Goal: Task Accomplishment & Management: Manage account settings

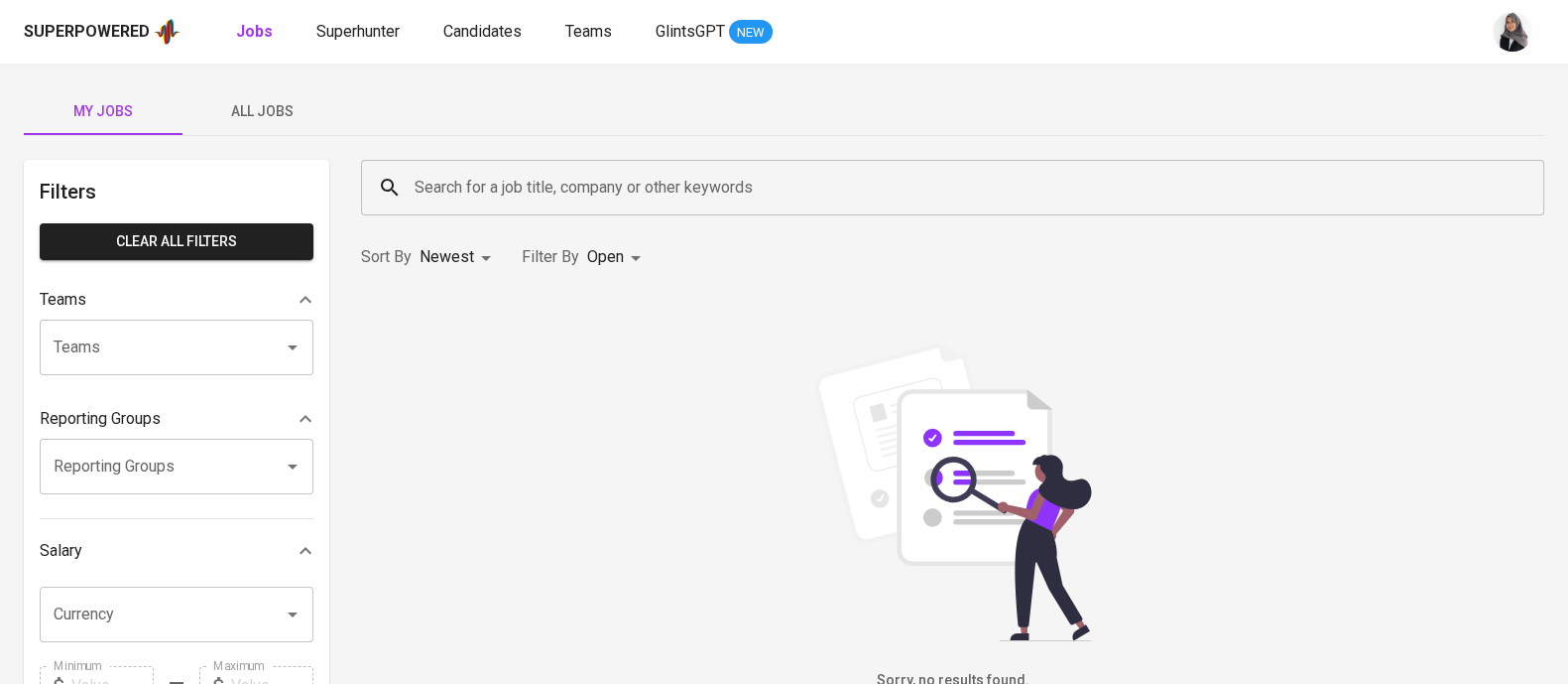
click at [1531, 106] on div "My Jobs All Jobs" at bounding box center [784, 111] width 1520 height 48
click at [250, 114] on span "All Jobs" at bounding box center [261, 111] width 135 height 25
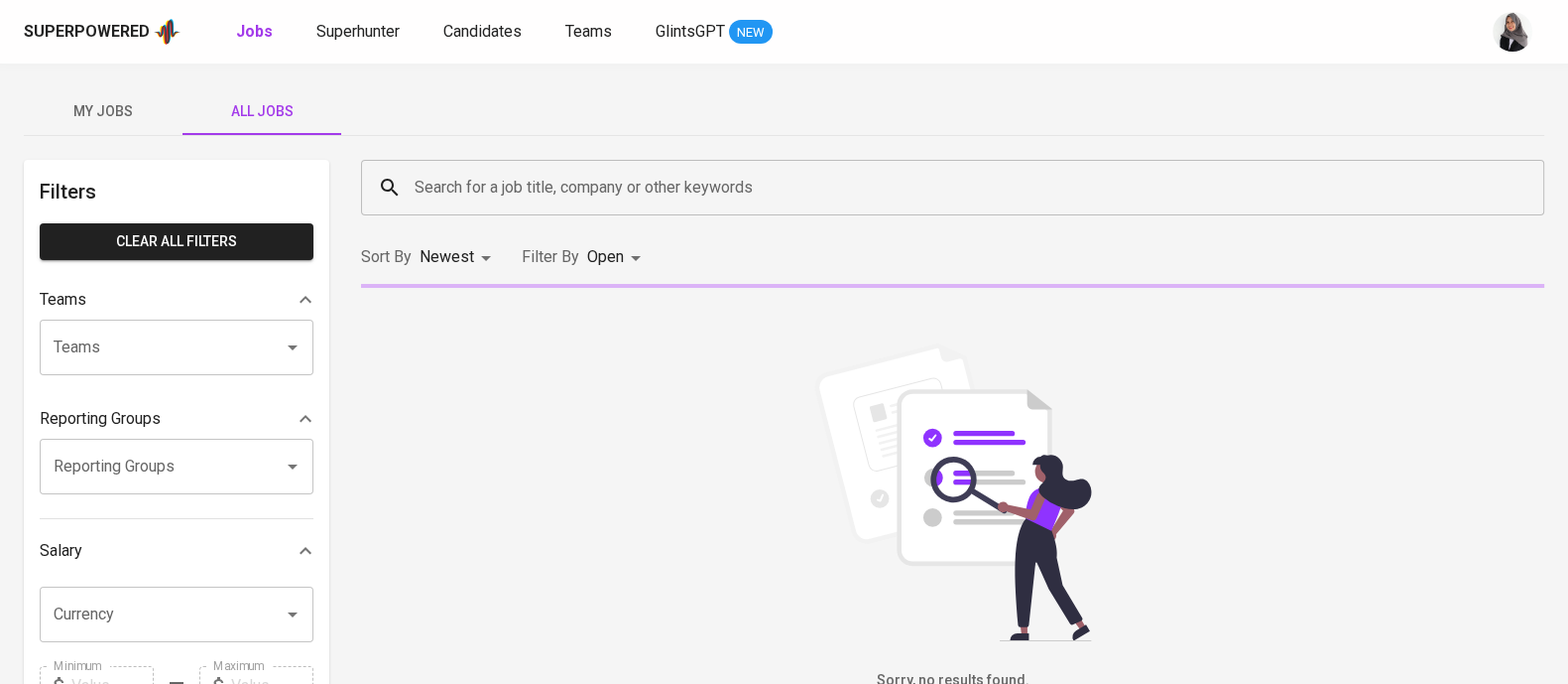
click at [498, 191] on input "Search for a job title, company or other keywords" at bounding box center [957, 188] width 1096 height 38
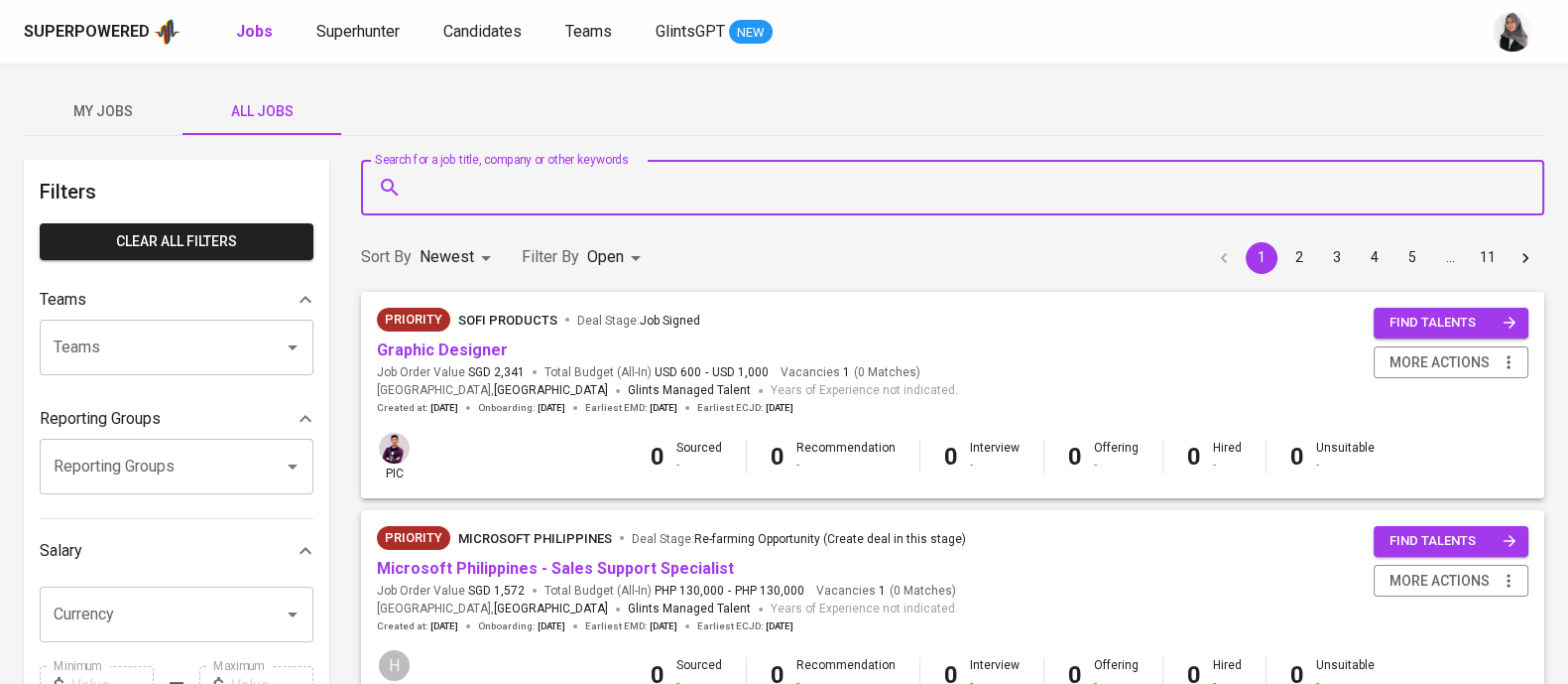
click at [526, 193] on input "Search for a job title, company or other keywords" at bounding box center [957, 188] width 1096 height 38
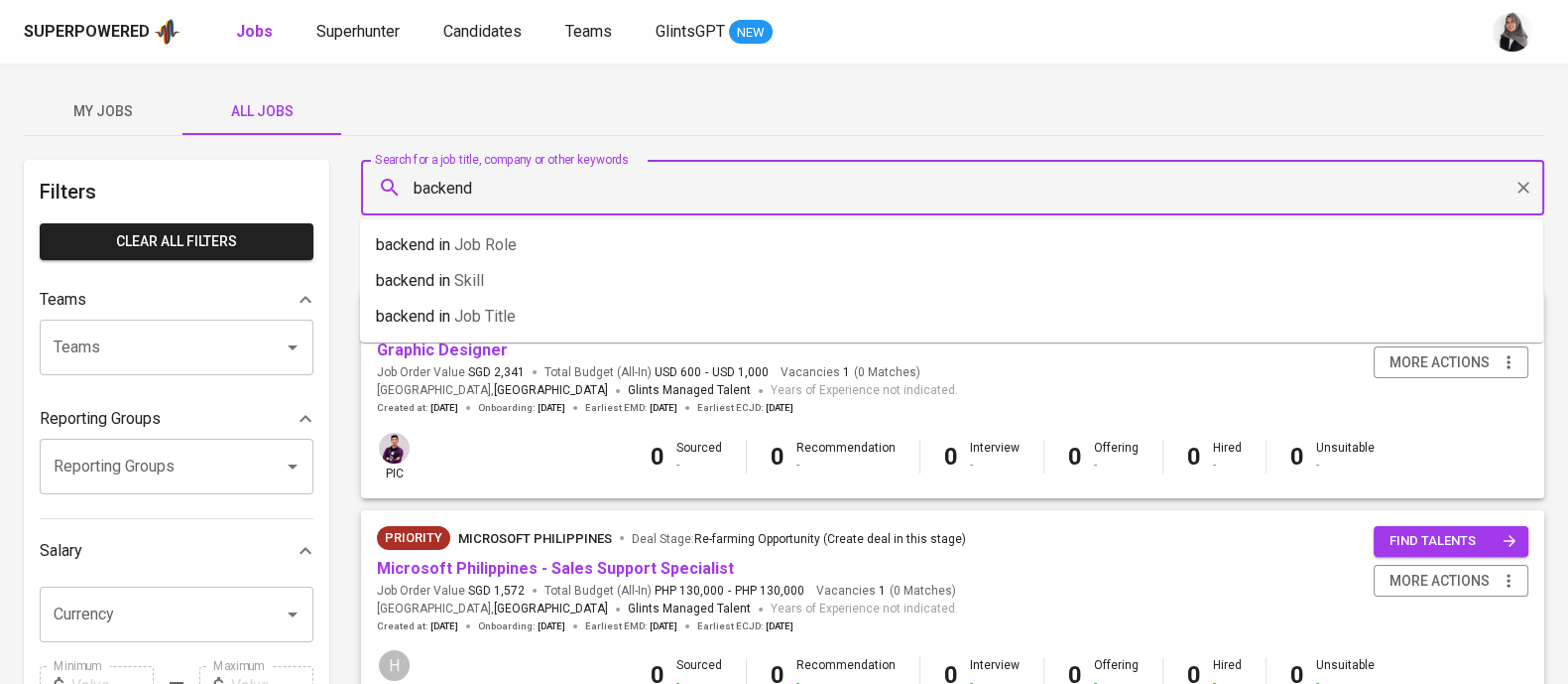
type input "backend"
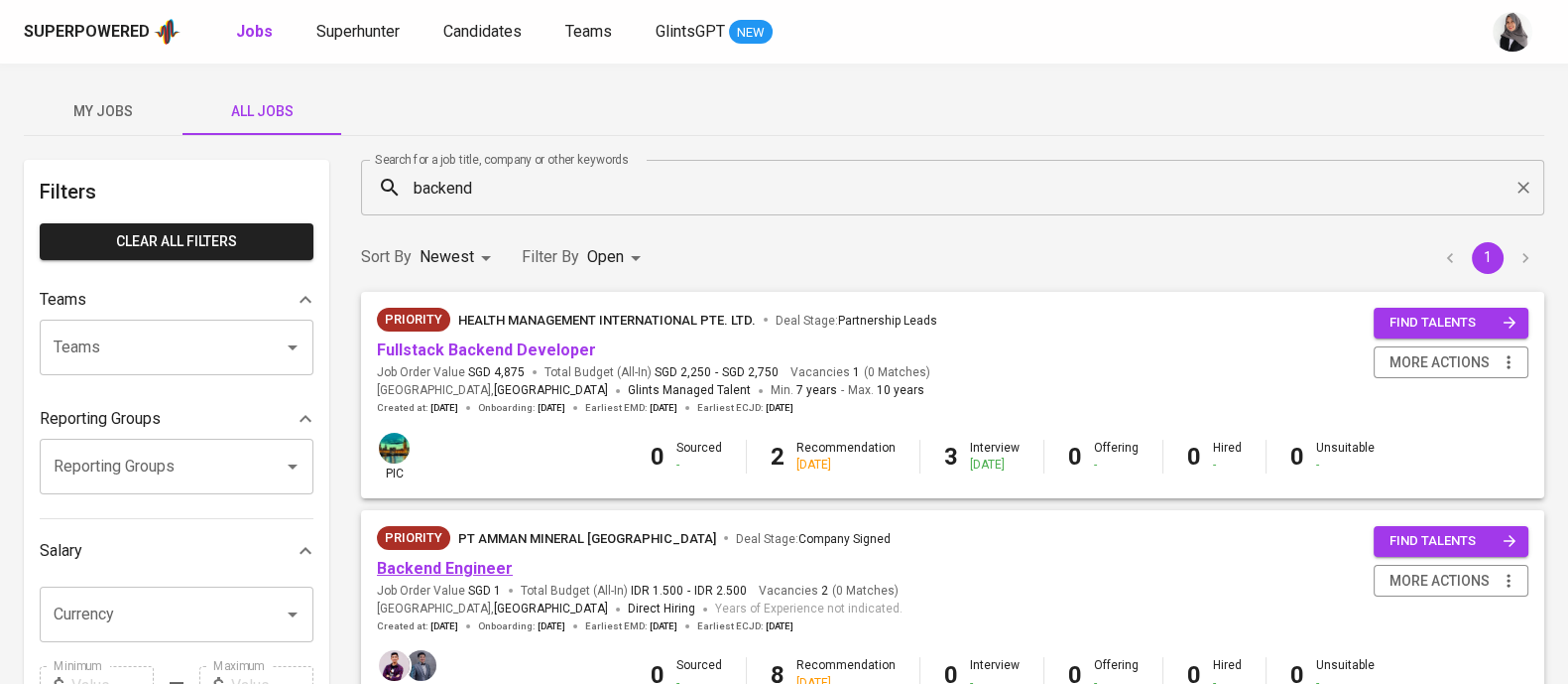
click at [439, 572] on link "Backend Engineer" at bounding box center [445, 568] width 136 height 19
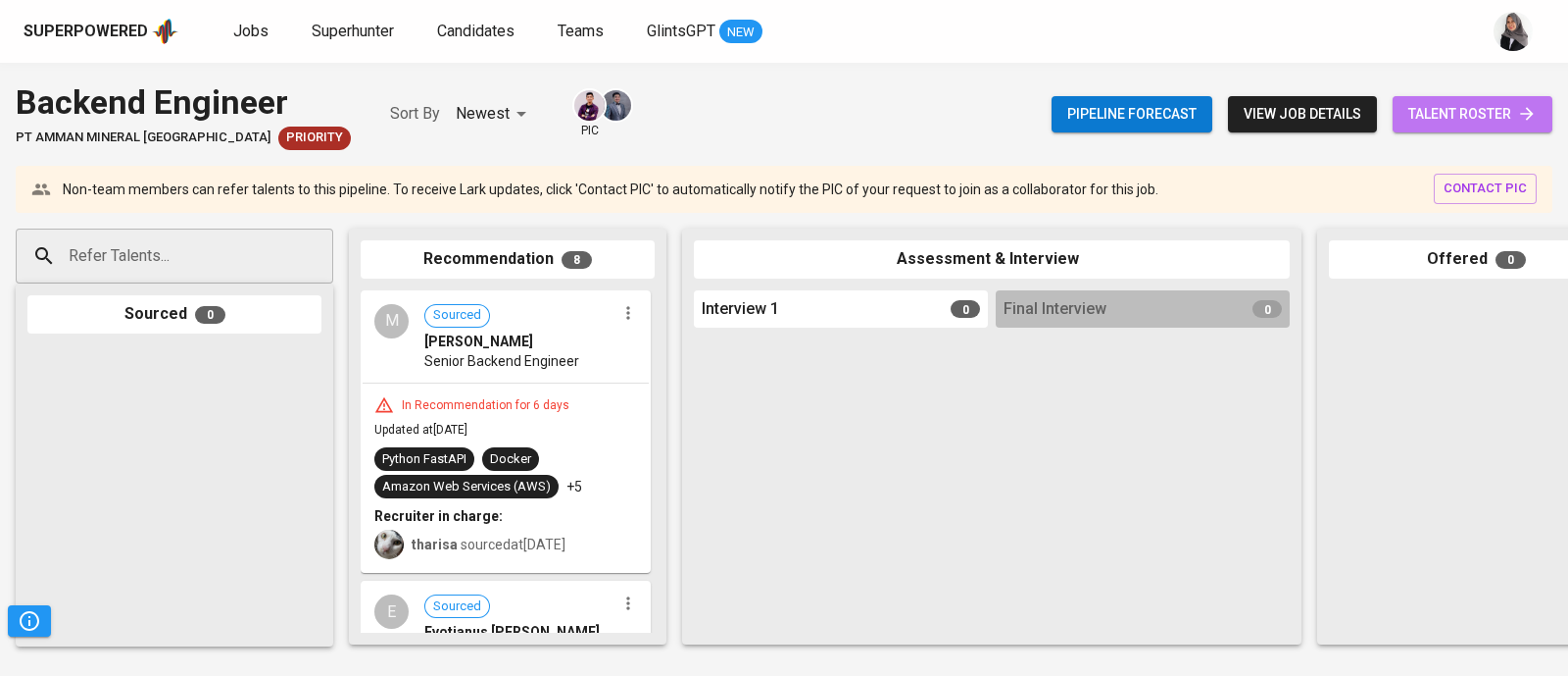
click at [1470, 124] on span "talent roster" at bounding box center [1472, 113] width 128 height 25
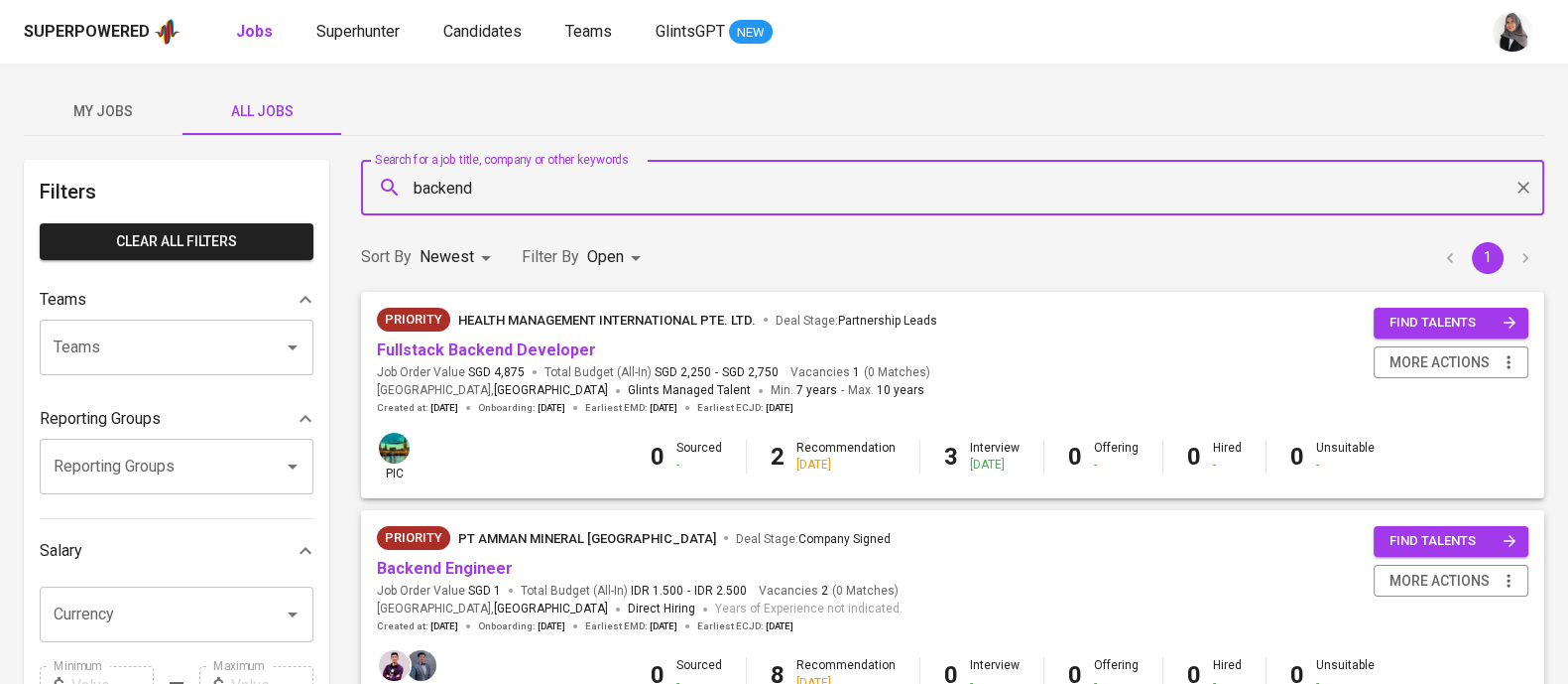
click at [546, 181] on input "backend" at bounding box center [957, 188] width 1096 height 38
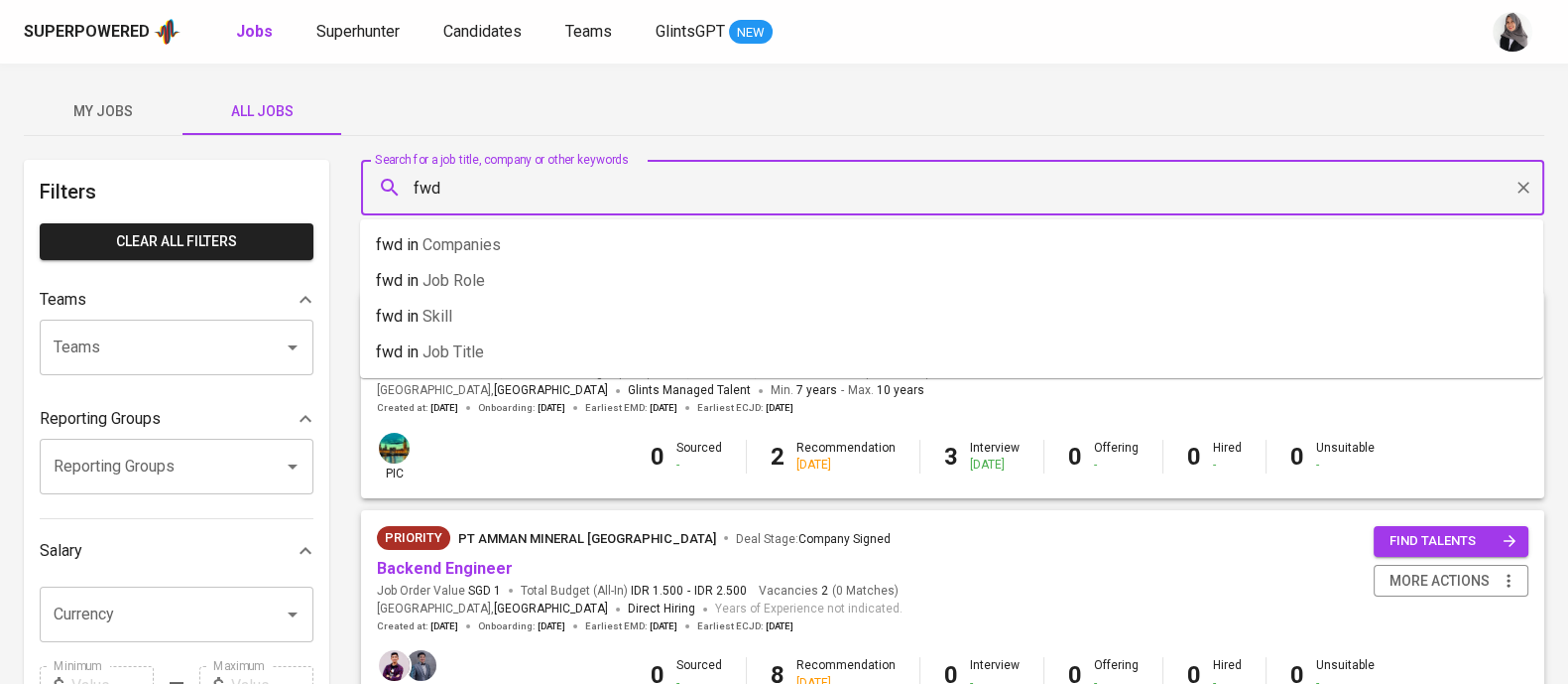
type input "fwd"
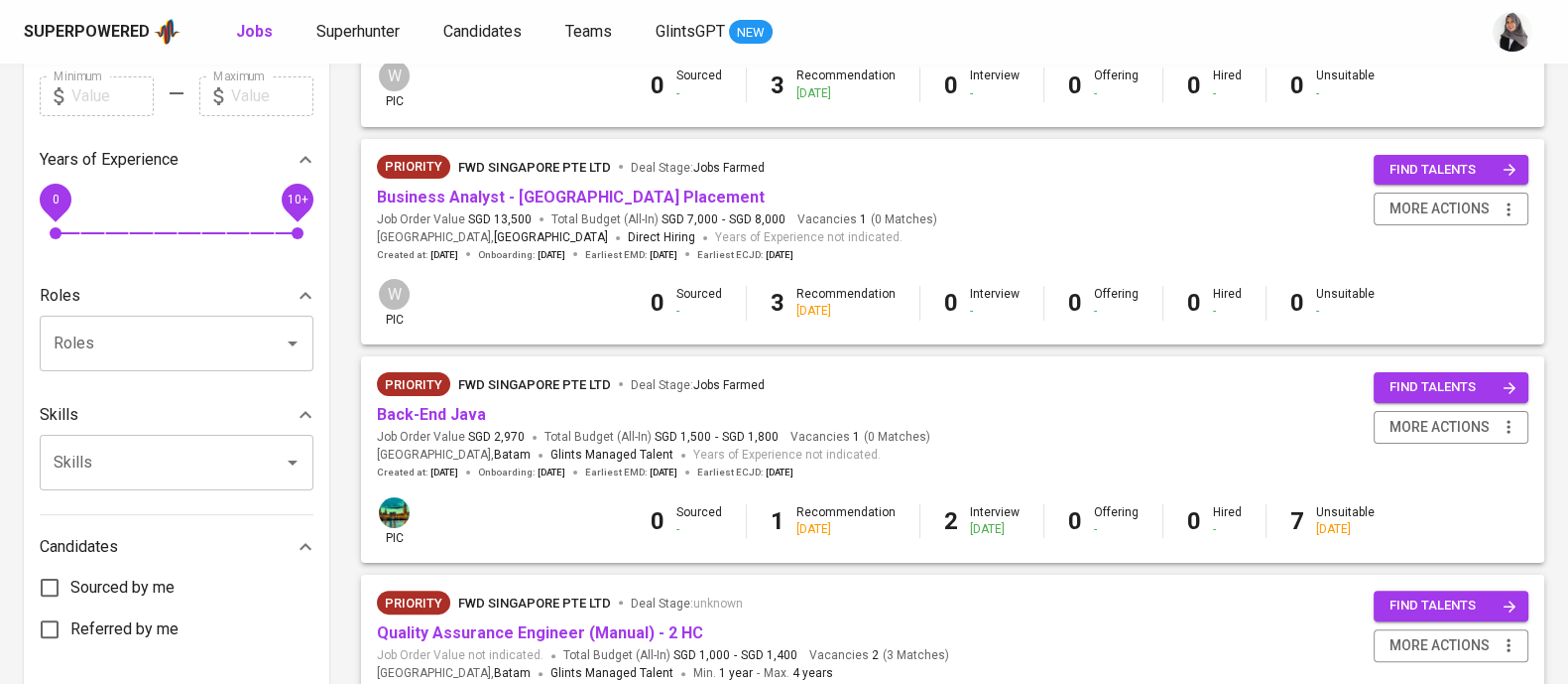
scroll to position [590, 0]
click at [429, 412] on link "Back-End Java" at bounding box center [431, 412] width 109 height 19
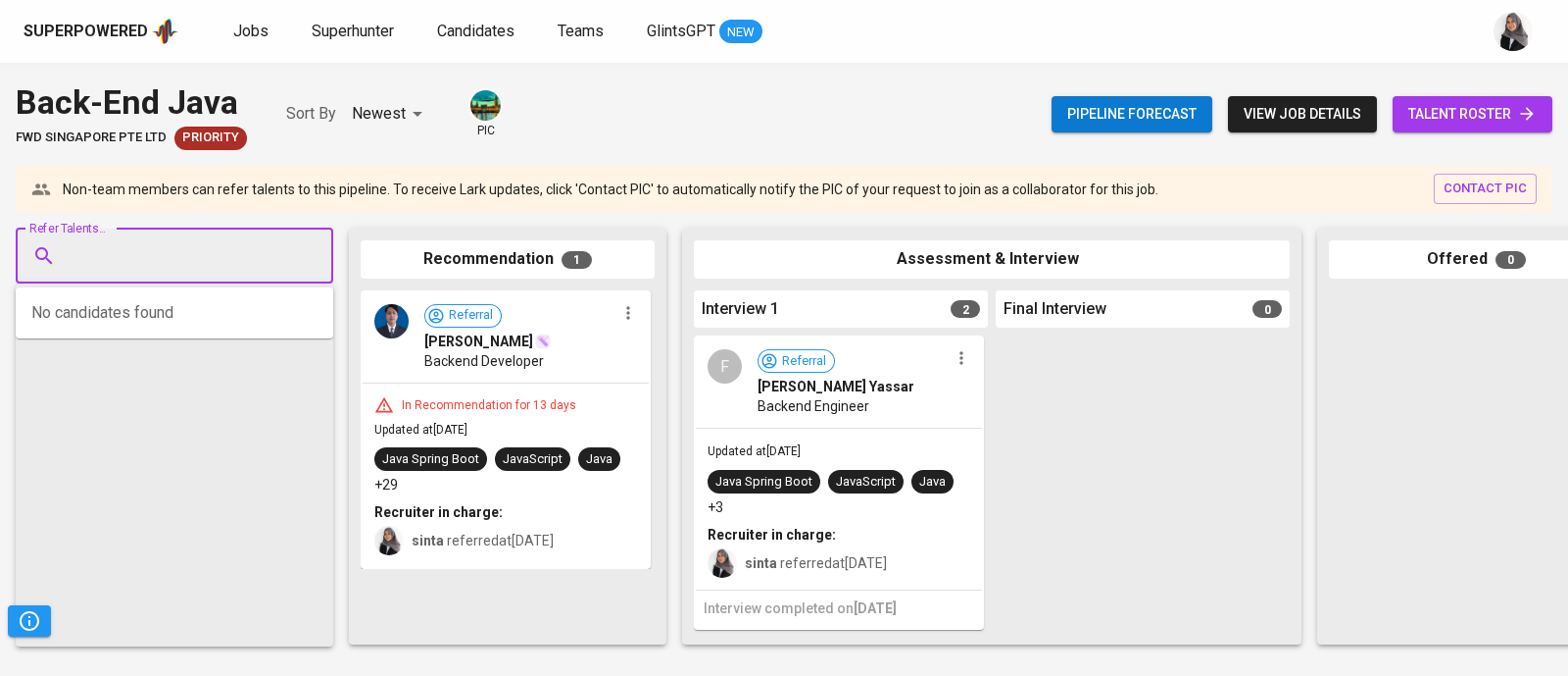
click at [154, 249] on input "Refer Talents..." at bounding box center [167, 256] width 206 height 38
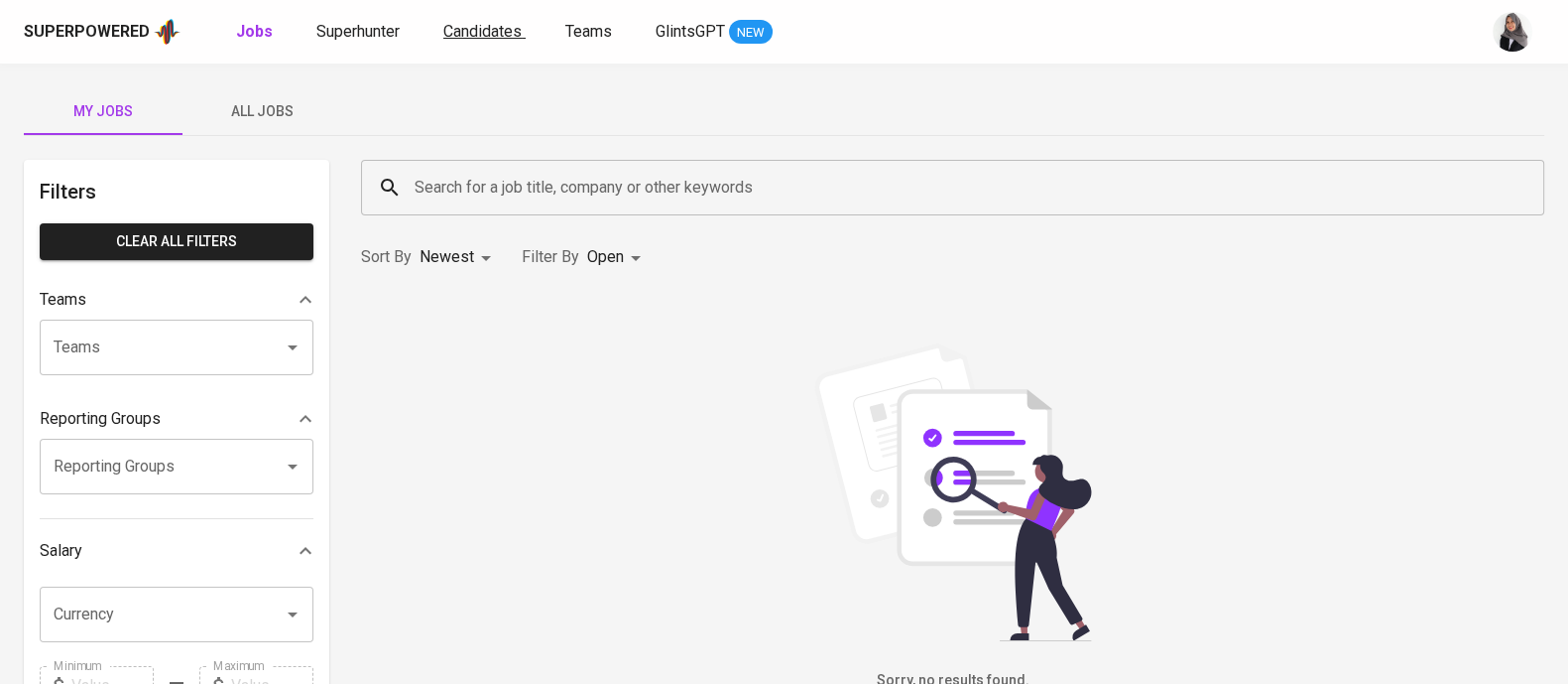
click at [467, 34] on span "Candidates" at bounding box center [482, 31] width 79 height 19
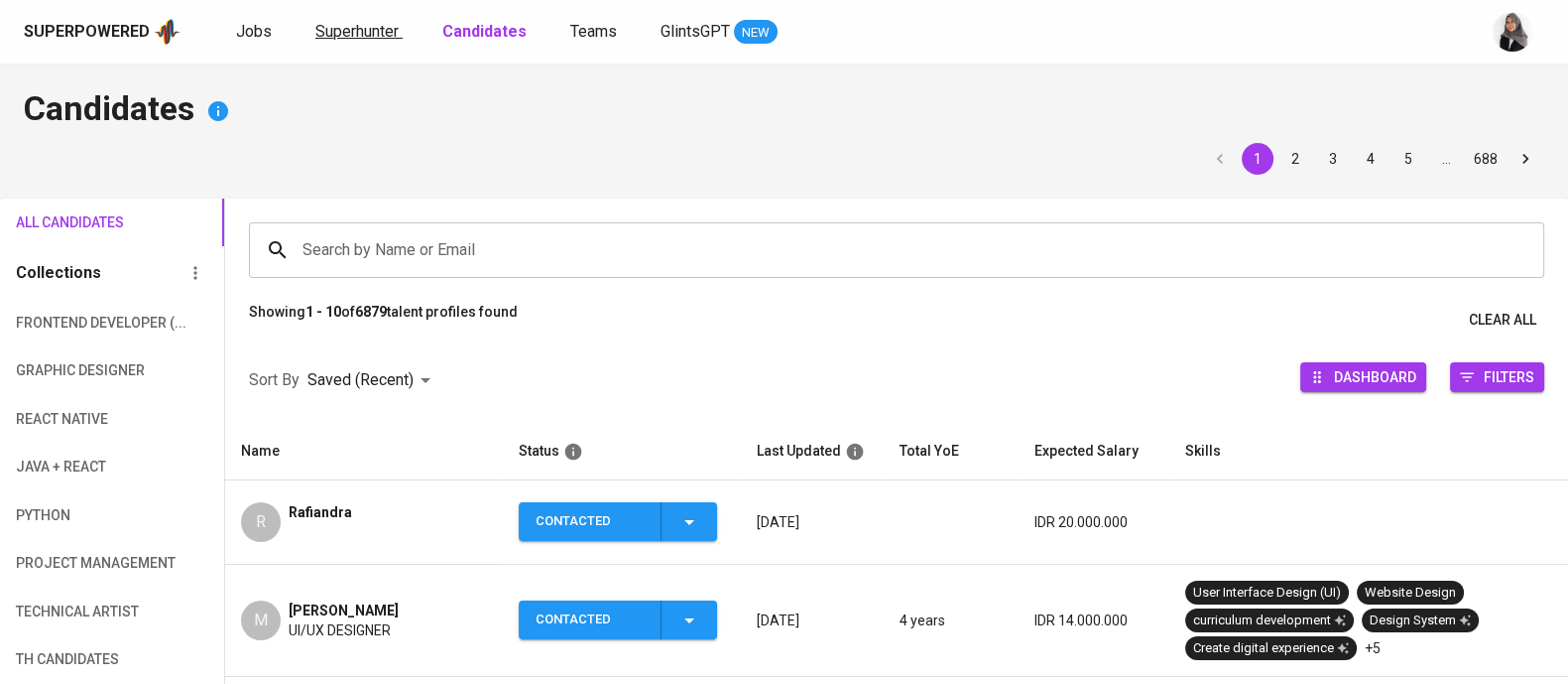
click at [365, 22] on span "Superhunter" at bounding box center [356, 31] width 83 height 19
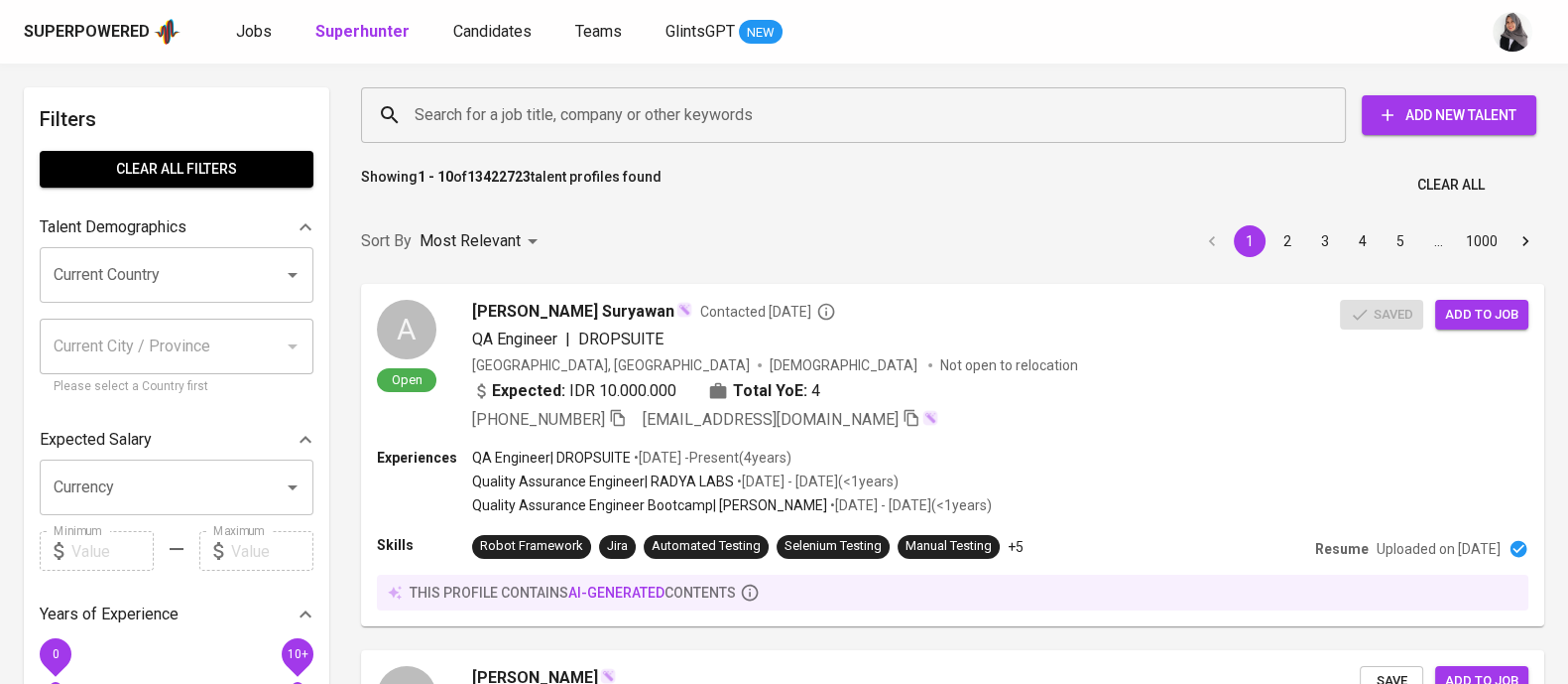
click at [1051, 236] on div "Sort By Most Relevant MOST_RELEVANT 1 2 3 4 5 … 1000" at bounding box center [952, 242] width 1207 height 61
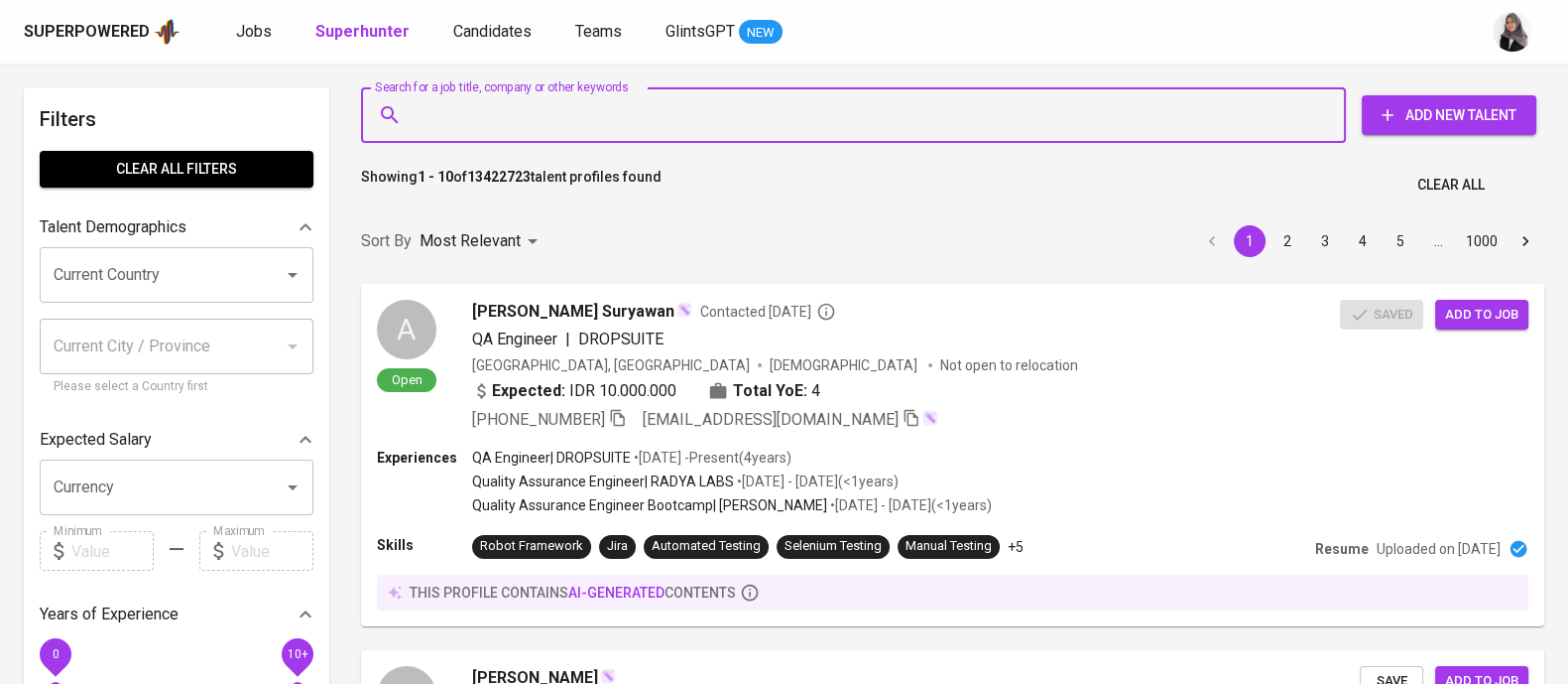
click at [457, 112] on input "Search for a job title, company or other keywords" at bounding box center [857, 115] width 897 height 38
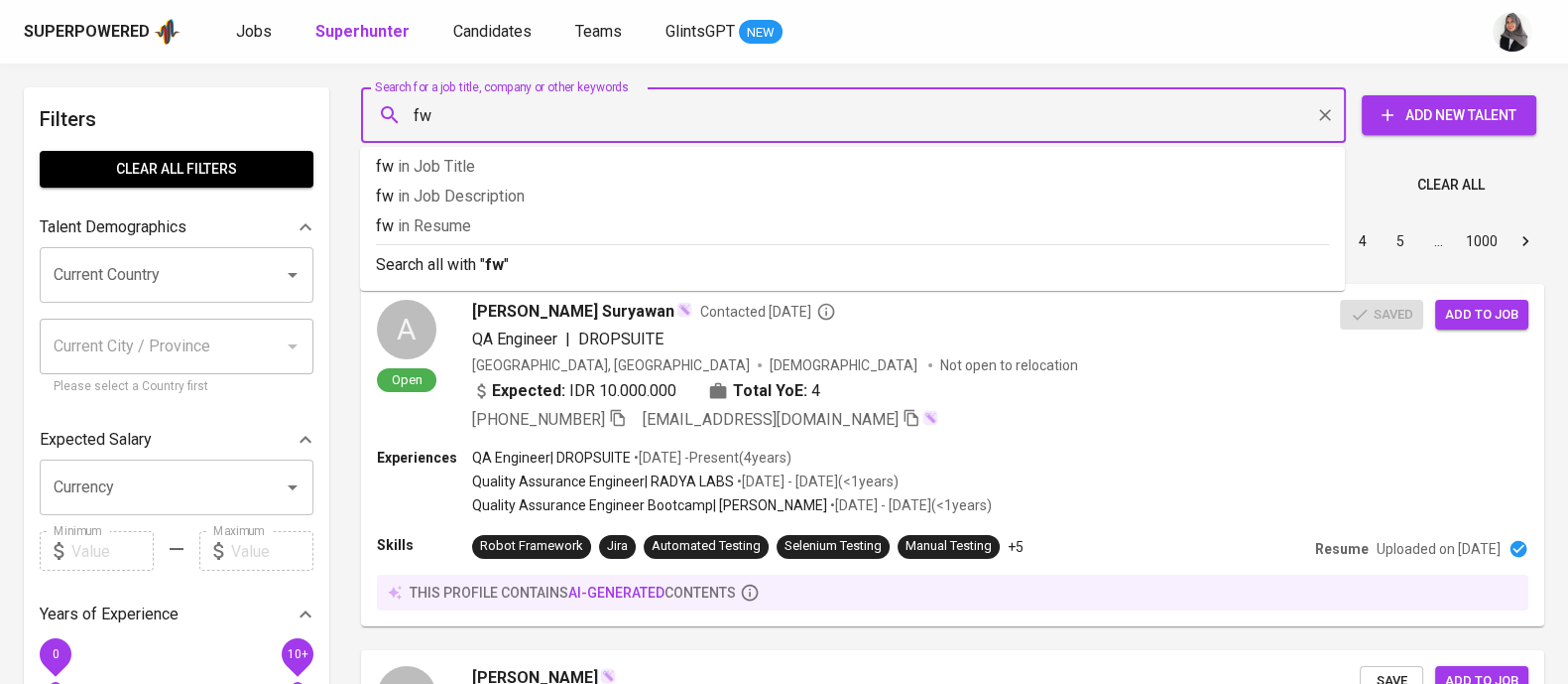
type input "fwd"
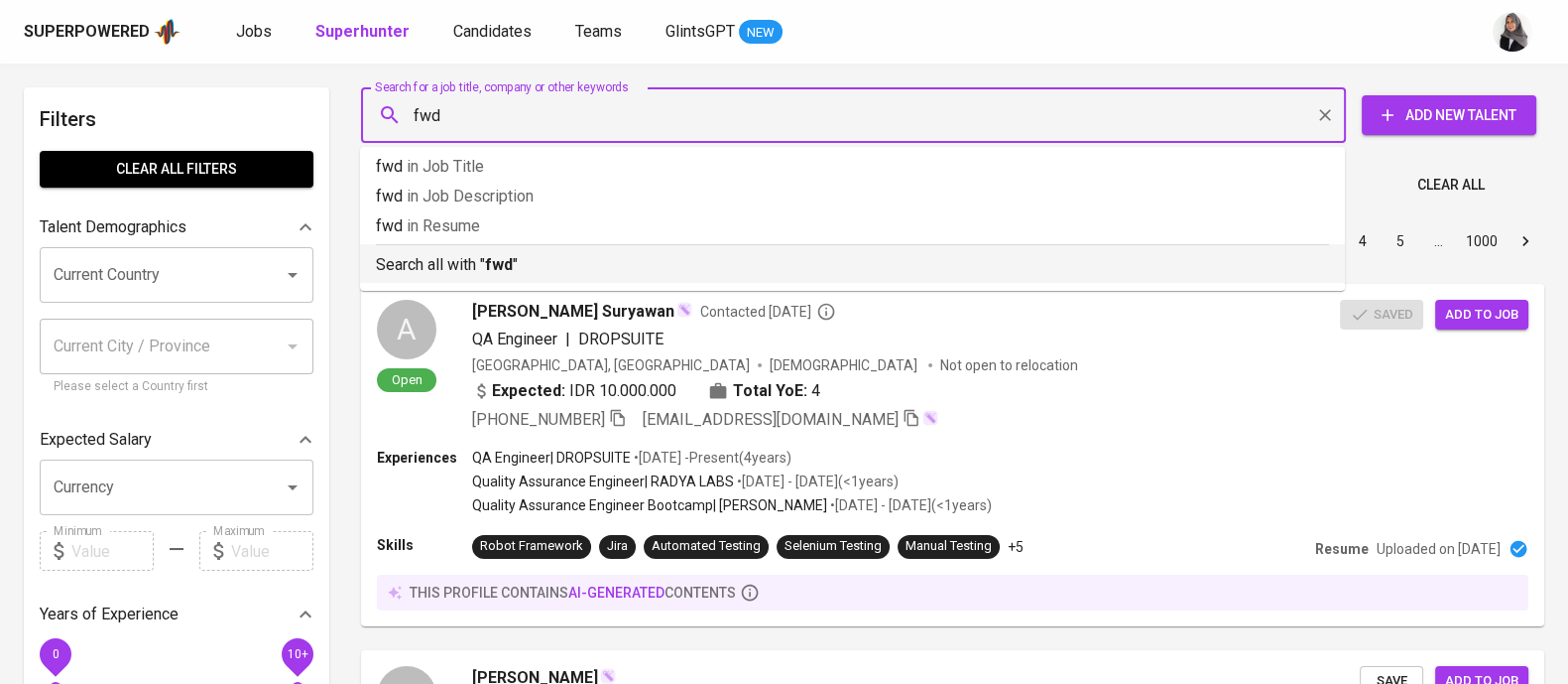
click at [571, 246] on div "Search all with " fwd "" at bounding box center [852, 260] width 953 height 33
click at [258, 26] on span "Jobs" at bounding box center [255, 31] width 36 height 19
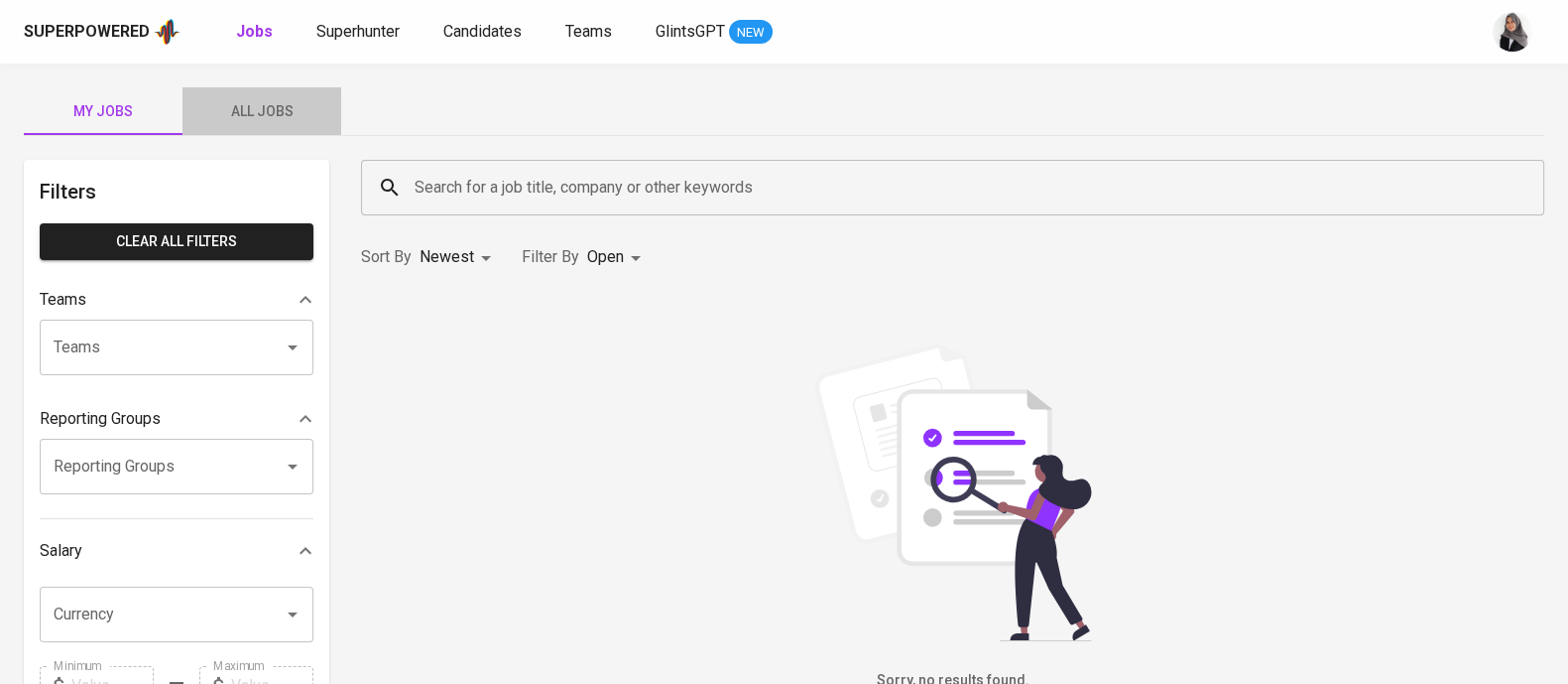
click at [256, 110] on span "All Jobs" at bounding box center [261, 111] width 135 height 25
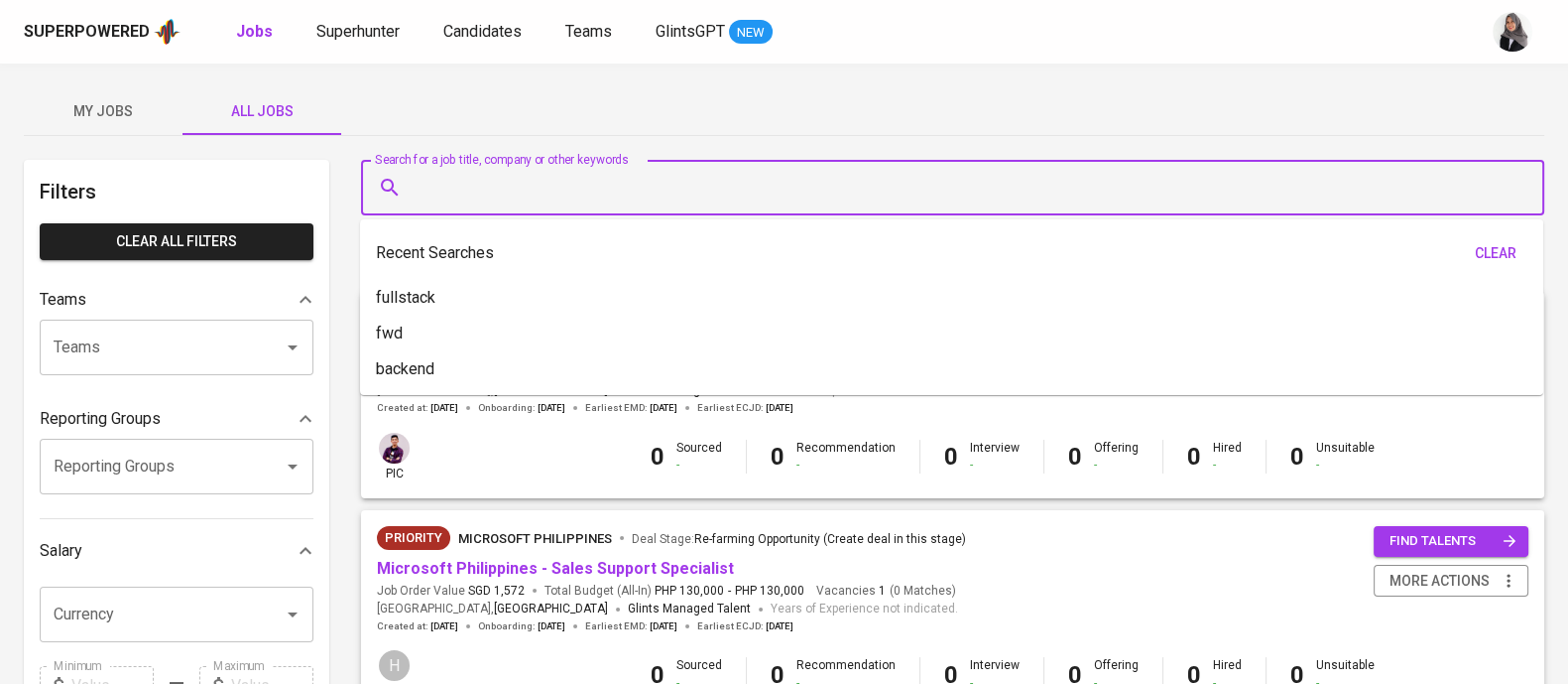
click at [703, 175] on input "Search for a job title, company or other keywords" at bounding box center [957, 188] width 1096 height 38
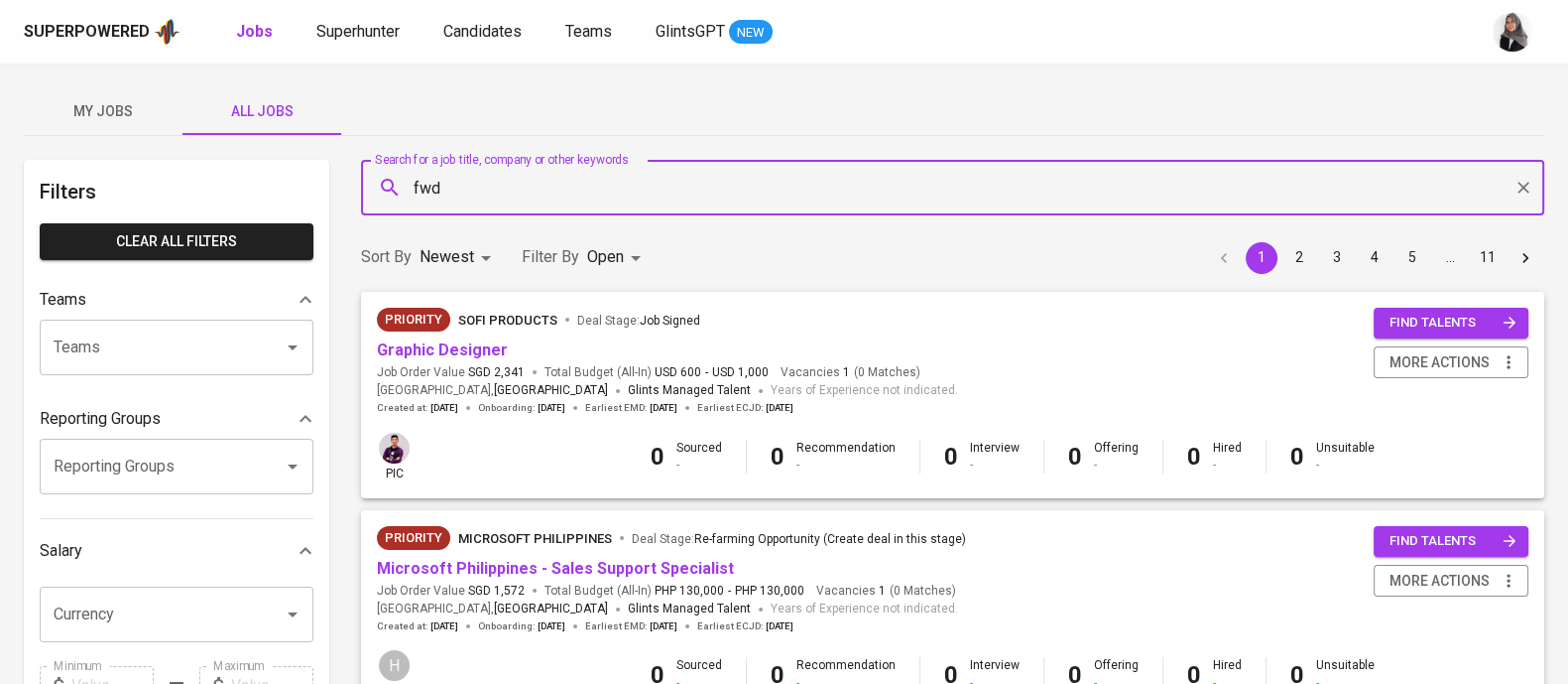
type input "fwd"
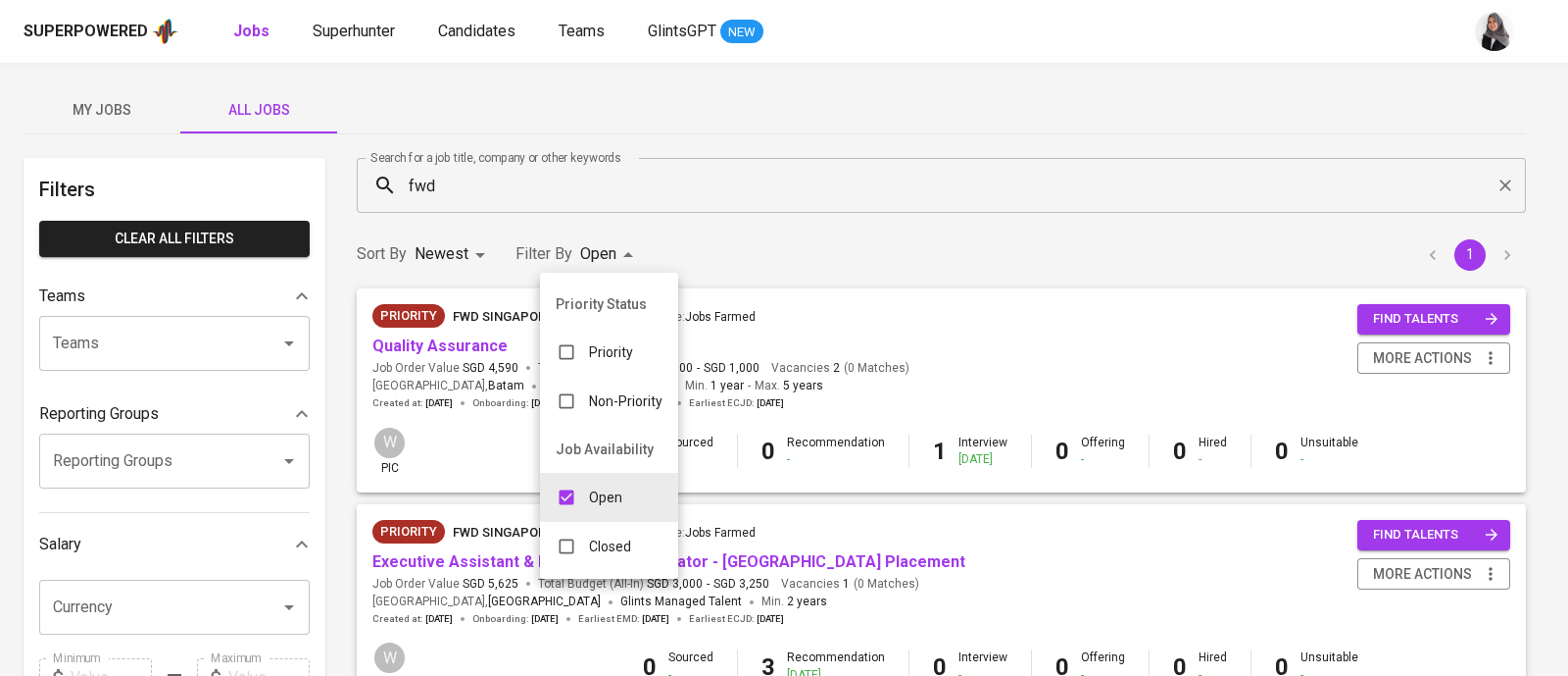
click at [634, 552] on div "Closed" at bounding box center [594, 547] width 107 height 38
type input "OPEN,CLOSE"
checkbox input "true"
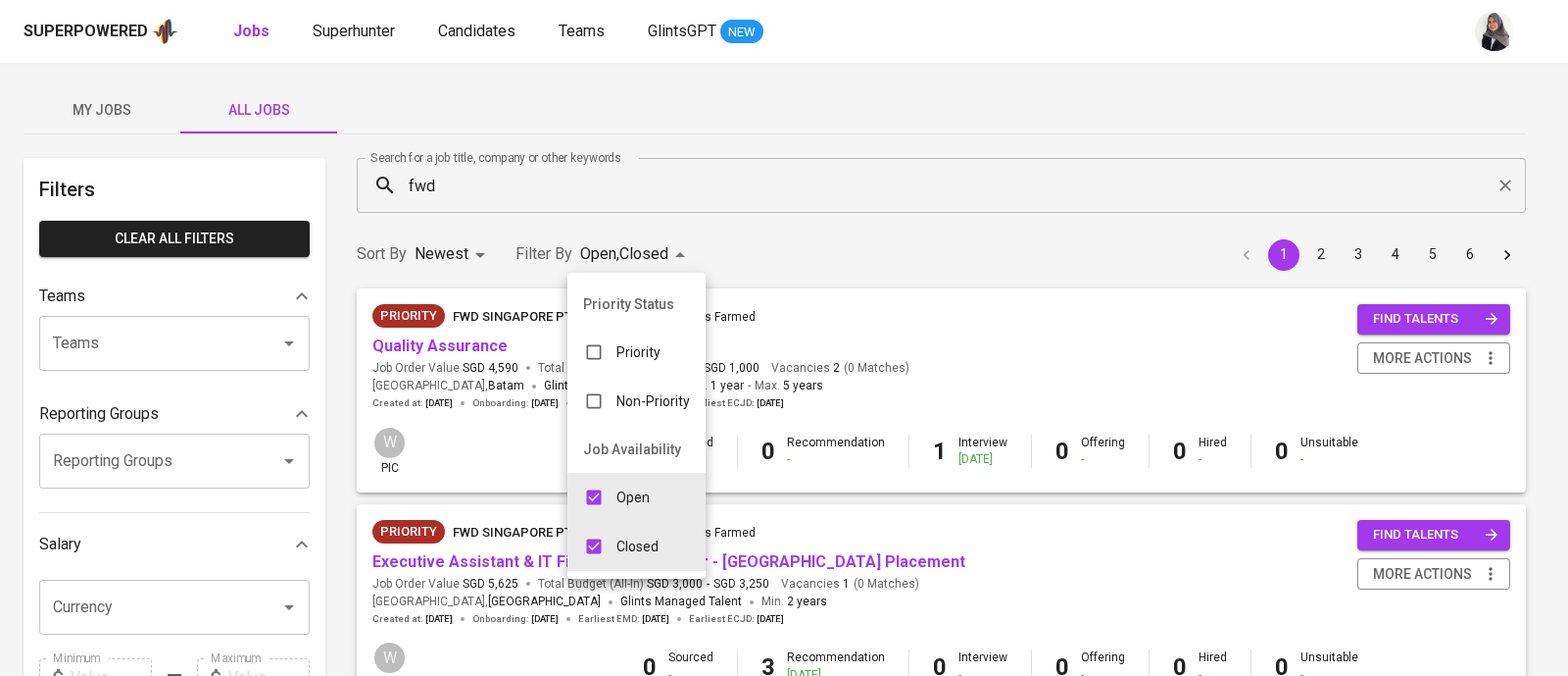
click at [552, 178] on div at bounding box center [784, 338] width 1568 height 676
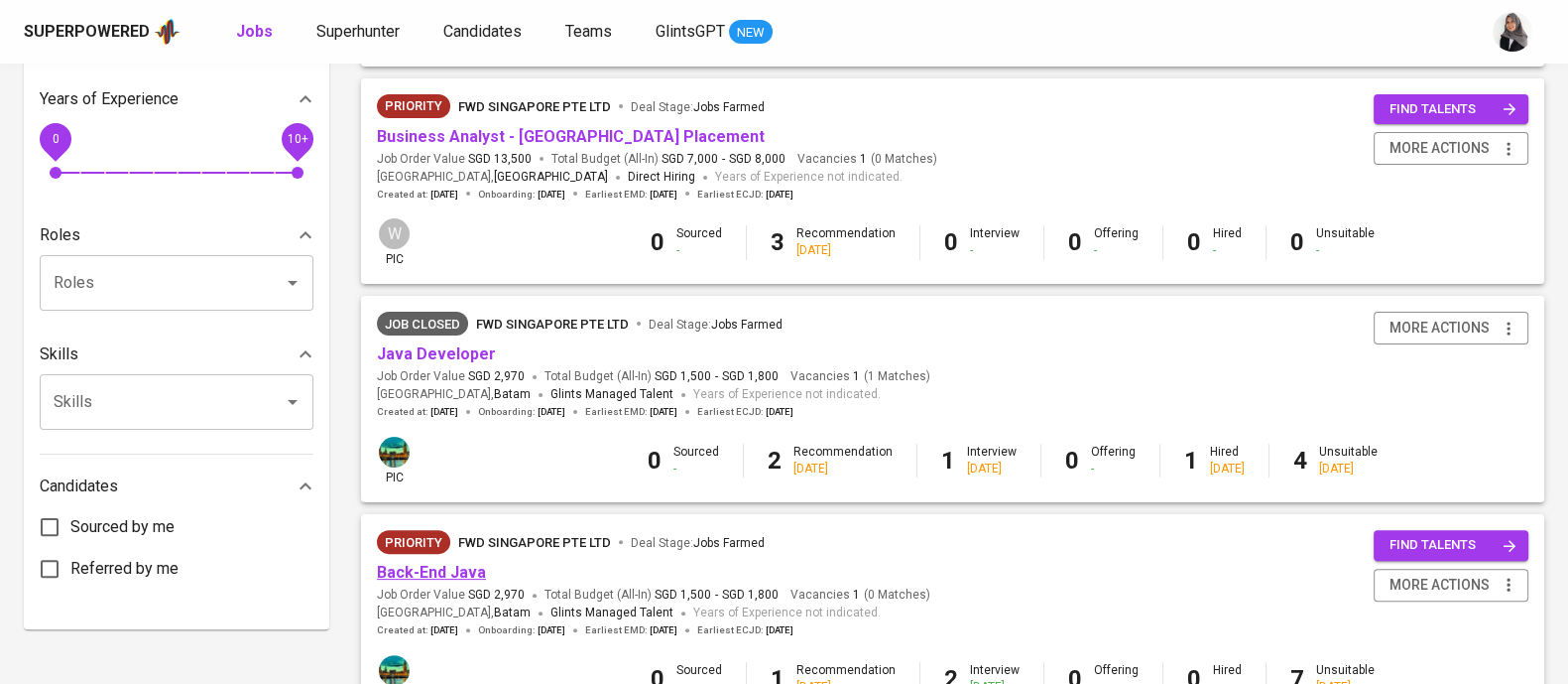
scroll to position [651, 0]
click at [444, 358] on link "Java Developer" at bounding box center [436, 352] width 119 height 19
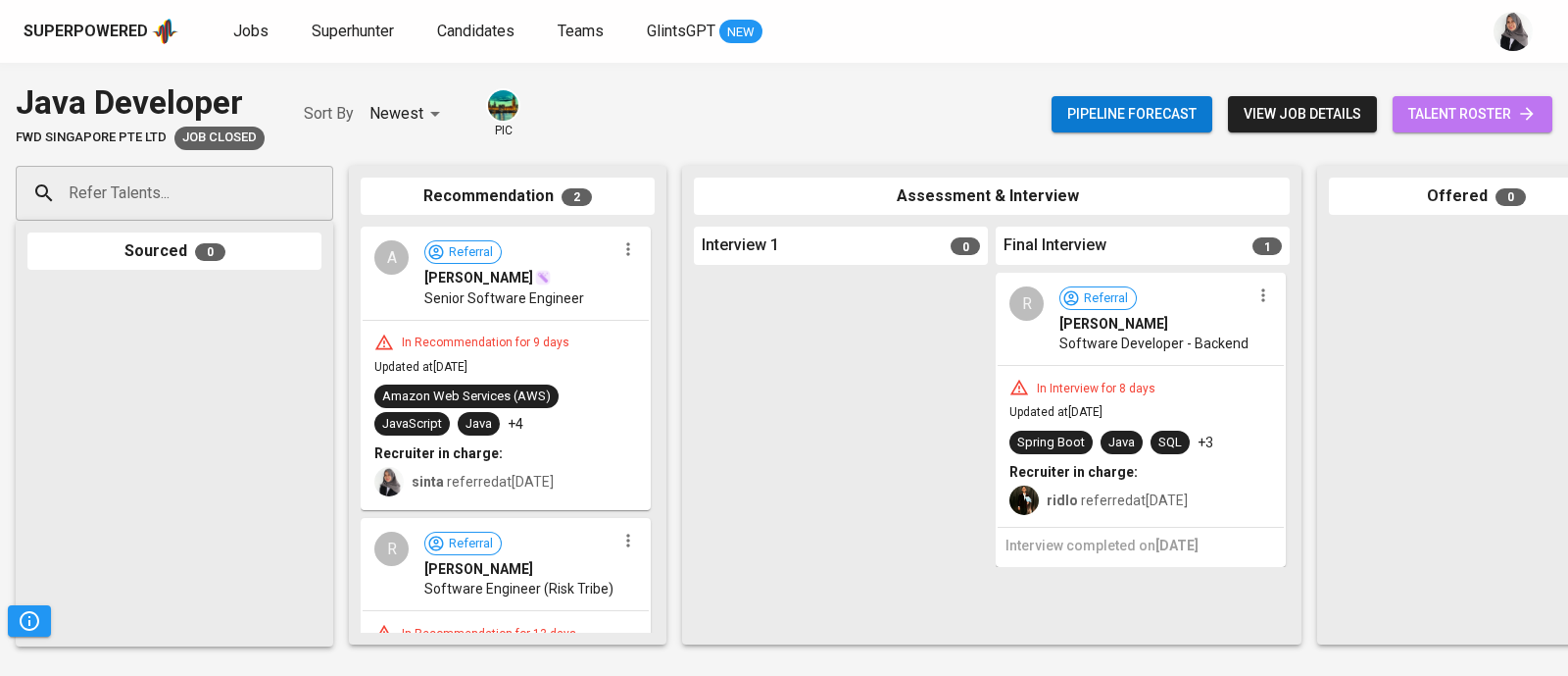
click at [1465, 118] on span "talent roster" at bounding box center [1472, 113] width 128 height 25
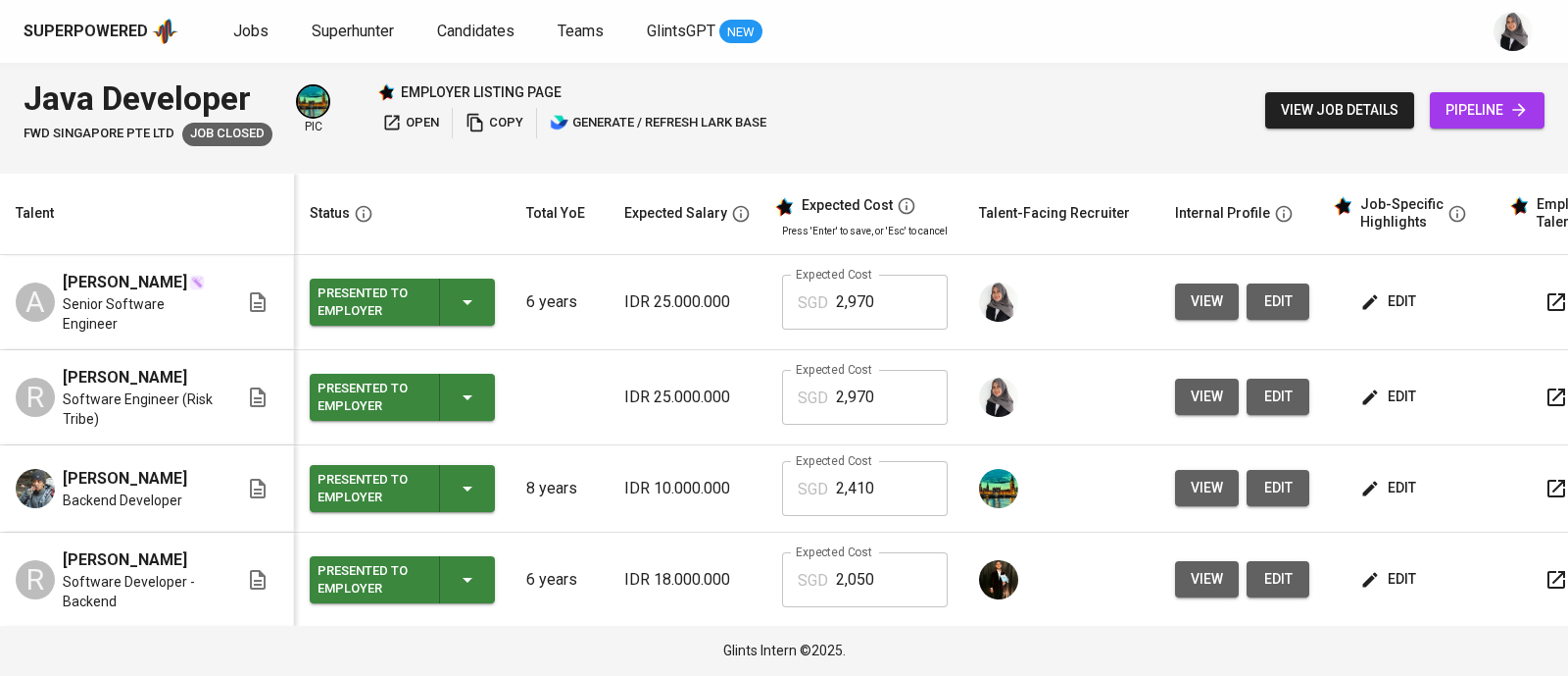
scroll to position [1, 0]
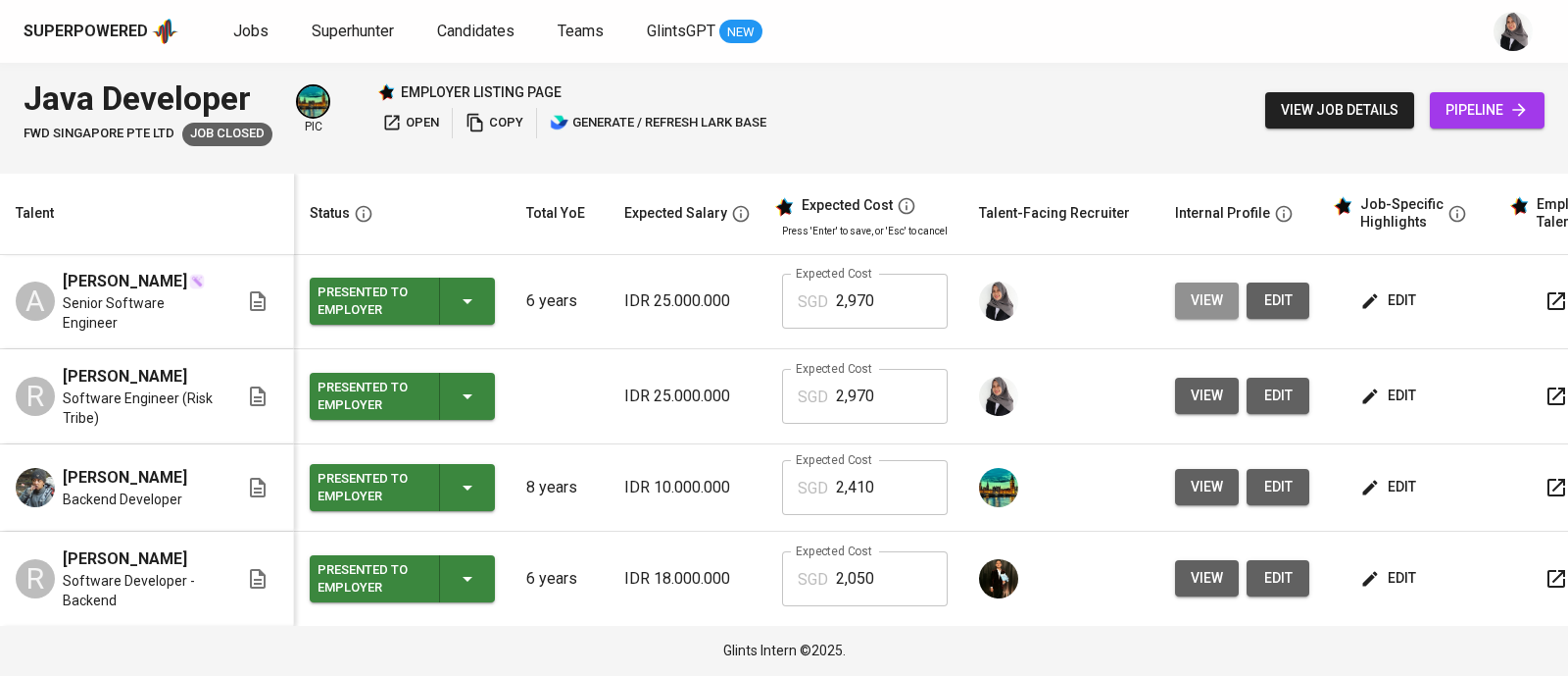
click at [1190, 305] on span "view" at bounding box center [1206, 300] width 33 height 25
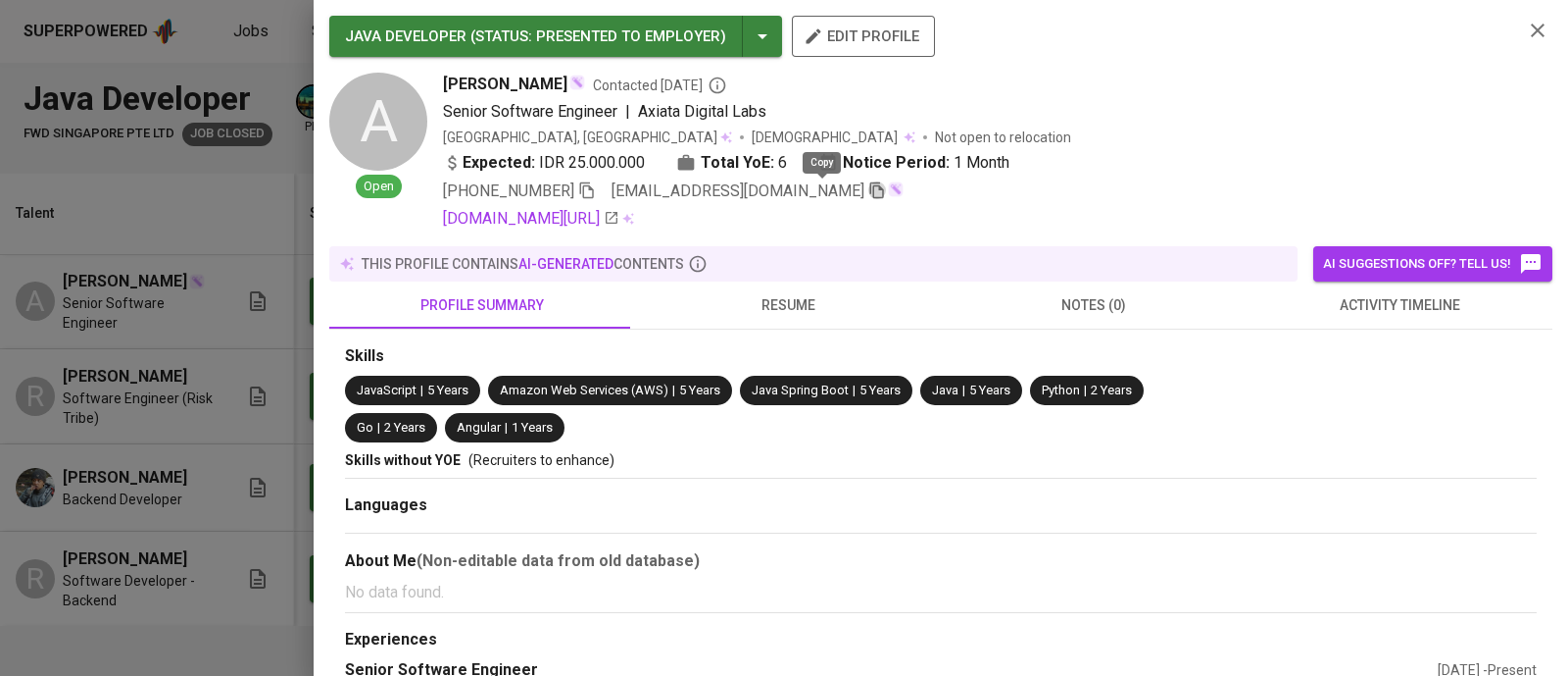
click at [868, 194] on icon "button" at bounding box center [877, 190] width 18 height 18
click at [242, 177] on div at bounding box center [784, 338] width 1568 height 676
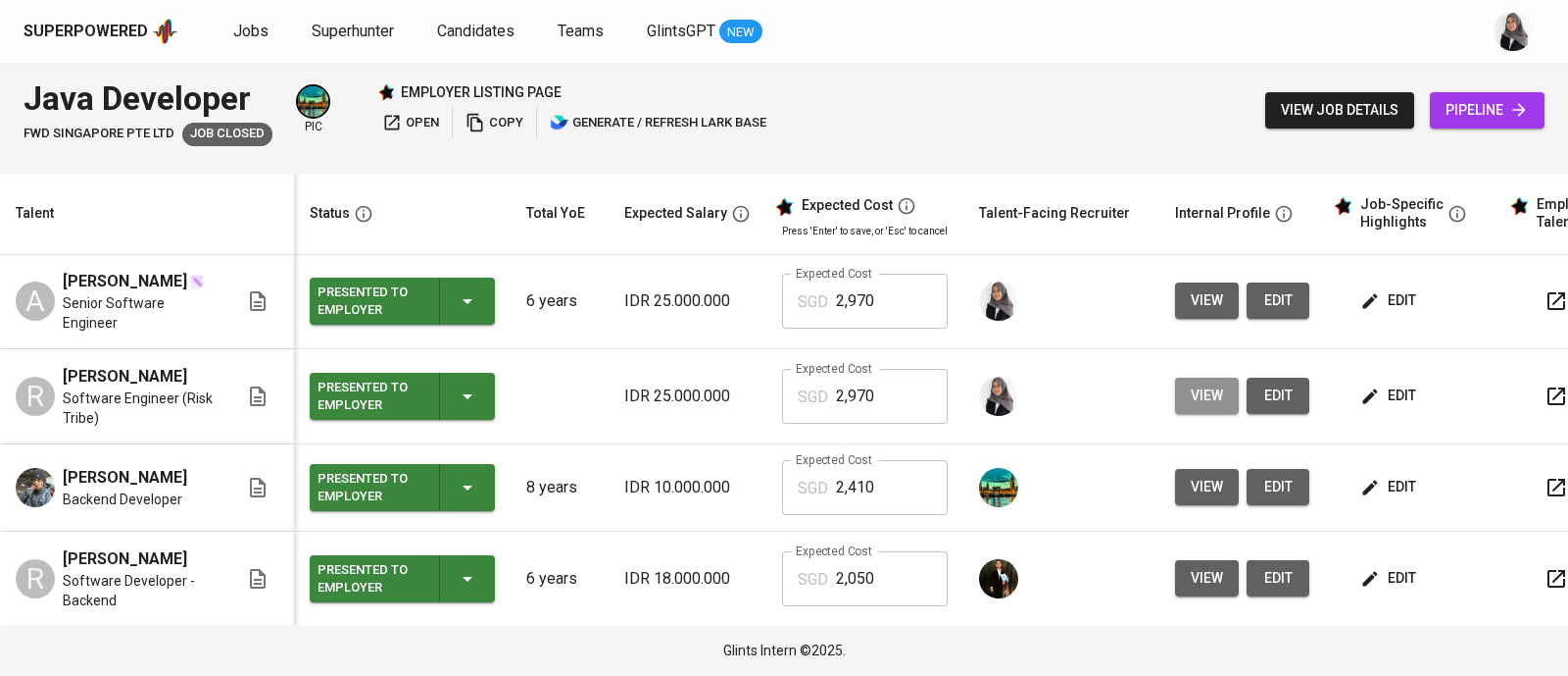
click at [1195, 396] on span "view" at bounding box center [1206, 396] width 33 height 25
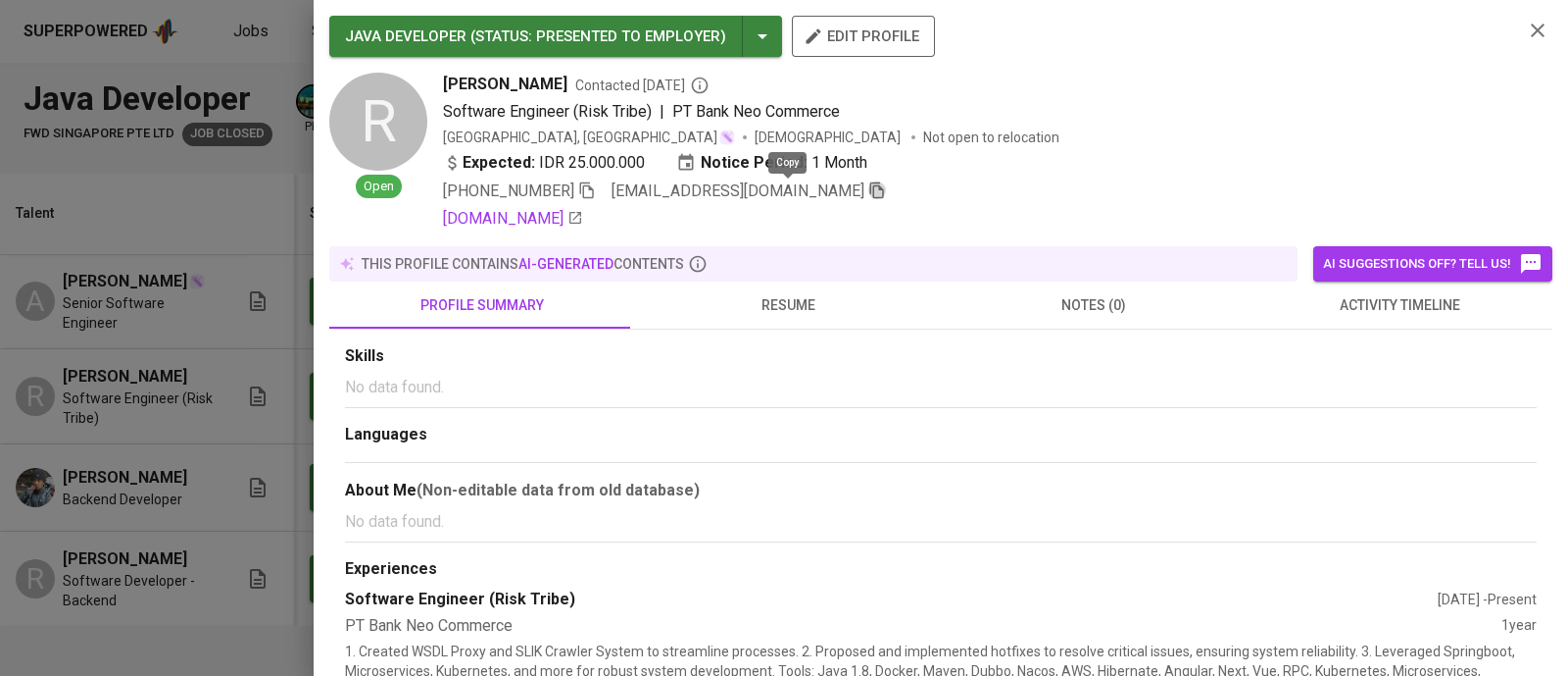
click at [868, 188] on icon "button" at bounding box center [877, 190] width 18 height 18
click at [1526, 31] on icon "button" at bounding box center [1537, 31] width 24 height 24
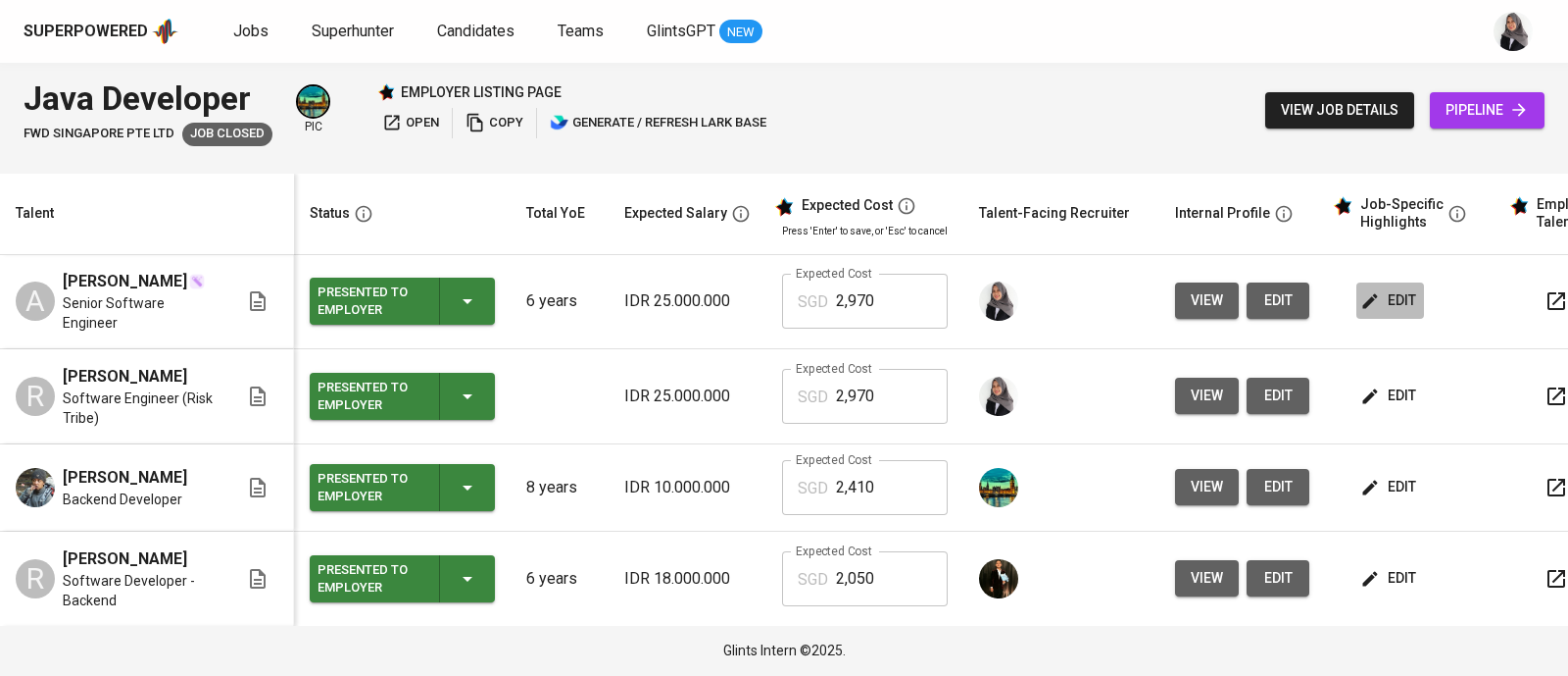
click at [1391, 288] on span "edit" at bounding box center [1390, 300] width 52 height 25
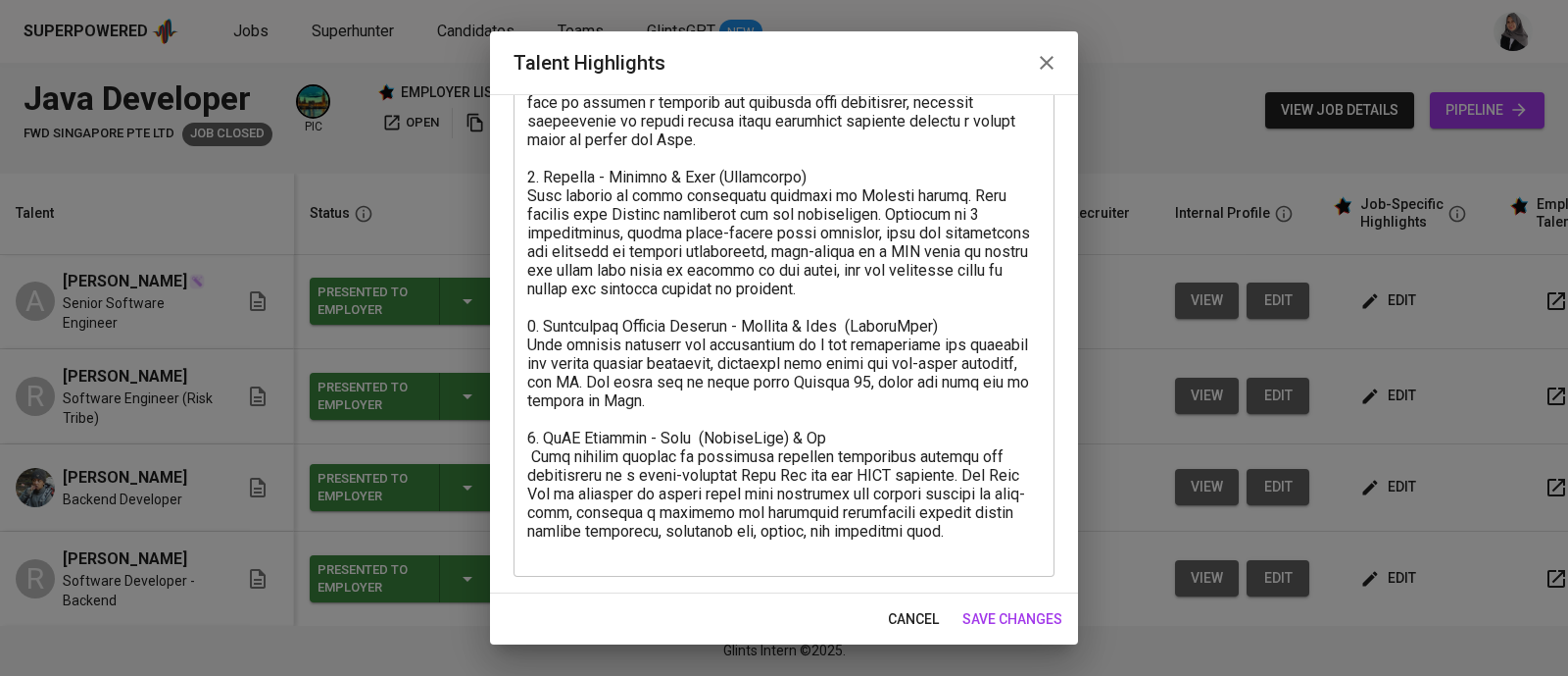
scroll to position [0, 0]
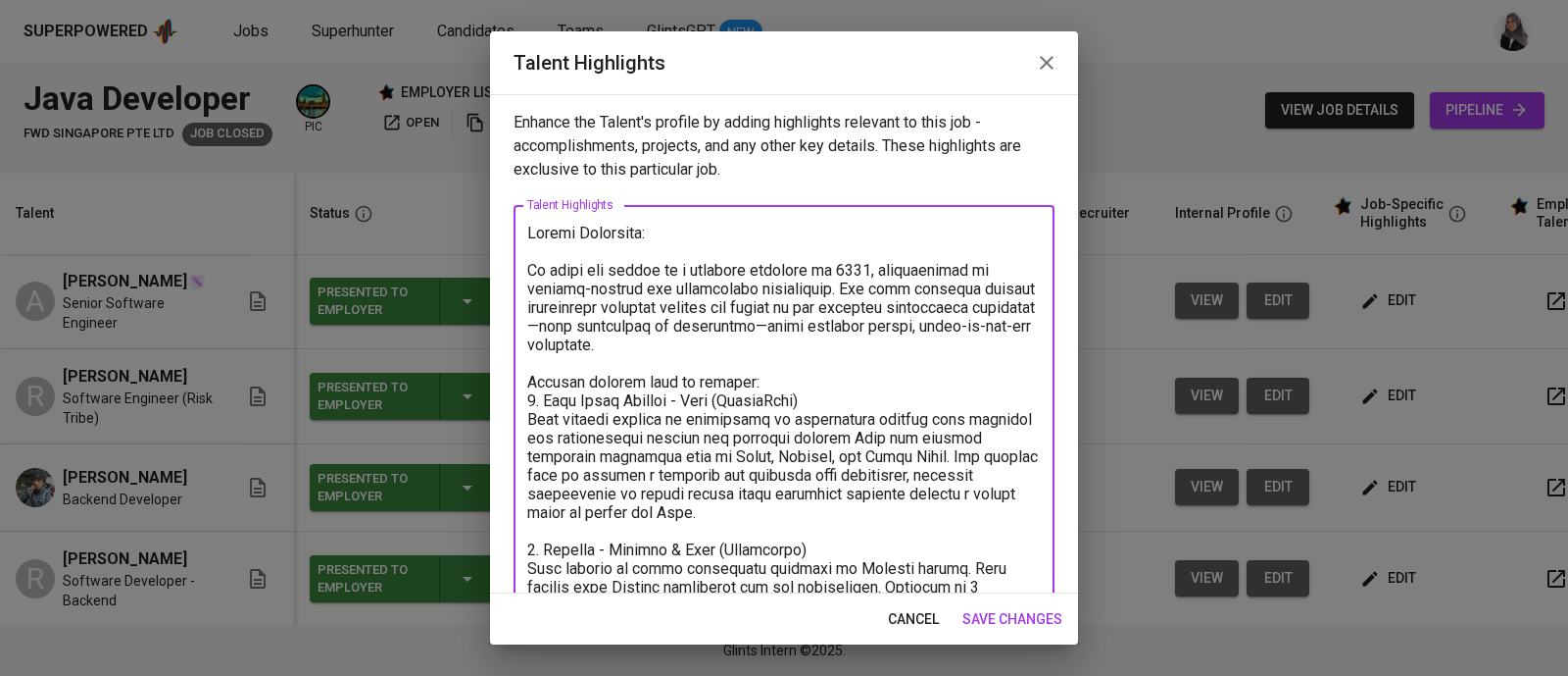
click at [591, 443] on textarea at bounding box center [784, 578] width 514 height 709
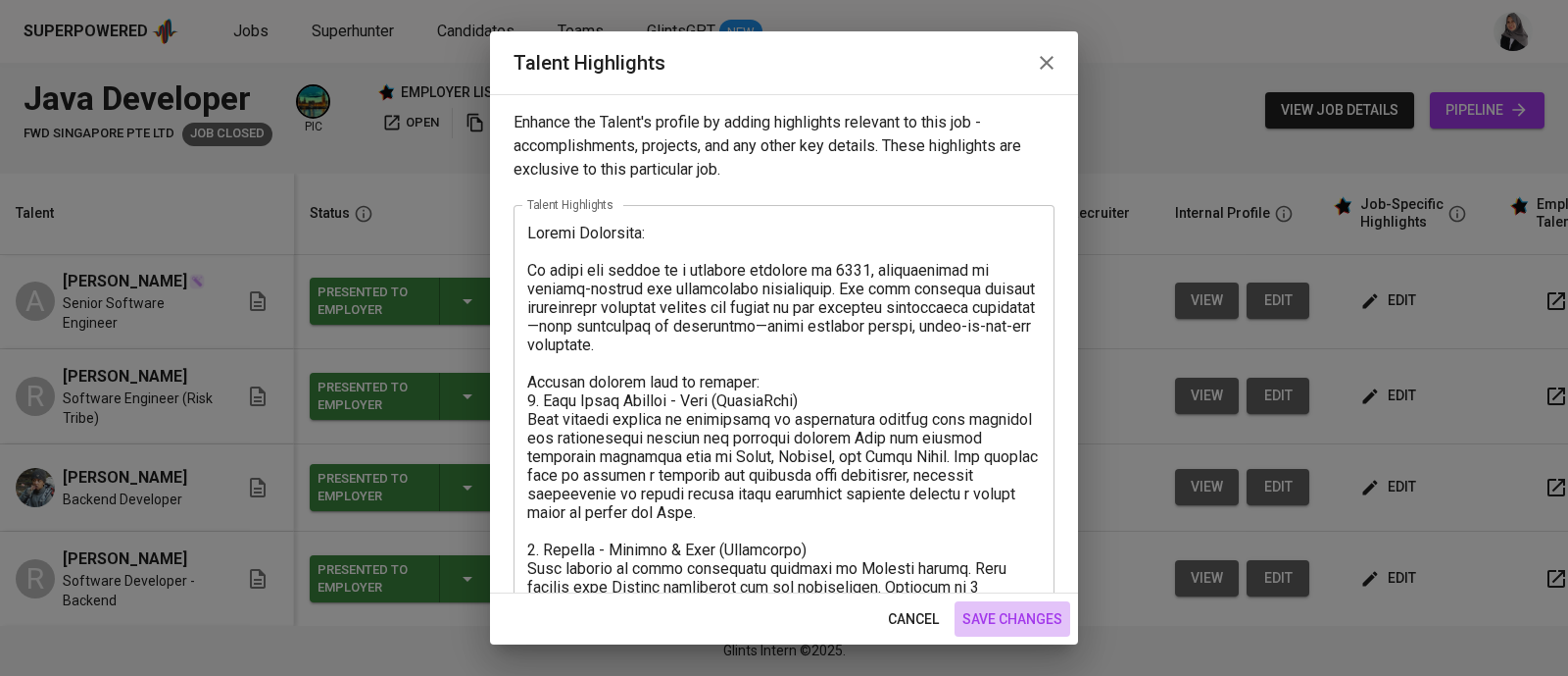
click at [1035, 625] on span "save changes" at bounding box center [1012, 619] width 100 height 25
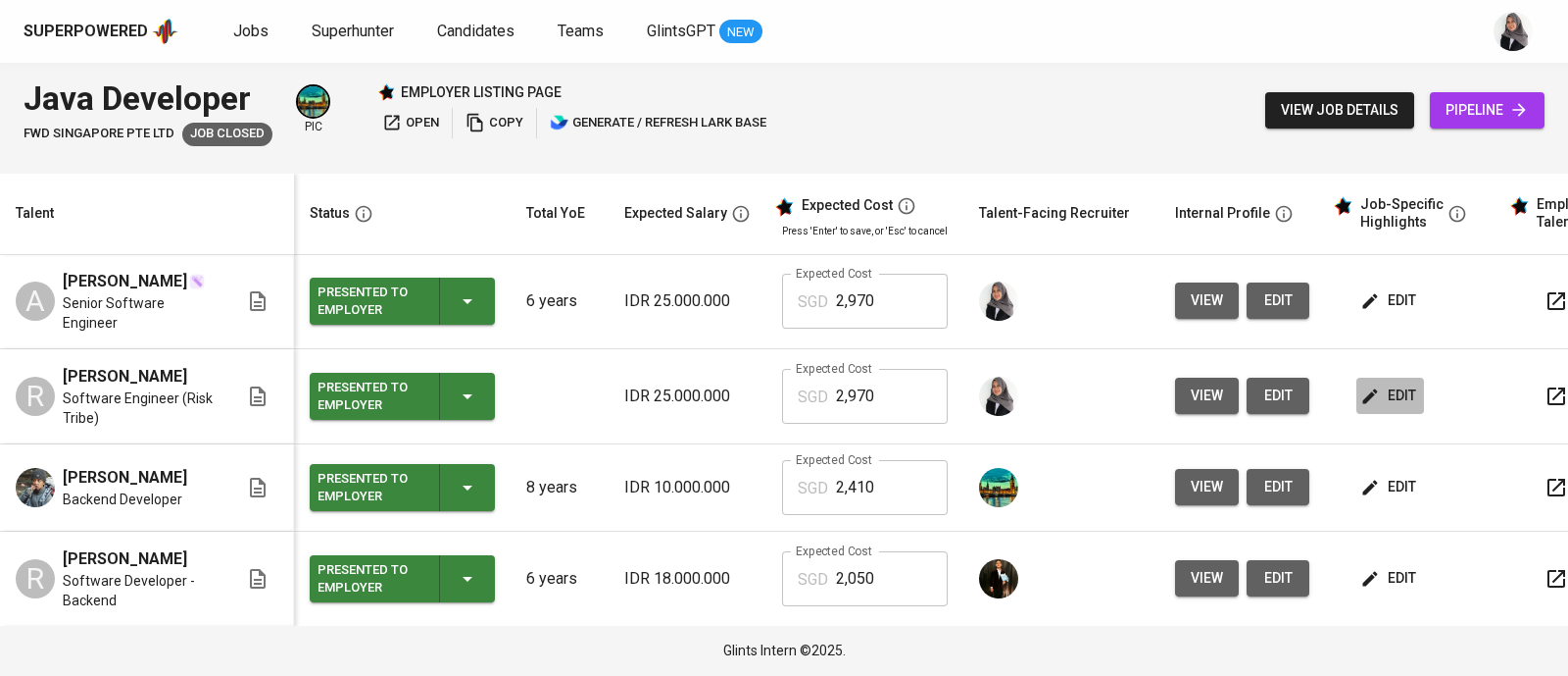
click at [1387, 388] on span "edit" at bounding box center [1390, 396] width 52 height 25
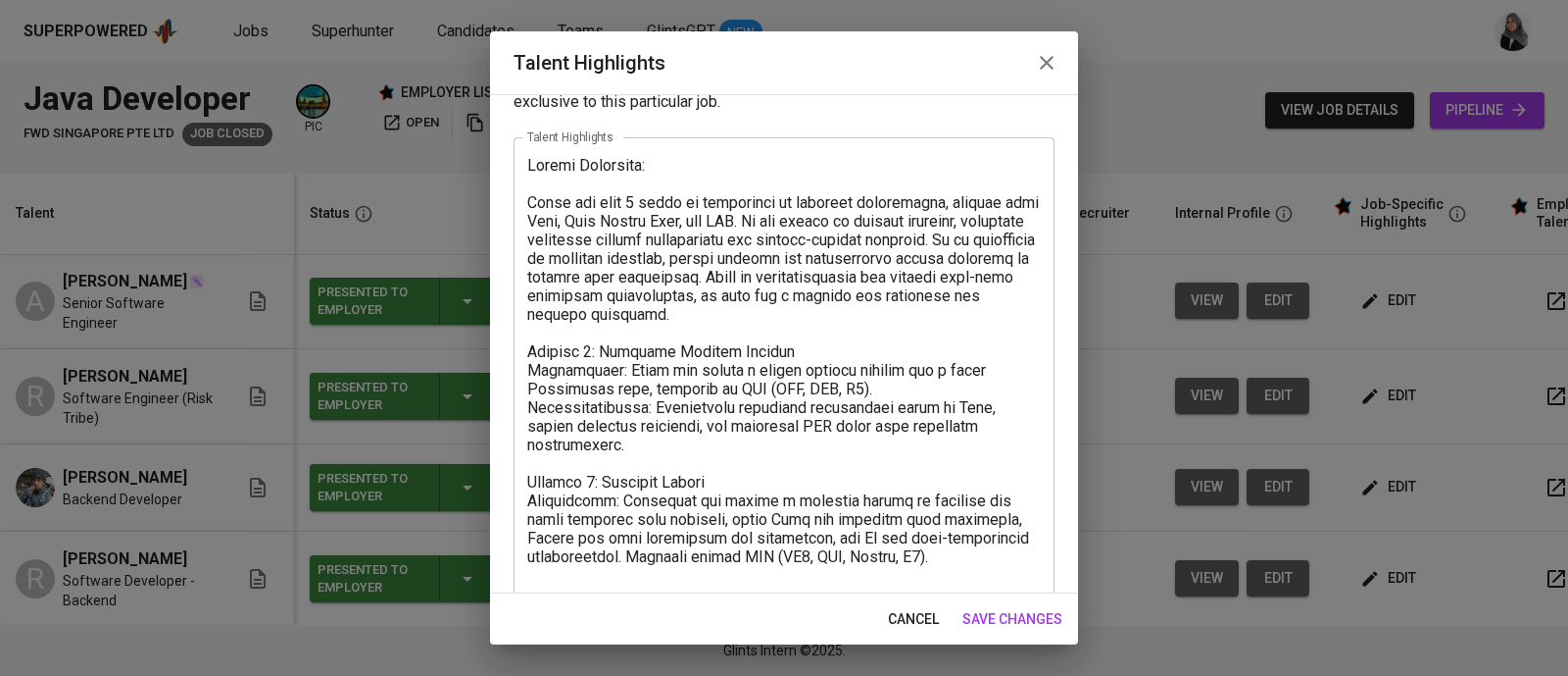
scroll to position [111, 0]
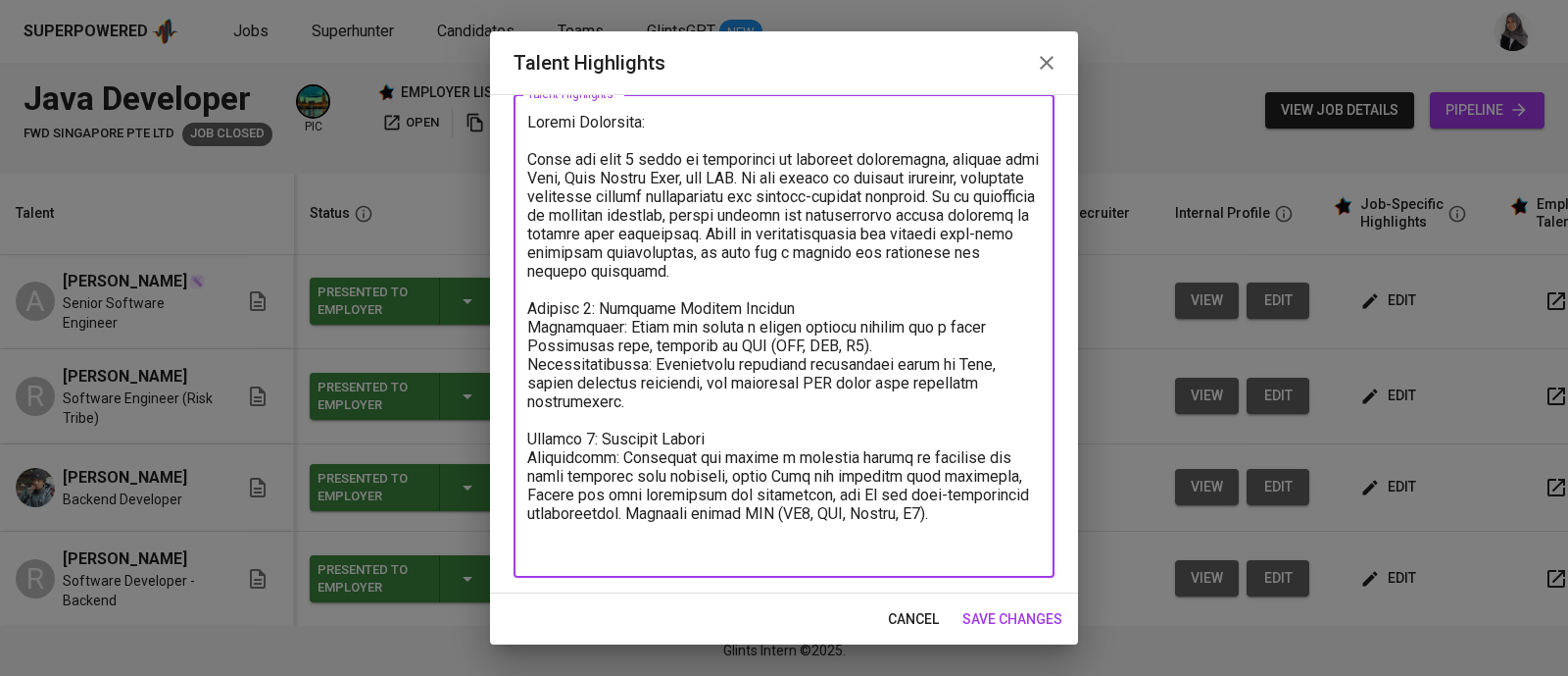
click at [632, 429] on textarea at bounding box center [784, 336] width 514 height 447
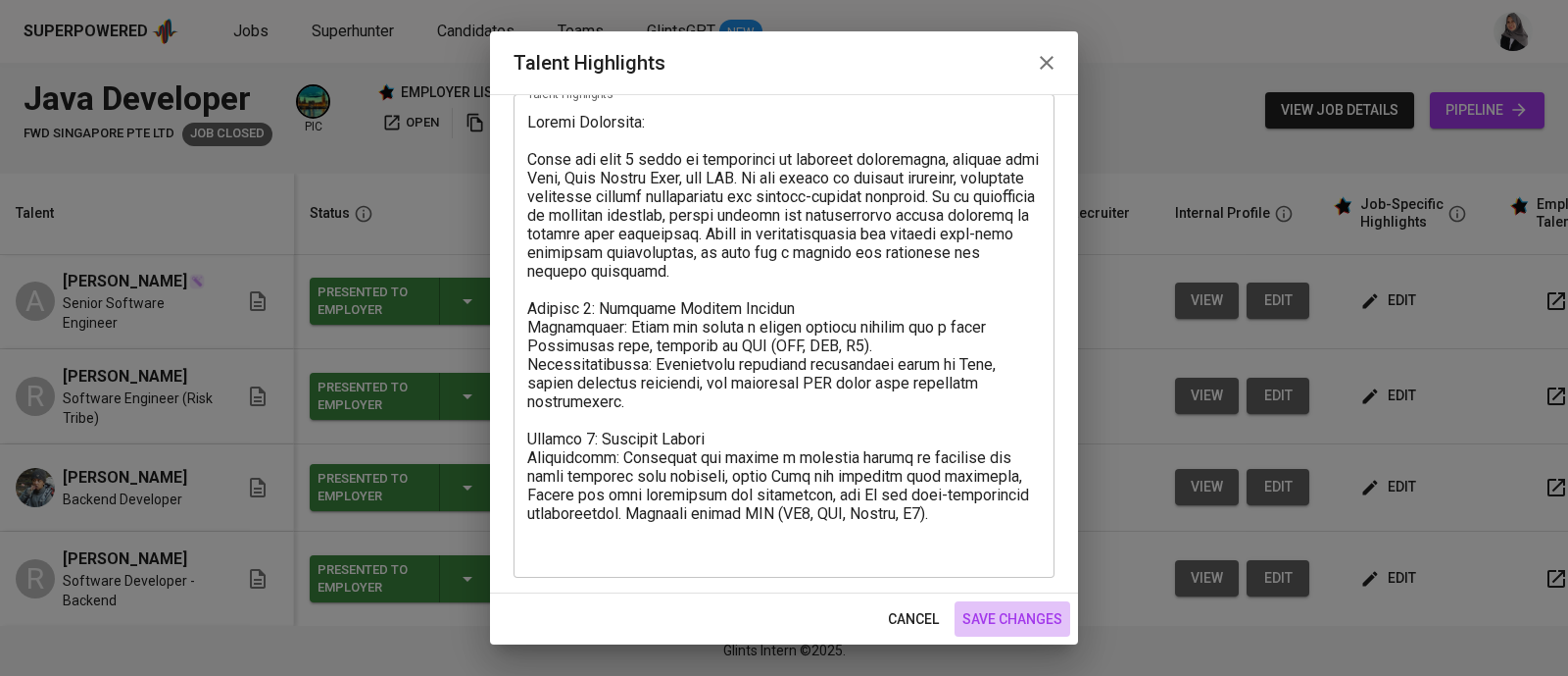
click at [985, 614] on span "save changes" at bounding box center [1012, 619] width 100 height 25
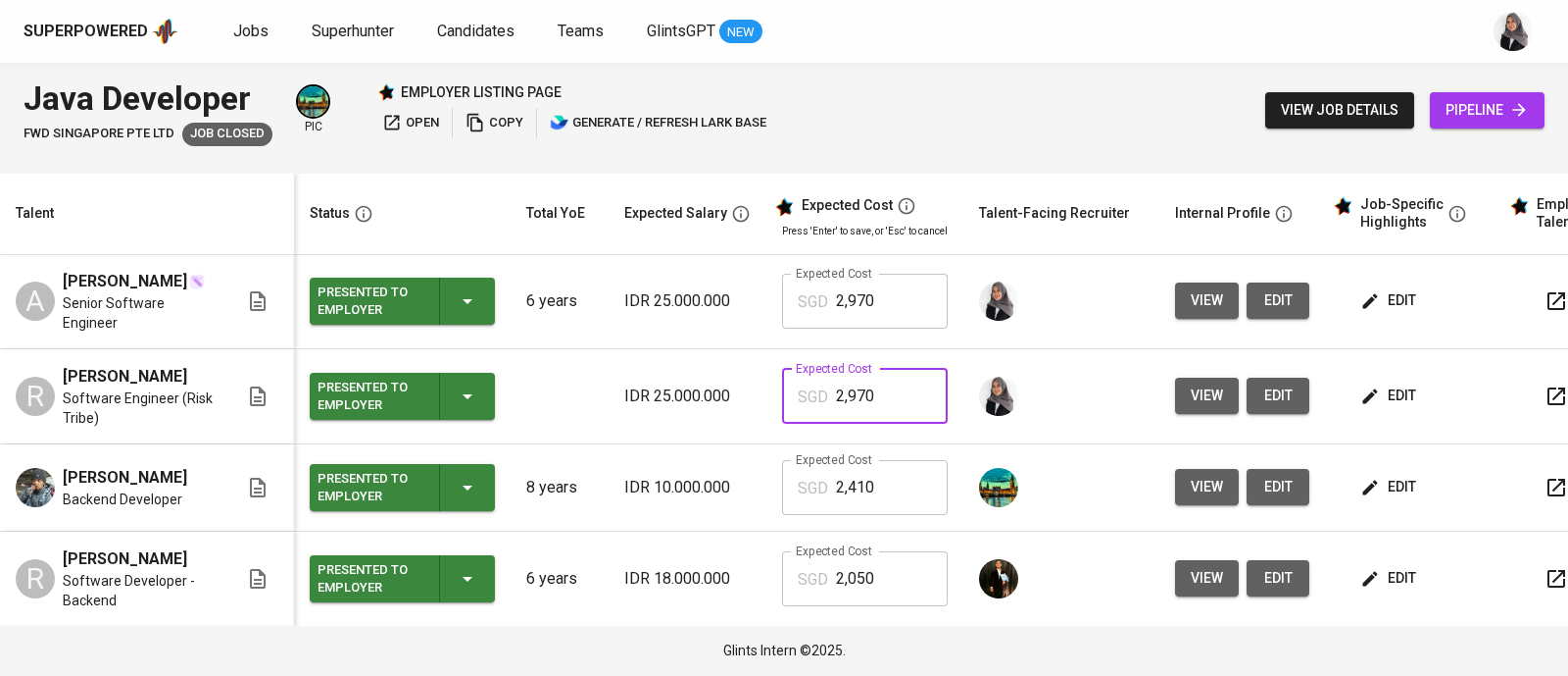
drag, startPoint x: 893, startPoint y: 393, endPoint x: 801, endPoint y: 391, distance: 92.0
click at [801, 391] on div "SGD 2,970 Expected Cost" at bounding box center [865, 397] width 166 height 55
click at [881, 110] on div "Java Developer FWD Singapore Pte Ltd Job Closed pic employer listing page open …" at bounding box center [784, 111] width 1568 height 95
click at [1090, 63] on div "Java Developer FWD Singapore Pte Ltd Job Closed pic employer listing page open …" at bounding box center [784, 111] width 1568 height 95
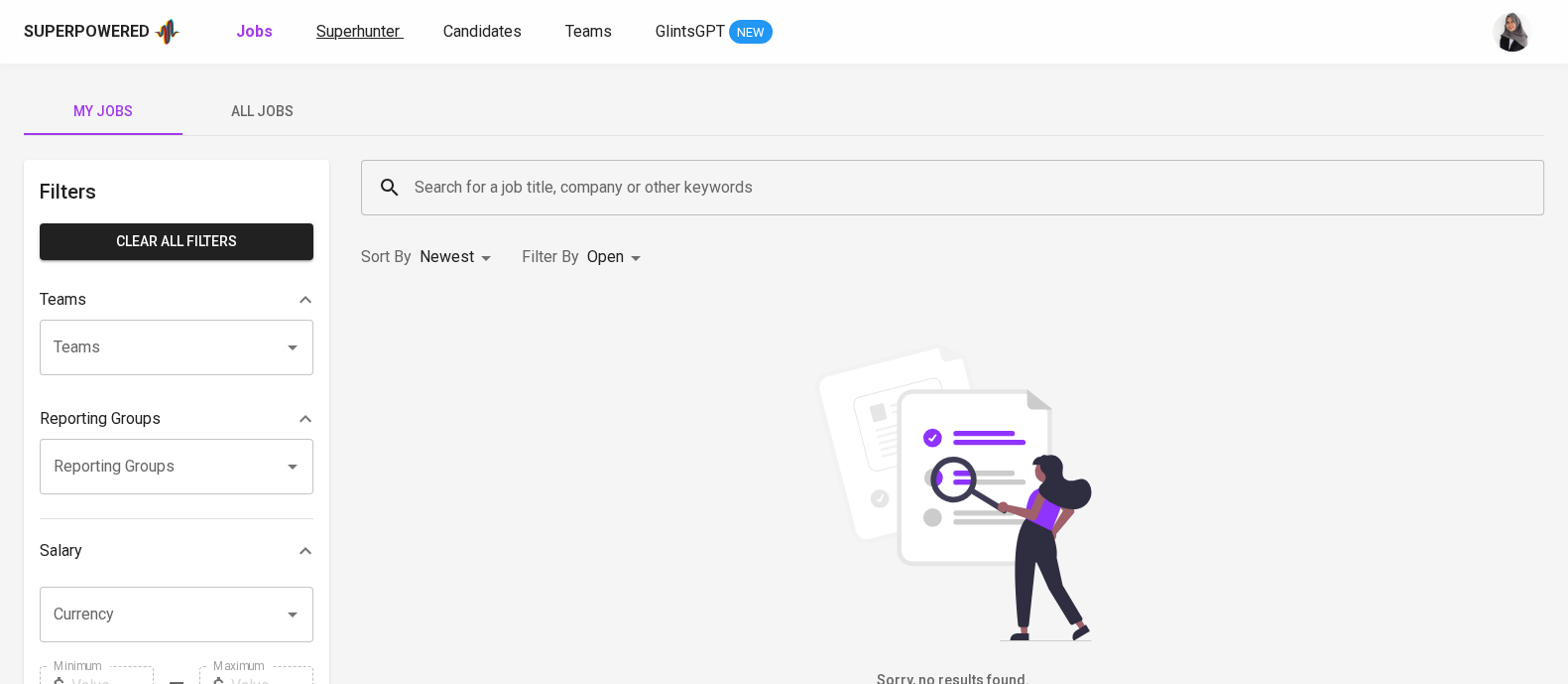
click at [367, 36] on span "Superhunter" at bounding box center [357, 31] width 83 height 19
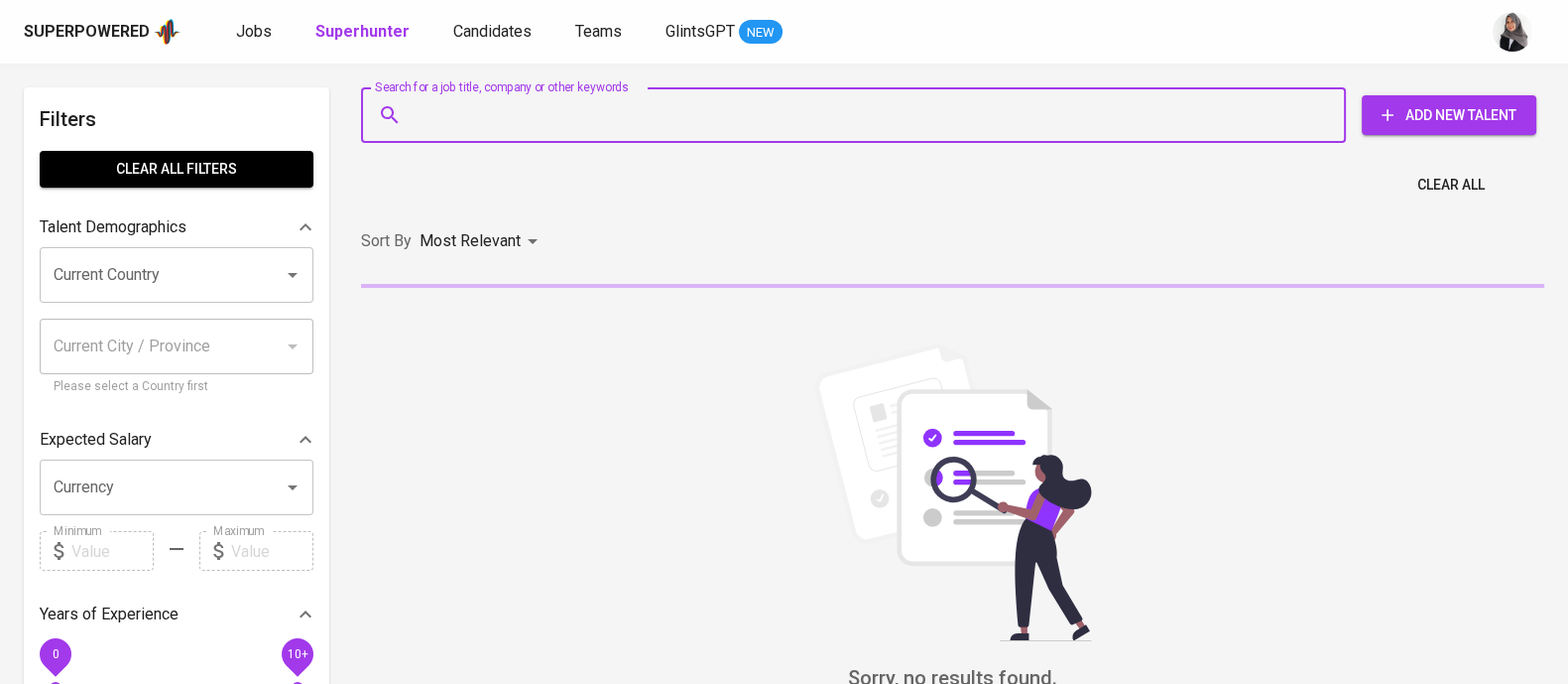
click at [567, 122] on input "Search for a job title, company or other keywords" at bounding box center [857, 115] width 897 height 38
paste input "abdl.alaziz95@hotmail.com"
type input "abdl.alaziz95@hotmail.com"
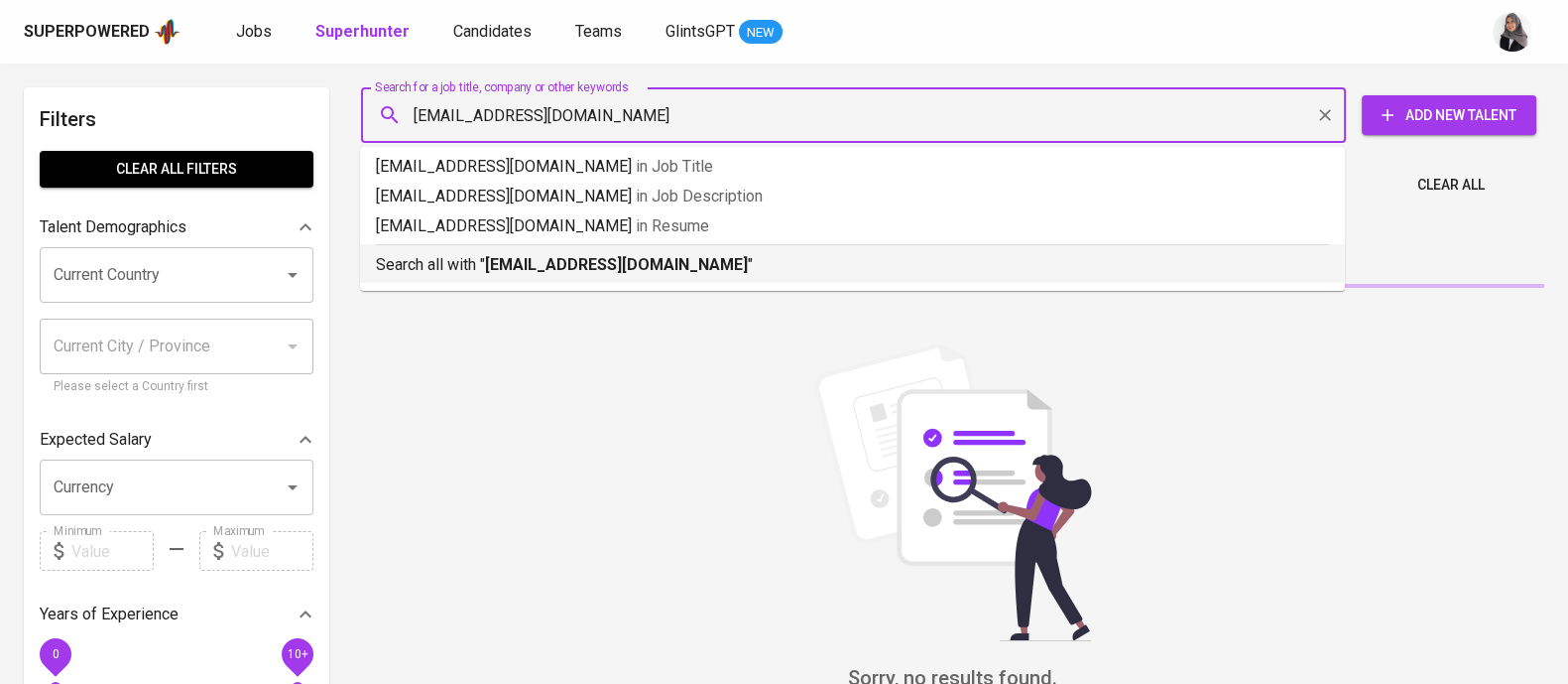
click at [643, 268] on b "abdl.alaziz95@hotmail.com" at bounding box center [616, 264] width 262 height 19
click at [643, 268] on div "Sort By Most Relevant MOST_RELEVANT" at bounding box center [952, 242] width 1207 height 61
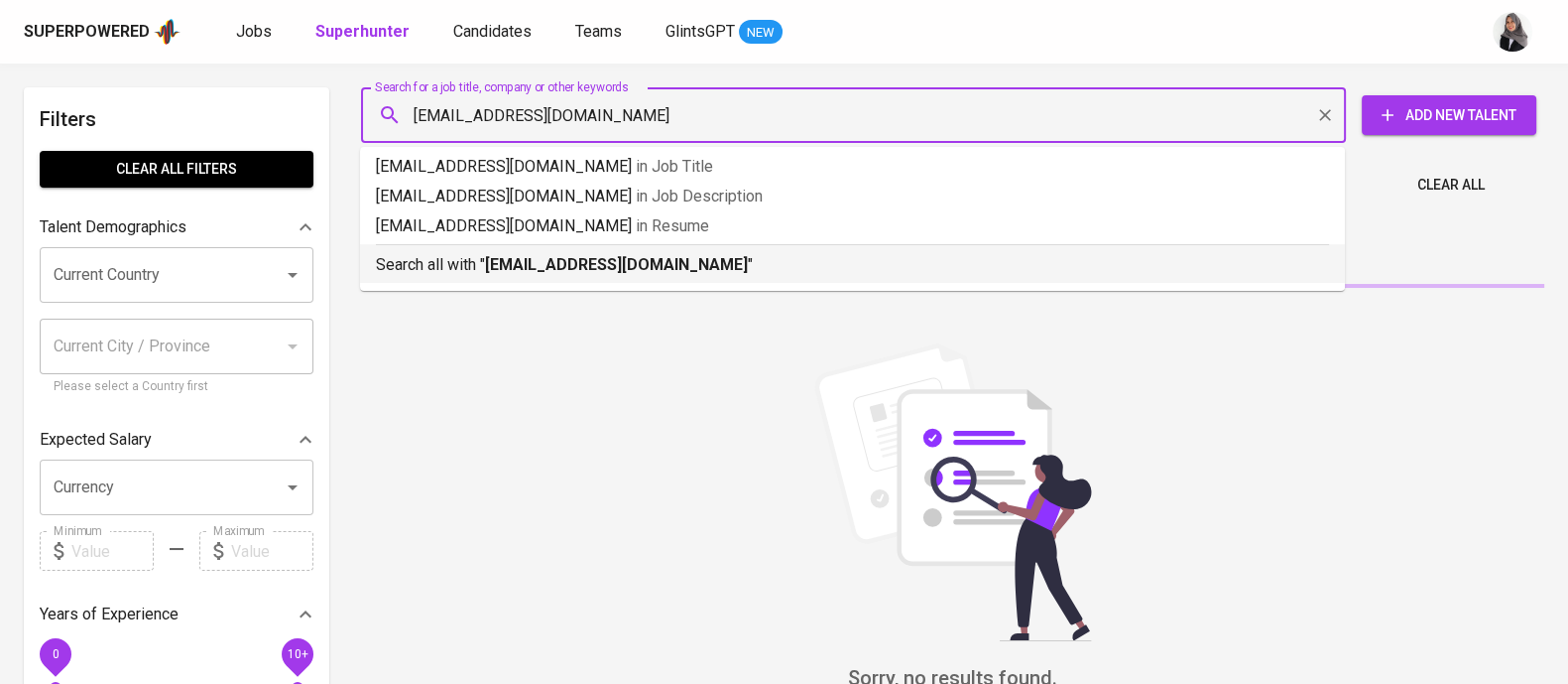
click at [711, 270] on div "Sort By Most Relevant MOST_RELEVANT" at bounding box center [952, 242] width 1207 height 61
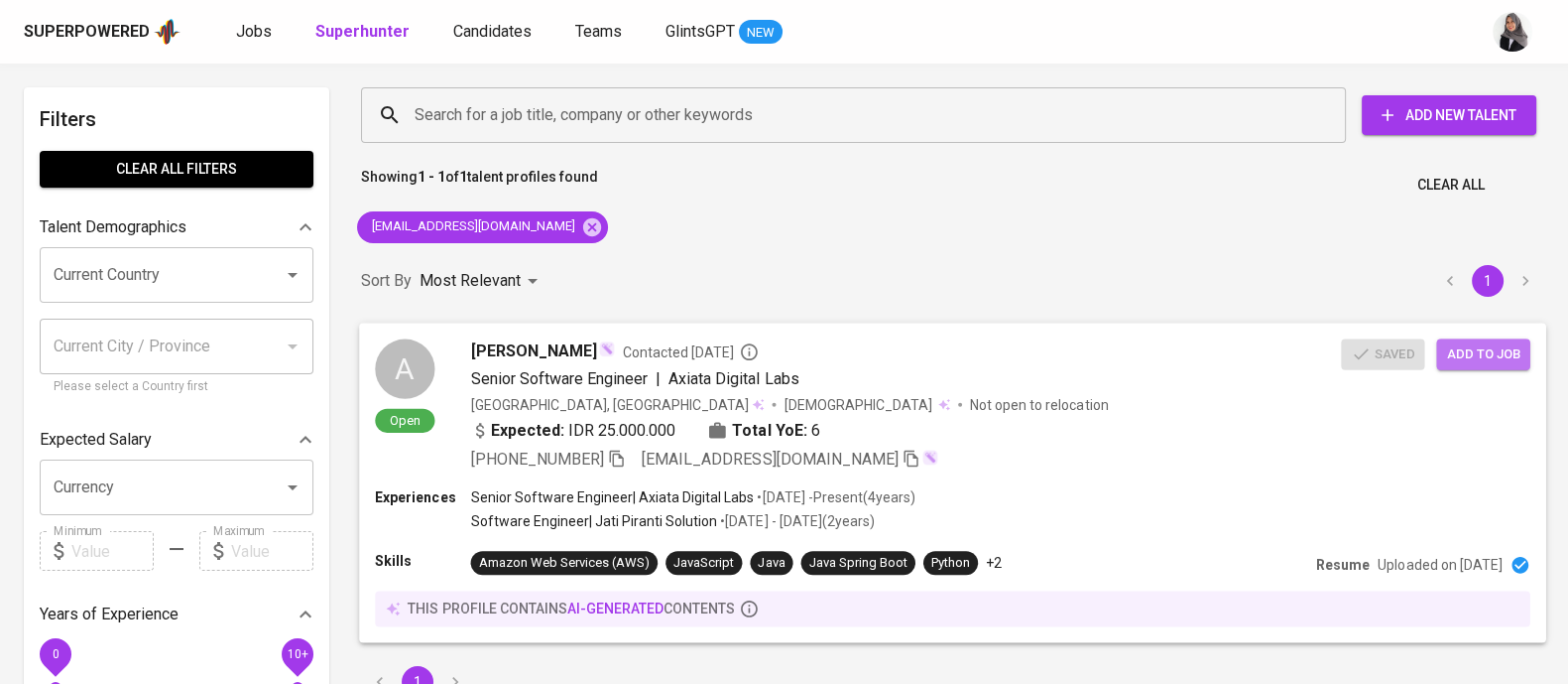
click at [1500, 349] on span "Add to job" at bounding box center [1483, 353] width 74 height 23
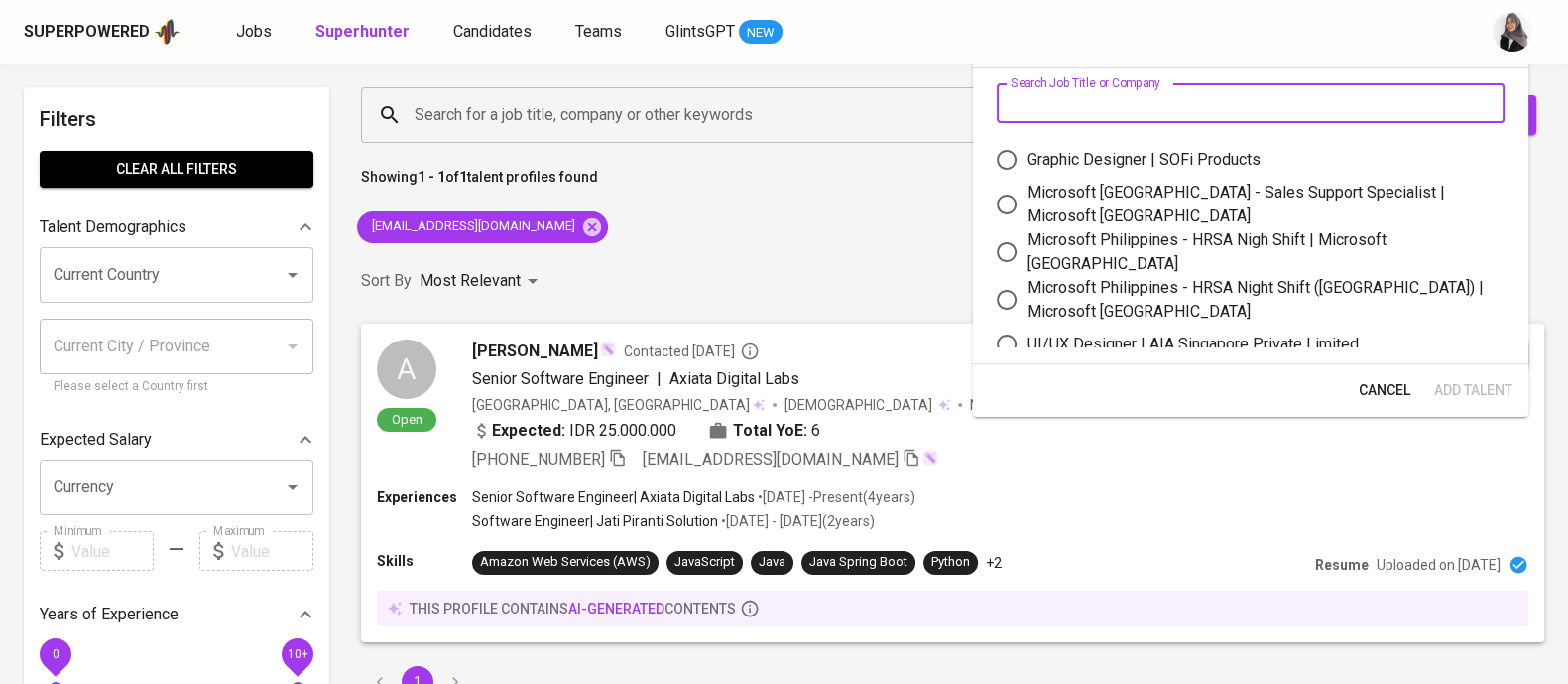
click at [1056, 91] on input "text" at bounding box center [1251, 103] width 508 height 40
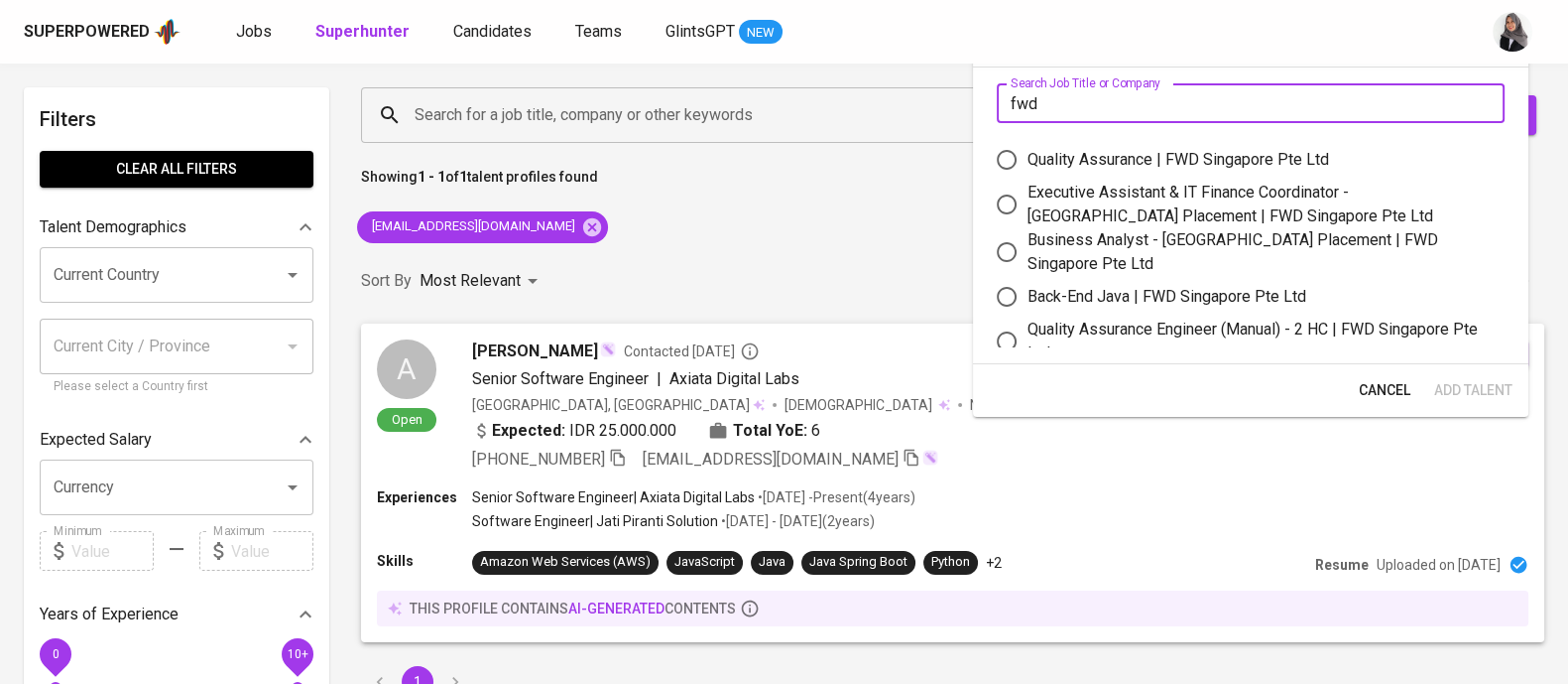
scroll to position [14, 0]
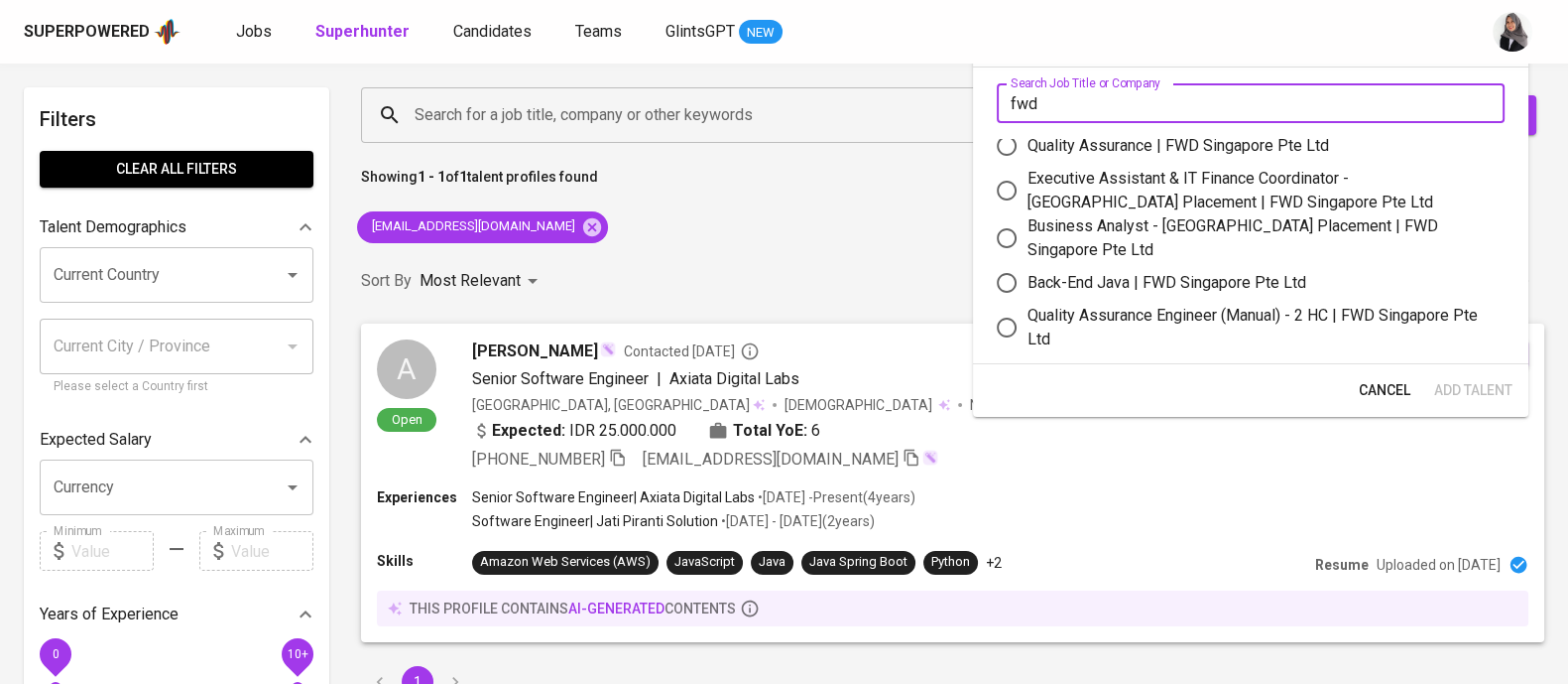
type input "fwd"
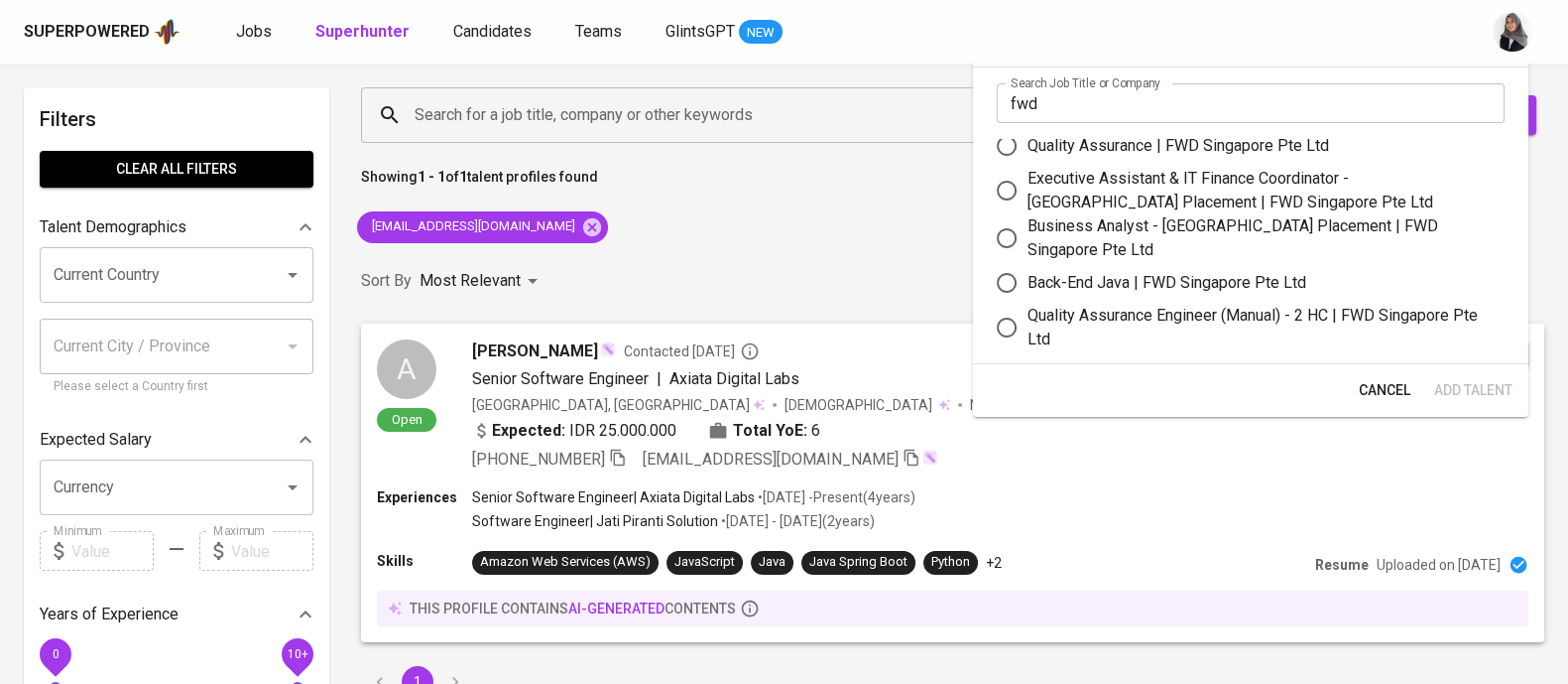
click at [1106, 288] on div "Back-End Java | FWD Singapore Pte Ltd" at bounding box center [1167, 283] width 278 height 24
click at [1028, 288] on input "Back-End Java | FWD Singapore Pte Ltd" at bounding box center [1007, 283] width 42 height 42
radio input "true"
click at [1474, 374] on button "Add Talent" at bounding box center [1473, 390] width 94 height 37
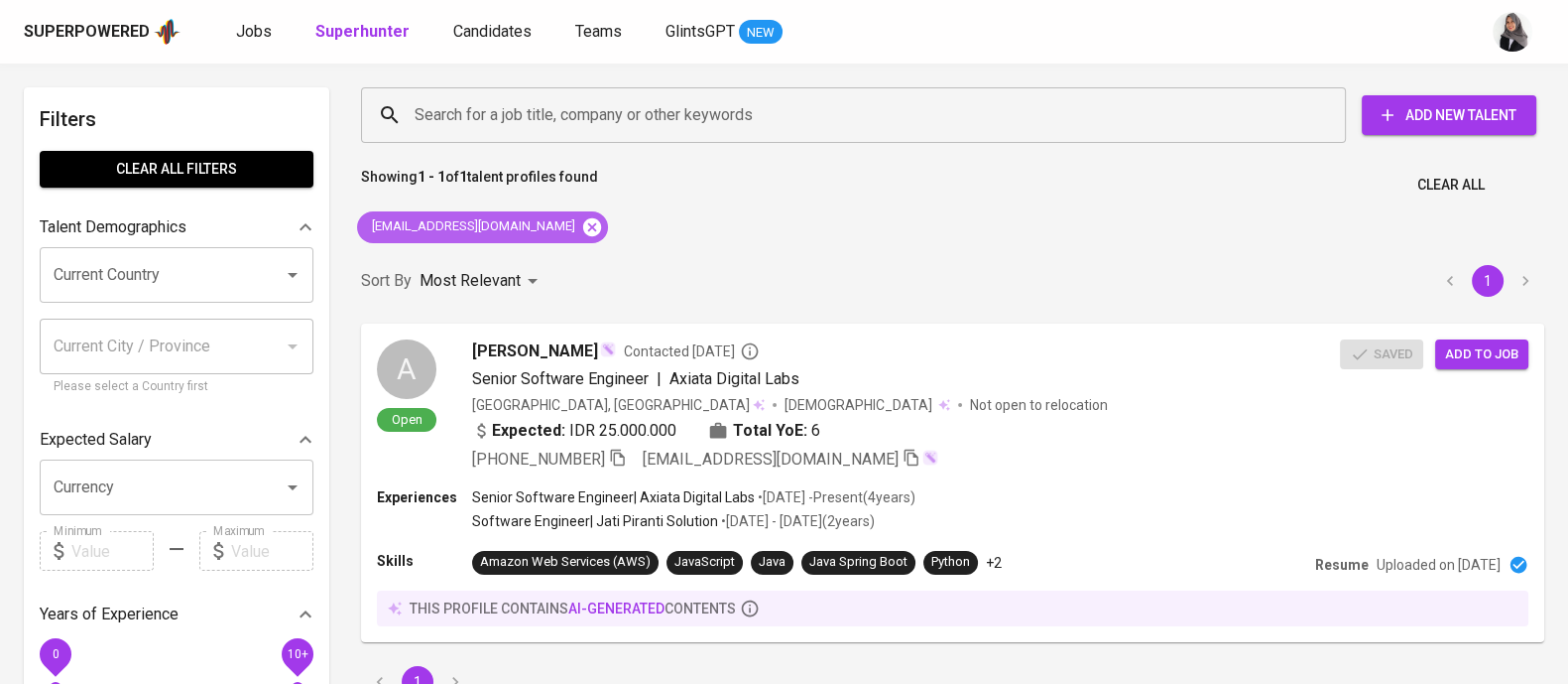
click at [583, 221] on icon at bounding box center [592, 227] width 18 height 18
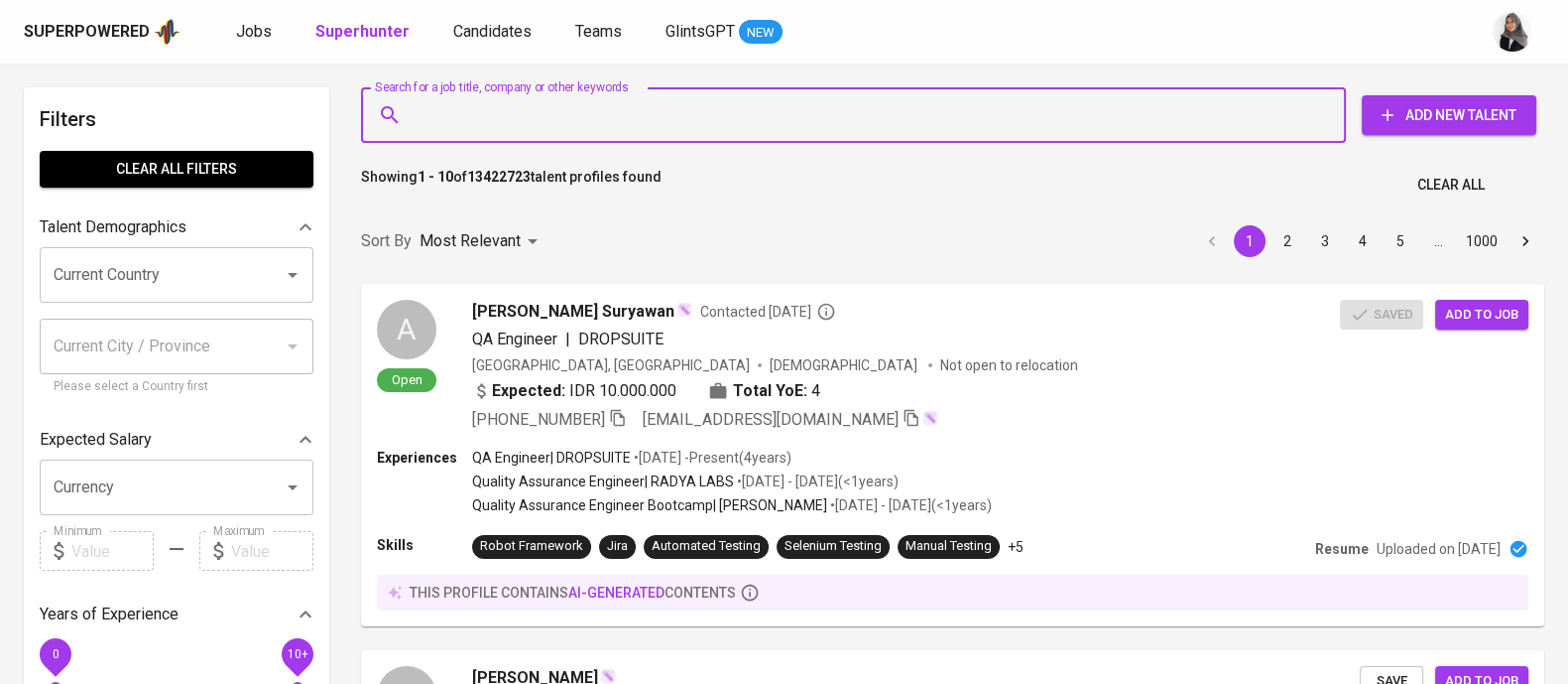
click at [582, 116] on input "Search for a job title, company or other keywords" at bounding box center [857, 115] width 897 height 38
paste input "rizkyian78@gmail.com"
type input "rizkyian78@gmail.com"
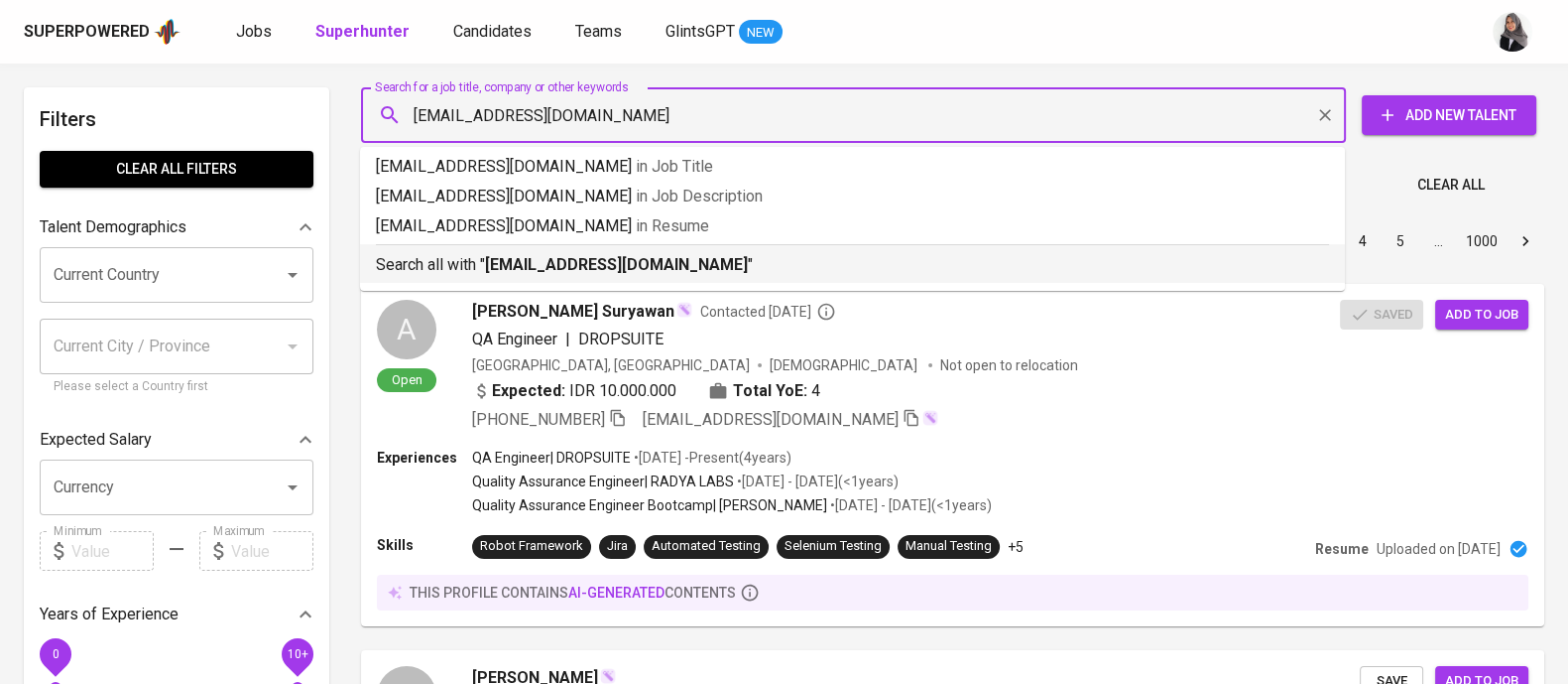
click at [645, 255] on b "rizkyian78@gmail.com" at bounding box center [616, 264] width 262 height 19
click at [645, 254] on div "Sort By Most Relevant MOST_RELEVANT 1 2 3 4 5 … 1000" at bounding box center [952, 242] width 1207 height 61
click at [711, 265] on div "Sort By Most Relevant MOST_RELEVANT 1 2 3 4 5 … 1000" at bounding box center [952, 242] width 1207 height 61
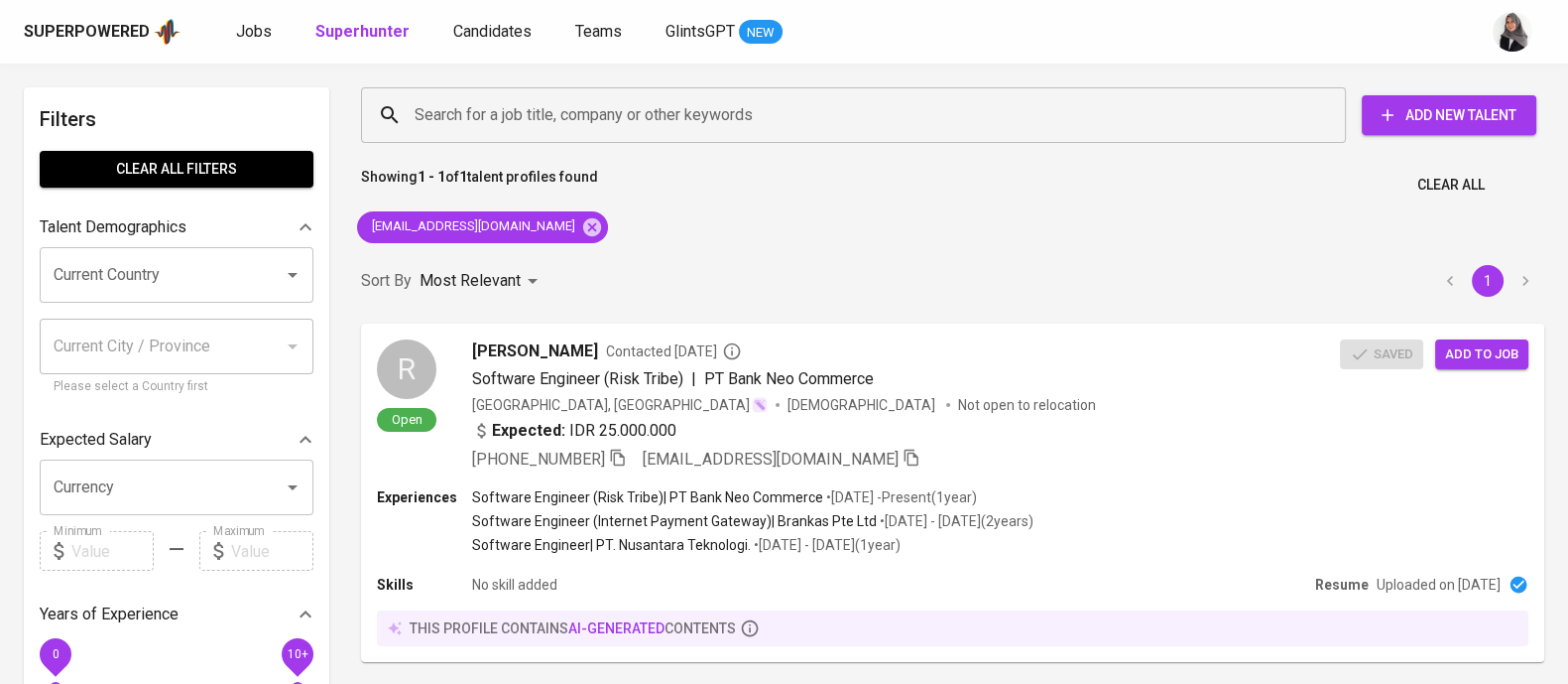
click at [1006, 213] on div "Search for a job title, company or other keywords Search for a job title, compa…" at bounding box center [952, 402] width 1207 height 654
click at [1500, 348] on span "Add to job" at bounding box center [1483, 353] width 74 height 23
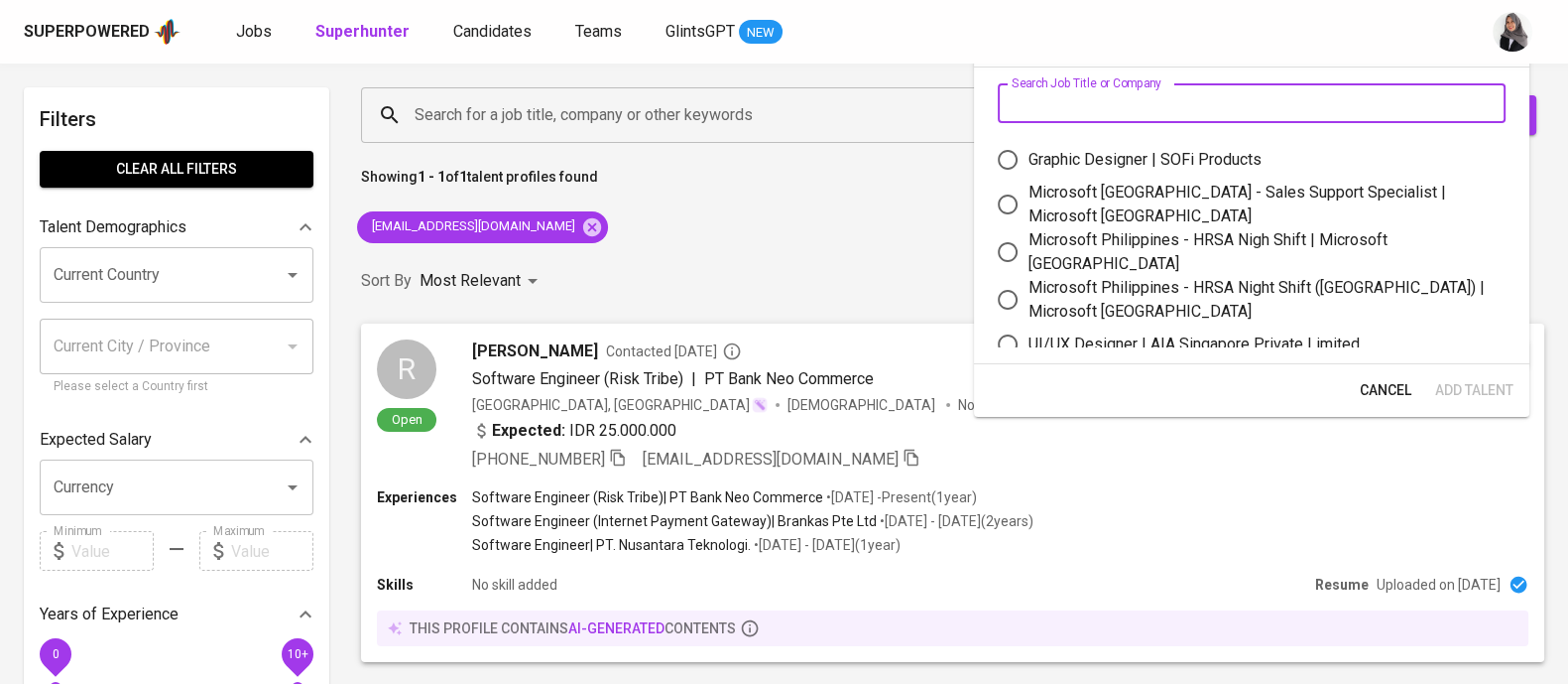
click at [1121, 101] on input "text" at bounding box center [1252, 103] width 508 height 40
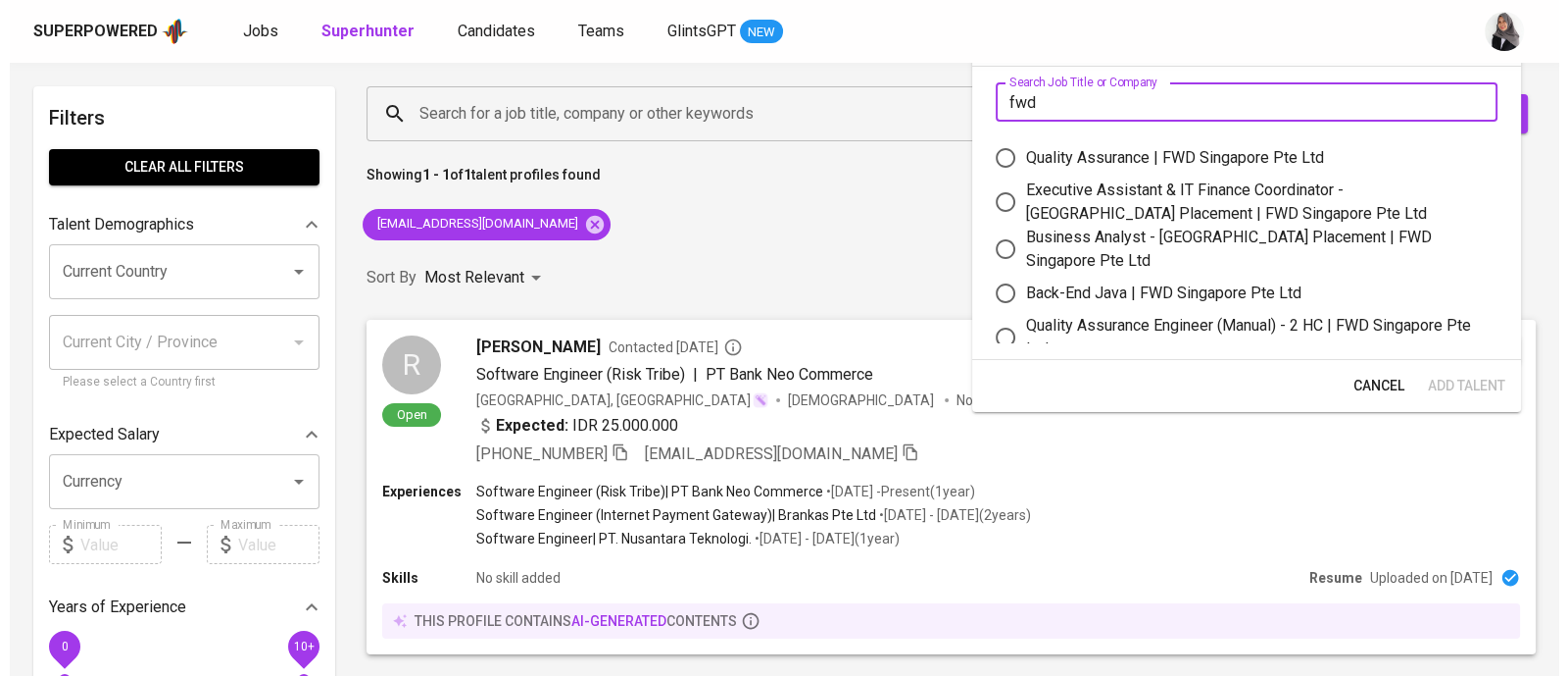
scroll to position [17, 0]
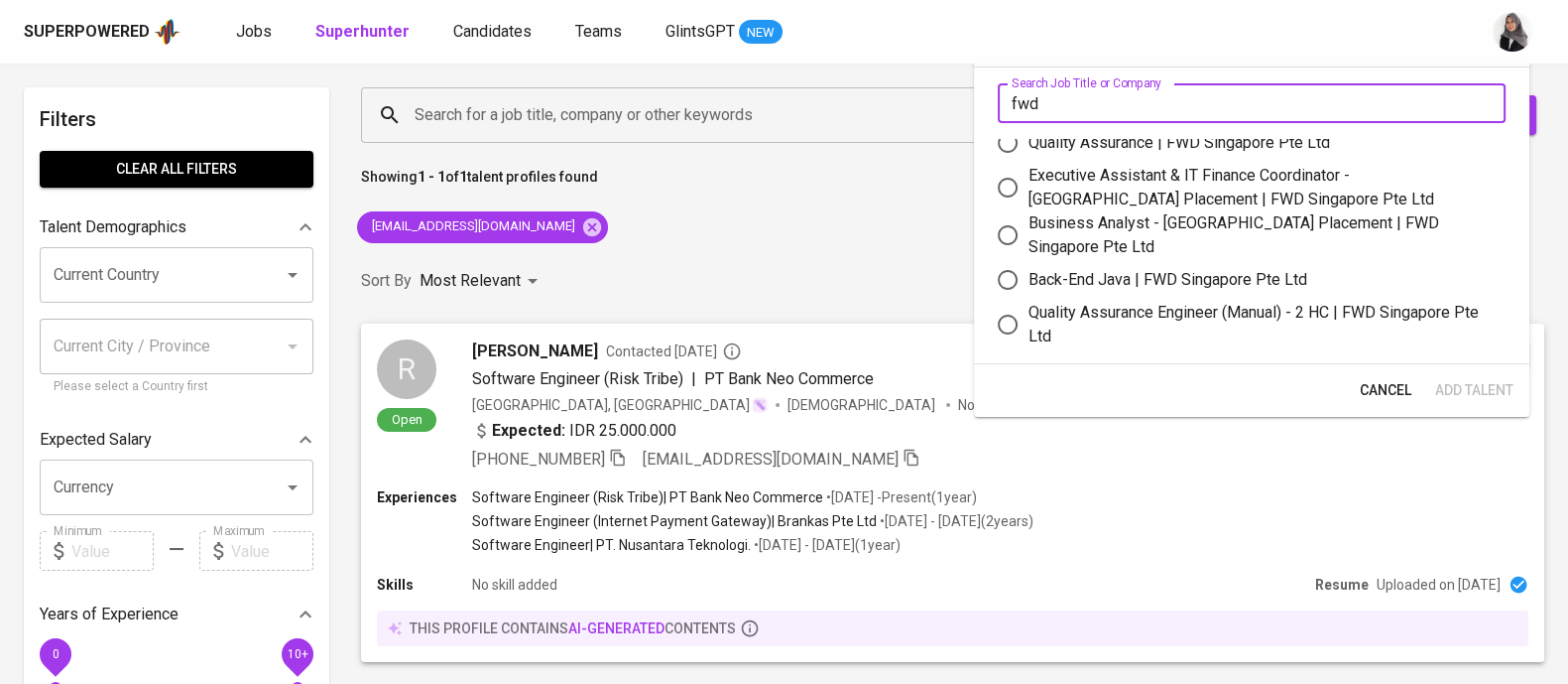
type input "fwd"
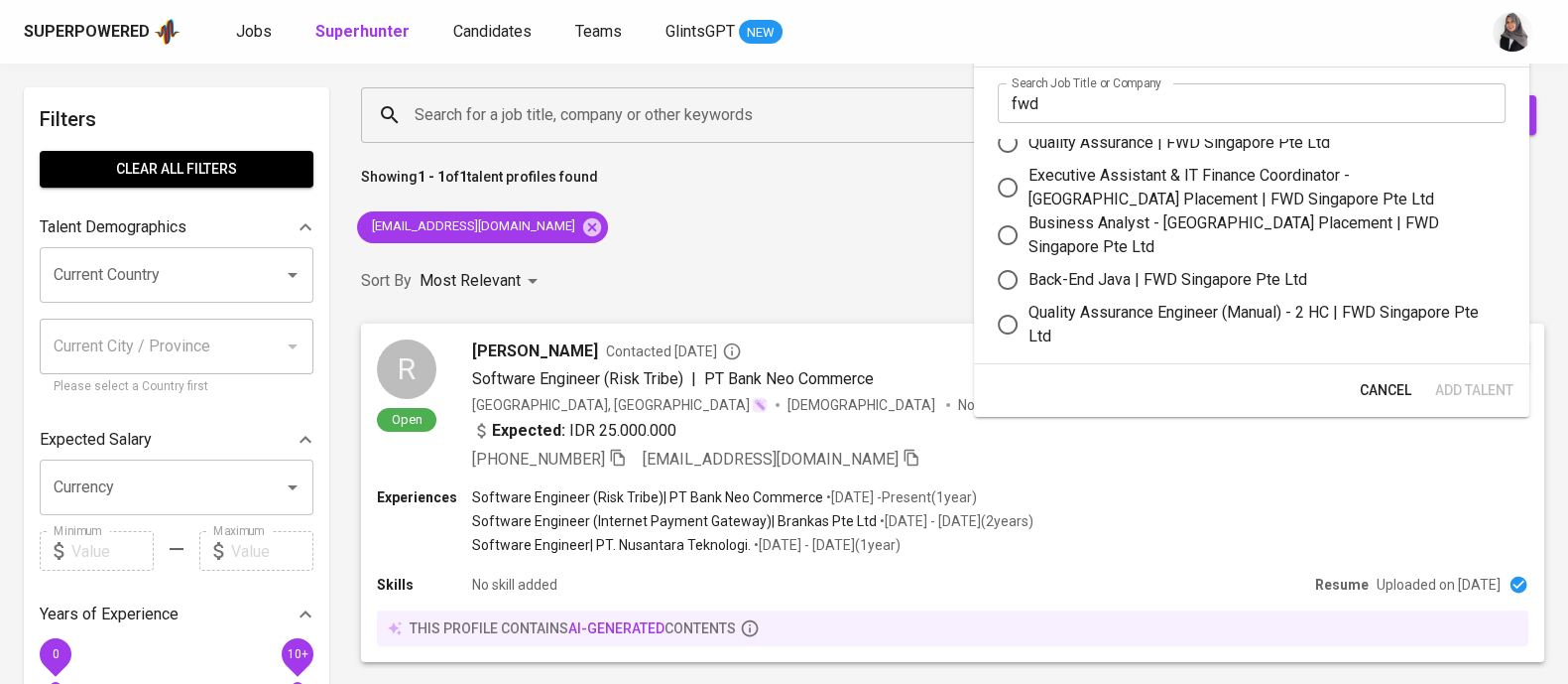
click at [1162, 276] on div "Back-End Java | FWD Singapore Pte Ltd" at bounding box center [1168, 280] width 278 height 24
click at [1029, 276] on input "Back-End Java | FWD Singapore Pte Ltd" at bounding box center [1008, 280] width 42 height 42
radio input "true"
click at [1503, 389] on span "Add Talent" at bounding box center [1474, 390] width 79 height 25
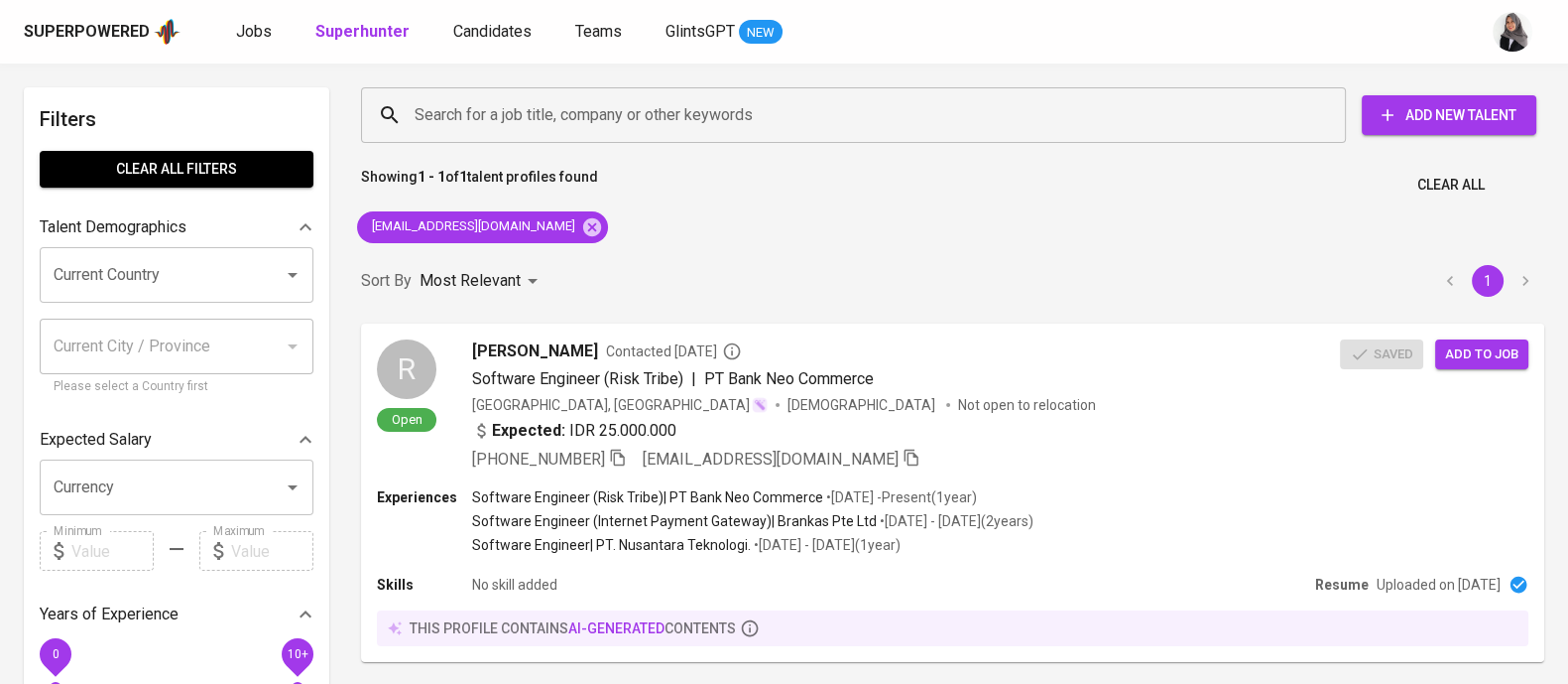
click at [1071, 230] on div "Search for a job title, company or other keywords Search for a job title, compa…" at bounding box center [952, 402] width 1207 height 654
click at [583, 227] on icon at bounding box center [592, 227] width 18 height 18
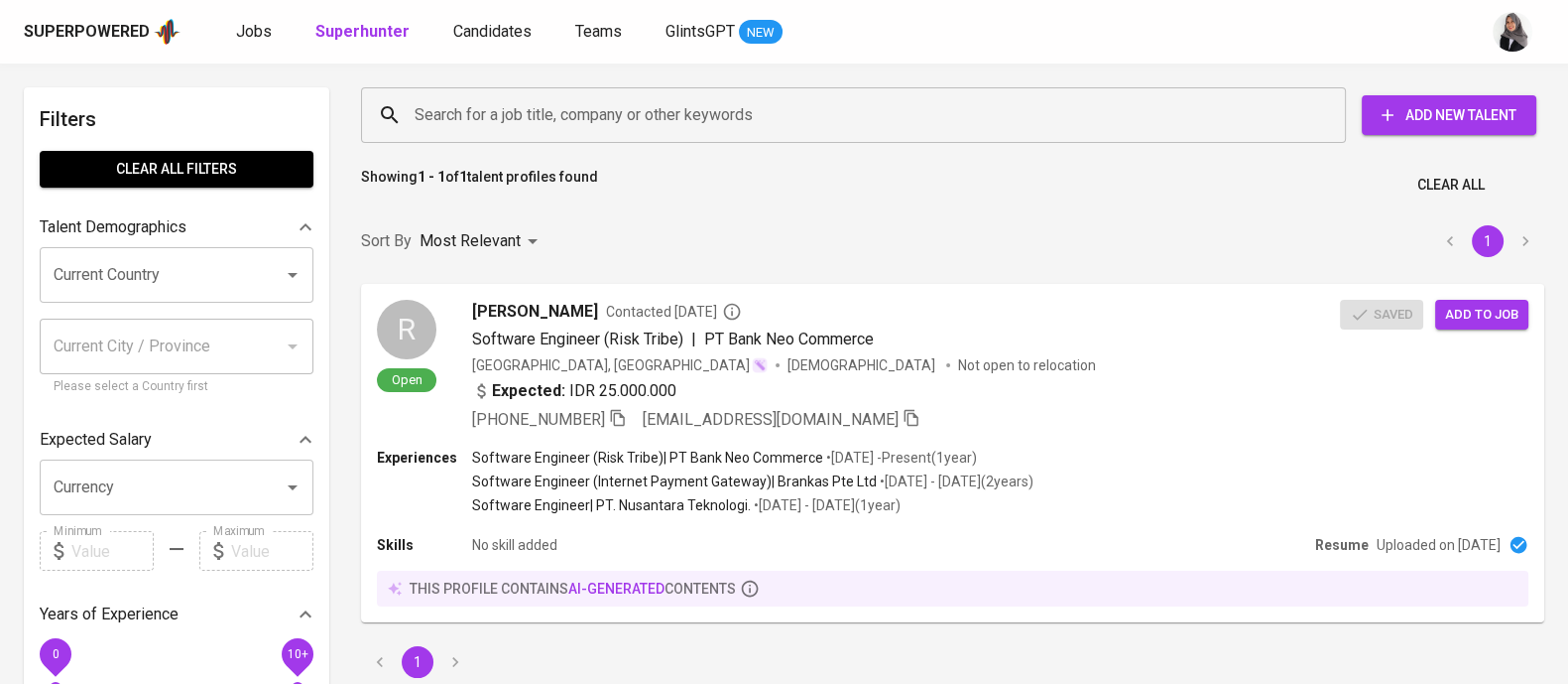
click at [550, 132] on input "Search for a job title, company or other keywords" at bounding box center [857, 115] width 897 height 38
click at [560, 114] on input "Search for a job title, company or other keywords" at bounding box center [857, 115] width 897 height 38
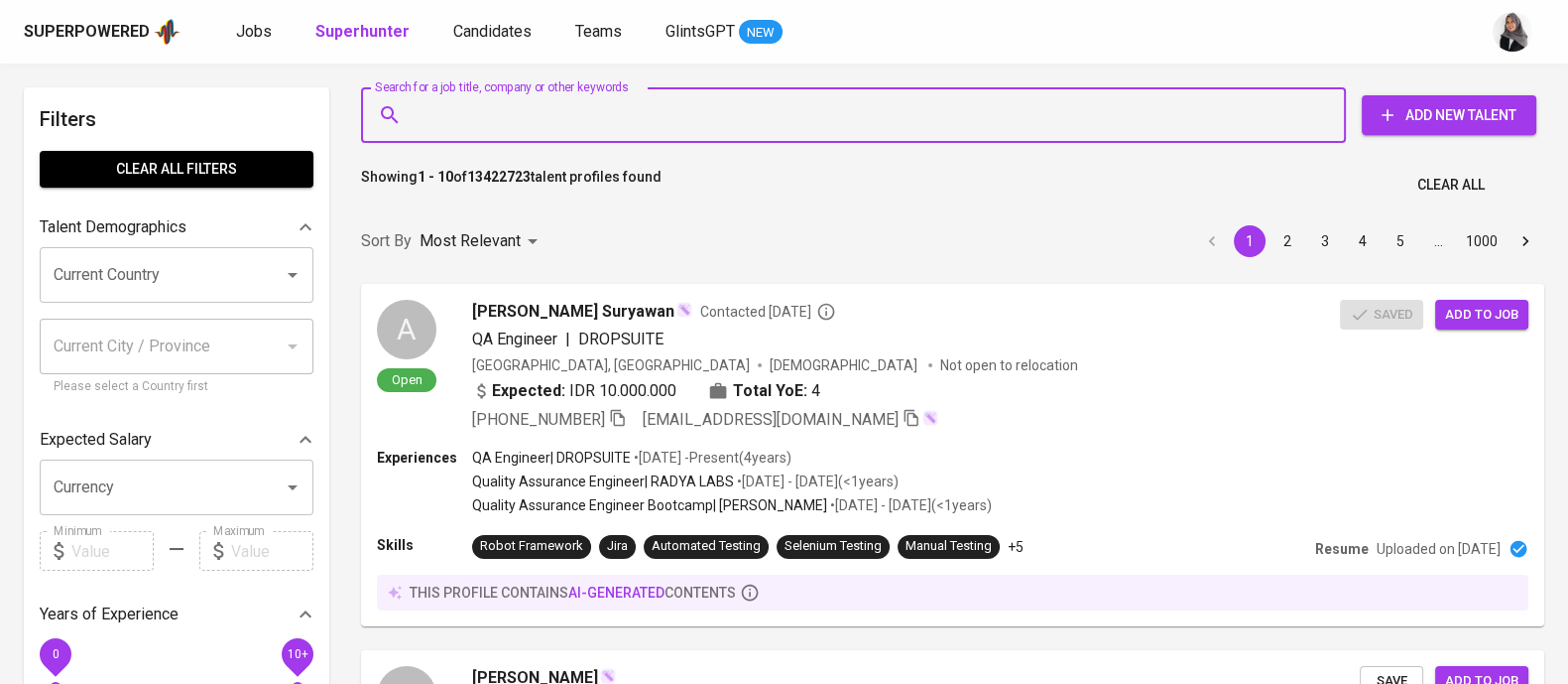
paste input "hafistafsani915uh@gmail.com"
type input "hafistafsani915uh@gmail.com"
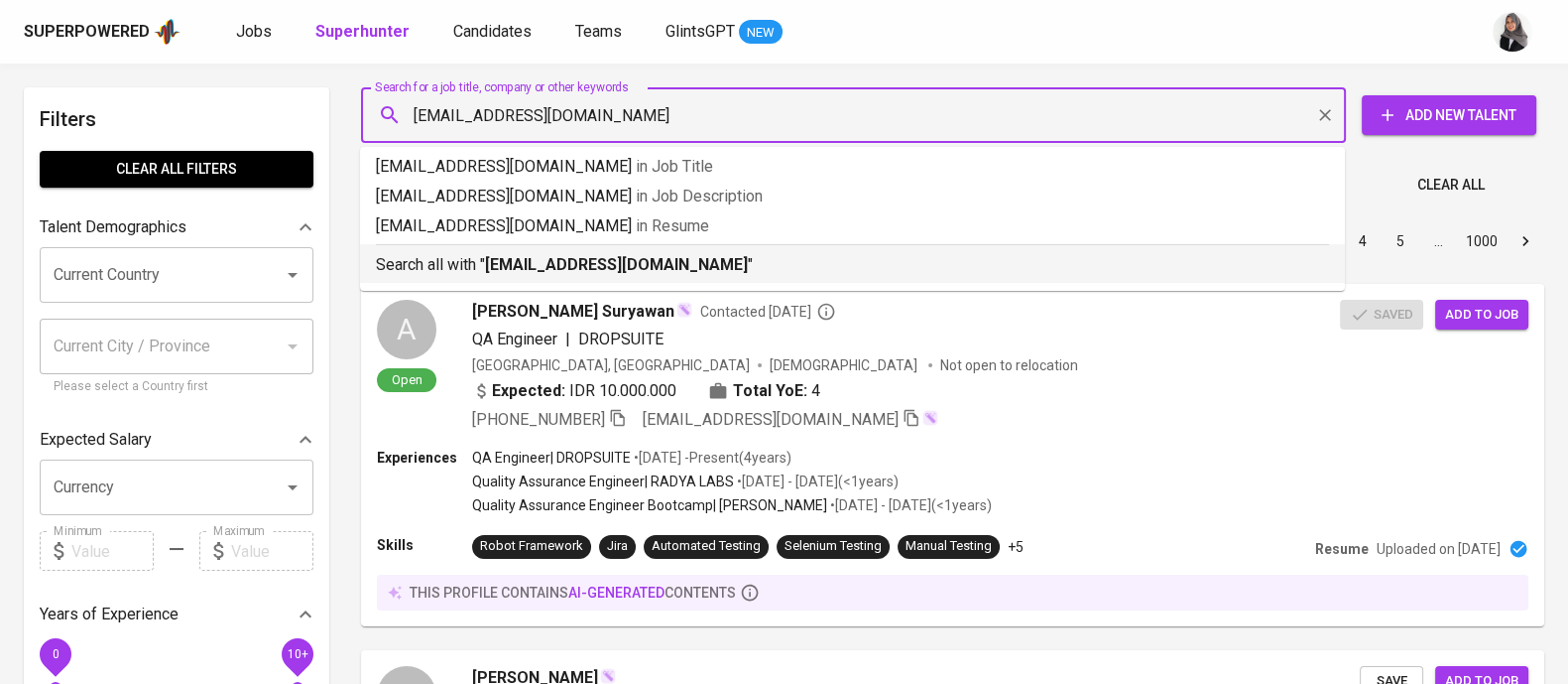
click at [671, 275] on p "Search all with " hafistafsani915uh@gmail.com "" at bounding box center [852, 265] width 953 height 24
click at [671, 272] on div "Sort By Most Relevant MOST_RELEVANT 1 2 3 4 5 … 1000" at bounding box center [952, 242] width 1207 height 61
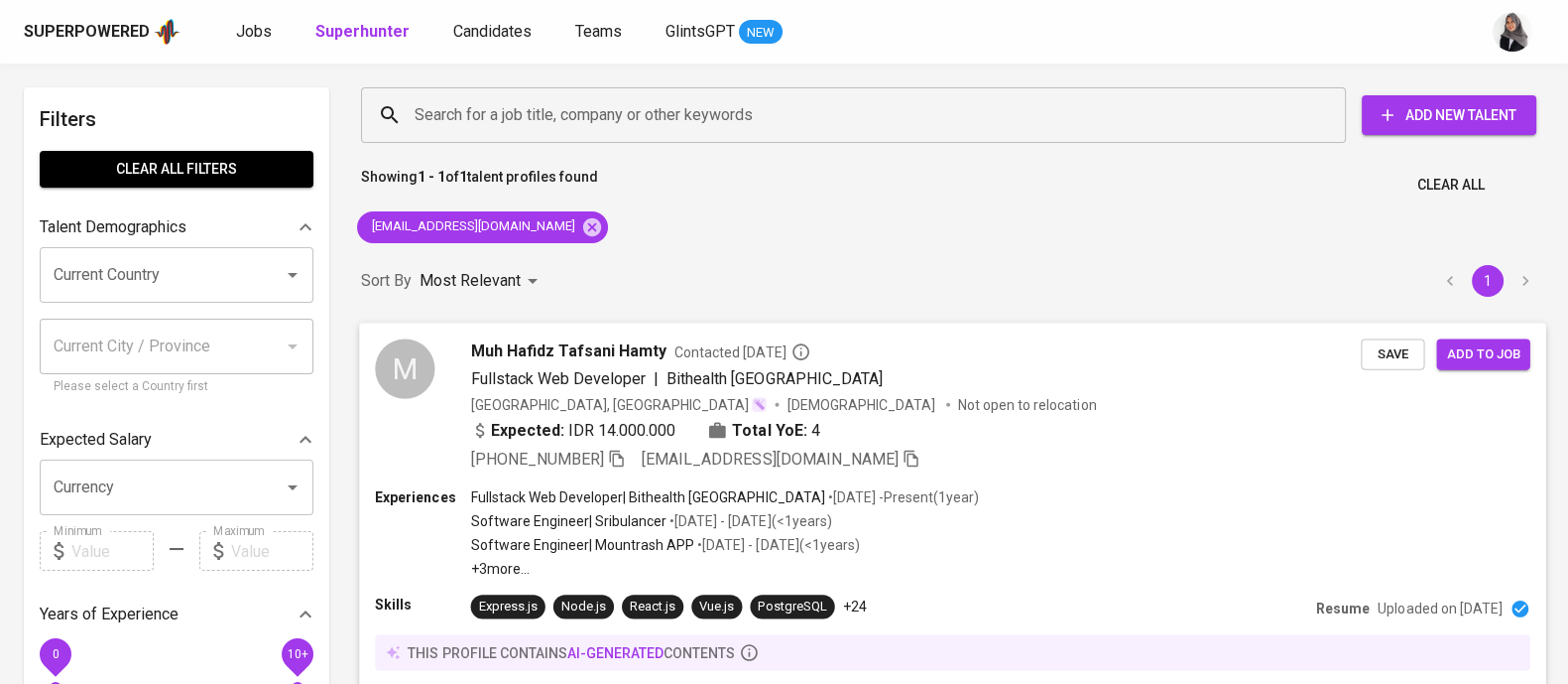
click at [1029, 591] on div "Experiences Fullstack Web Developer | Bithealth Indonesia • Dec 2023 - Present …" at bounding box center [953, 586] width 1188 height 200
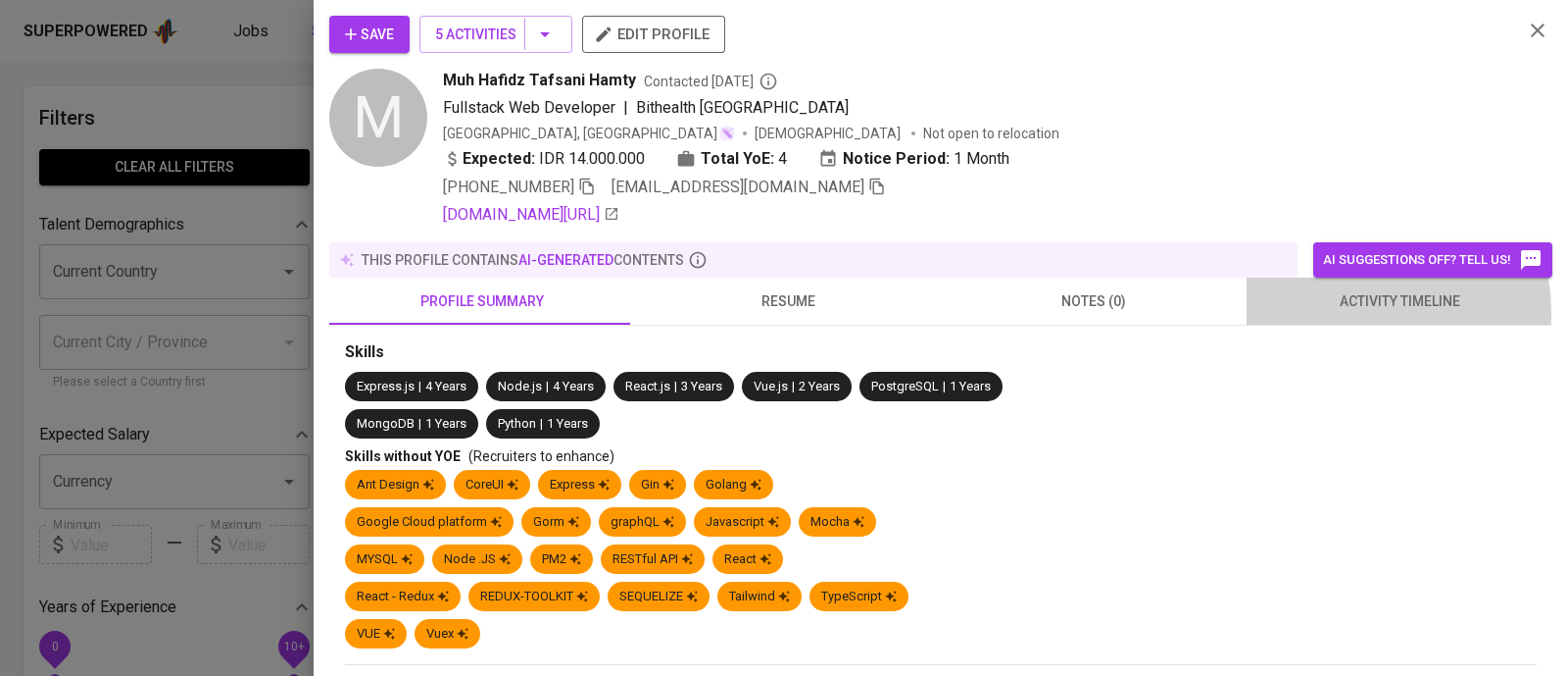
click at [1342, 312] on span "activity timeline" at bounding box center [1399, 301] width 282 height 25
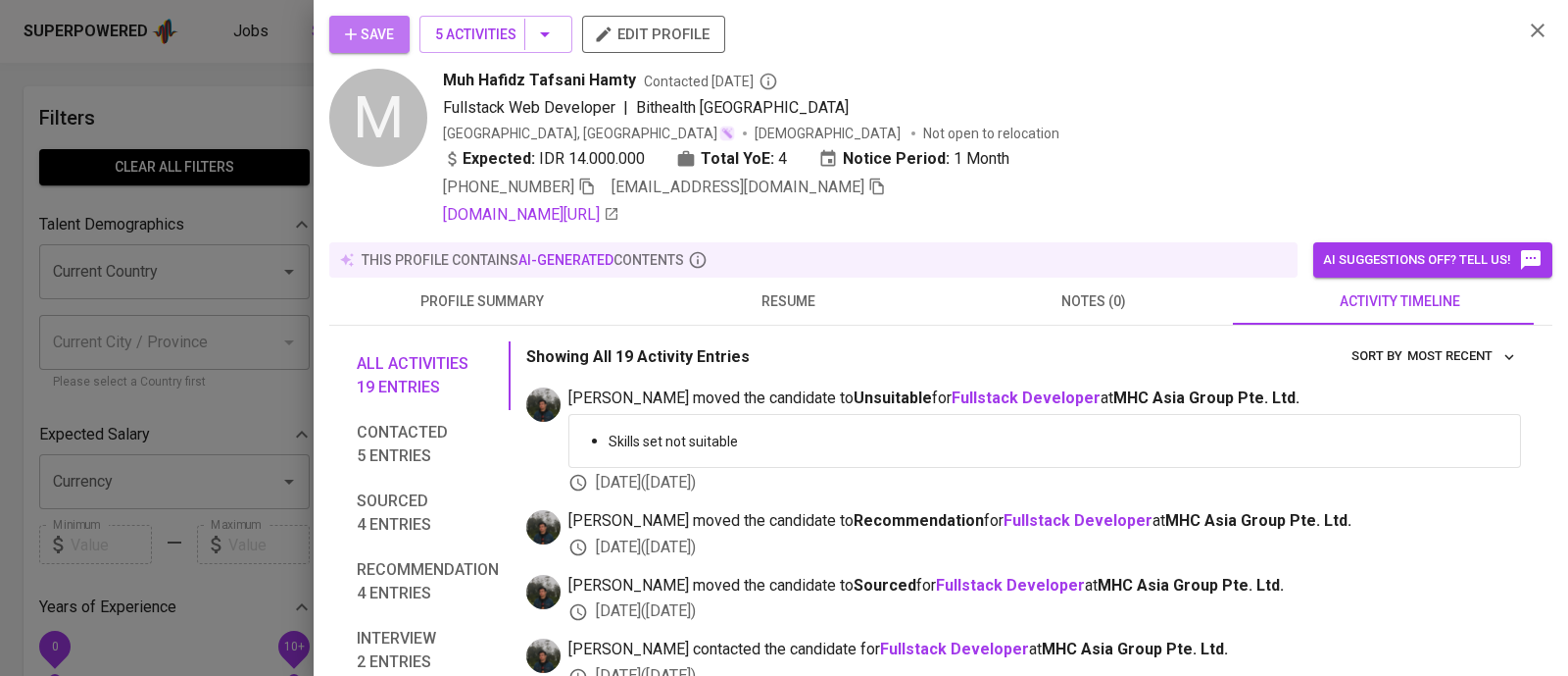
click at [353, 25] on icon "button" at bounding box center [351, 35] width 20 height 20
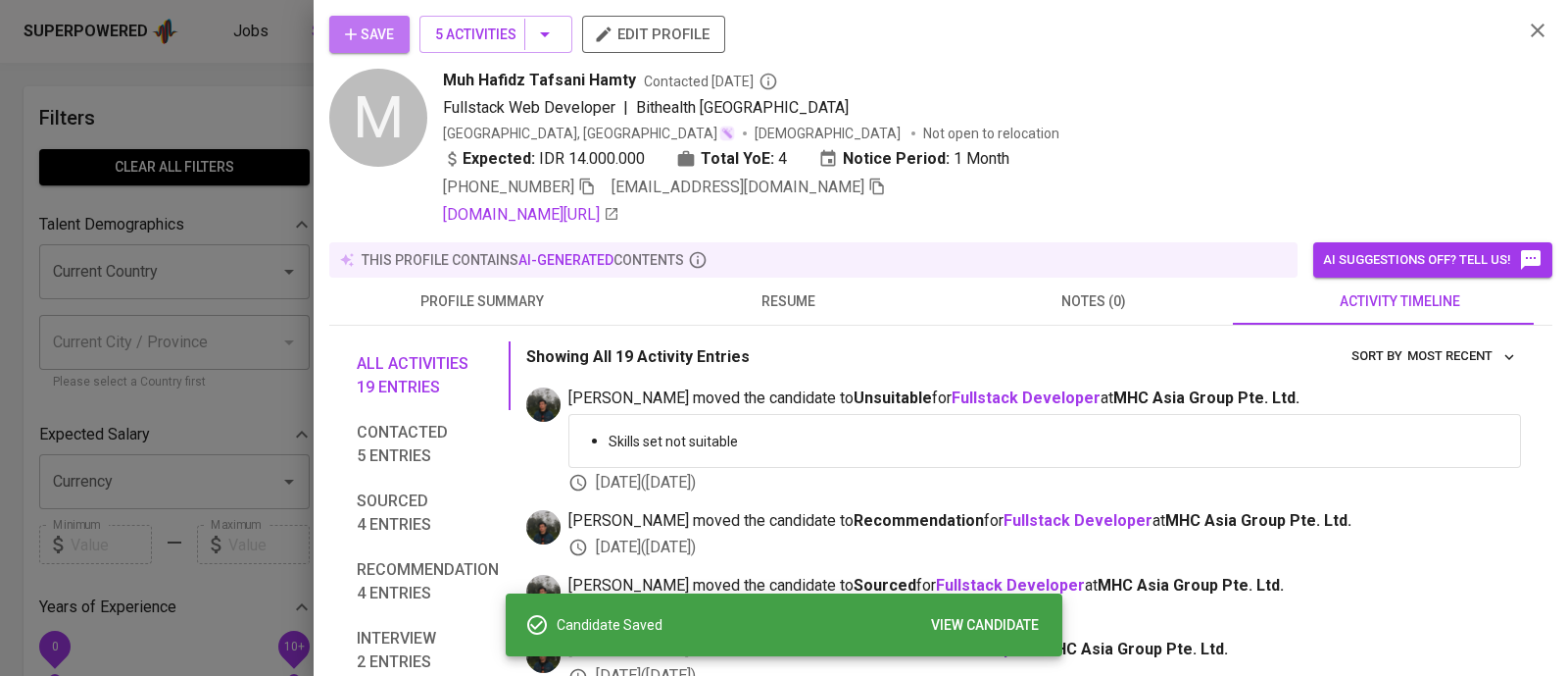
click at [353, 25] on icon "button" at bounding box center [351, 35] width 20 height 20
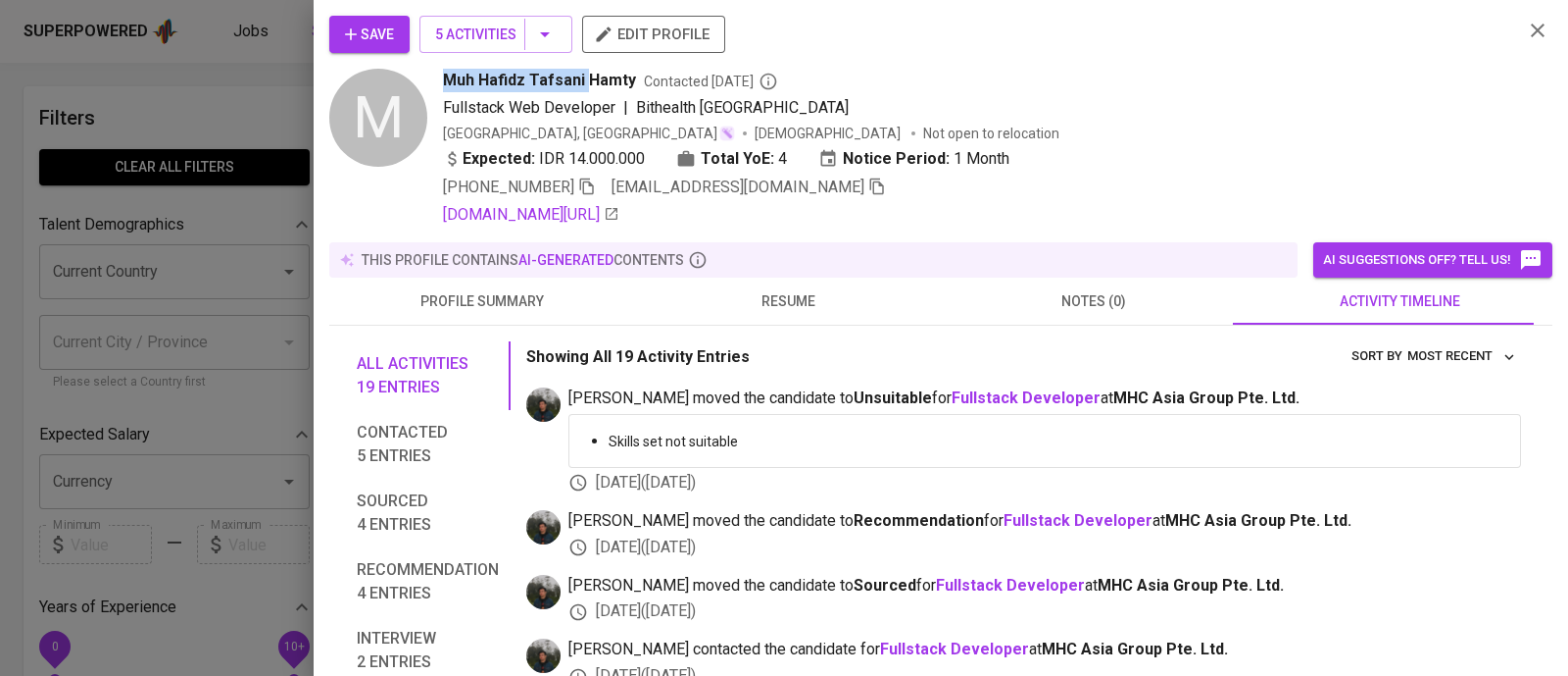
drag, startPoint x: 440, startPoint y: 74, endPoint x: 583, endPoint y: 79, distance: 143.1
click at [583, 79] on div "M Muh Hafidz Tafsani Hamty Contacted 1 year ago Fullstack Web Developer | Bithe…" at bounding box center [918, 148] width 1178 height 158
copy span "Muh Hafidz Tafsani"
click at [1063, 177] on div "+62 821-9887-0745 hafistafsani915uh@gmail.com" at bounding box center [974, 188] width 1064 height 24
click at [1526, 24] on icon "button" at bounding box center [1537, 31] width 24 height 24
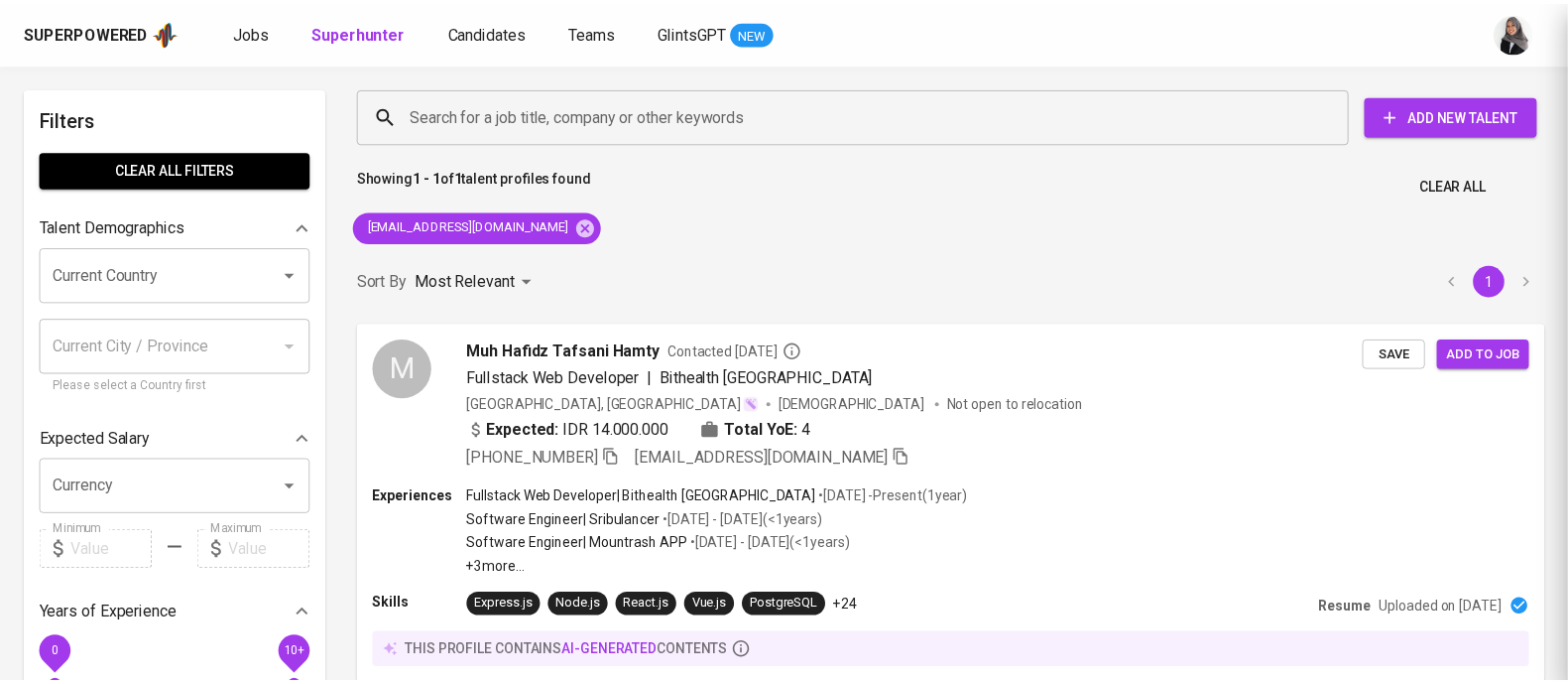
scroll to position [1, 0]
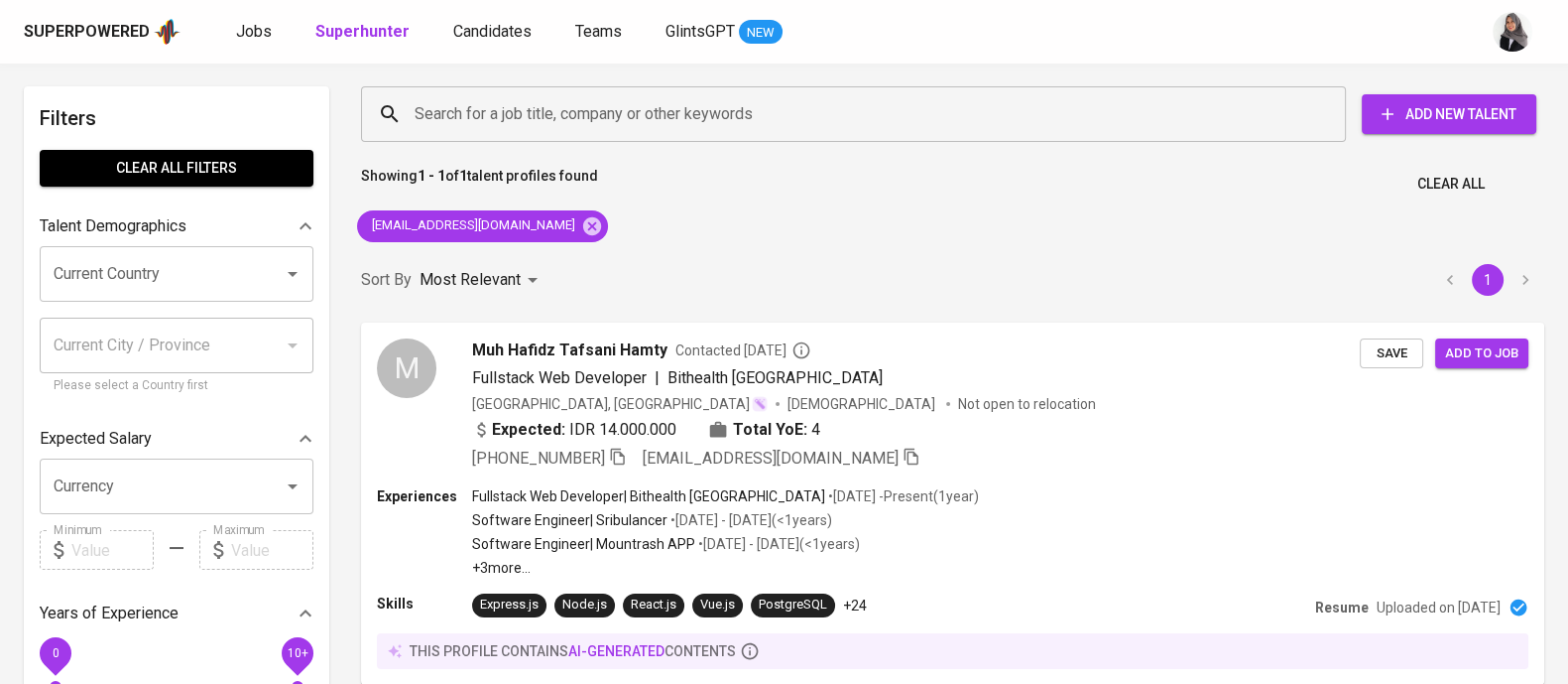
click at [1548, 178] on div "Showing 1 - 1 of 1 talent profiles found Clear All" at bounding box center [952, 178] width 1207 height 49
click at [583, 233] on icon at bounding box center [592, 226] width 18 height 18
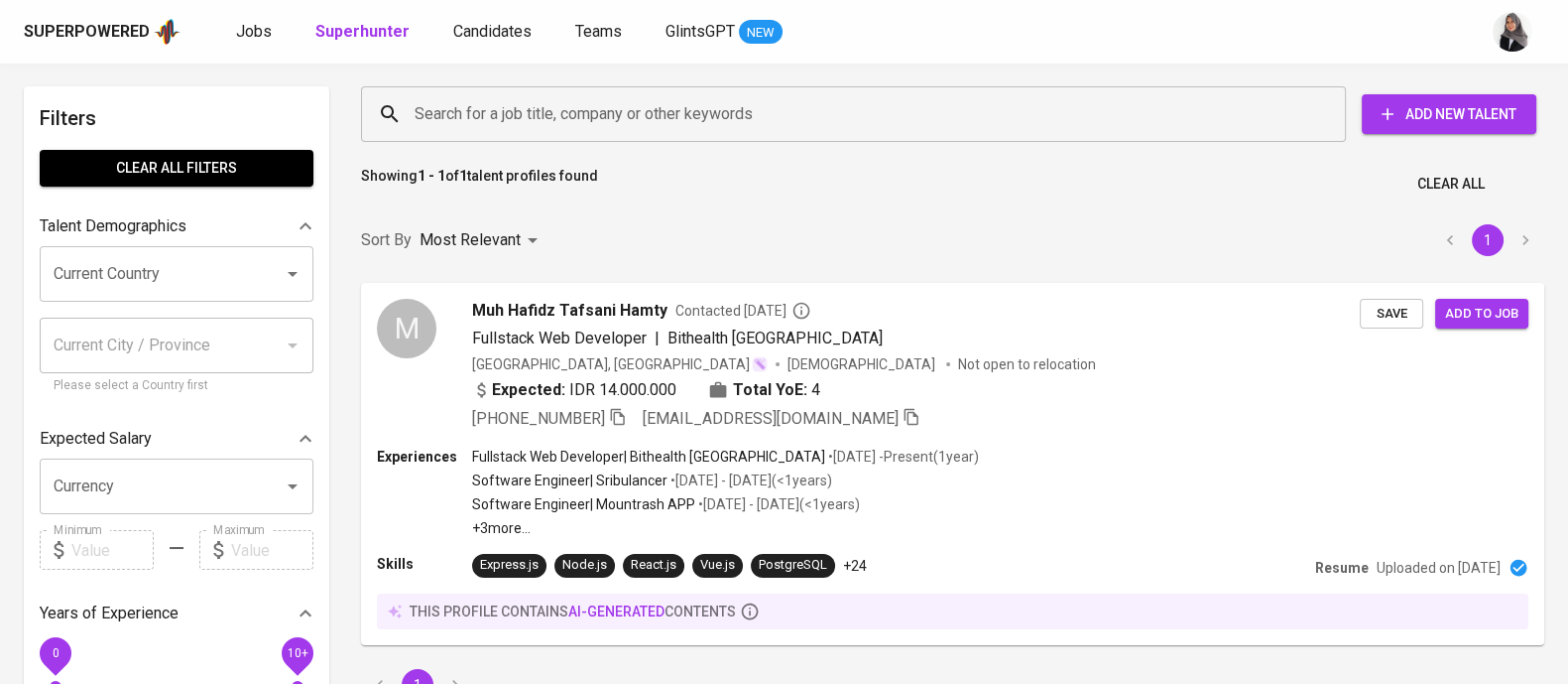
click at [609, 114] on input "Search for a job title, company or other keywords" at bounding box center [857, 114] width 897 height 38
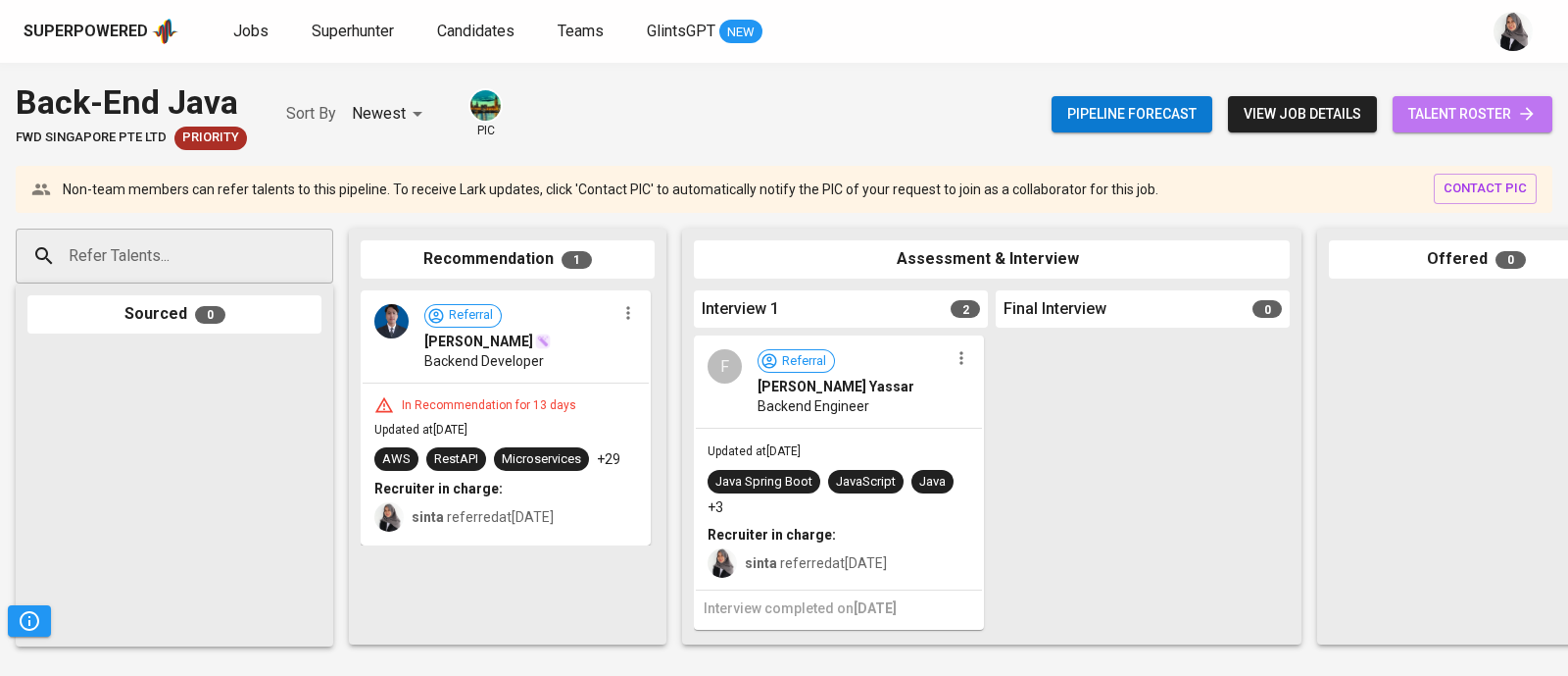
click at [1475, 115] on span "talent roster" at bounding box center [1472, 113] width 128 height 25
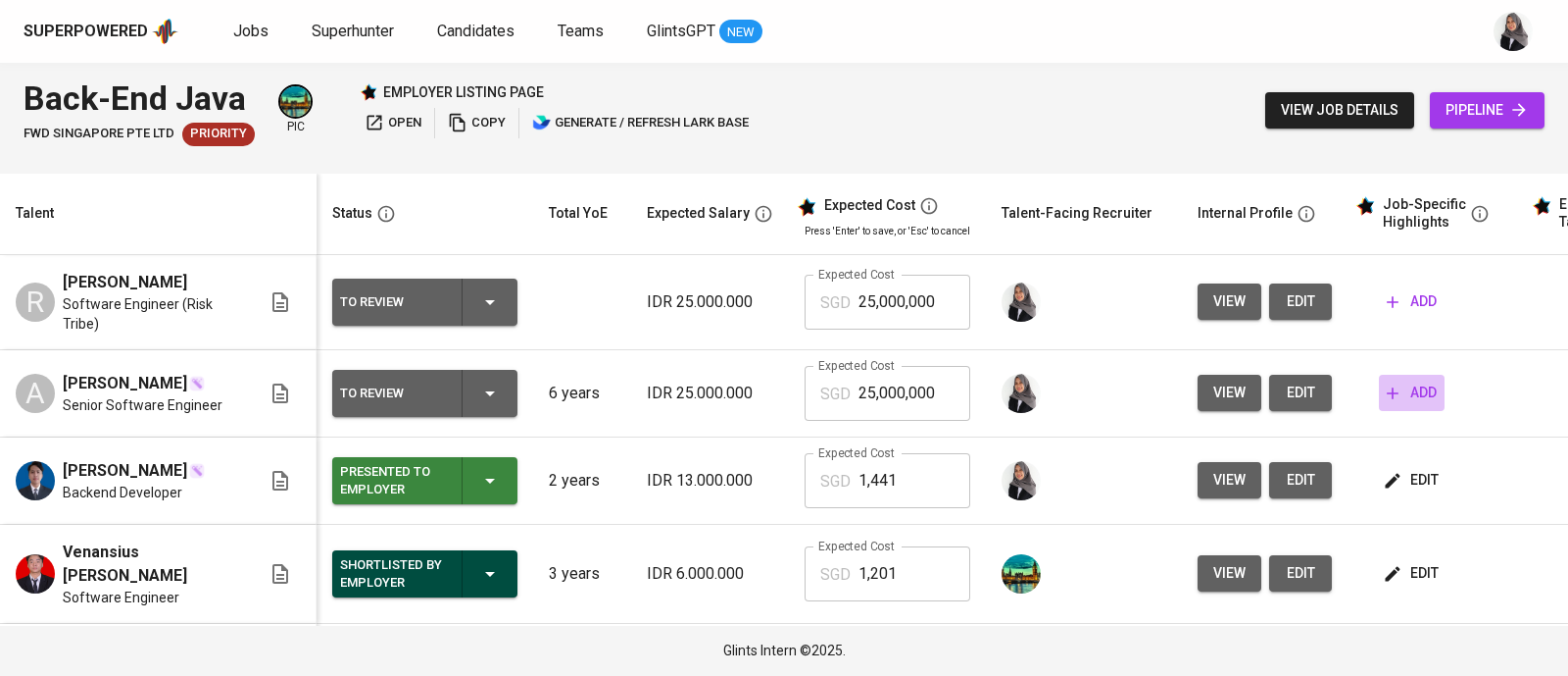
click at [1398, 395] on span "add" at bounding box center [1411, 393] width 50 height 25
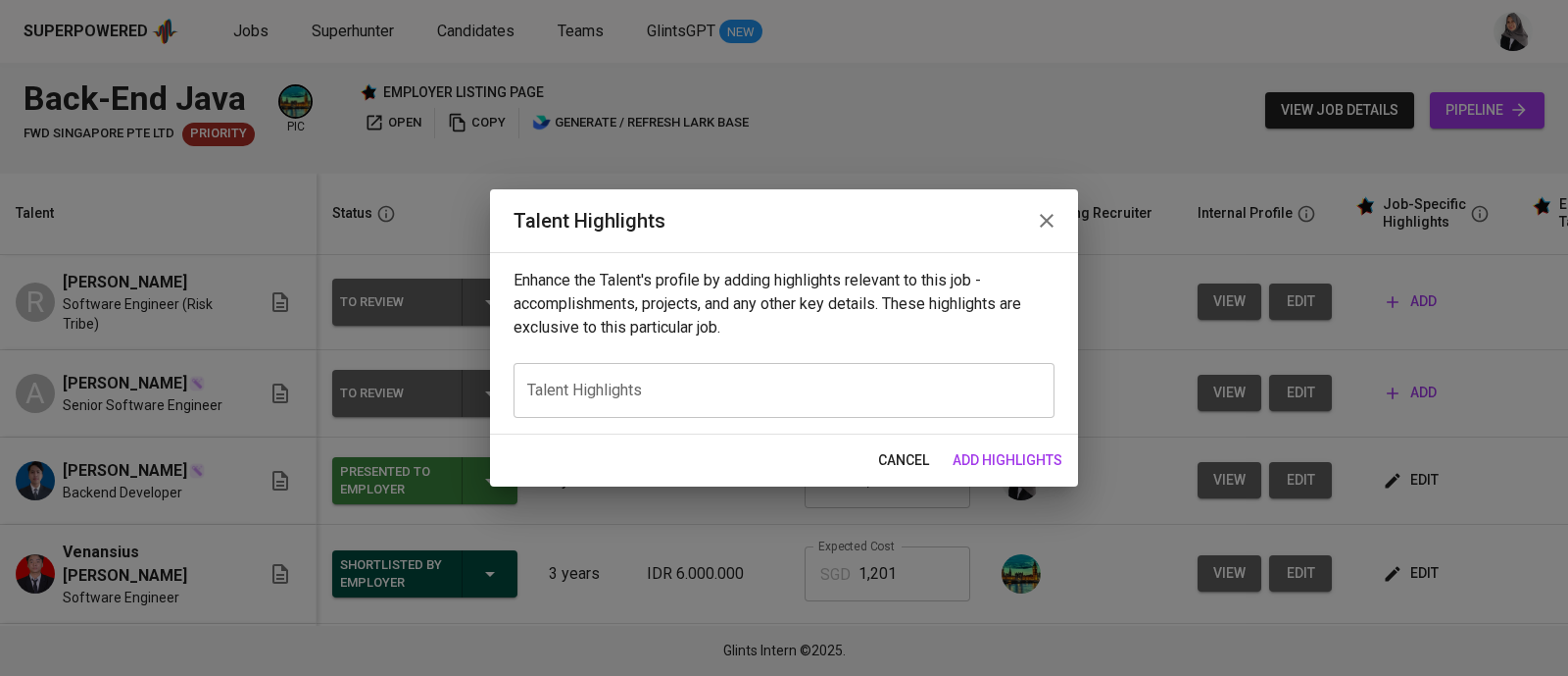
click at [631, 409] on div "x Talent Highlights" at bounding box center [784, 391] width 541 height 55
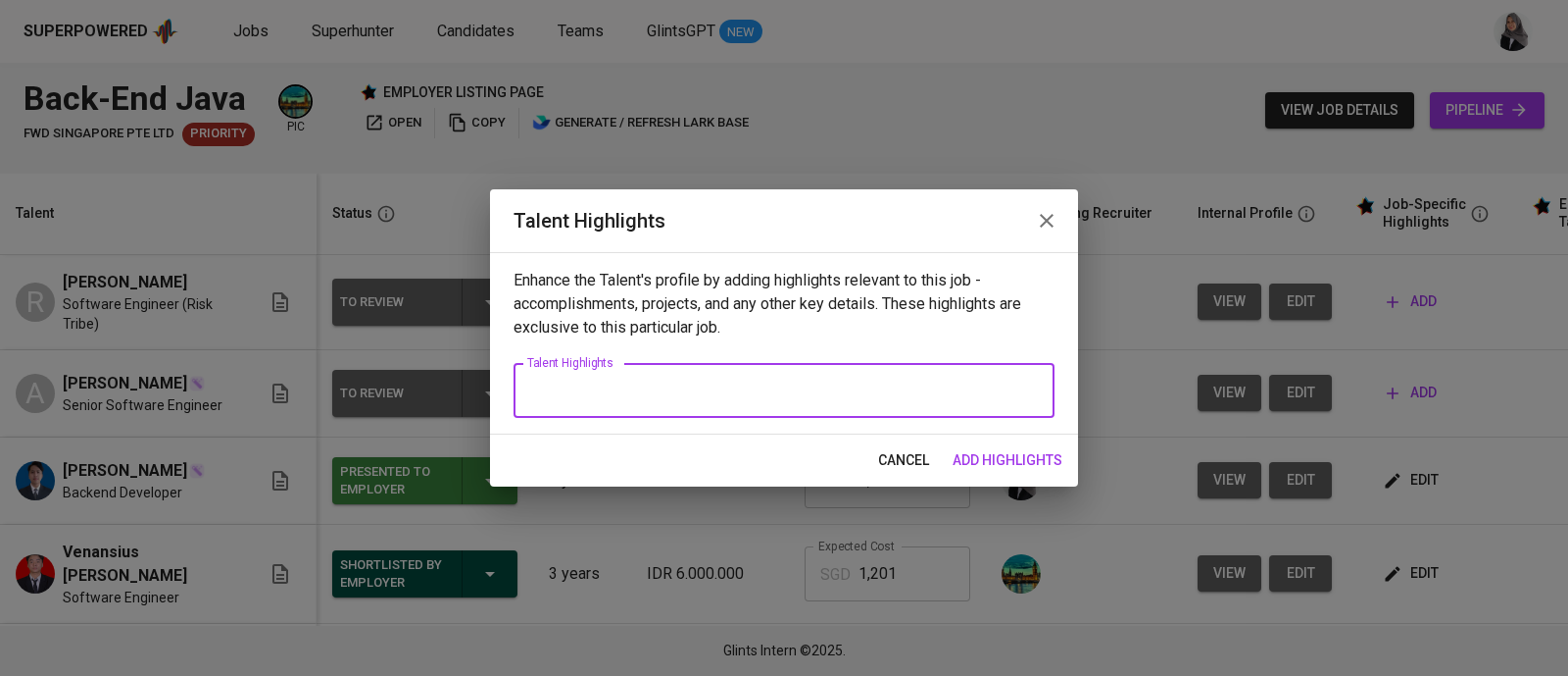
paste textarea "Loremi Dolorsita: Co adipi eli seddoe te i utlabore etdolore ma 9596, aliquaeni…"
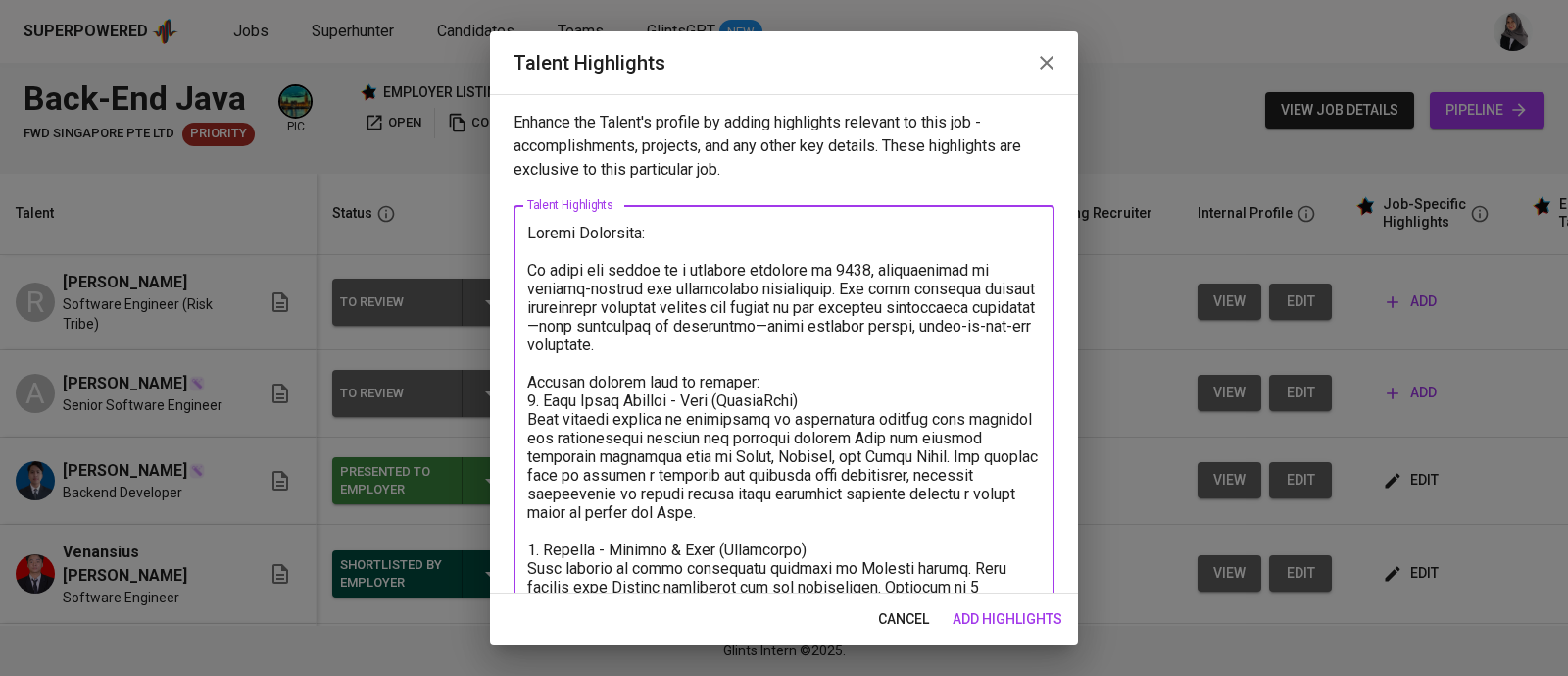
scroll to position [373, 0]
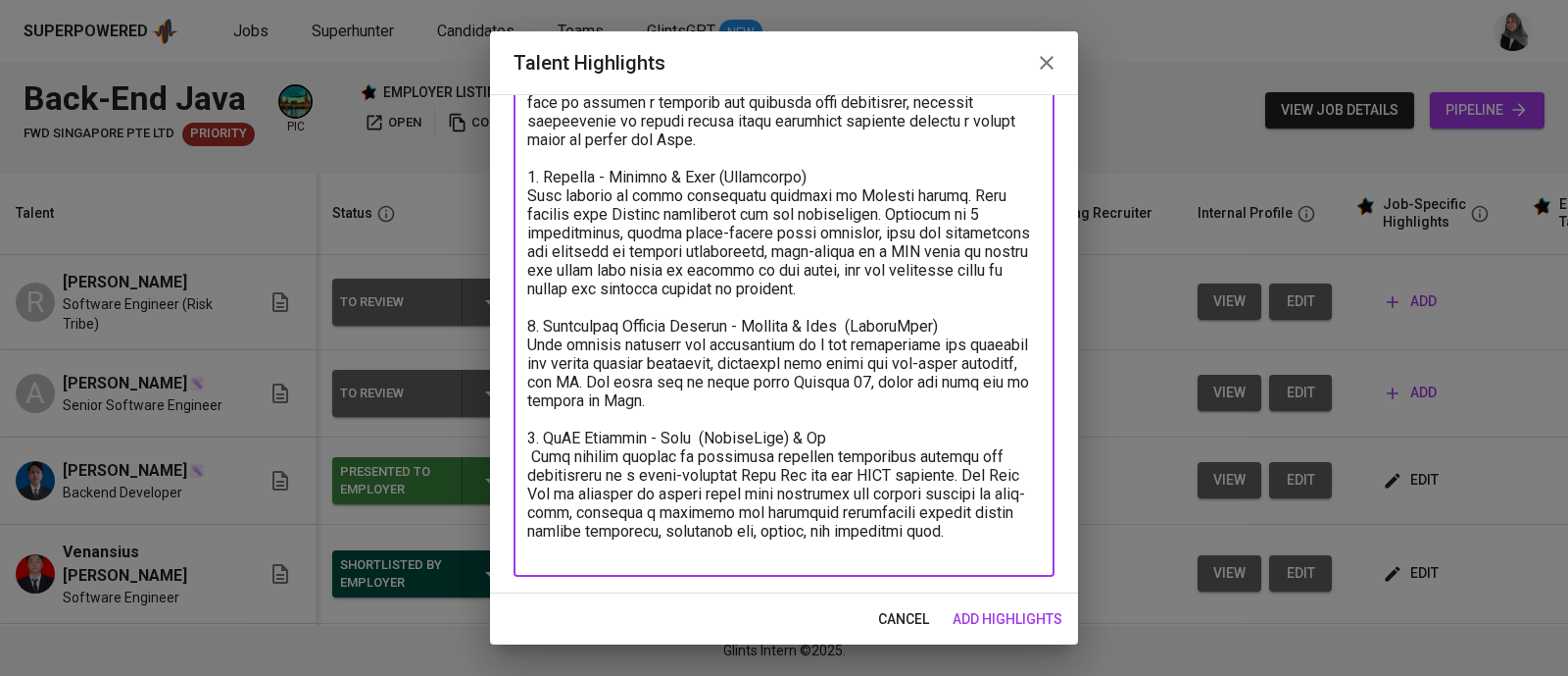
type textarea "Loremi Dolorsita: Co adipi eli seddoe te i utlabore etdolore ma 9596, aliquaeni…"
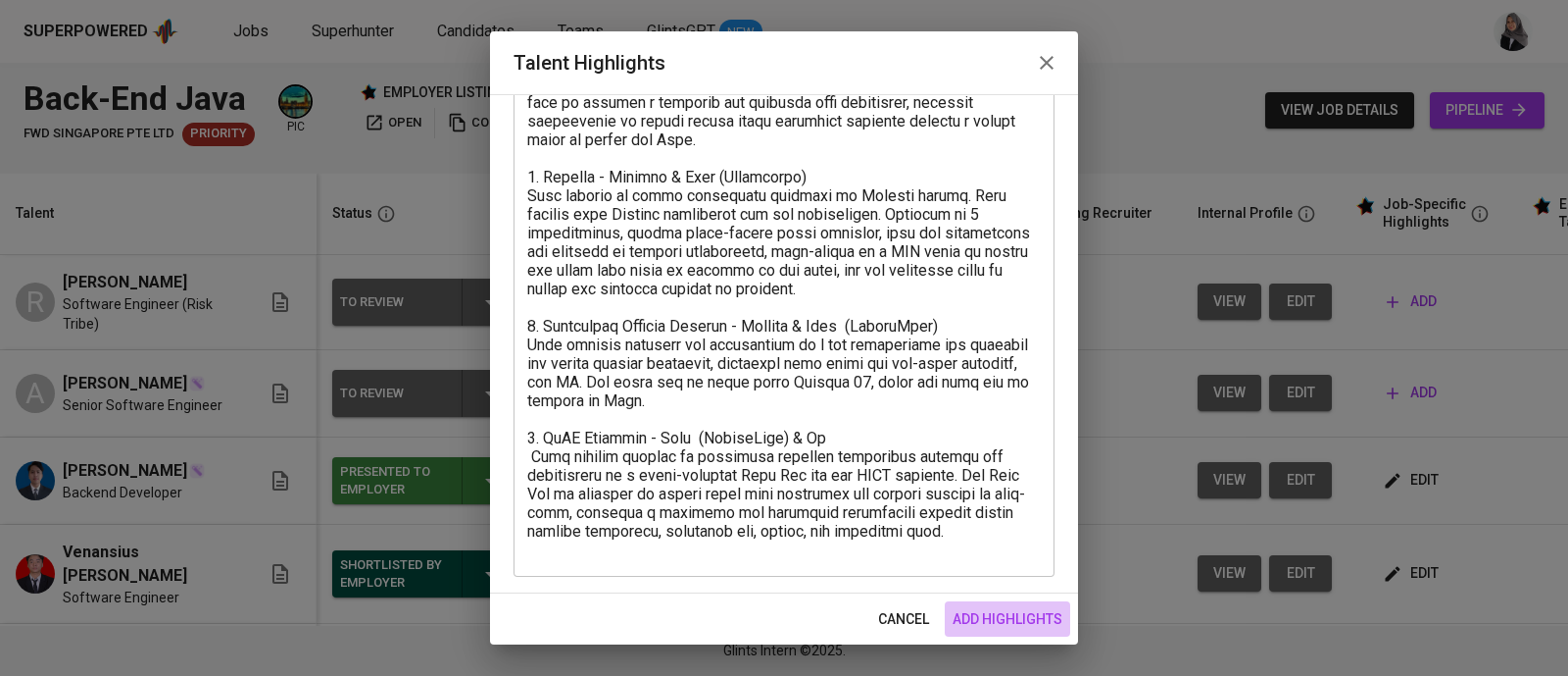
click at [1015, 627] on span "add highlights" at bounding box center [1007, 619] width 109 height 25
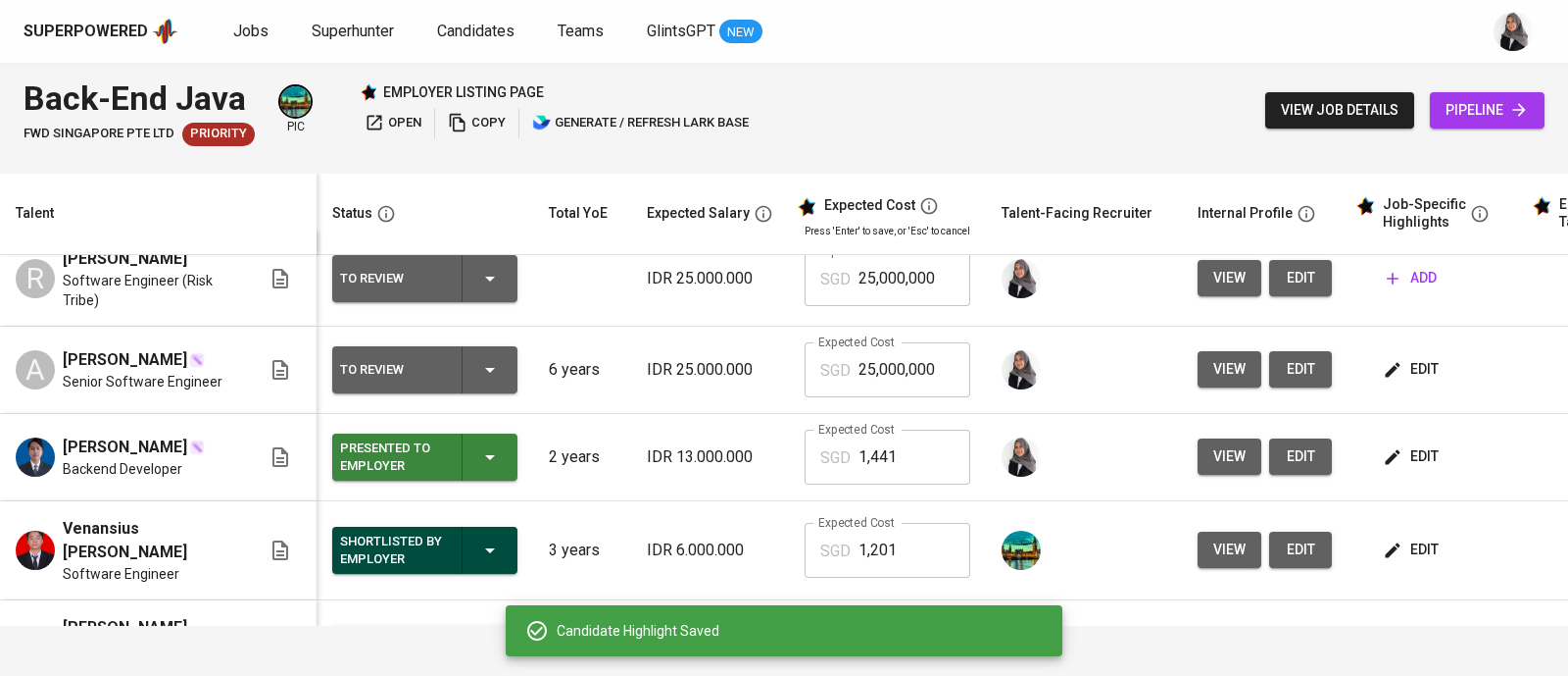
scroll to position [0, 0]
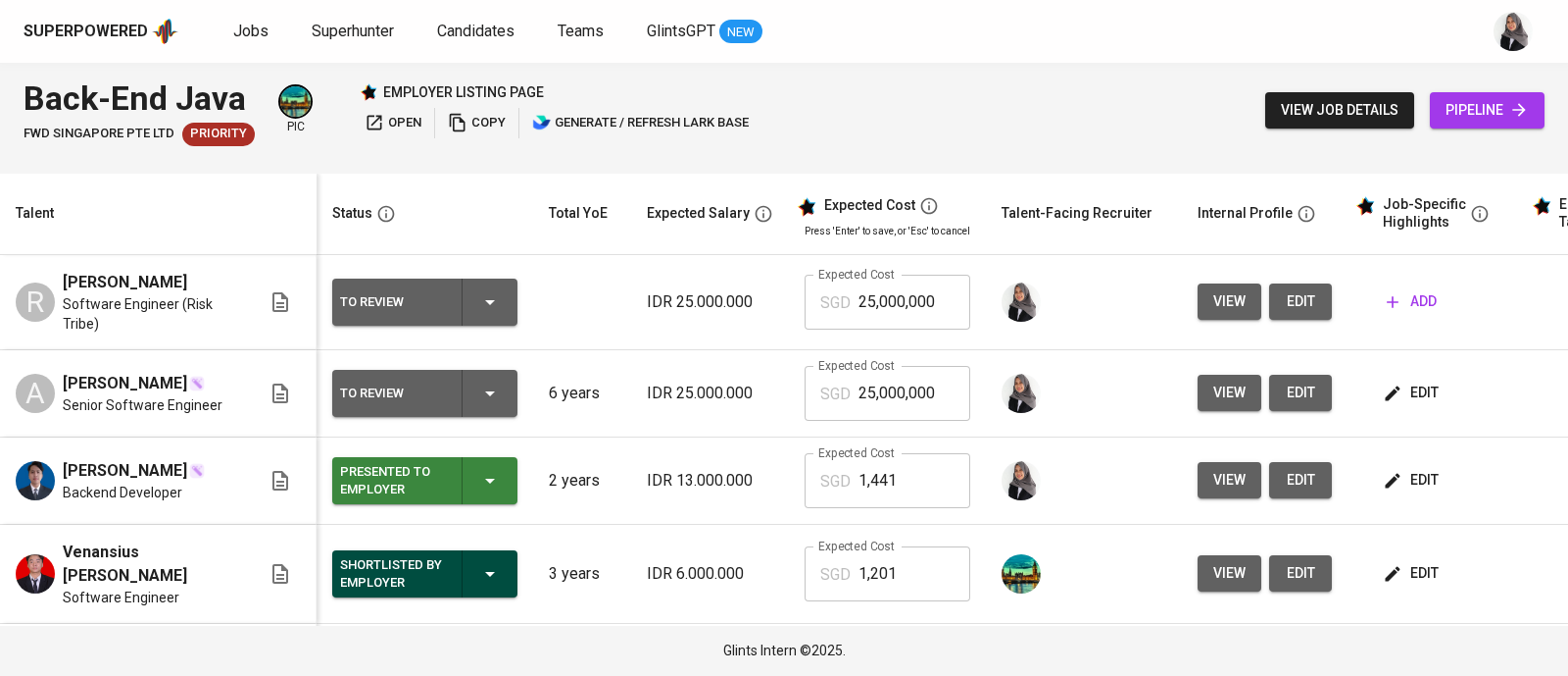
click at [1387, 306] on span "add" at bounding box center [1411, 301] width 50 height 25
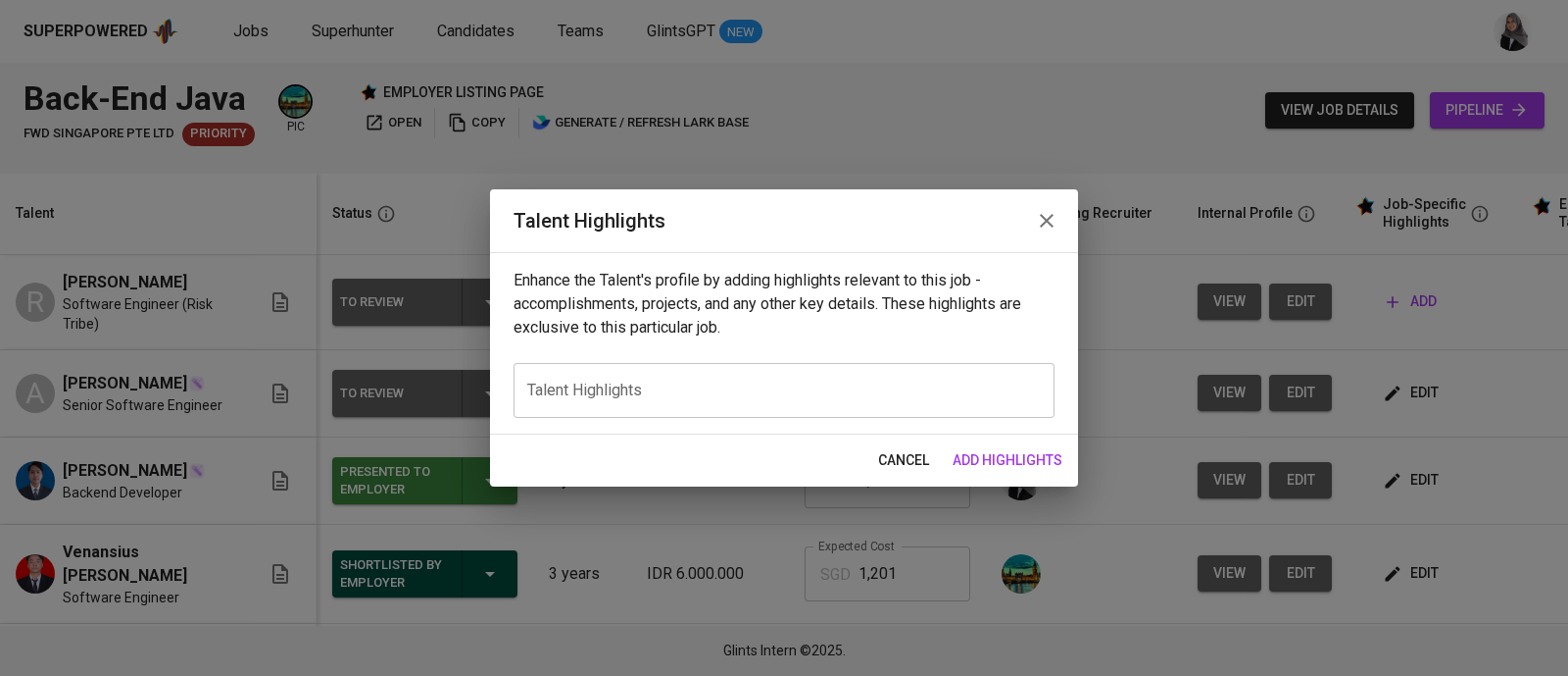
click at [582, 393] on textarea at bounding box center [784, 391] width 514 height 19
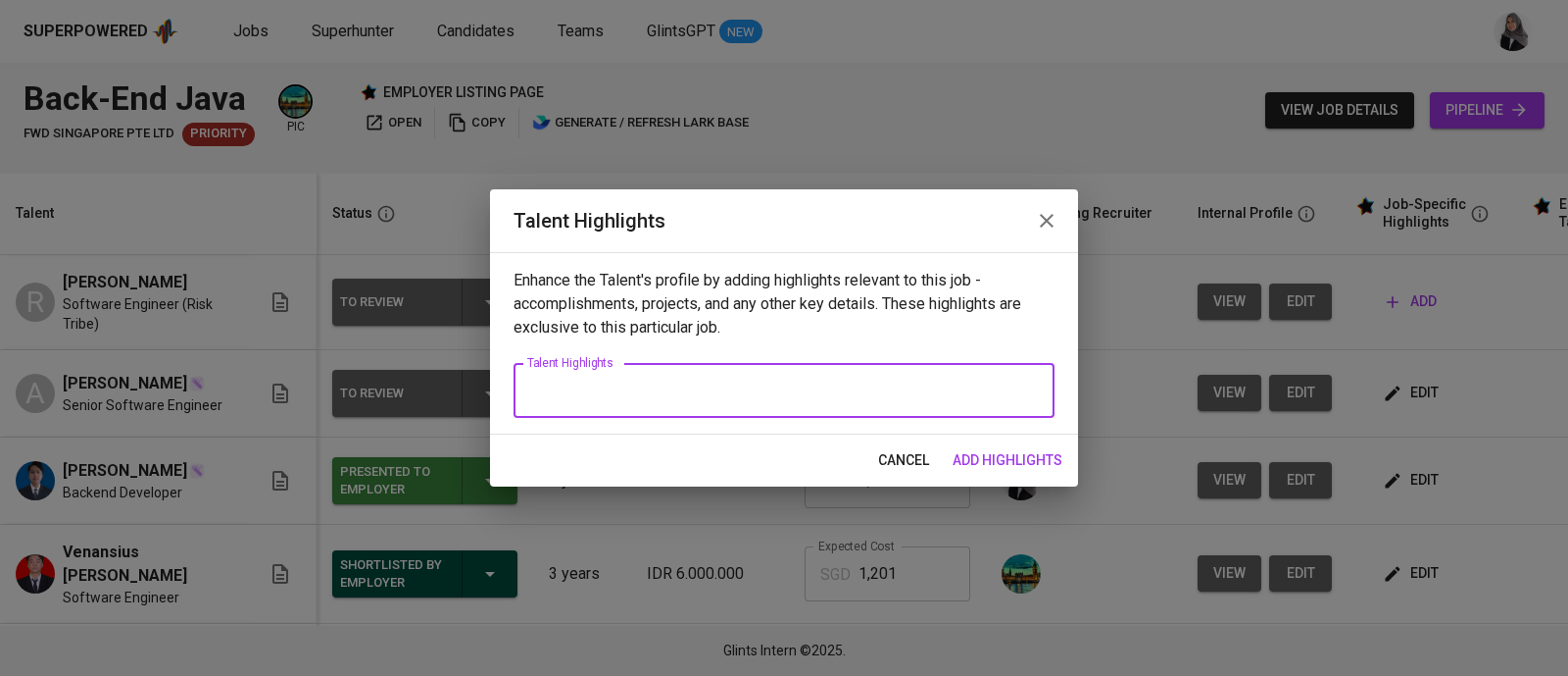
paste textarea "Career Highlight: [PERSON_NAME] has over 5 years of experience in software deve…"
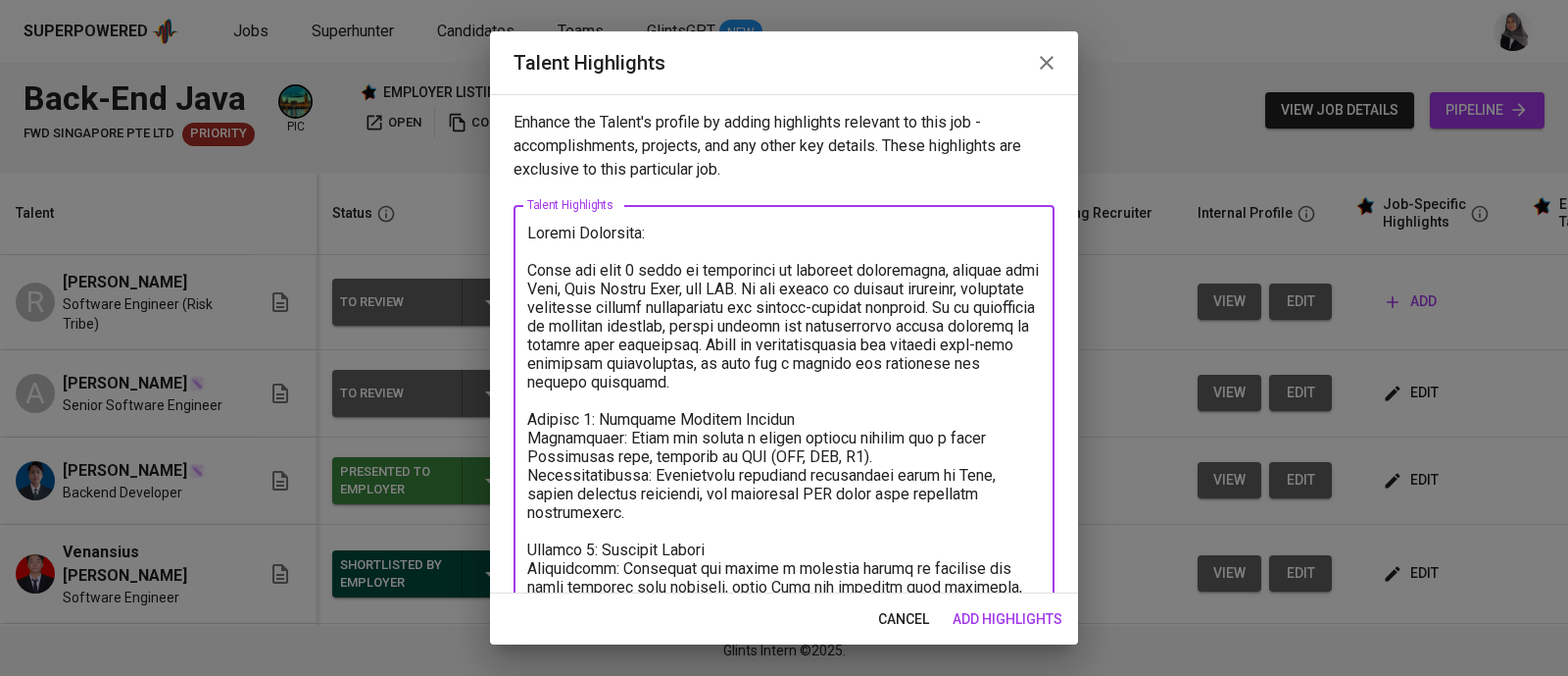
type textarea "Career Highlight: [PERSON_NAME] has over 5 years of experience in software deve…"
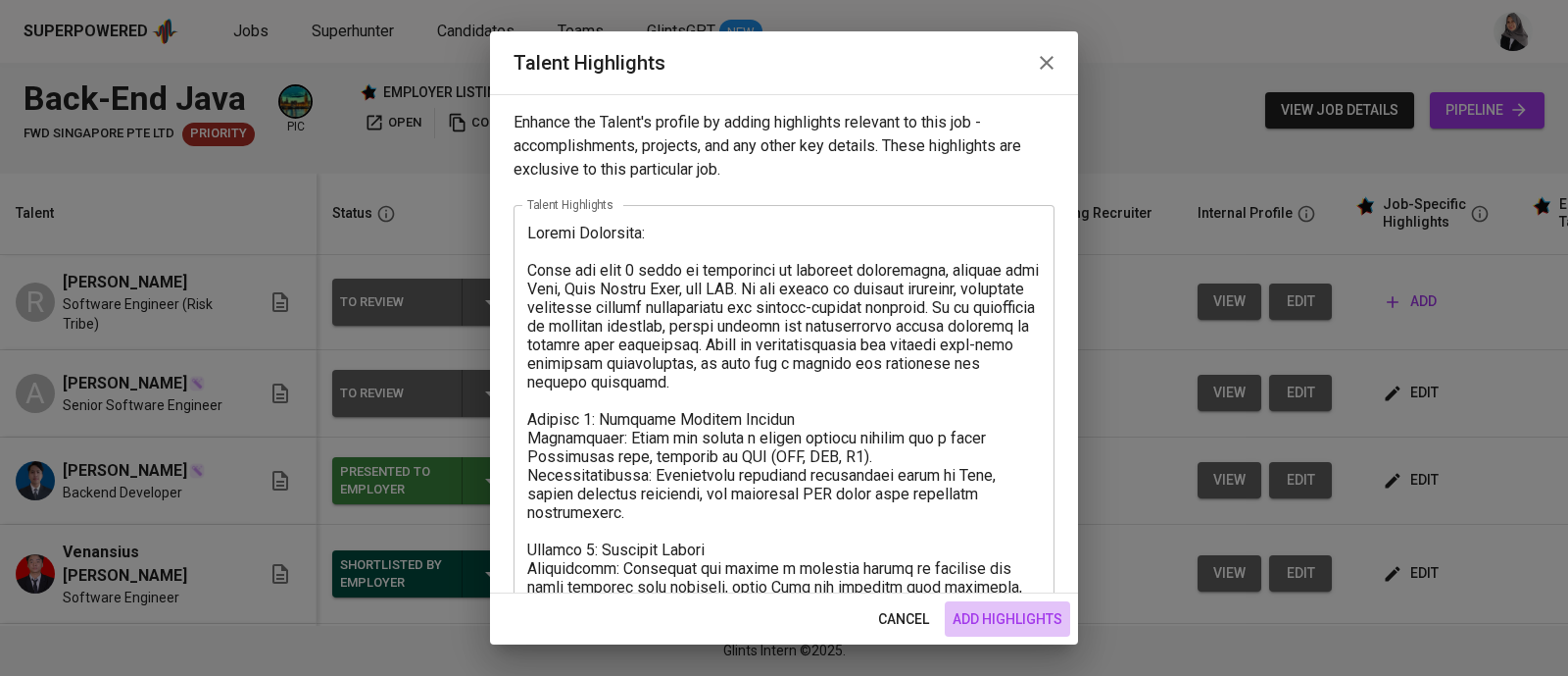
click at [1012, 611] on span "add highlights" at bounding box center [1007, 619] width 109 height 25
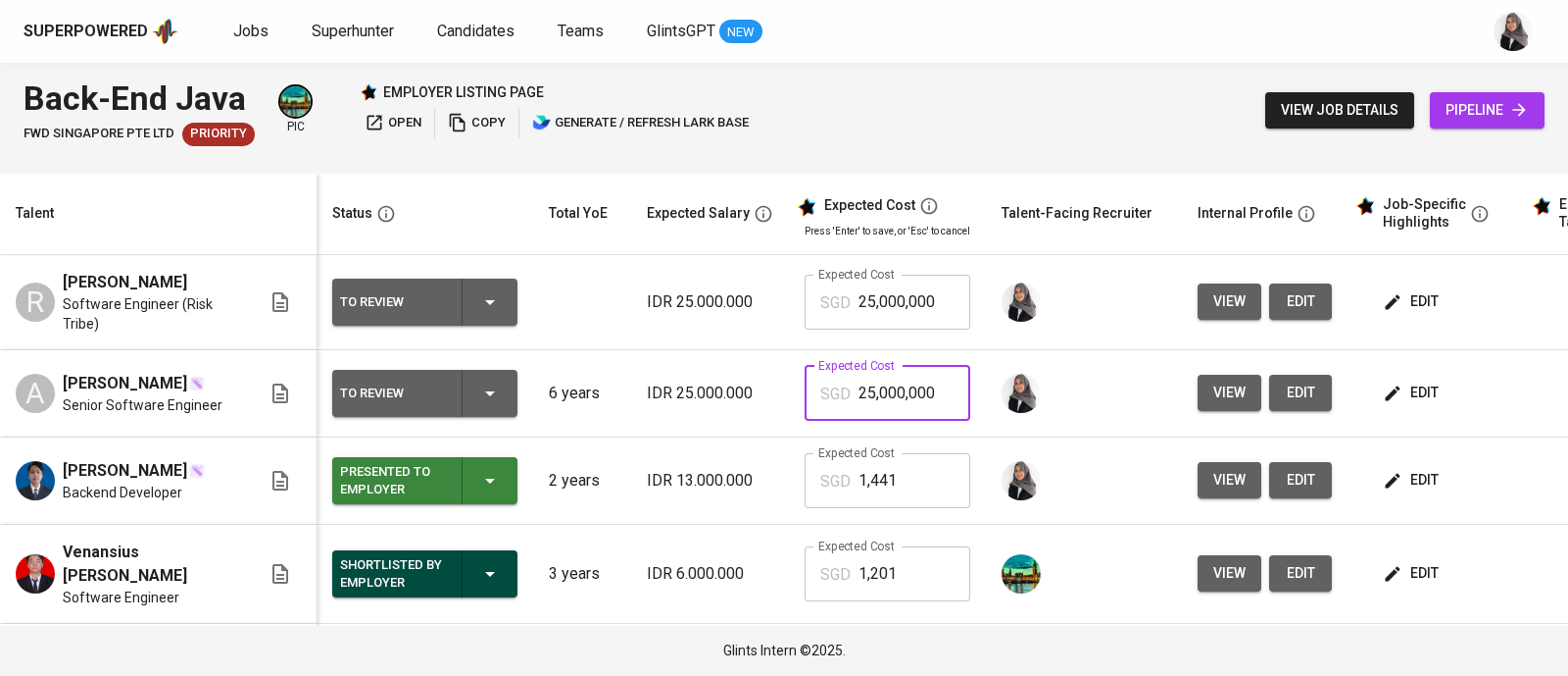
drag, startPoint x: 925, startPoint y: 404, endPoint x: 852, endPoint y: 402, distance: 73.0
click at [859, 402] on input "25,000,000" at bounding box center [914, 394] width 111 height 55
click at [906, 395] on input "25,000,000" at bounding box center [914, 394] width 111 height 55
drag, startPoint x: 906, startPoint y: 395, endPoint x: 831, endPoint y: 407, distance: 76.0
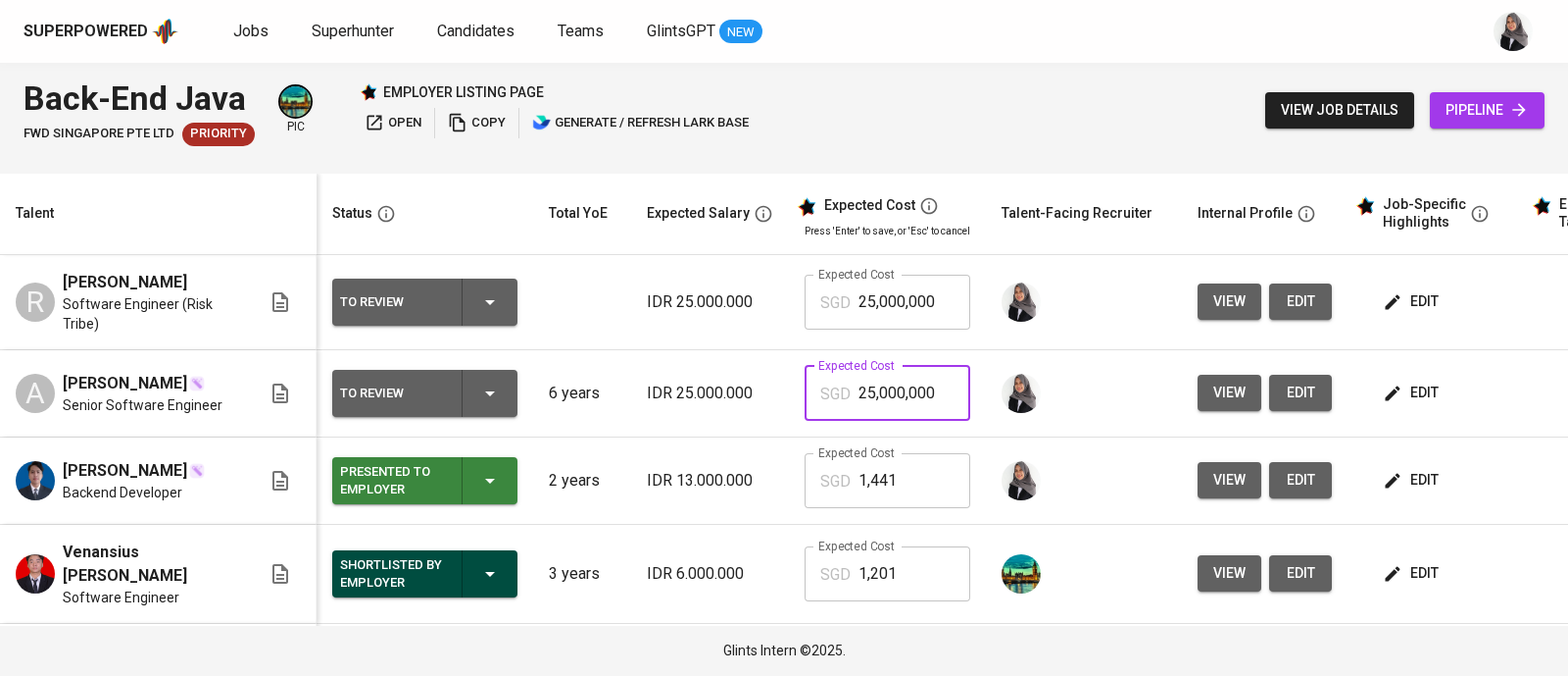
click at [859, 407] on input "25,000,000" at bounding box center [914, 394] width 111 height 55
paste input ",97"
type input "2,970"
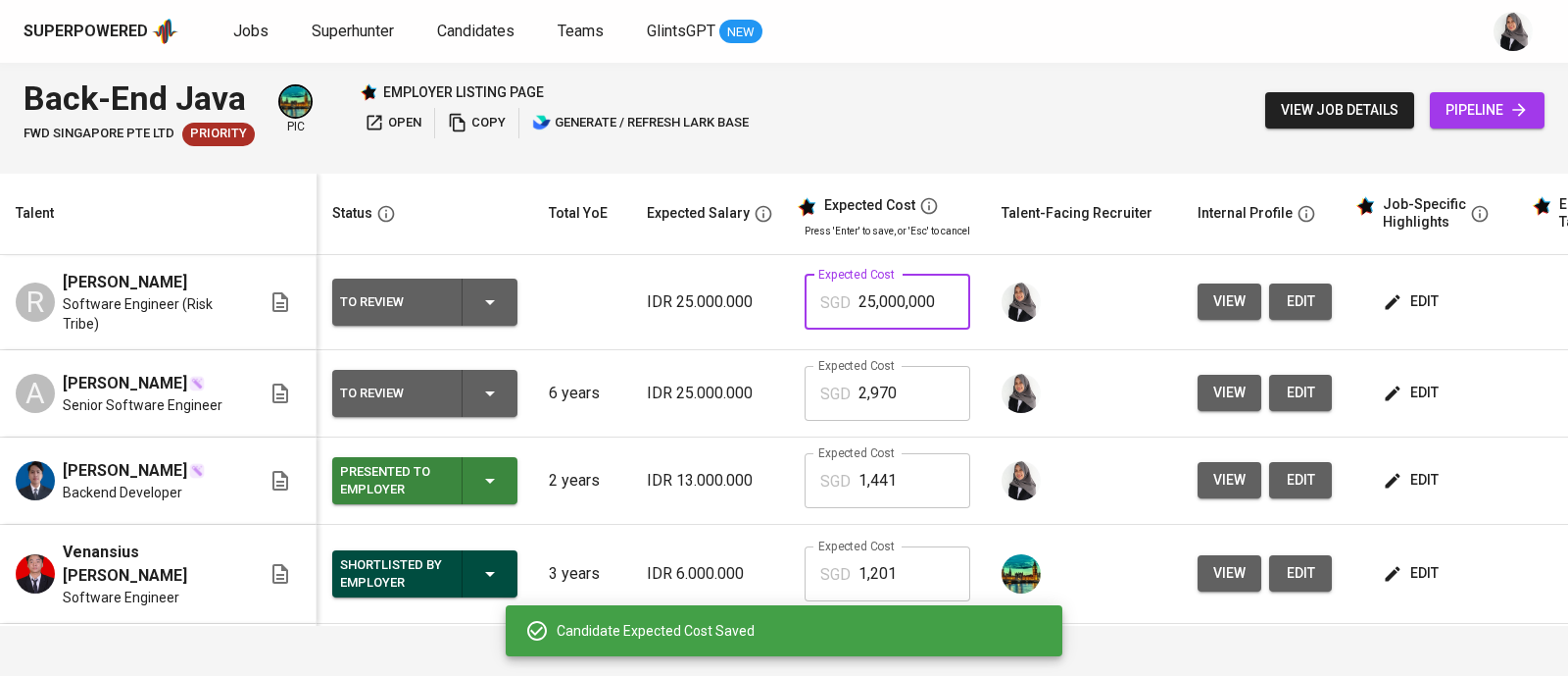
click at [906, 292] on input "25,000,000" at bounding box center [914, 302] width 111 height 55
paste input ",97"
type input "2,970"
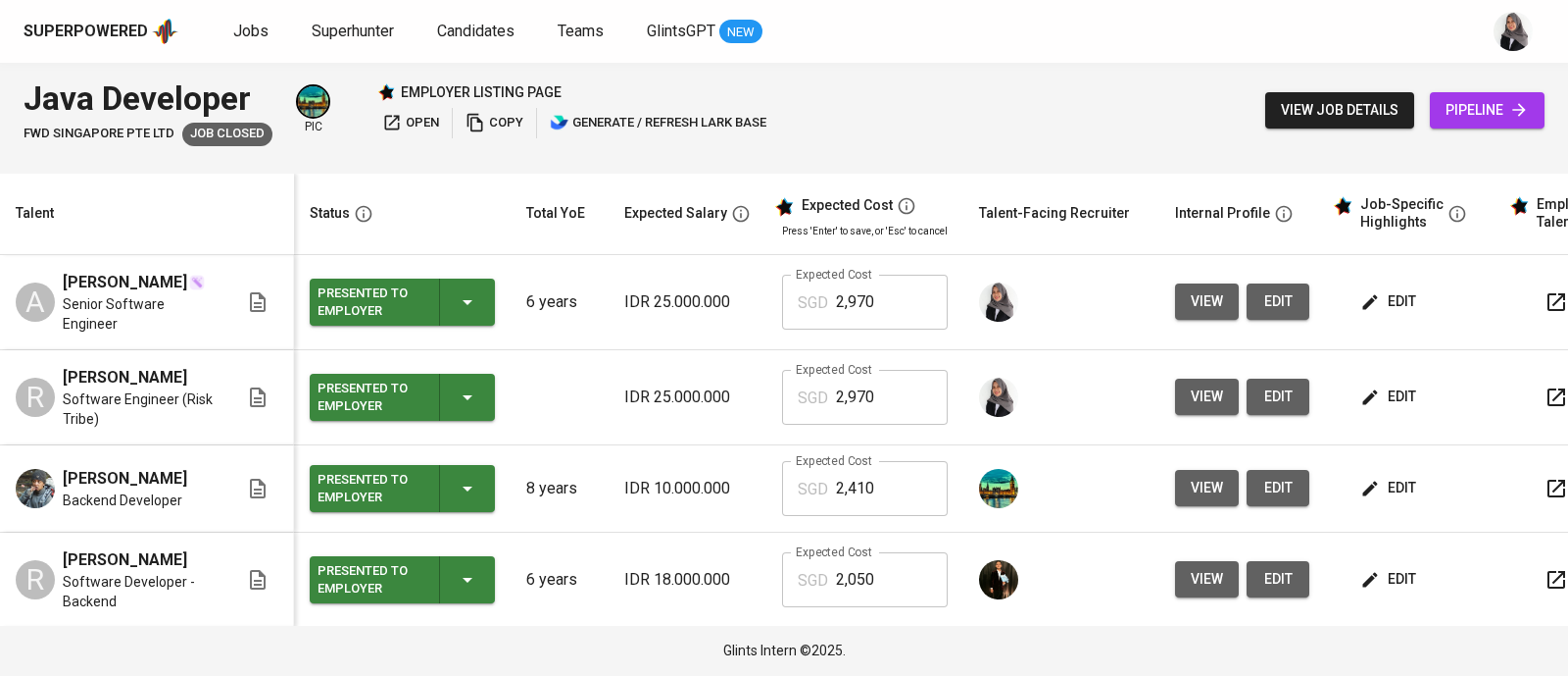
click at [1074, 88] on div "Java Developer FWD Singapore Pte Ltd Job Closed pic employer listing page open …" at bounding box center [784, 111] width 1568 height 95
click at [1204, 49] on div "Superpowered Jobs Superhunter Candidates Teams GlintsGPT NEW" at bounding box center [784, 32] width 1568 height 63
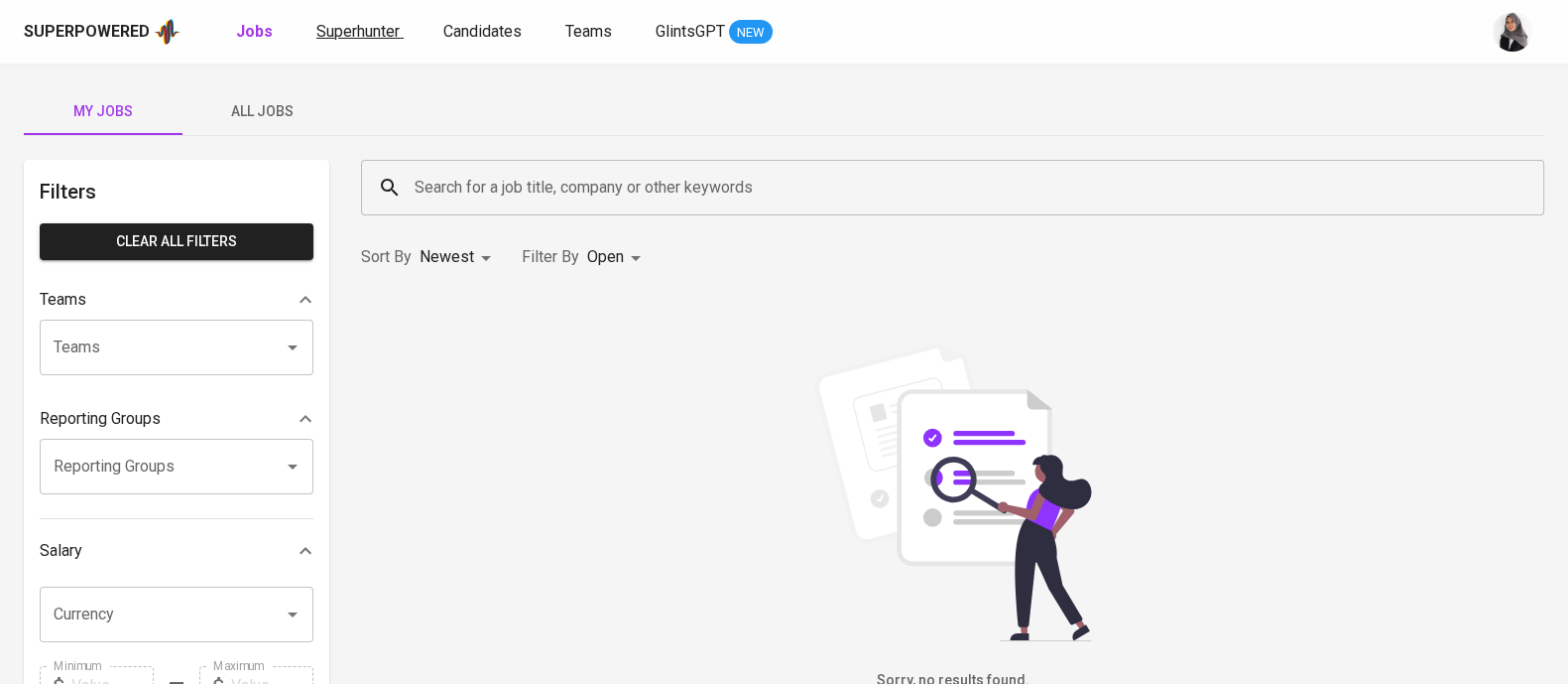
click at [346, 32] on span "Superhunter" at bounding box center [357, 31] width 83 height 19
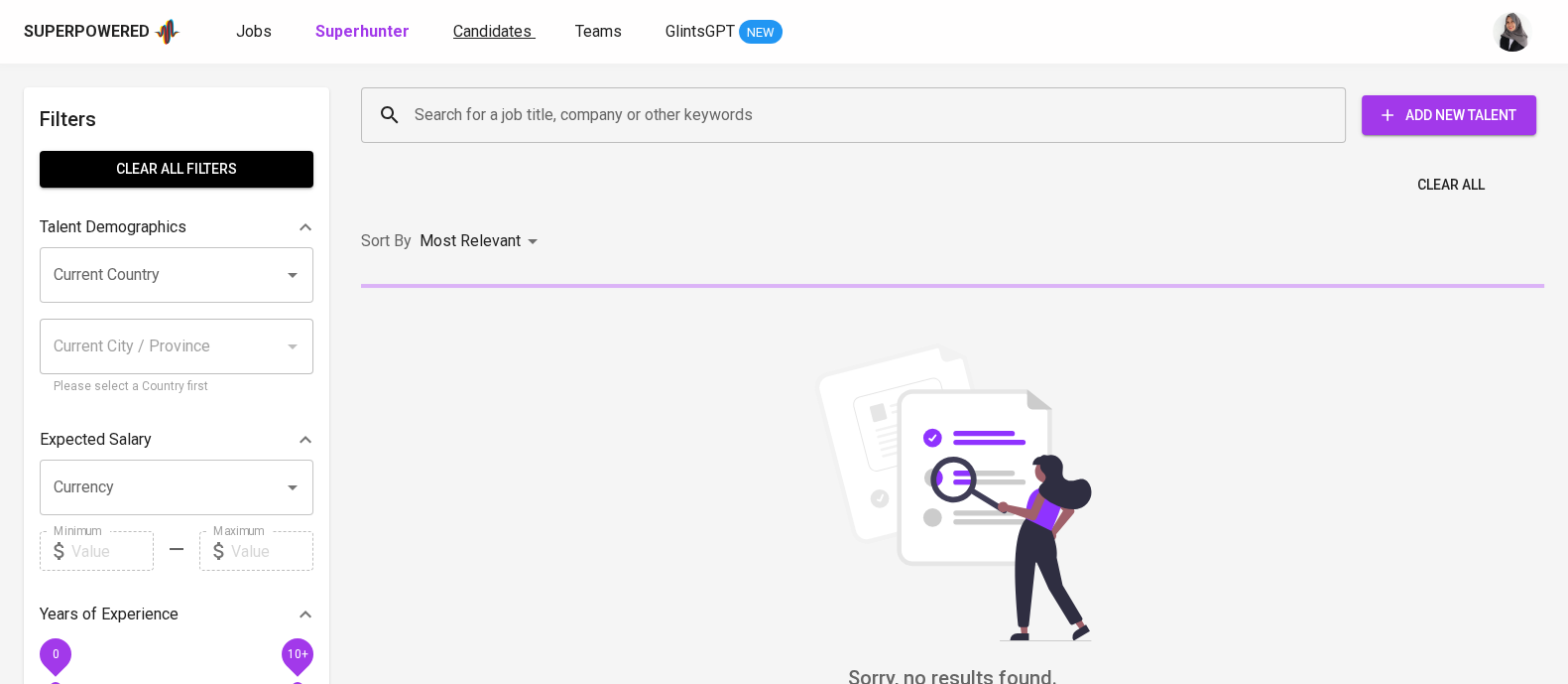
click at [474, 31] on span "Candidates" at bounding box center [492, 31] width 79 height 19
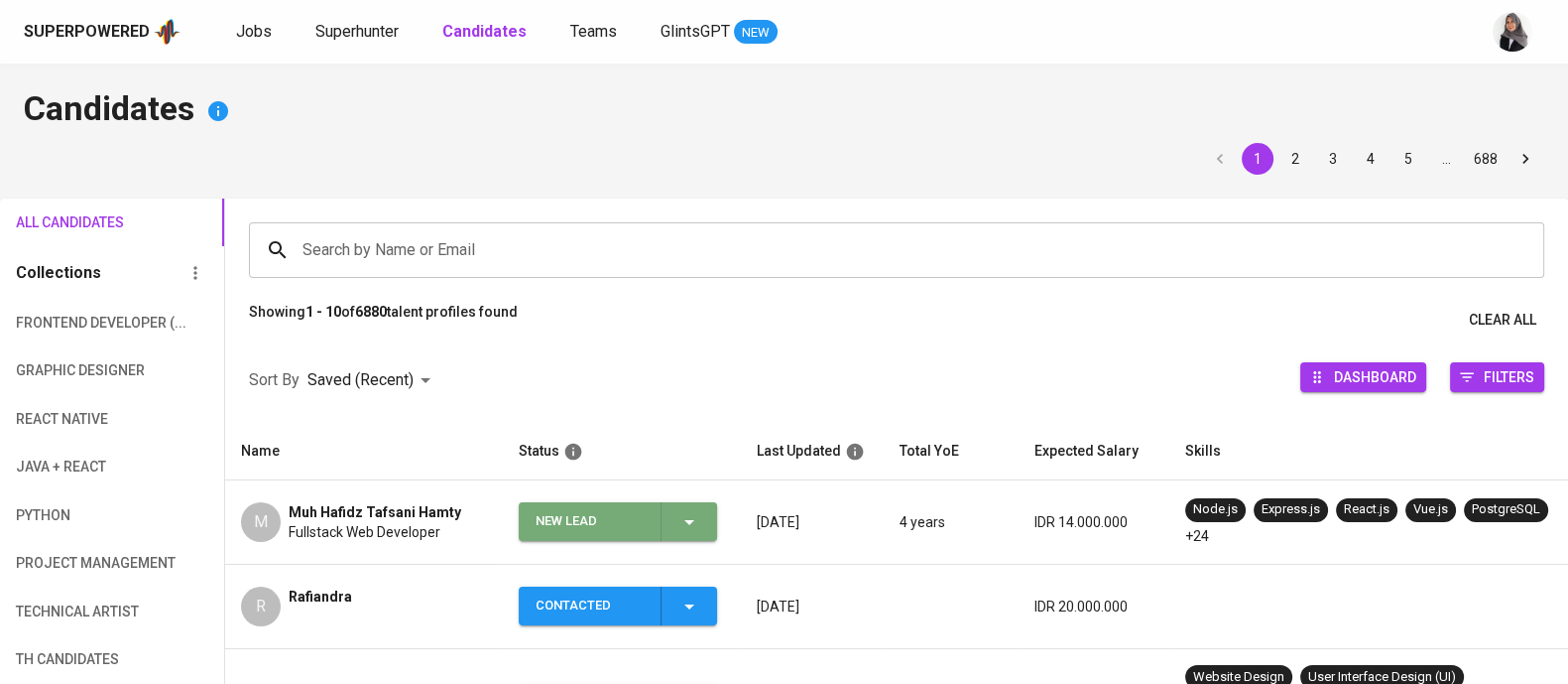
click at [675, 507] on div "New Lead" at bounding box center [619, 521] width 166 height 39
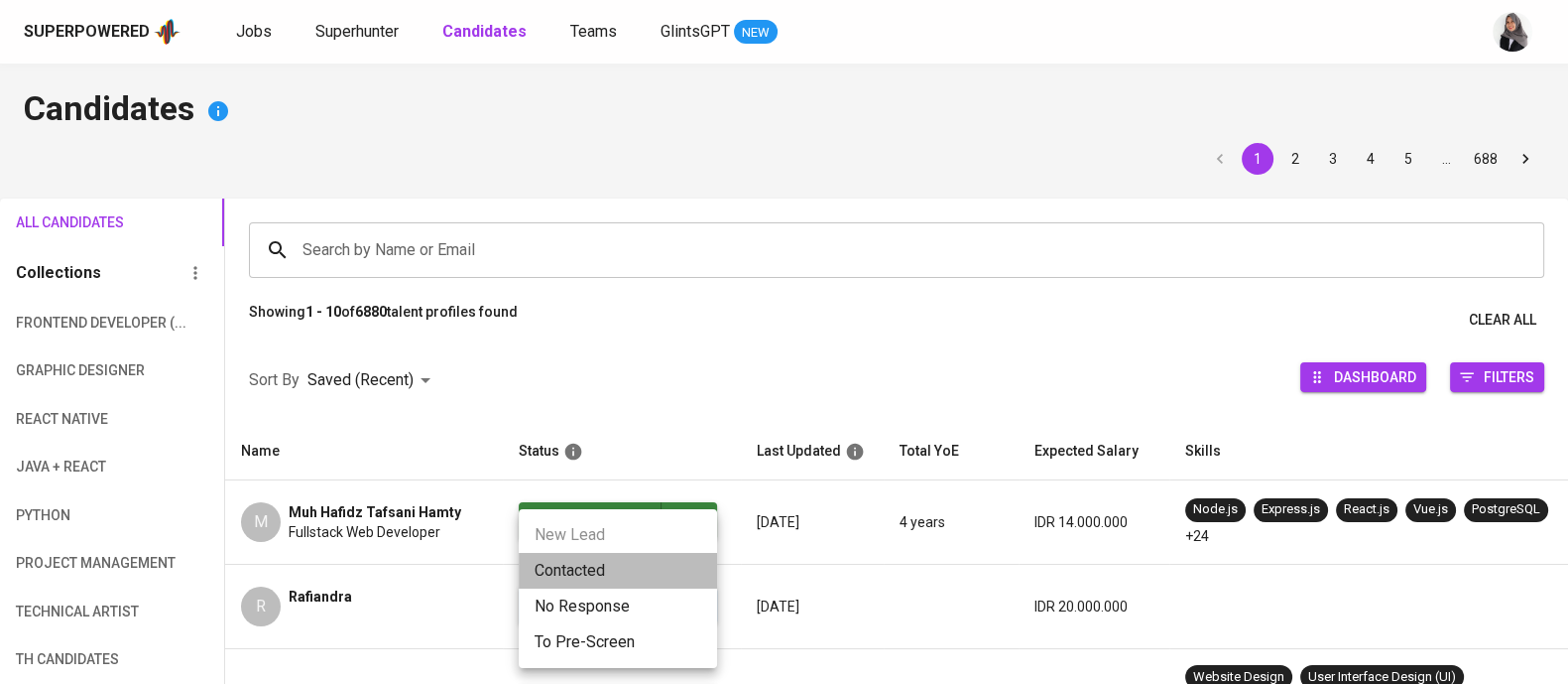
click at [609, 565] on li "Contacted" at bounding box center [618, 571] width 199 height 36
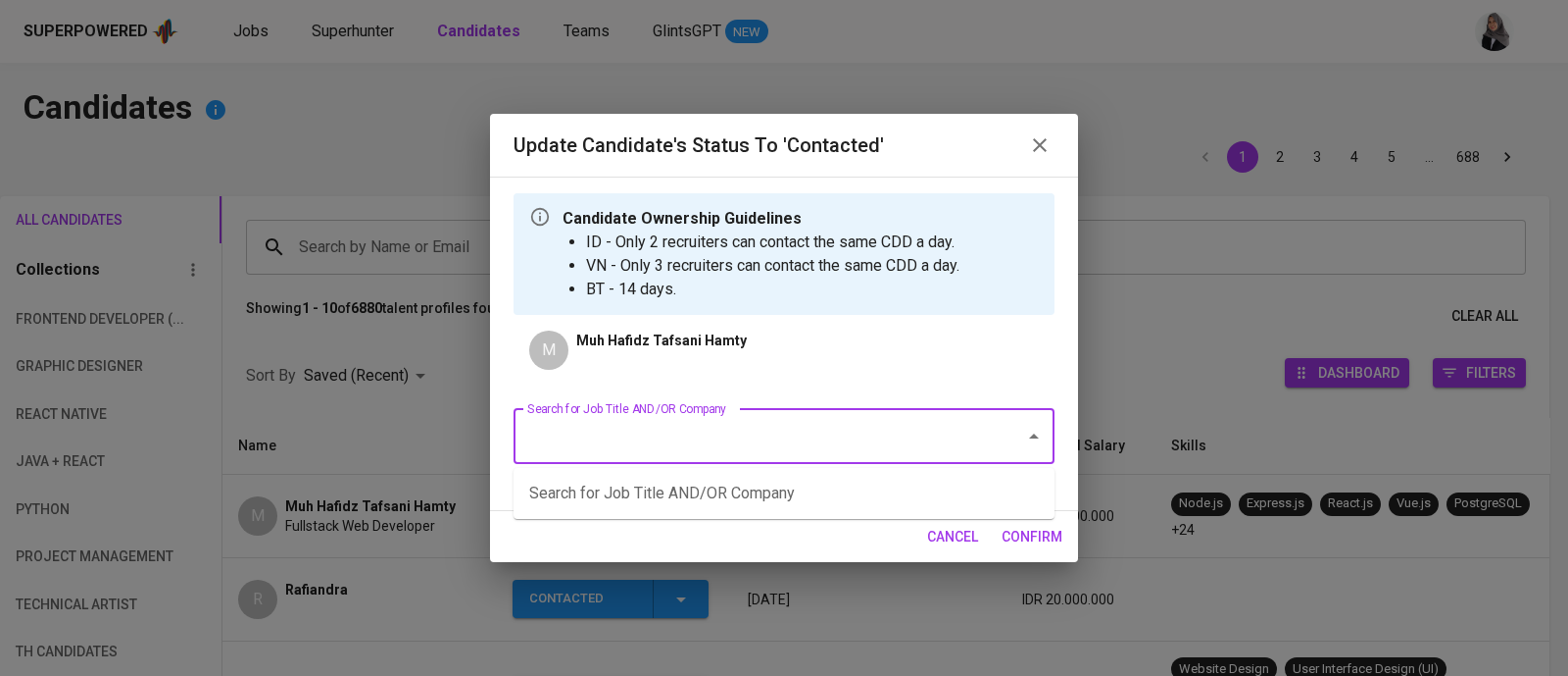
click at [596, 428] on input "Search for Job Title AND/OR Company" at bounding box center [756, 436] width 468 height 38
type input "fullstack"
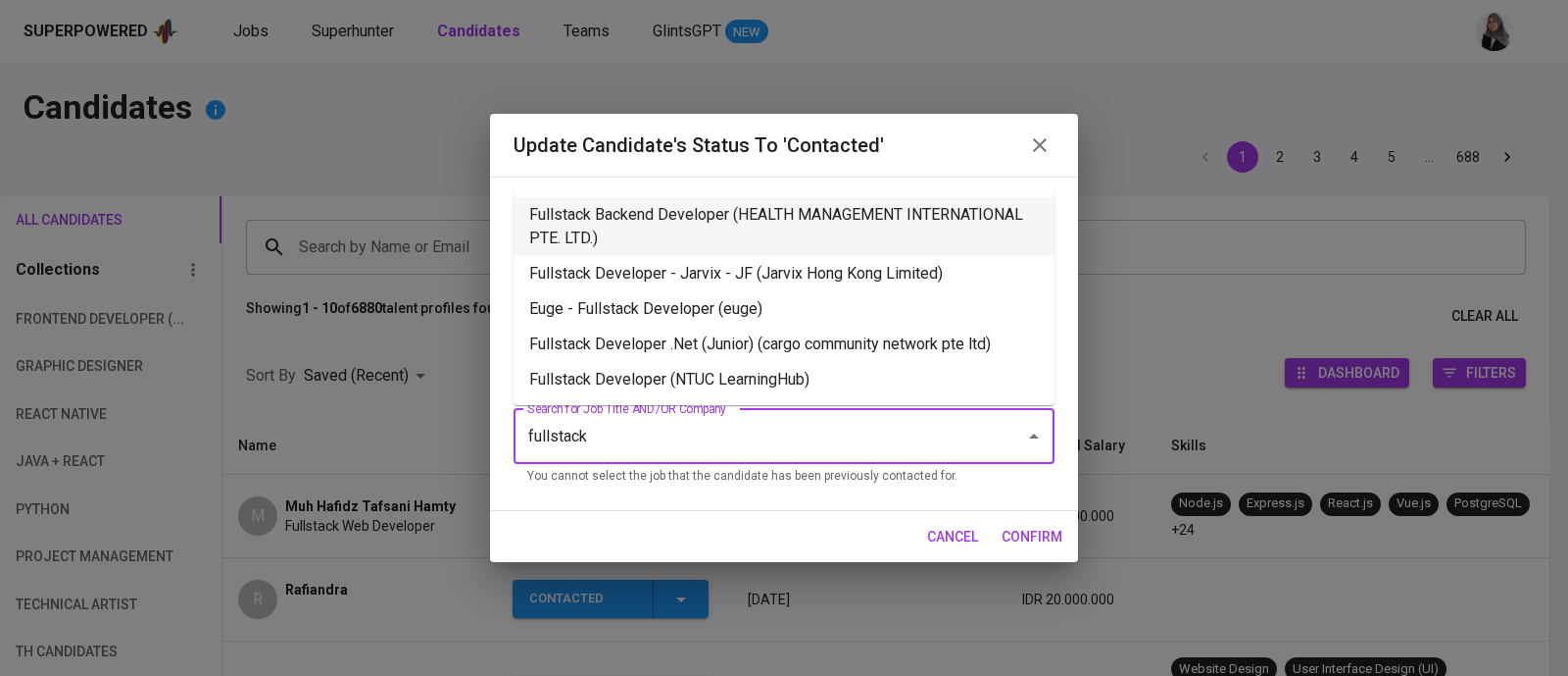
click at [697, 230] on li "Fullstack Backend Developer (HEALTH MANAGEMENT INTERNATIONAL PTE. LTD.)" at bounding box center [784, 227] width 541 height 59
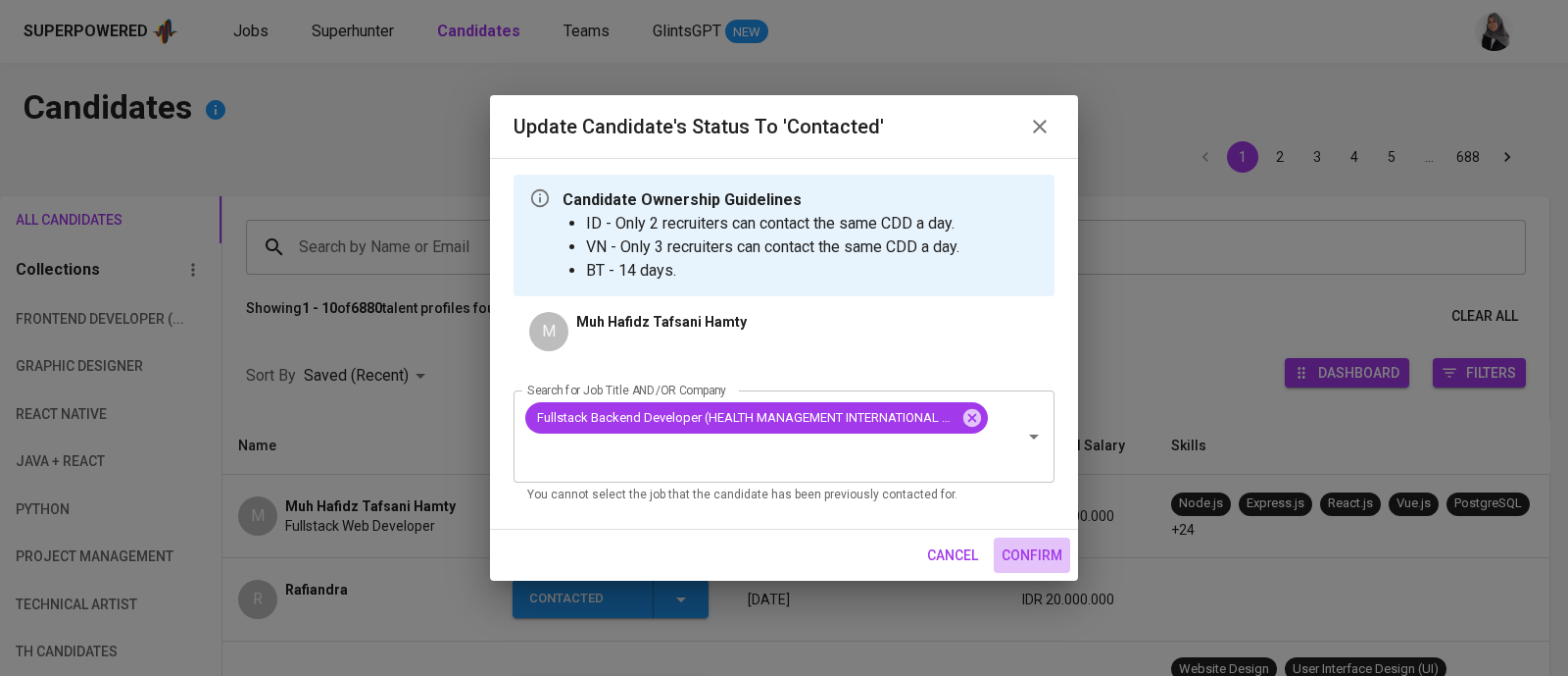
click at [1015, 544] on span "confirm" at bounding box center [1033, 556] width 61 height 25
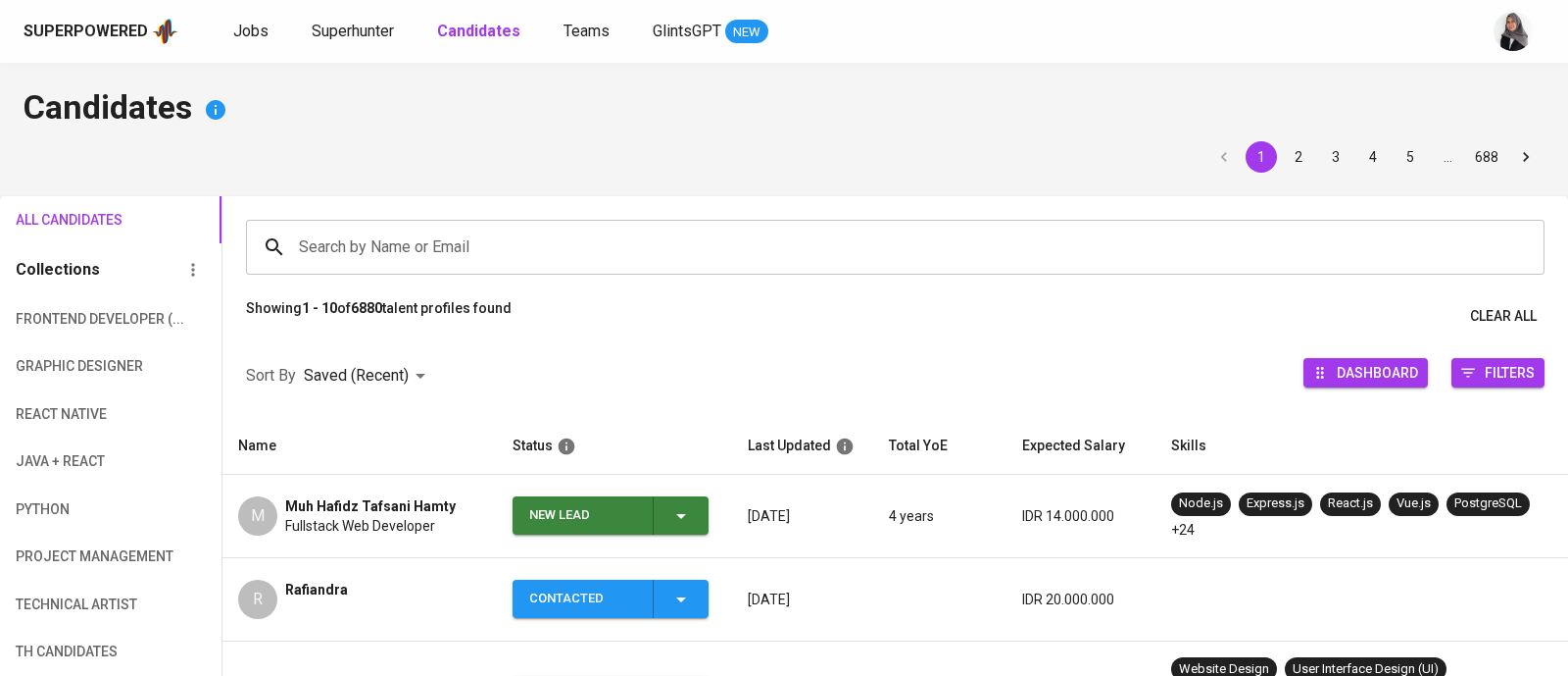
click at [328, 523] on span "Fullstack Web Developer" at bounding box center [360, 526] width 150 height 20
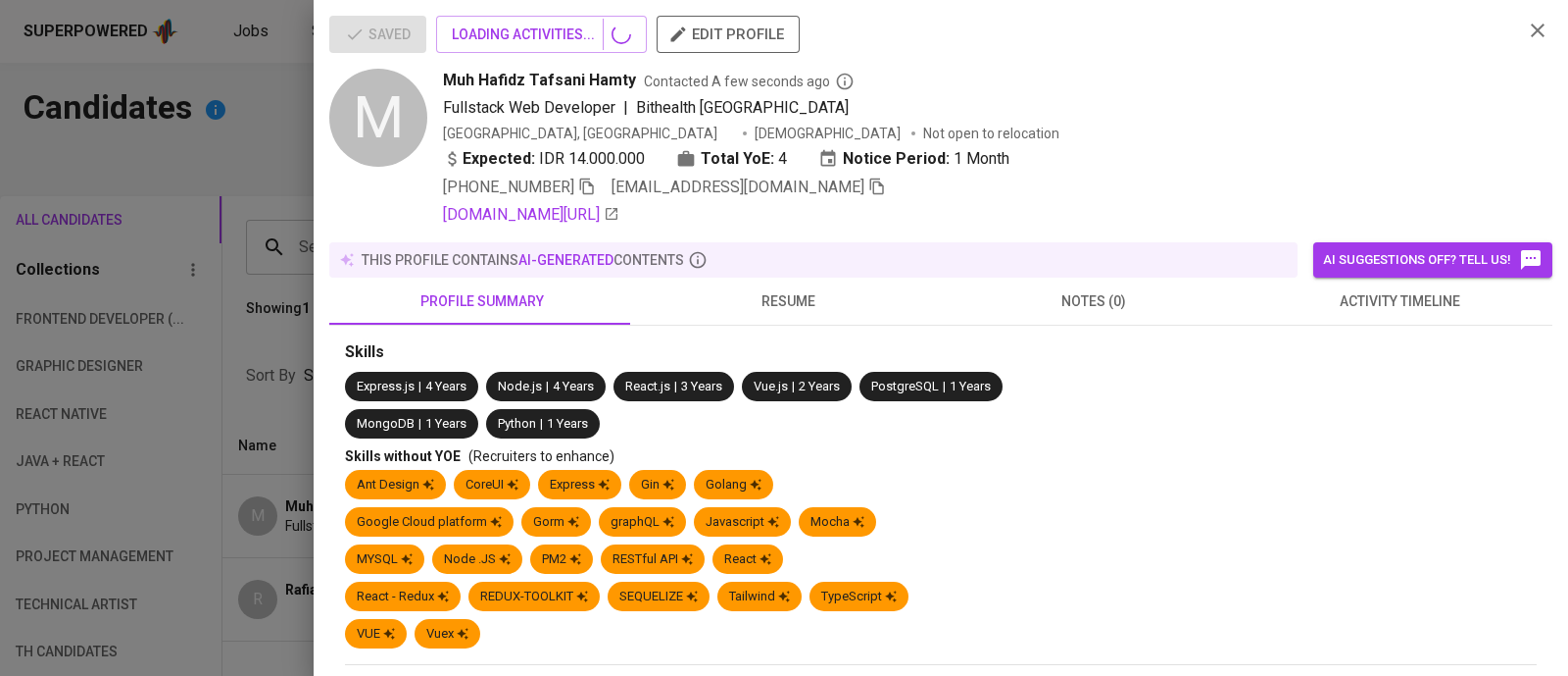
click at [371, 507] on div "Saved LOADING ACTIVITIES... edit profile M Muh Hafidz Tafsani Hamty Contacted A…" at bounding box center [784, 338] width 1568 height 676
click at [592, 185] on span "+62 821-9887-0745" at bounding box center [519, 188] width 153 height 24
click at [592, 189] on icon "button" at bounding box center [587, 187] width 18 height 18
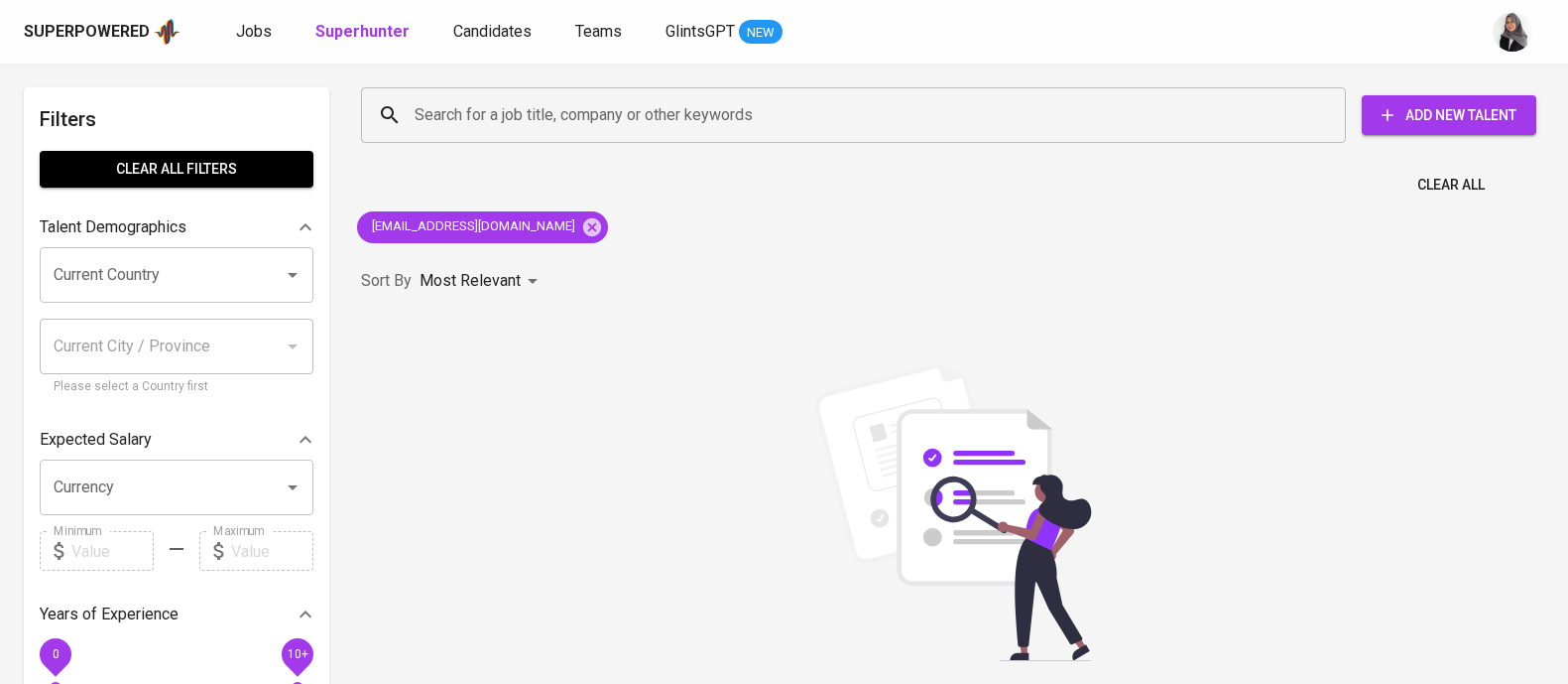
scroll to position [1, 0]
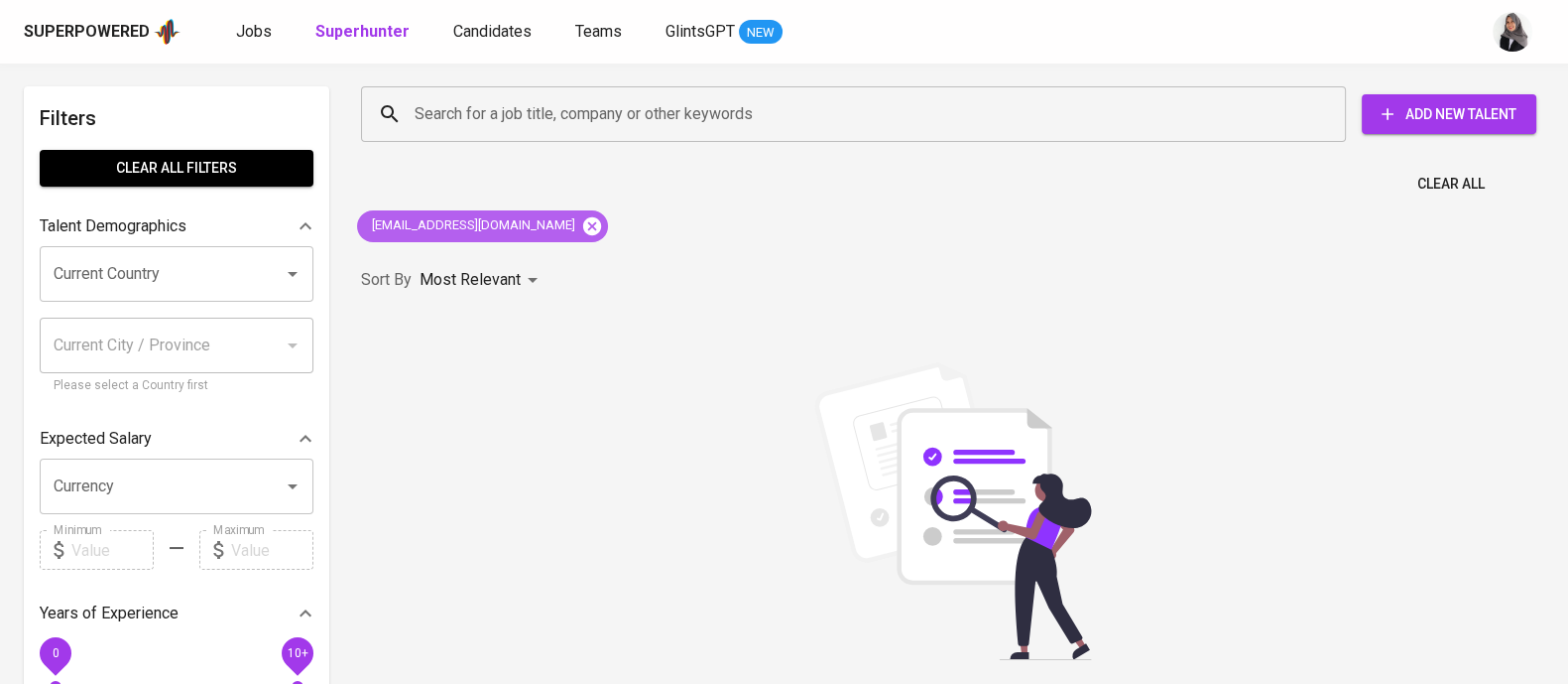
click at [583, 228] on icon at bounding box center [592, 226] width 18 height 18
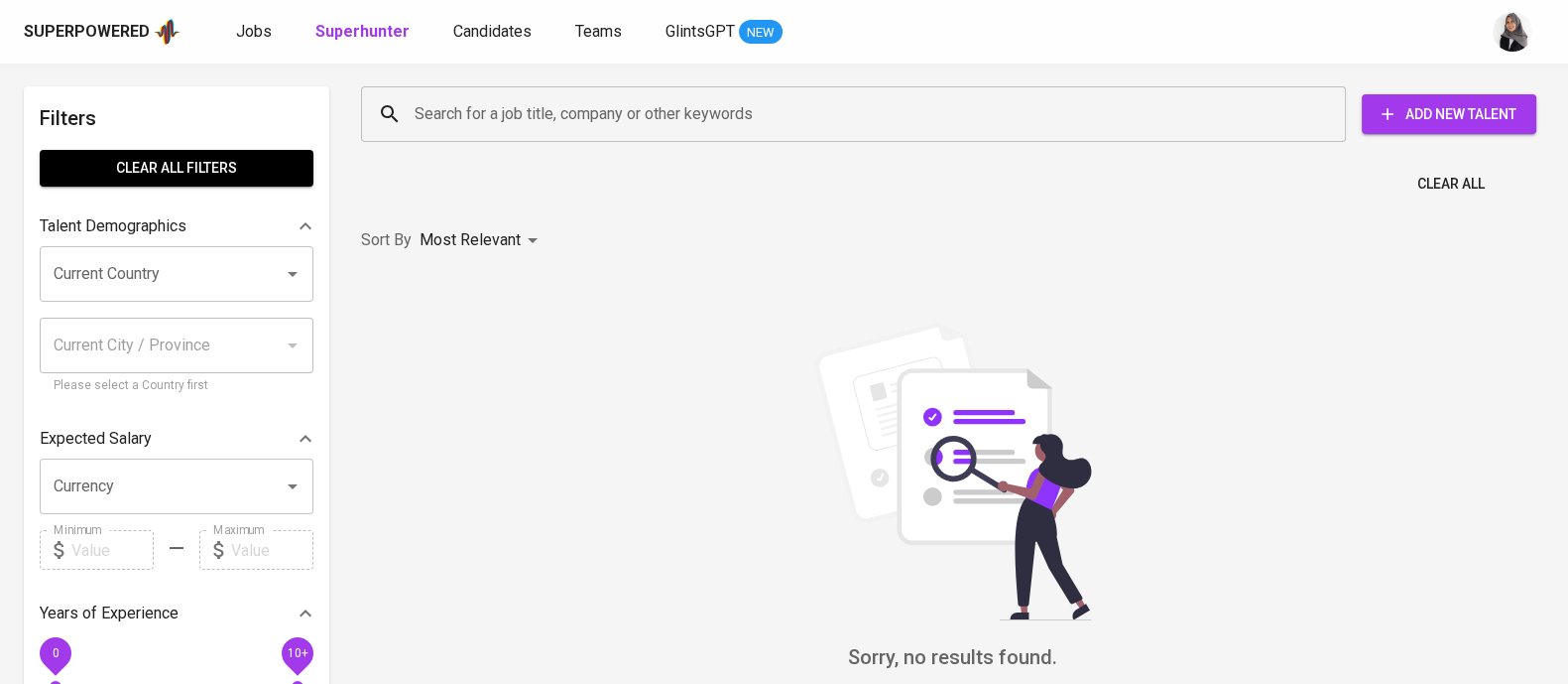
click at [615, 115] on input "Search for a job title, company or other keywords" at bounding box center [857, 114] width 897 height 38
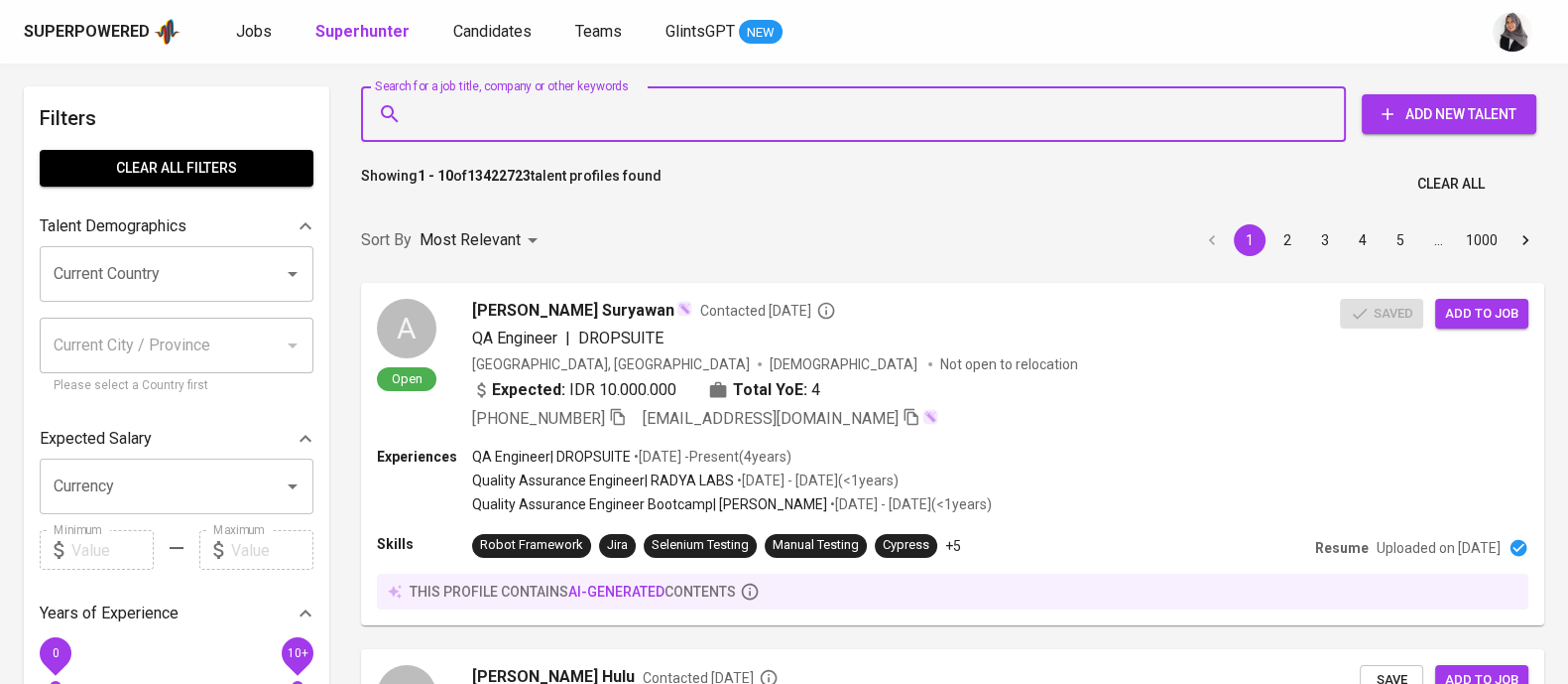
paste input "Software Engineer [PHONE_NUMBER] [EMAIL_ADDRESS][DOMAIN_NAME]"
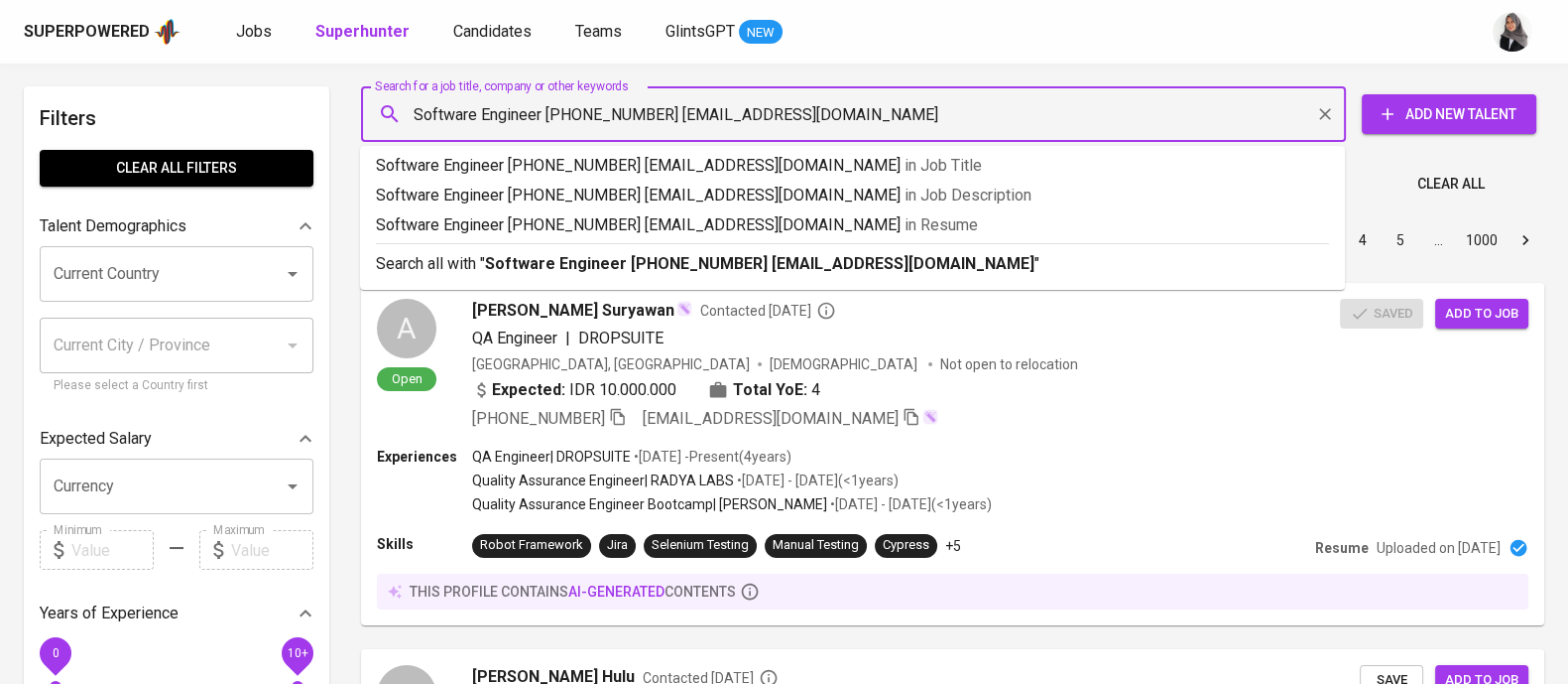
drag, startPoint x: 674, startPoint y: 117, endPoint x: 397, endPoint y: 125, distance: 277.1
click at [397, 125] on div "Software Engineer [PHONE_NUMBER] [EMAIL_ADDRESS][DOMAIN_NAME] Search for a job …" at bounding box center [853, 114] width 985 height 56
type input "[EMAIL_ADDRESS][DOMAIN_NAME]"
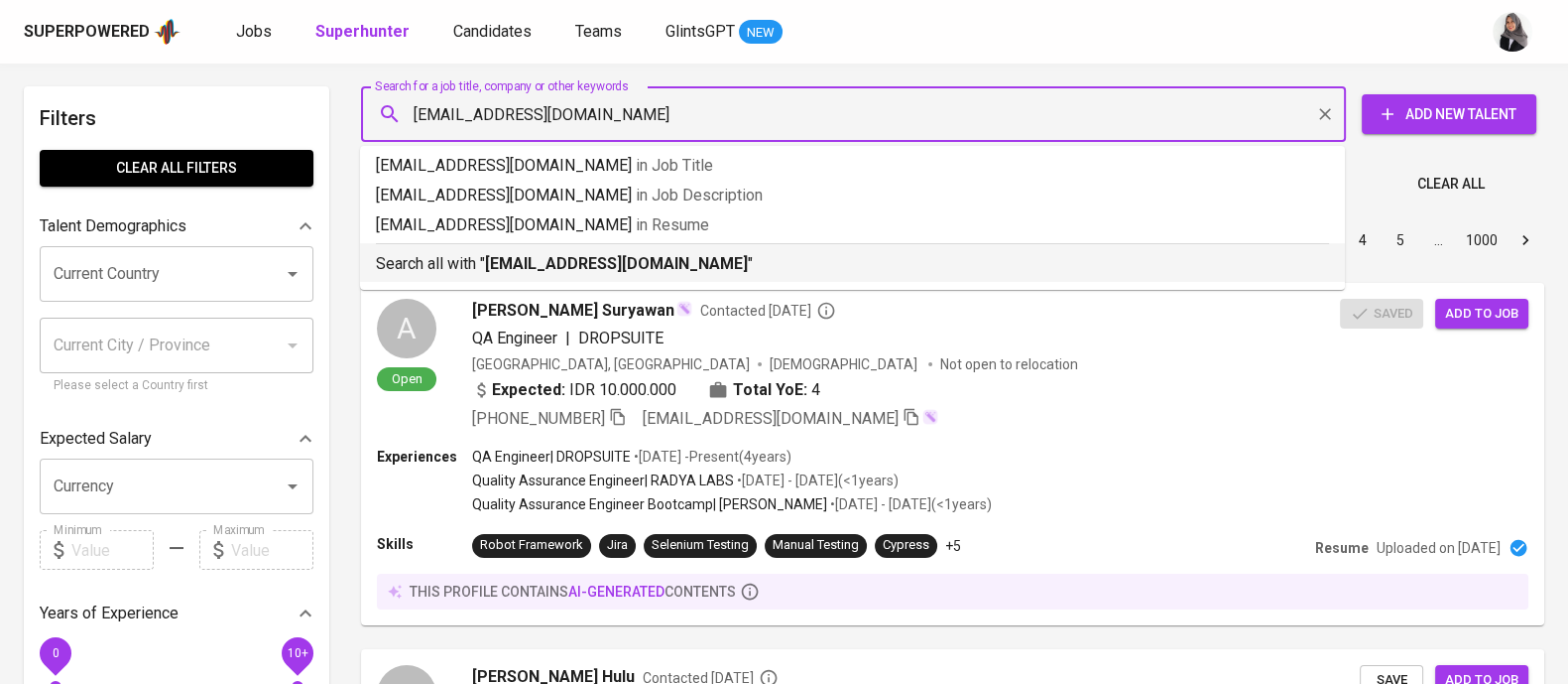
click at [650, 252] on p "Search all with " [EMAIL_ADDRESS][DOMAIN_NAME] "" at bounding box center [852, 264] width 953 height 24
click at [650, 251] on div "Sort By Most Relevant MOST_RELEVANT 1 2 3 4 5 … 1000" at bounding box center [952, 241] width 1207 height 61
click at [663, 258] on div "Sort By Most Relevant MOST_RELEVANT 1 2 3 4 5 … 1000" at bounding box center [952, 241] width 1207 height 61
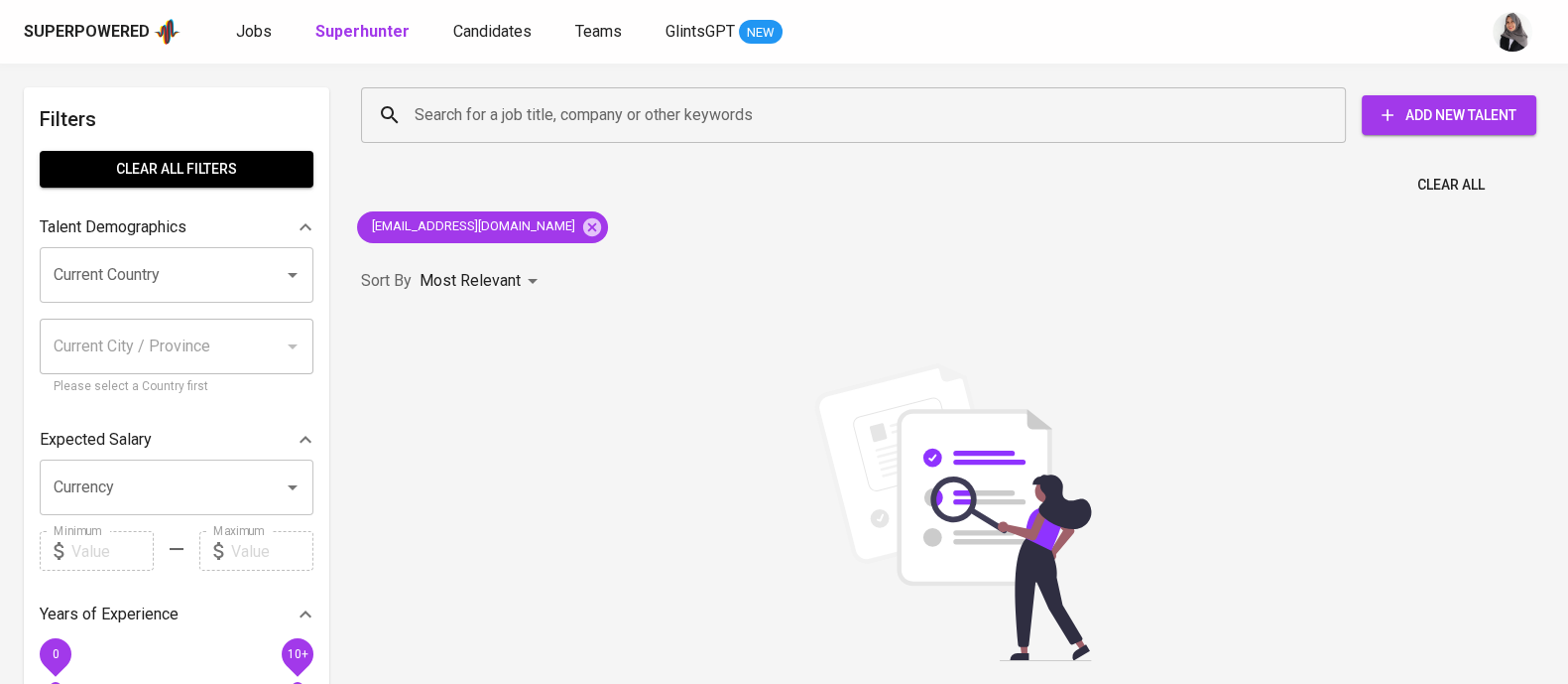
click at [1543, 239] on div "Search for a job title, company or other keywords Search for a job title, compa…" at bounding box center [952, 464] width 1207 height 777
click at [1528, 204] on div "Search for a job title, company or other keywords Search for a job title, compa…" at bounding box center [952, 464] width 1207 height 777
click at [1351, 309] on div "Sort By Most Relevant MOST_RELEVANT" at bounding box center [952, 281] width 1207 height 61
click at [583, 228] on icon at bounding box center [592, 227] width 18 height 18
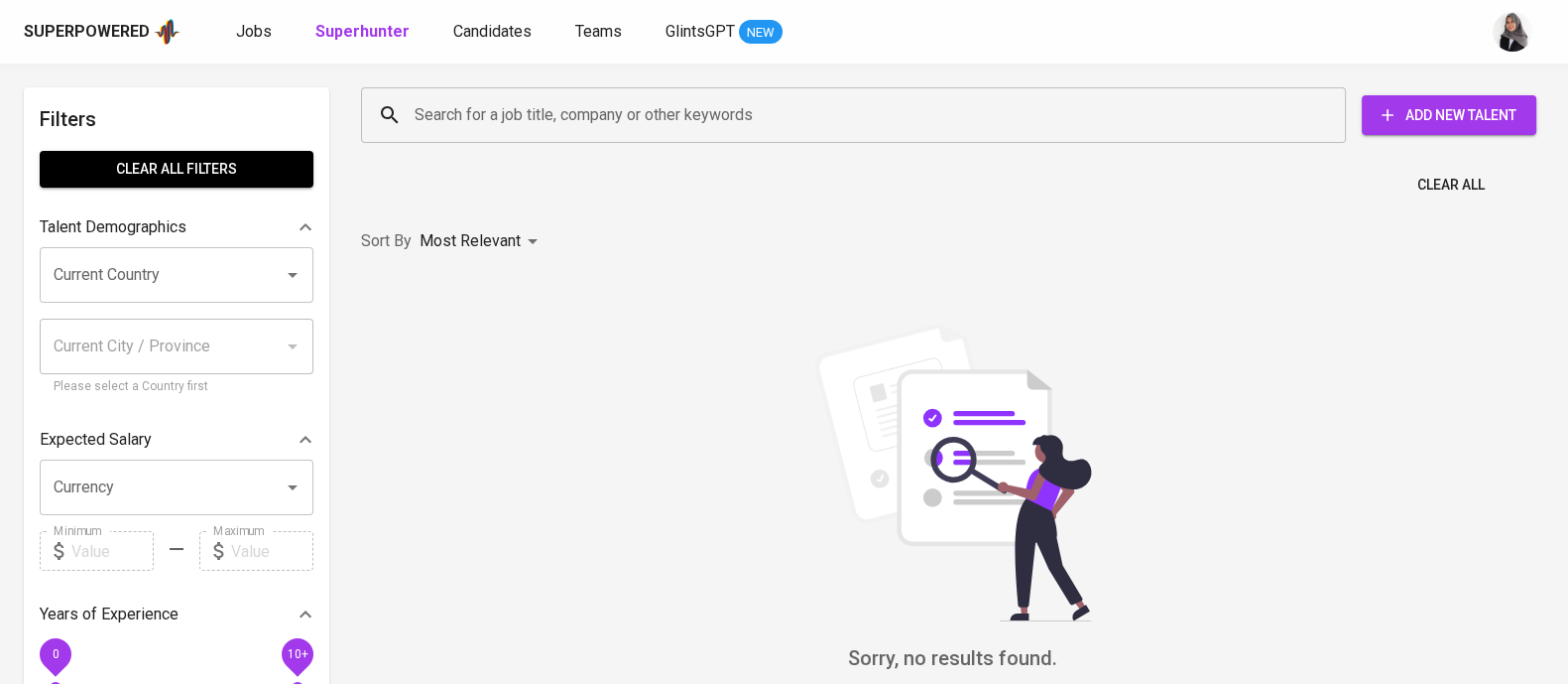
click at [584, 106] on input "Search for a job title, company or other keywords" at bounding box center [857, 115] width 897 height 38
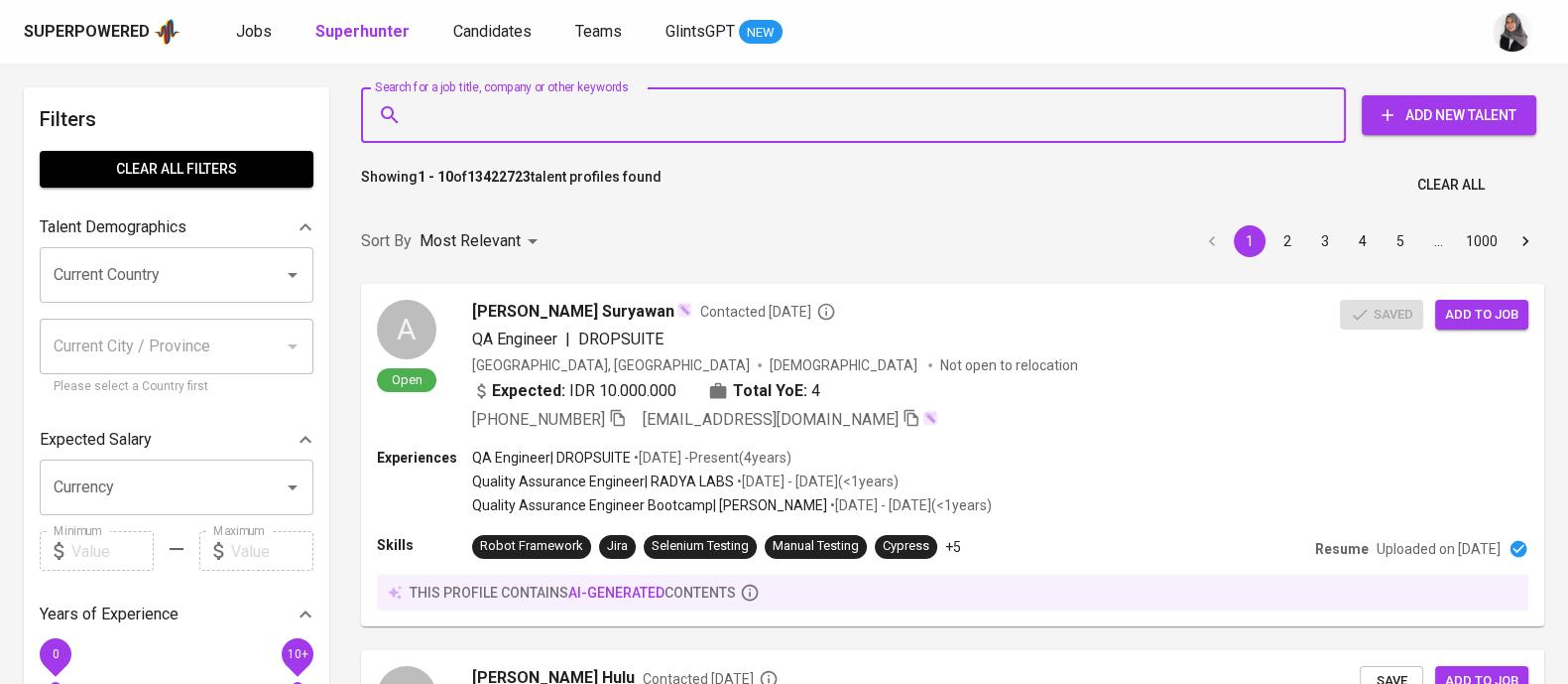
paste input "[EMAIL_ADDRESS][DOMAIN_NAME]"
type input "[EMAIL_ADDRESS][DOMAIN_NAME]"
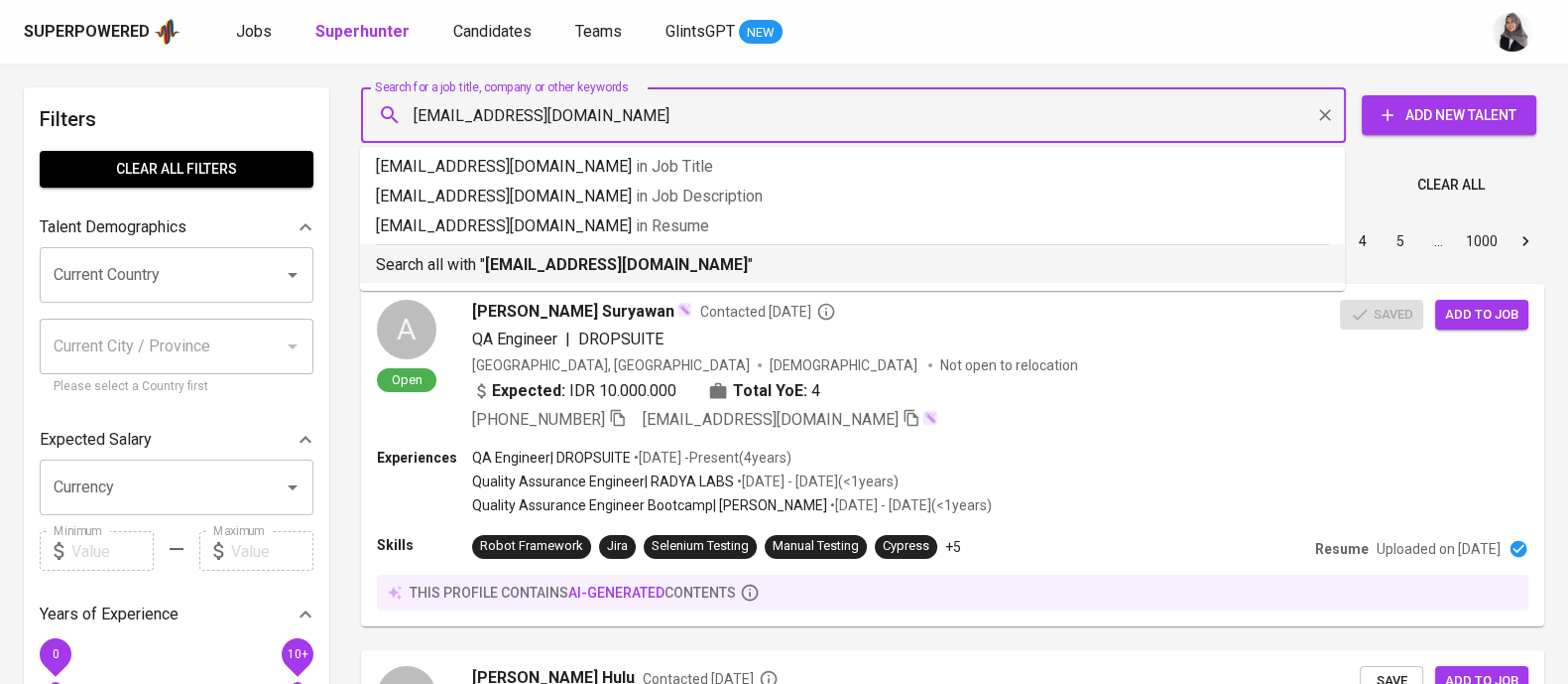
click at [633, 276] on p "Search all with " [EMAIL_ADDRESS][DOMAIN_NAME] "" at bounding box center [852, 265] width 953 height 24
click at [633, 272] on div "Sort By Most Relevant MOST_RELEVANT 1 2 3 4 5 … 1000" at bounding box center [952, 242] width 1207 height 61
click at [755, 269] on div "Sort By Most Relevant MOST_RELEVANT 1 2 3 4 5 … 1000" at bounding box center [952, 242] width 1207 height 61
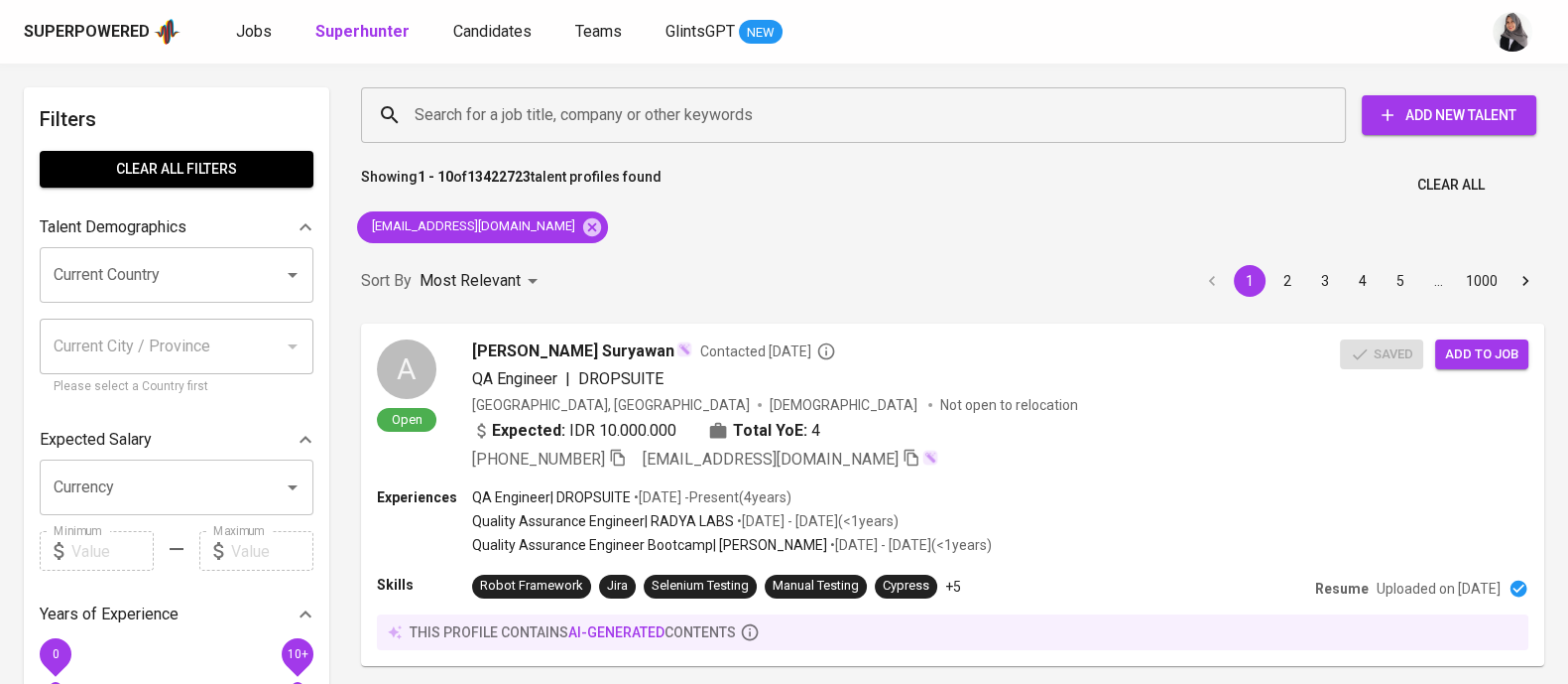
click at [1175, 273] on div "Sort By Most Relevant MOST_RELEVANT 1 2 3 4 5 … 1000" at bounding box center [952, 281] width 1207 height 61
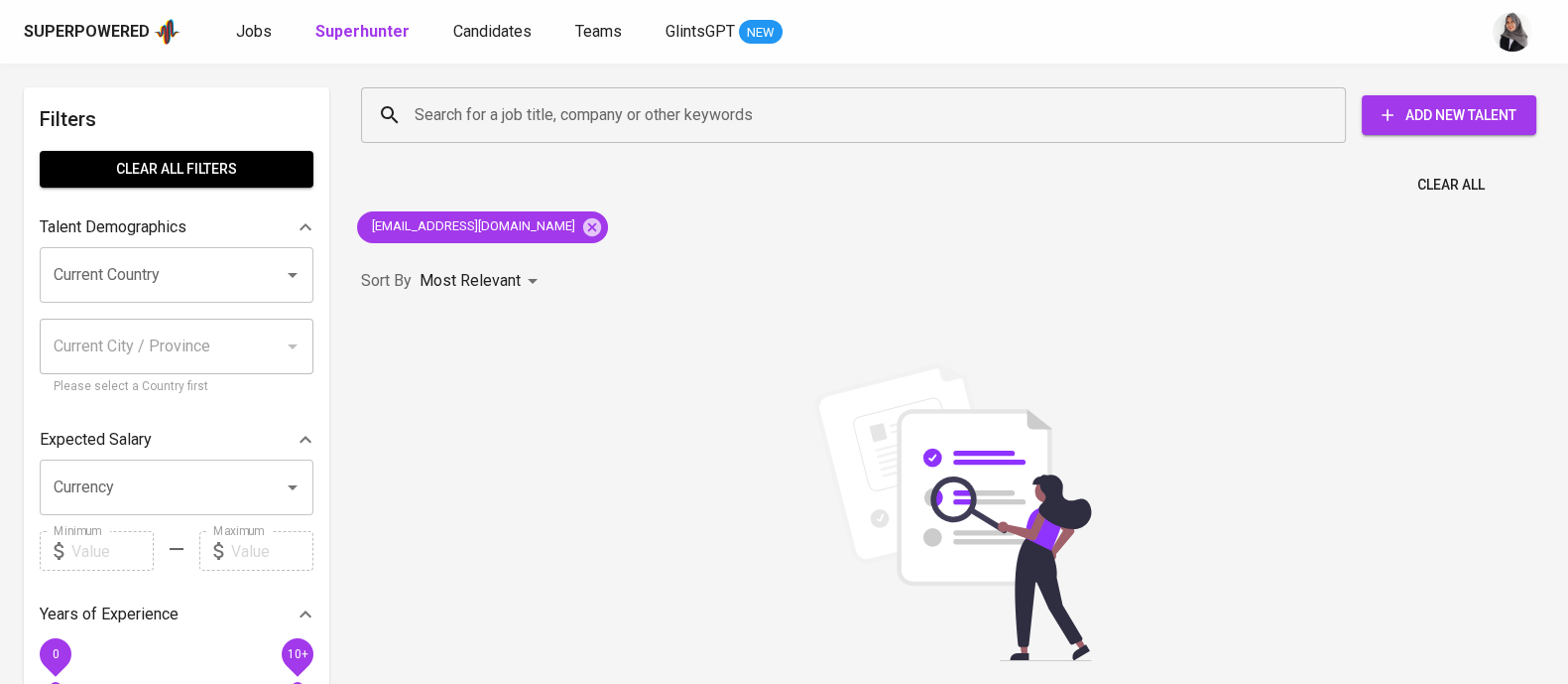
click at [1535, 201] on div "Clear All" at bounding box center [952, 179] width 1207 height 49
click at [583, 226] on icon at bounding box center [592, 227] width 18 height 18
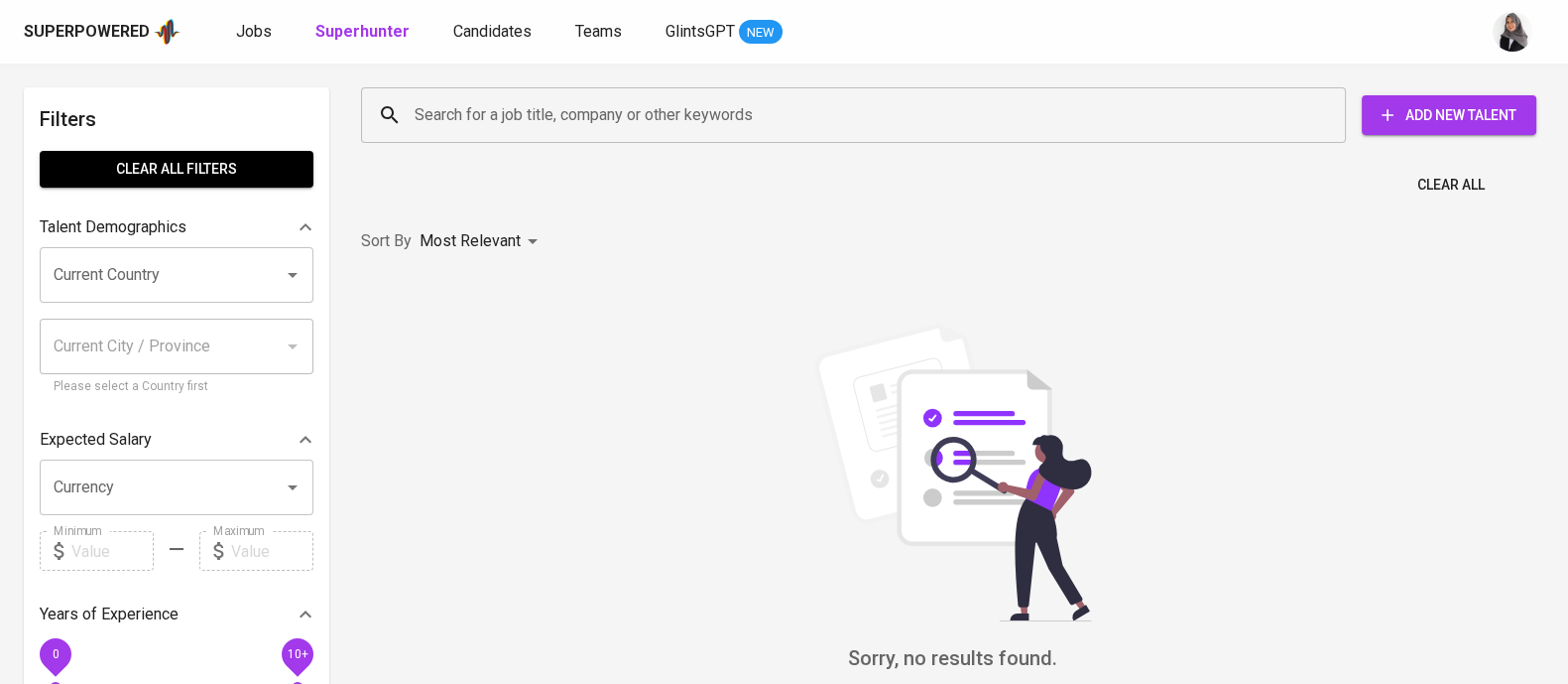
click at [560, 111] on input "Search for a job title, company or other keywords" at bounding box center [857, 115] width 897 height 38
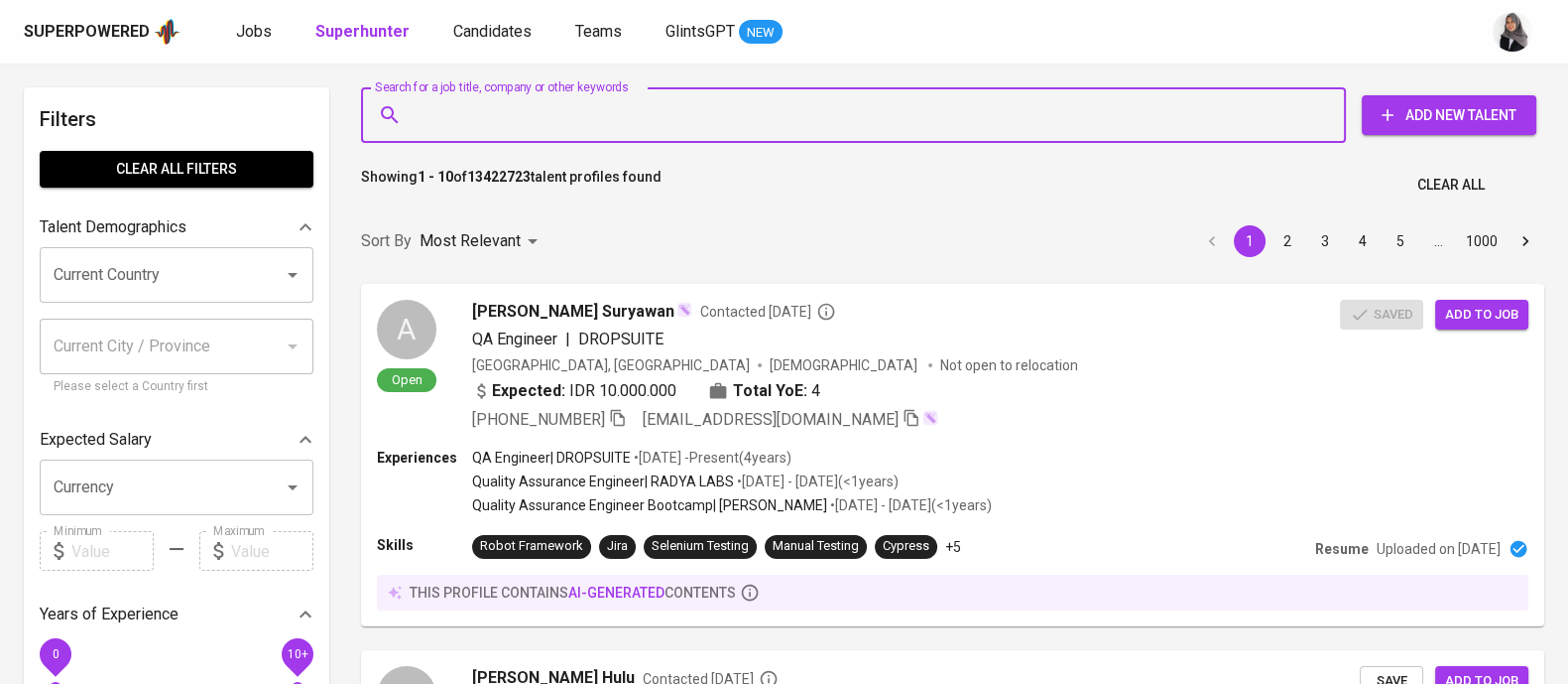
paste input "[EMAIL_ADDRESS][DOMAIN_NAME]"
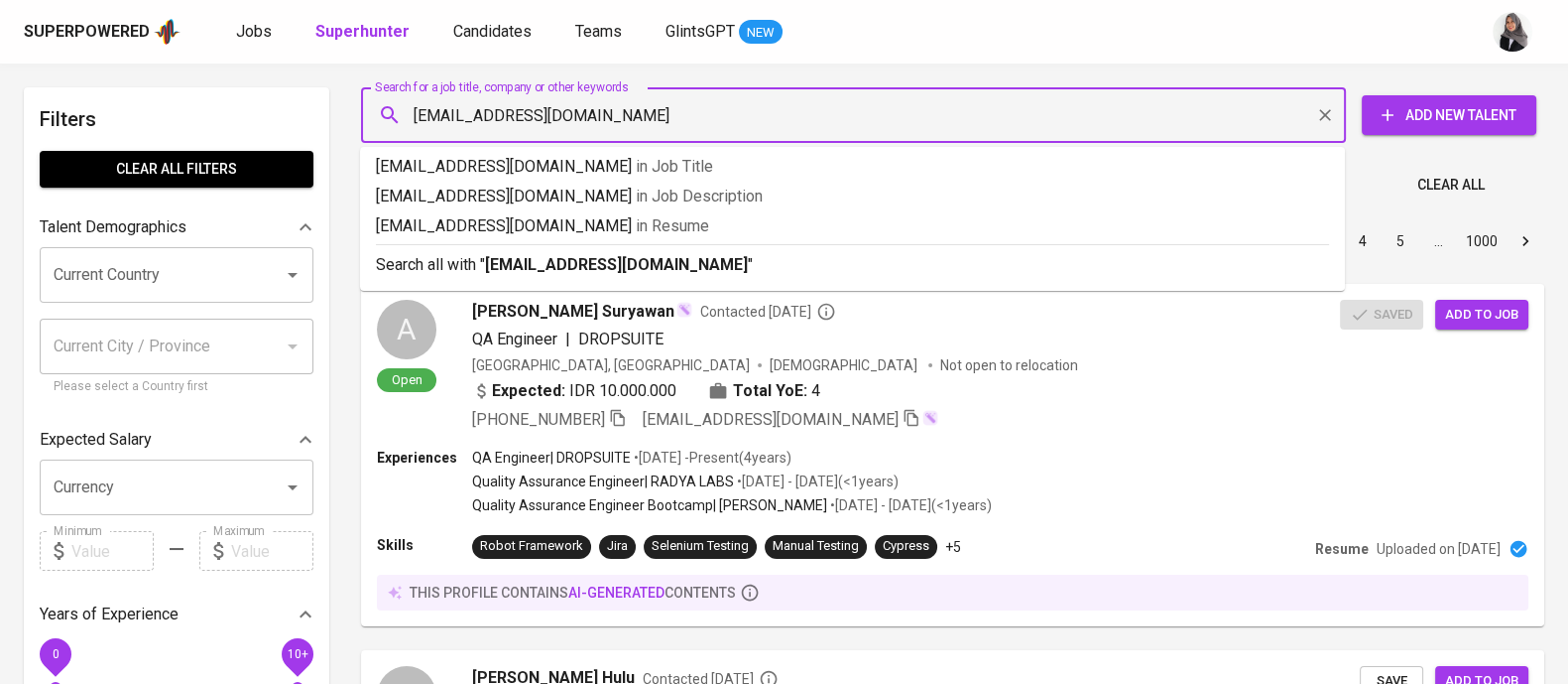
type input "[EMAIL_ADDRESS][DOMAIN_NAME]"
click at [683, 272] on p "Search all with " [EMAIL_ADDRESS][DOMAIN_NAME] "" at bounding box center [852, 265] width 953 height 24
click at [683, 272] on div "Sort By Most Relevant MOST_RELEVANT 1 2 3 4 5 … 1000" at bounding box center [952, 242] width 1207 height 61
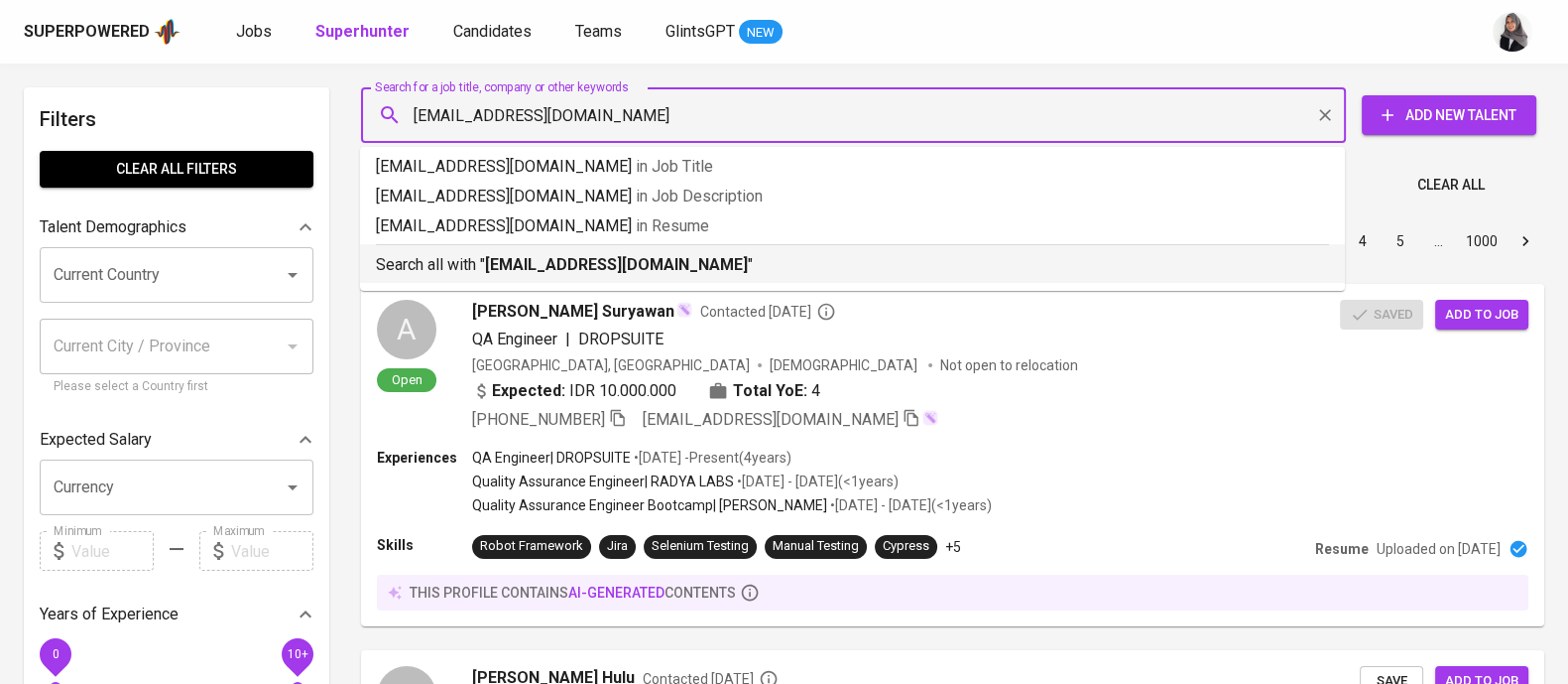
click at [1042, 261] on div "Sort By Most Relevant MOST_RELEVANT 1 2 3 4 5 … 1000" at bounding box center [952, 242] width 1207 height 61
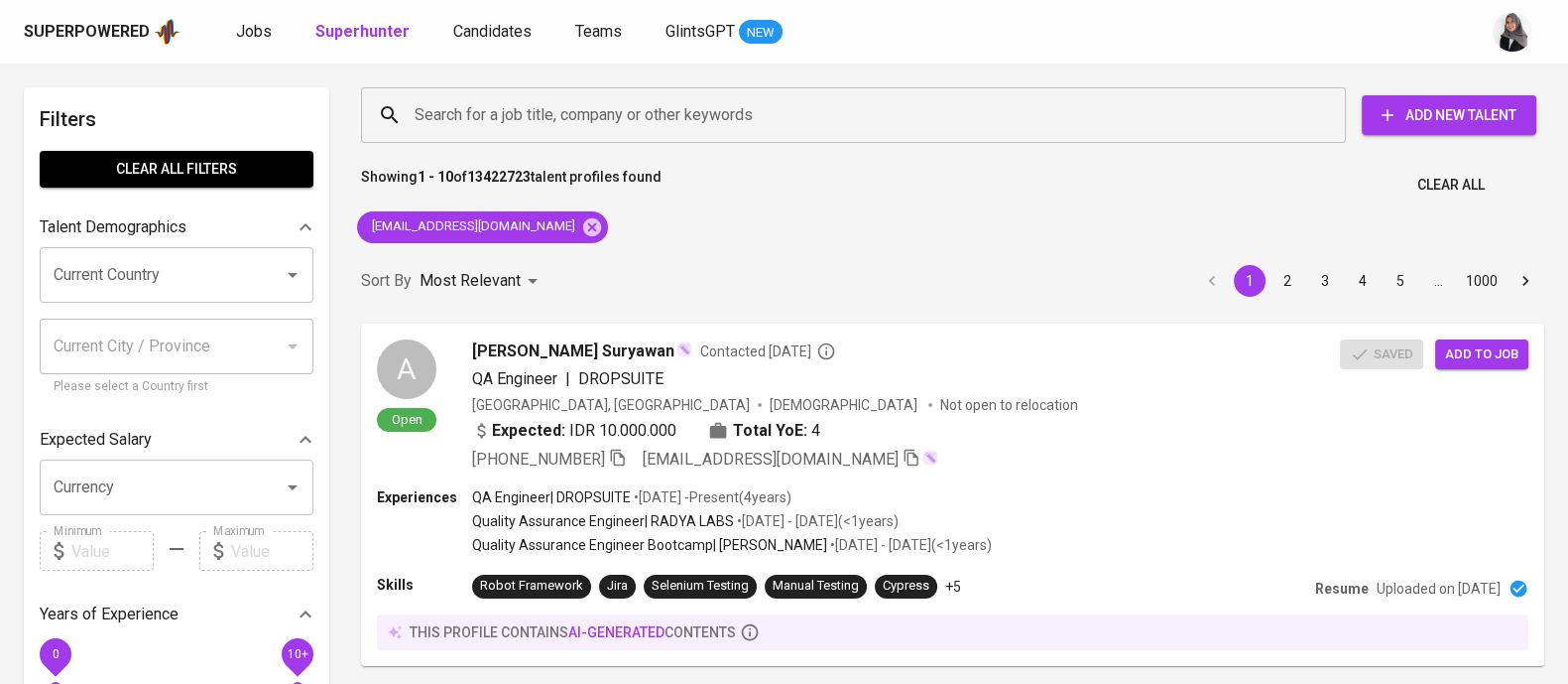
click at [559, 269] on div "Sort By Most Relevant MOST_RELEVANT 1 2 3 4 5 … 1000" at bounding box center [952, 281] width 1207 height 61
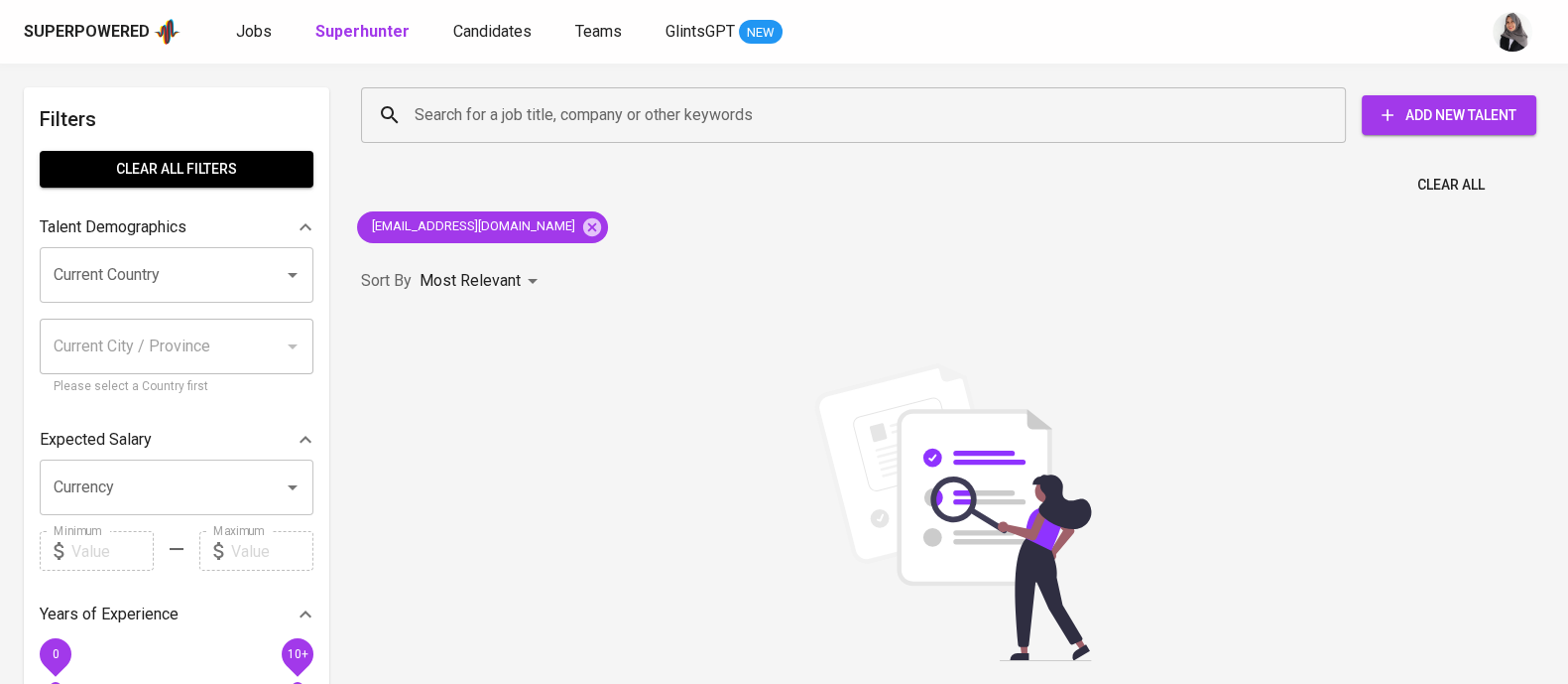
click at [1318, 55] on div "Superpowered Jobs Superhunter Candidates Teams GlintsGPT NEW" at bounding box center [784, 32] width 1568 height 64
click at [1374, 317] on div "Sorry, no results found. You can try the following : (1) Try again, and/or doub…" at bounding box center [952, 582] width 1207 height 541
click at [1546, 212] on div "Search for a job title, company or other keywords Search for a job title, compa…" at bounding box center [952, 464] width 1207 height 777
click at [581, 228] on icon at bounding box center [592, 228] width 22 height 22
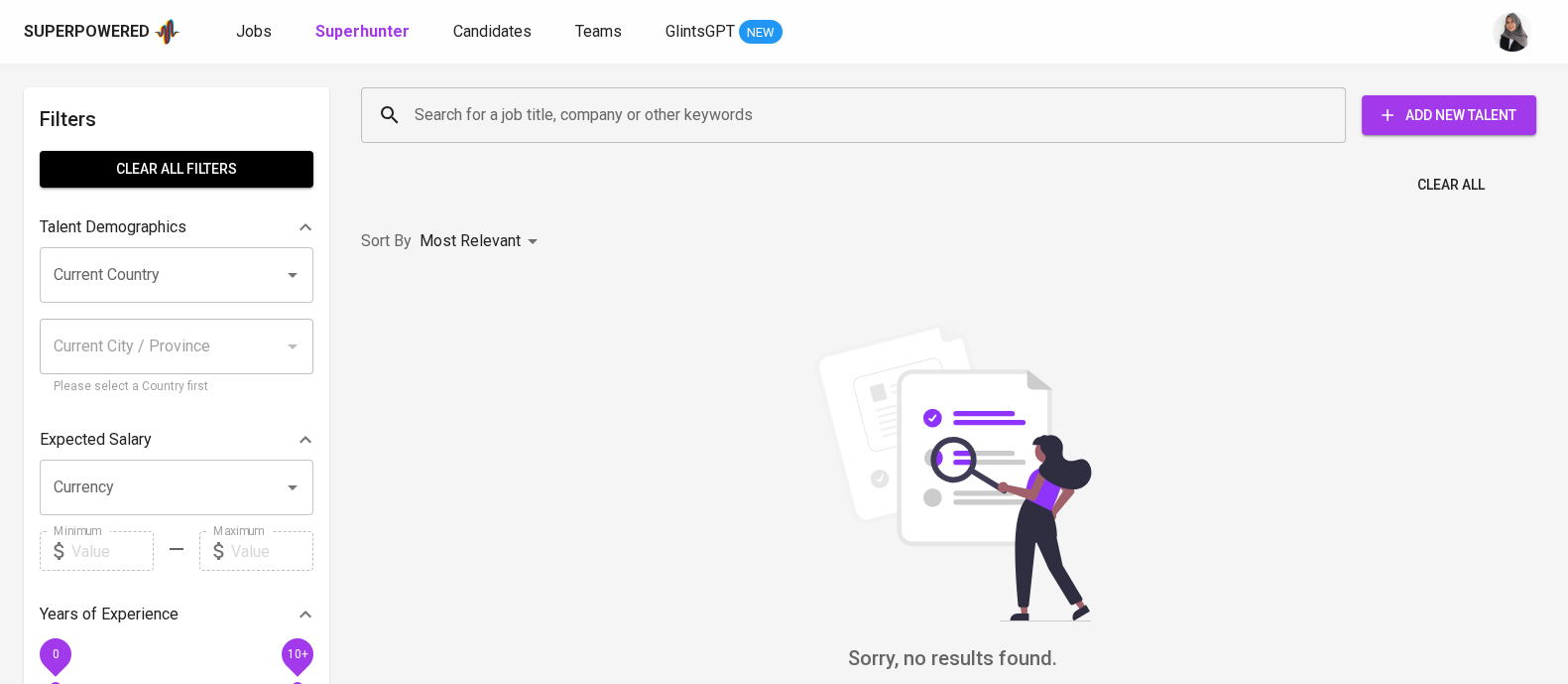
click at [567, 125] on input "Search for a job title, company or other keywords" at bounding box center [857, 115] width 897 height 38
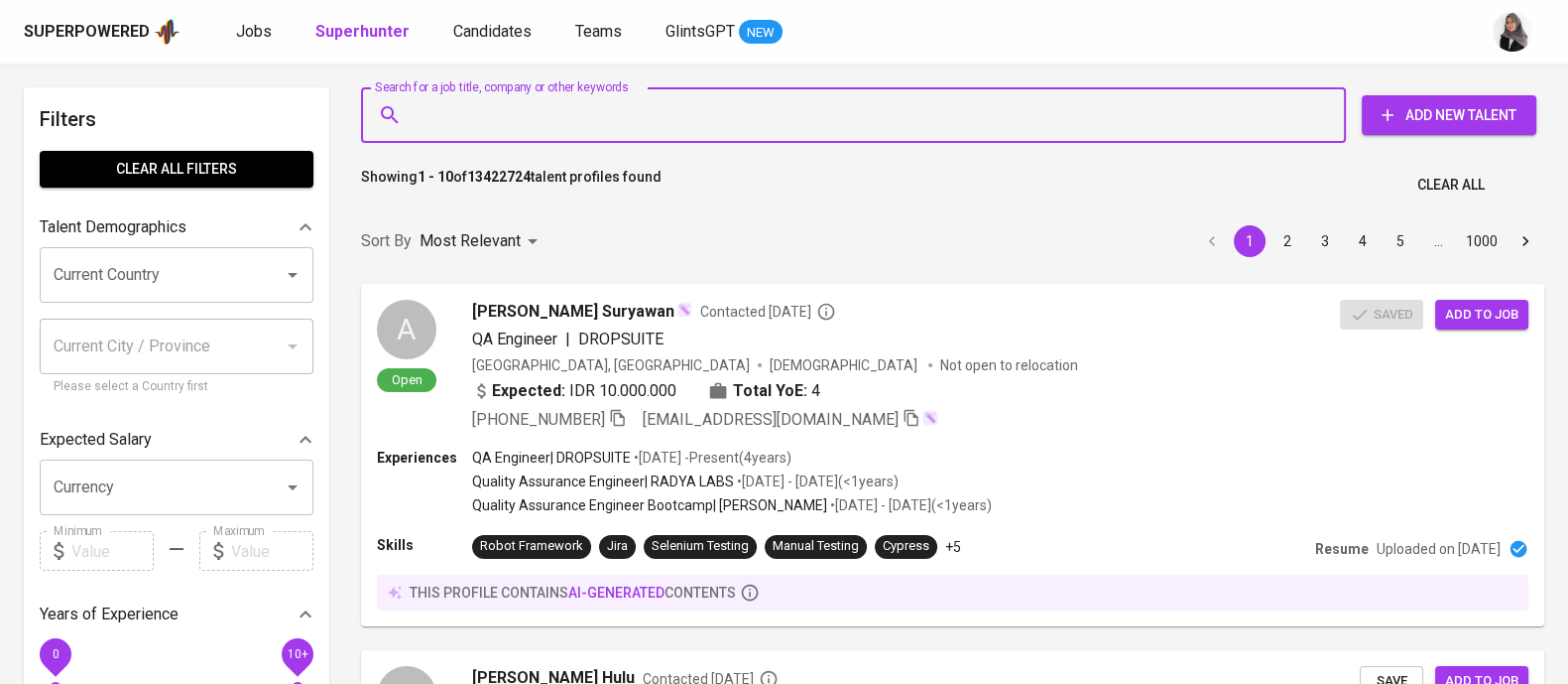
paste input "nesia +6285753119368"
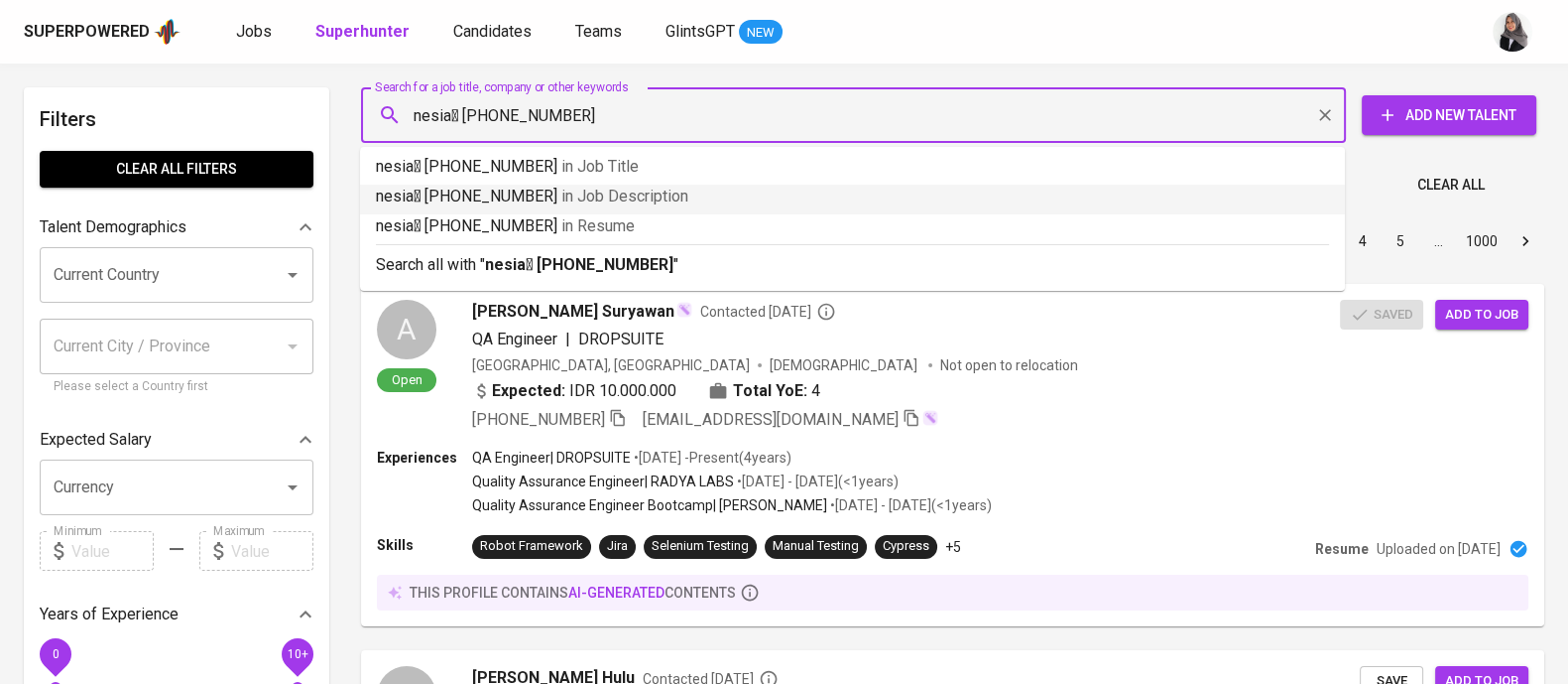
type input "nesia +6285753119368"
click at [595, 109] on input "nesia +6285753119368" at bounding box center [857, 115] width 897 height 38
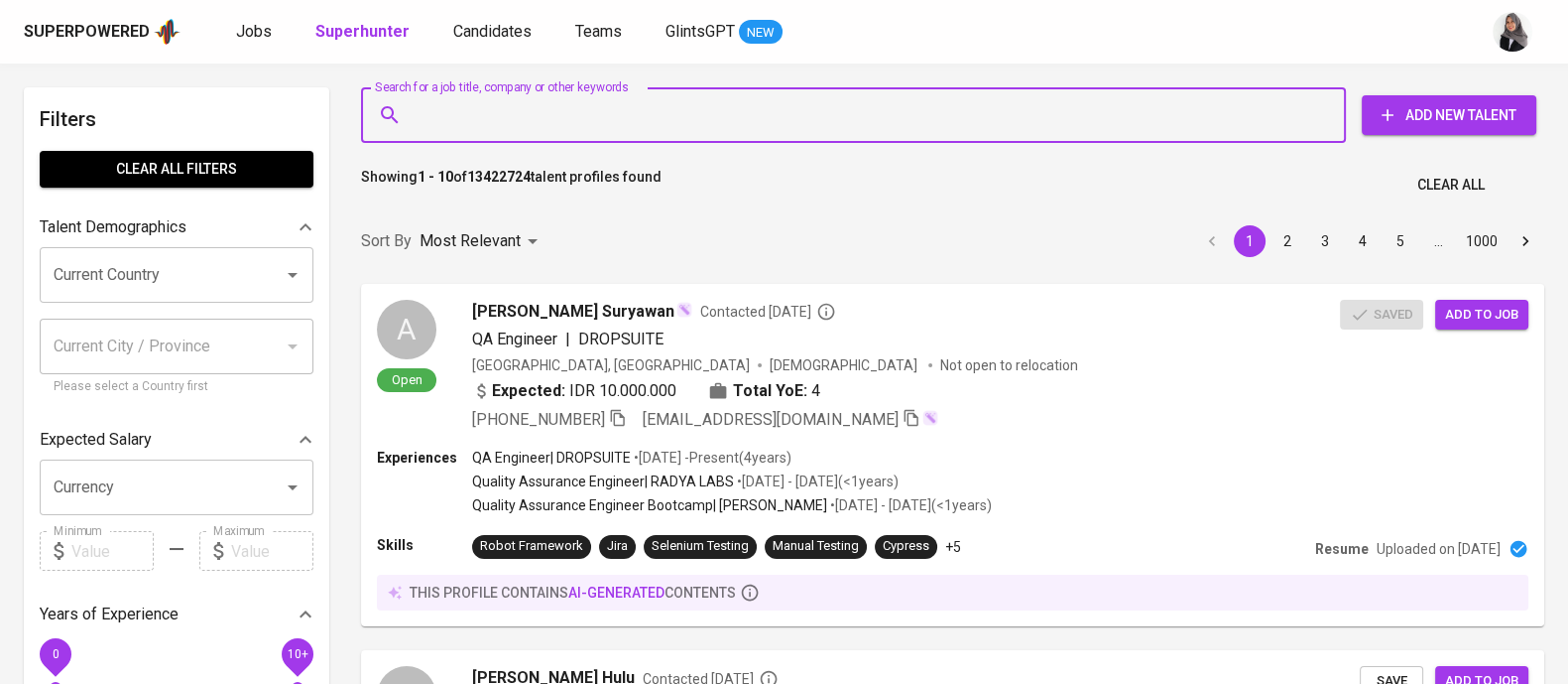
paste input "[EMAIL_ADDRESS][DOMAIN_NAME]"
type input "[EMAIL_ADDRESS][DOMAIN_NAME]"
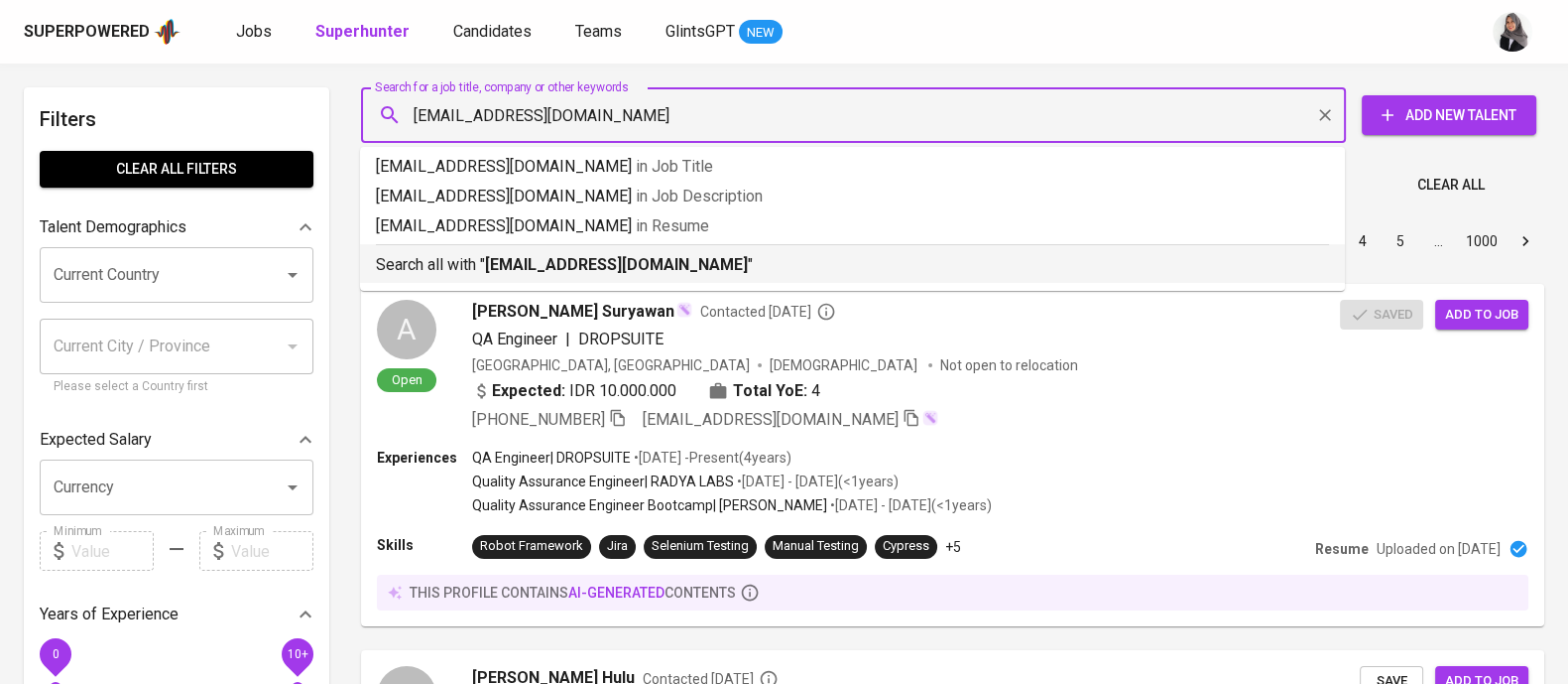
click at [668, 265] on b "[EMAIL_ADDRESS][DOMAIN_NAME]" at bounding box center [616, 264] width 262 height 19
click at [668, 265] on div "Sort By Most Relevant MOST_RELEVANT 1 2 3 4 5 … 1000" at bounding box center [952, 242] width 1207 height 61
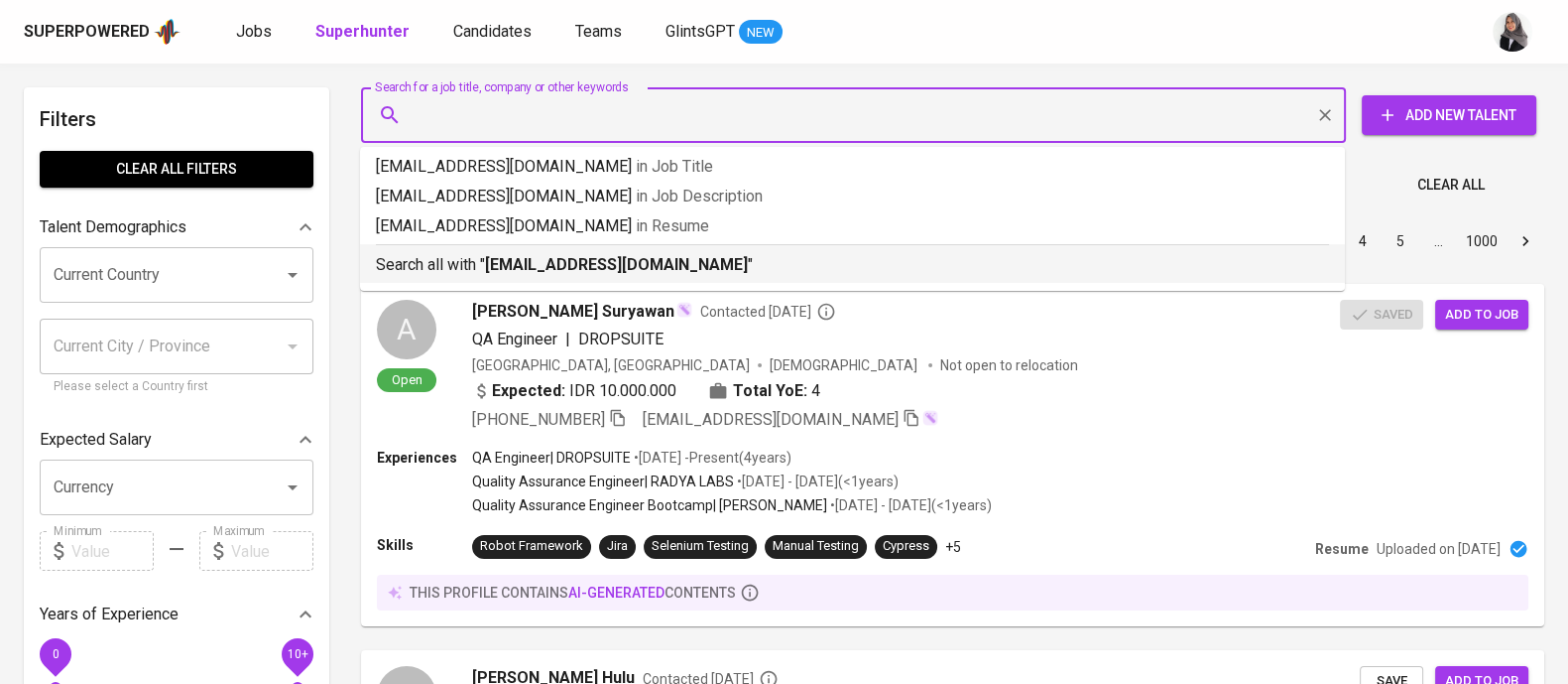
click at [512, 260] on div "Sort By Most Relevant MOST_RELEVANT 1 2 3 4 5 … 1000" at bounding box center [952, 242] width 1207 height 61
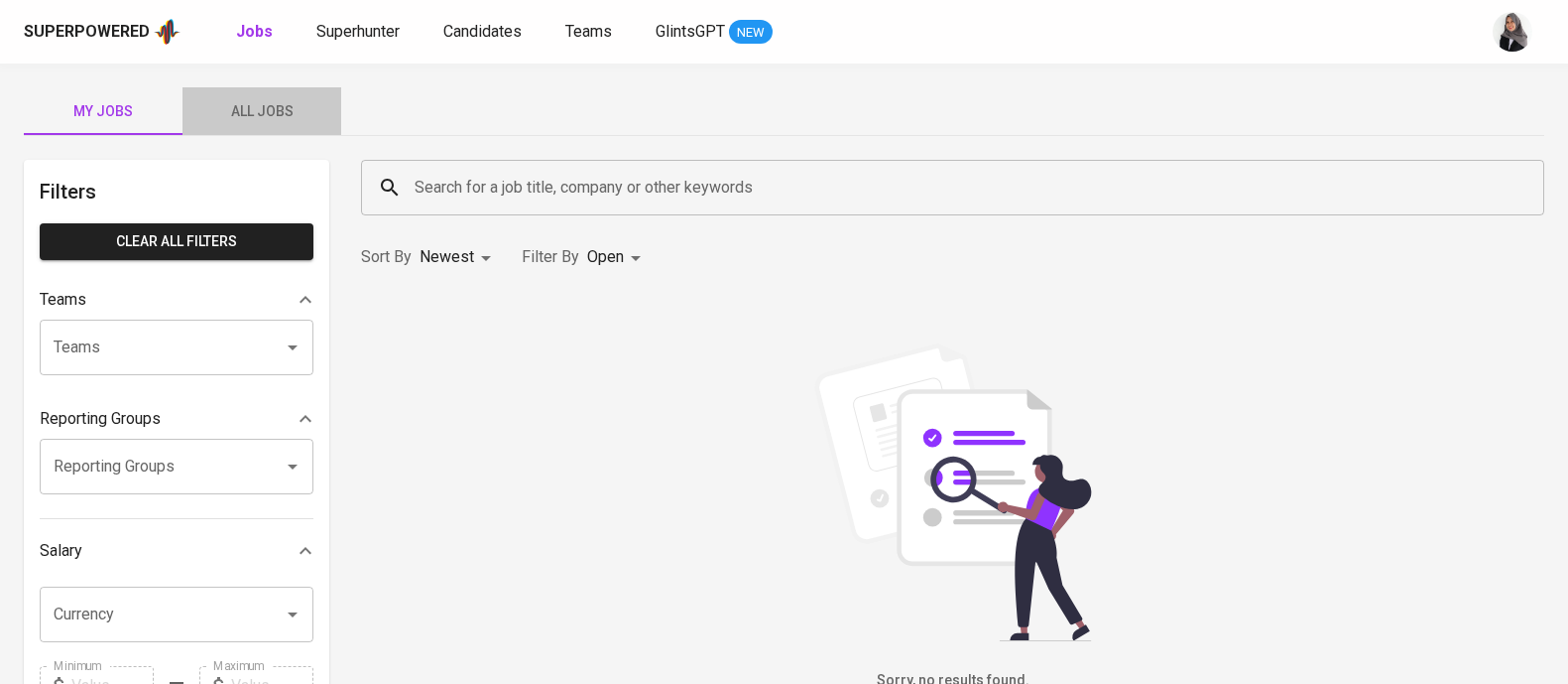
click at [258, 117] on span "All Jobs" at bounding box center [261, 111] width 135 height 25
click at [531, 195] on input "Search for a job title, company or other keywords" at bounding box center [957, 188] width 1096 height 38
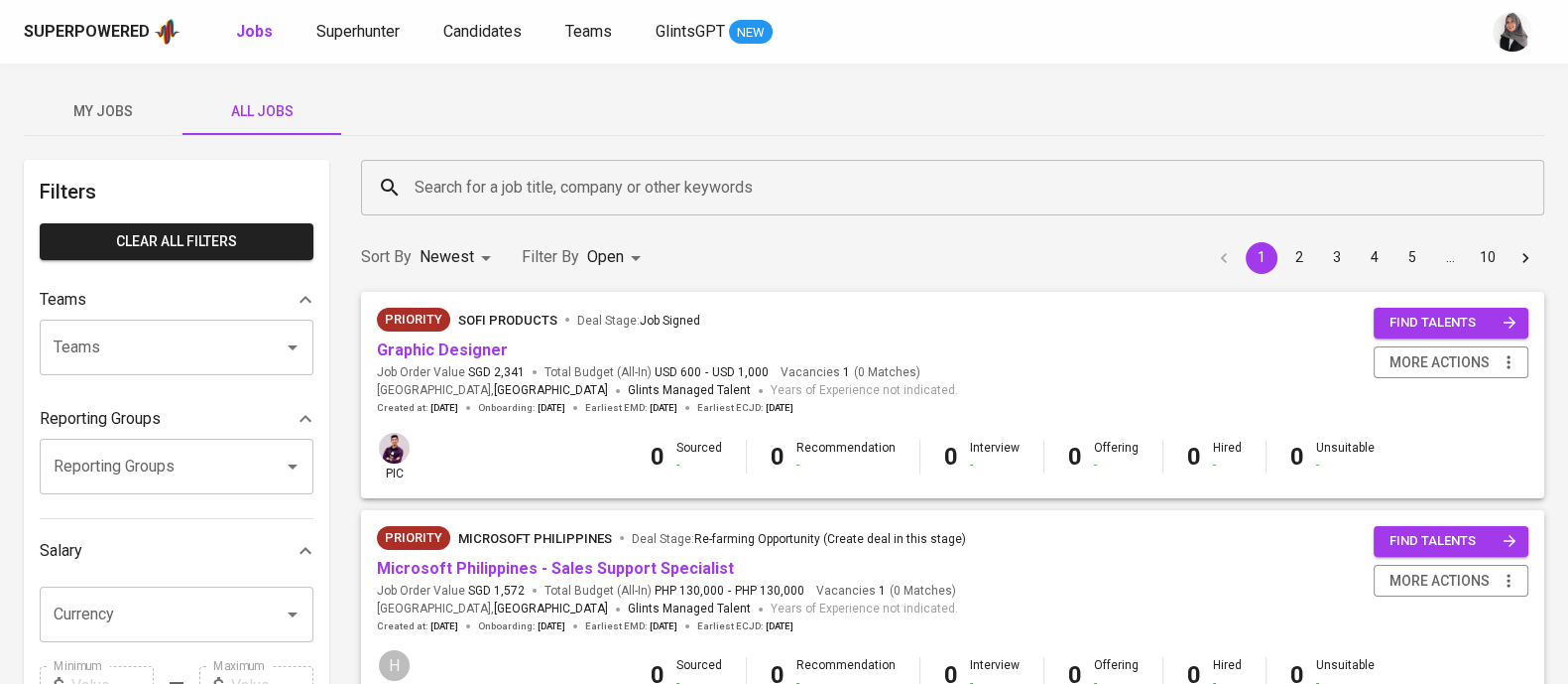
click at [1097, 90] on div "My Jobs All Jobs" at bounding box center [784, 111] width 1520 height 48
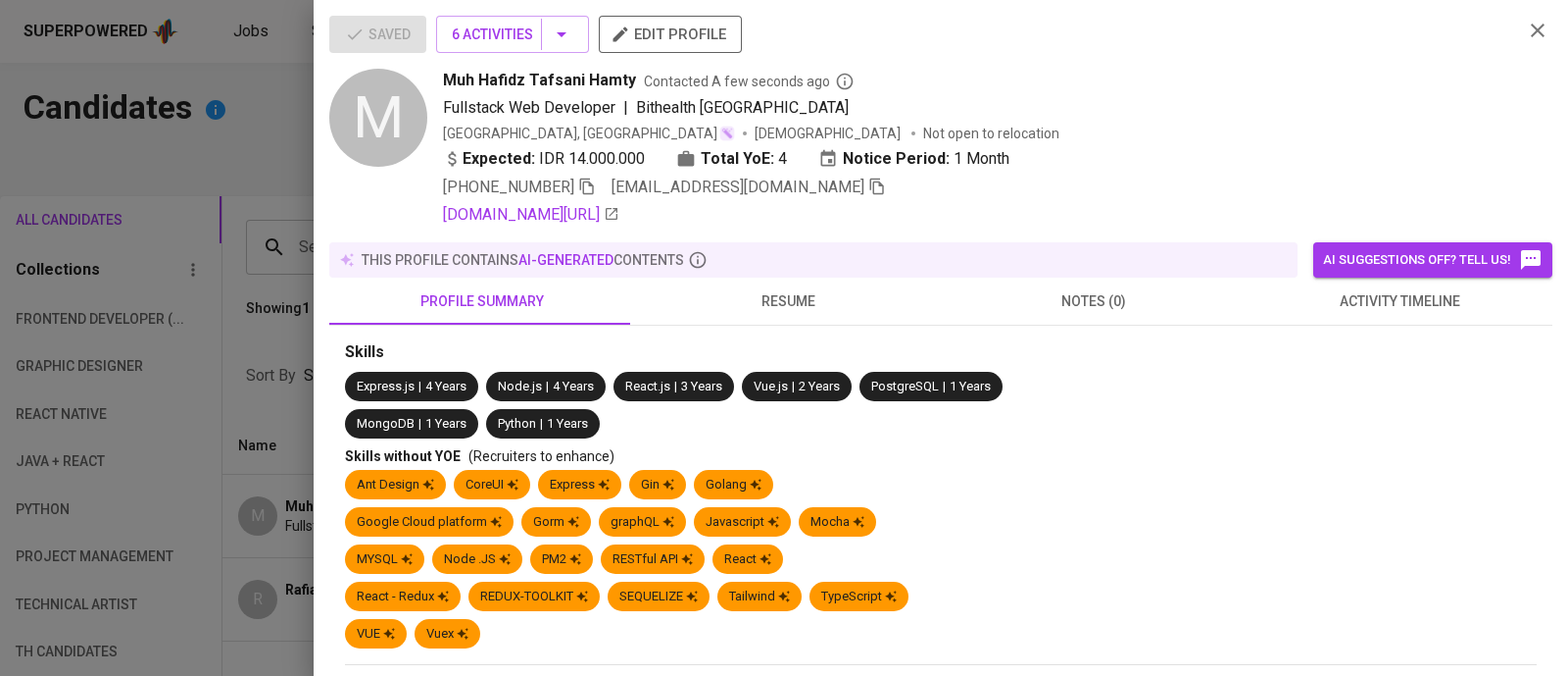
drag, startPoint x: 0, startPoint y: 0, endPoint x: 785, endPoint y: 299, distance: 840.0
click at [785, 299] on span "resume" at bounding box center [788, 301] width 282 height 25
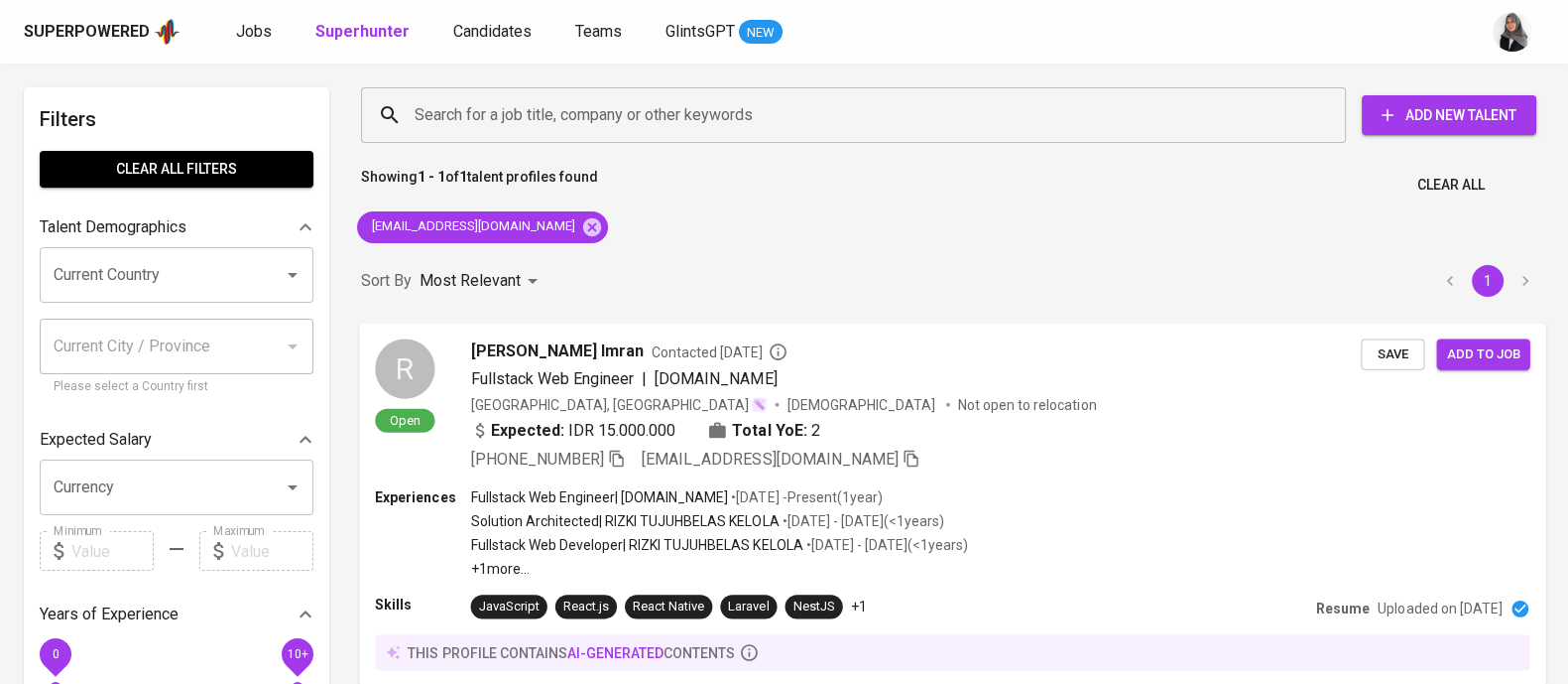
click at [1053, 405] on div "[GEOGRAPHIC_DATA], [GEOGRAPHIC_DATA] [DEMOGRAPHIC_DATA] Not open to relocation" at bounding box center [916, 404] width 890 height 20
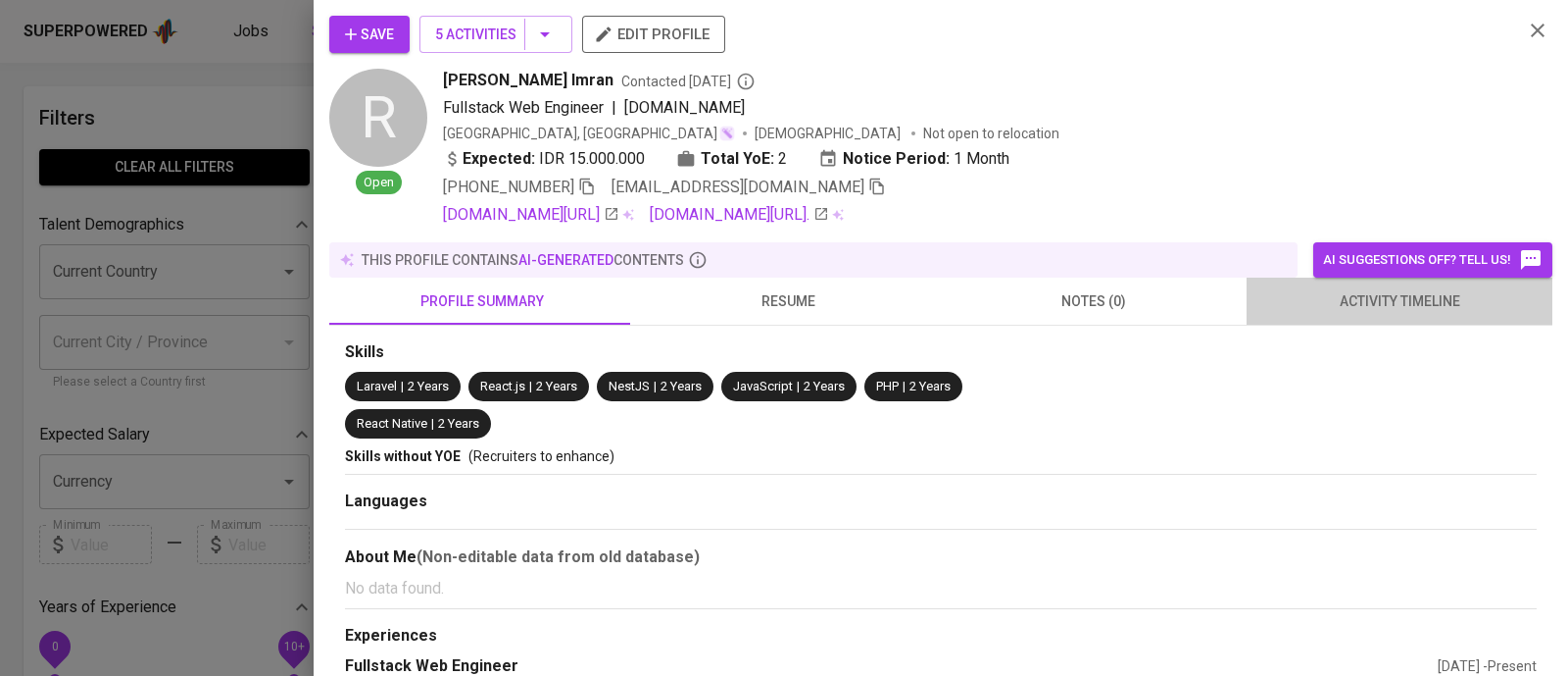
click at [1429, 306] on span "activity timeline" at bounding box center [1399, 301] width 282 height 25
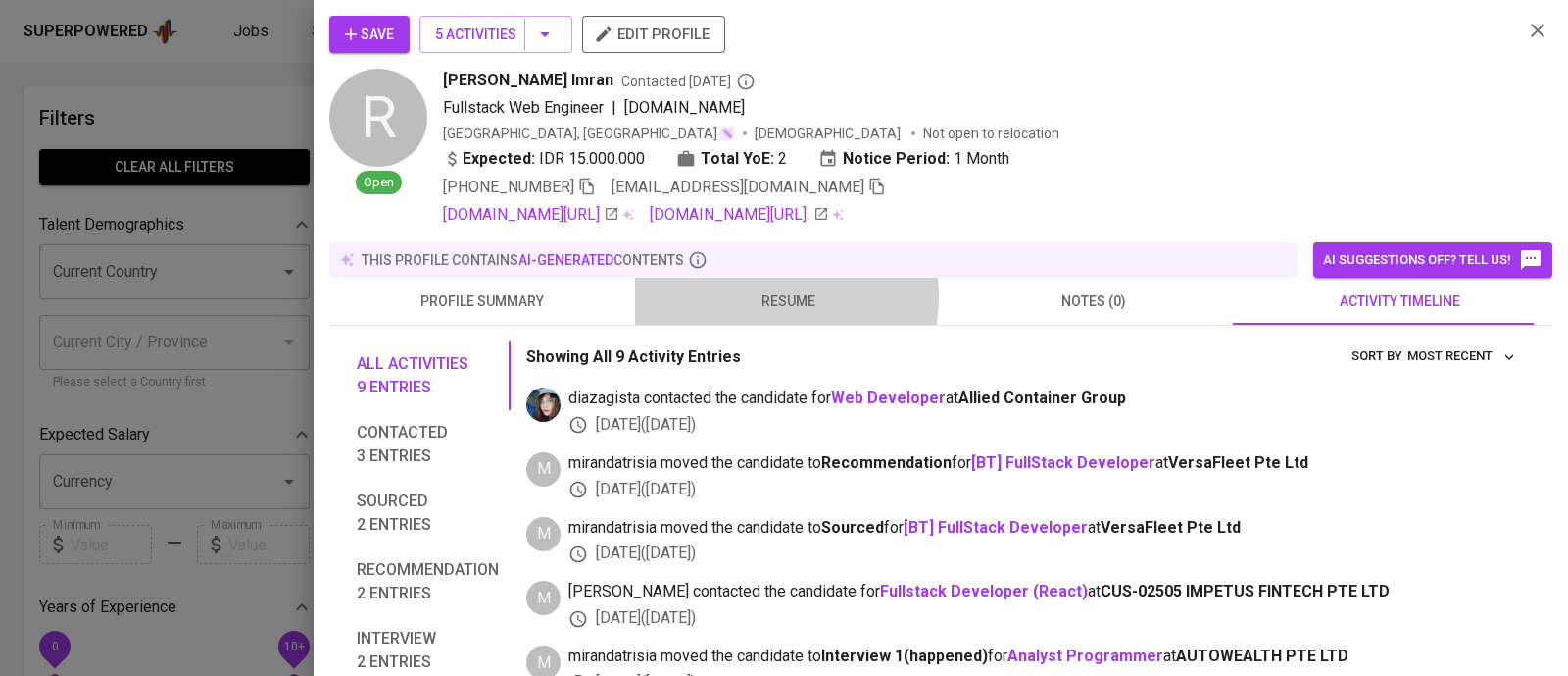
click at [754, 296] on span "resume" at bounding box center [788, 301] width 282 height 25
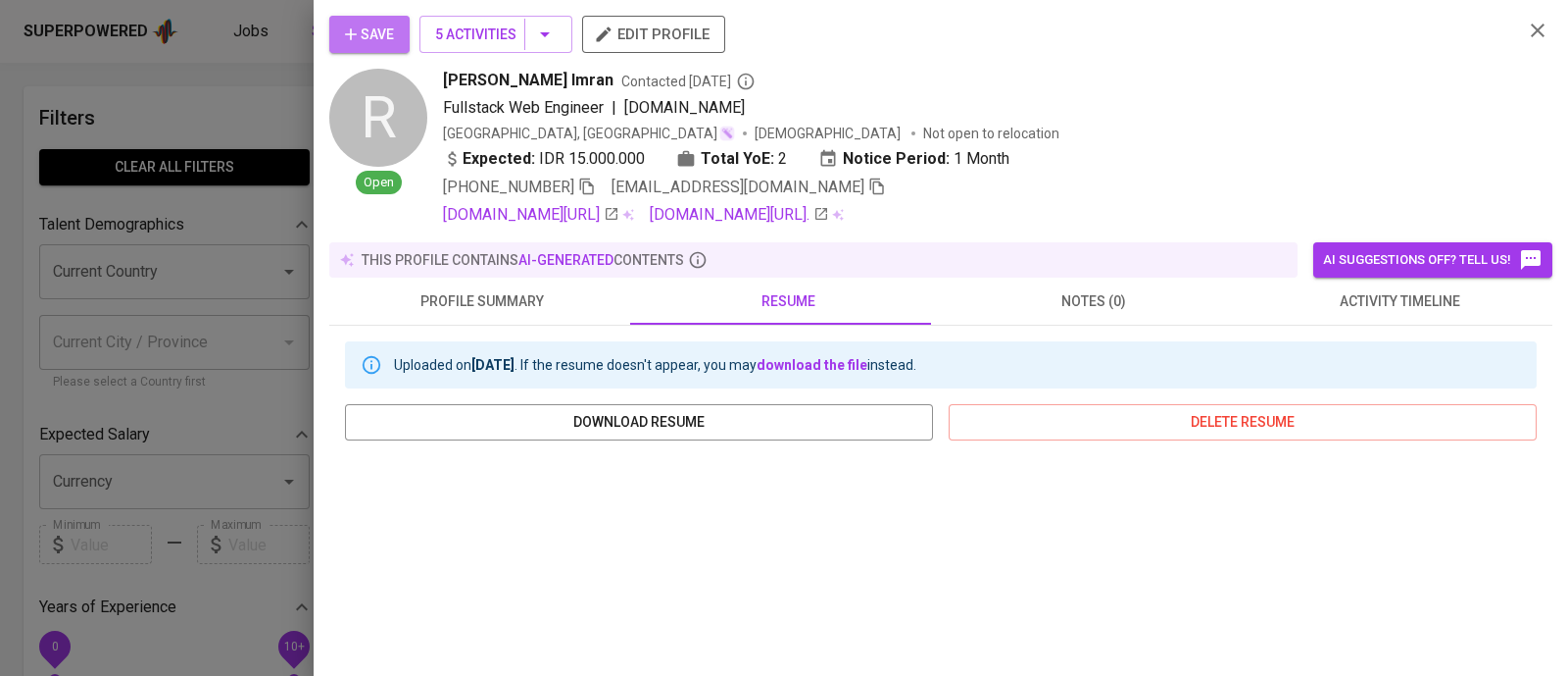
click at [386, 38] on span "Save" at bounding box center [370, 35] width 49 height 25
click at [588, 184] on icon "button" at bounding box center [587, 187] width 14 height 17
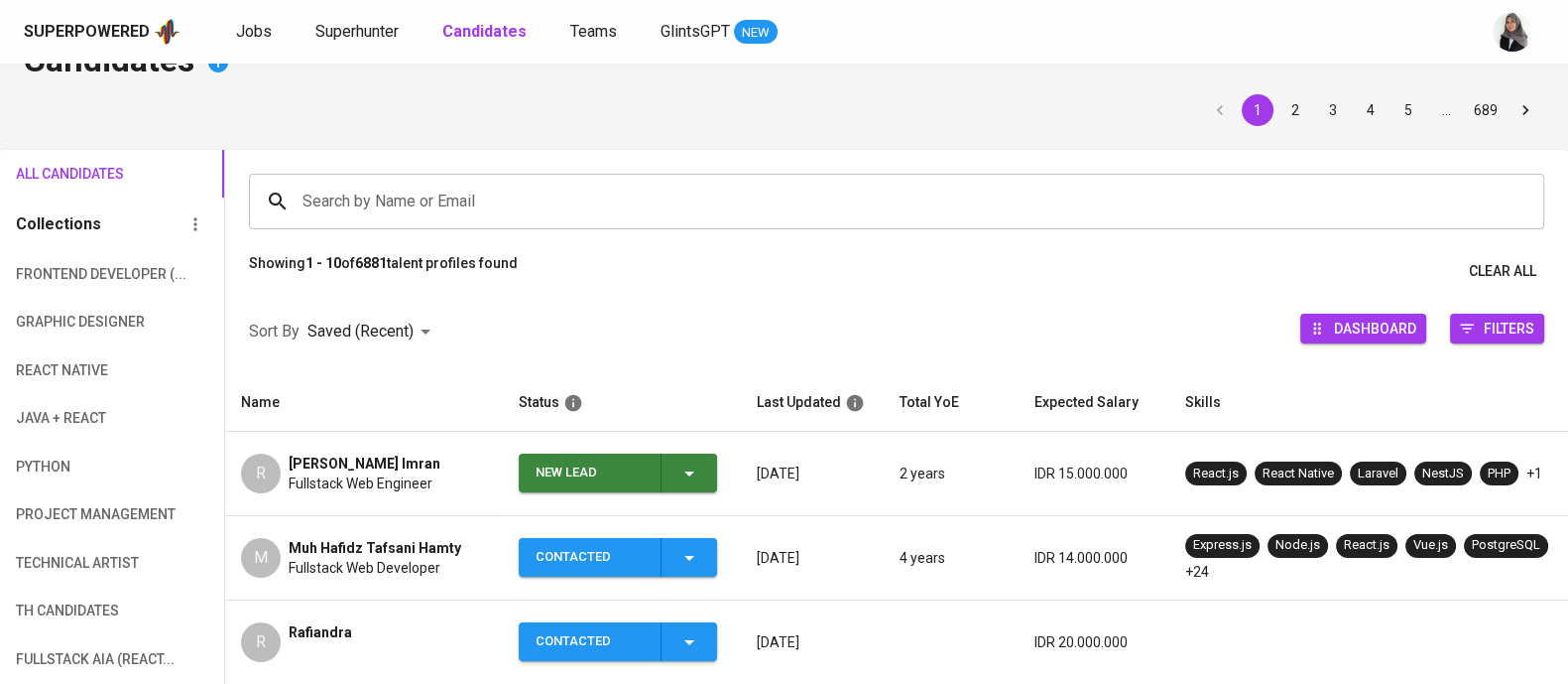
scroll to position [123, 0]
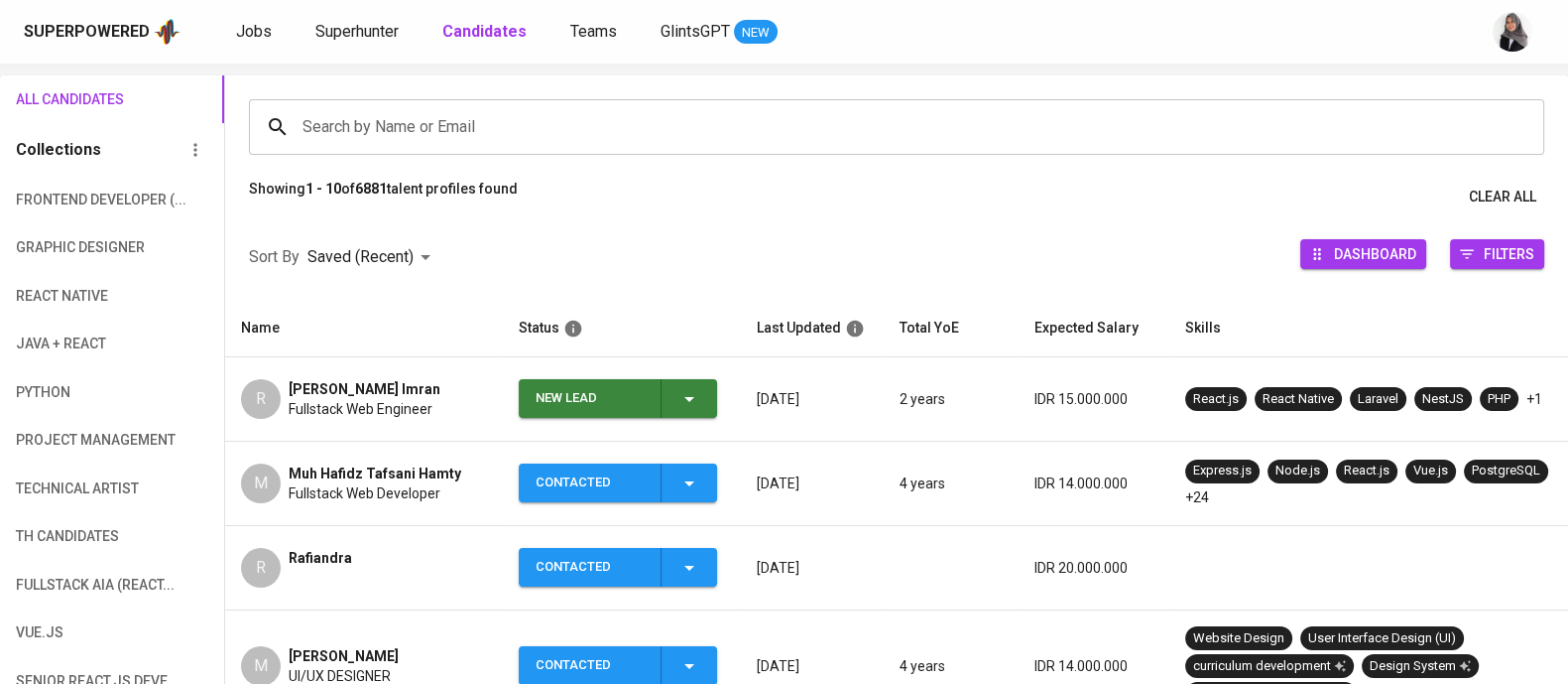
click at [707, 393] on span "New Lead" at bounding box center [618, 398] width 183 height 39
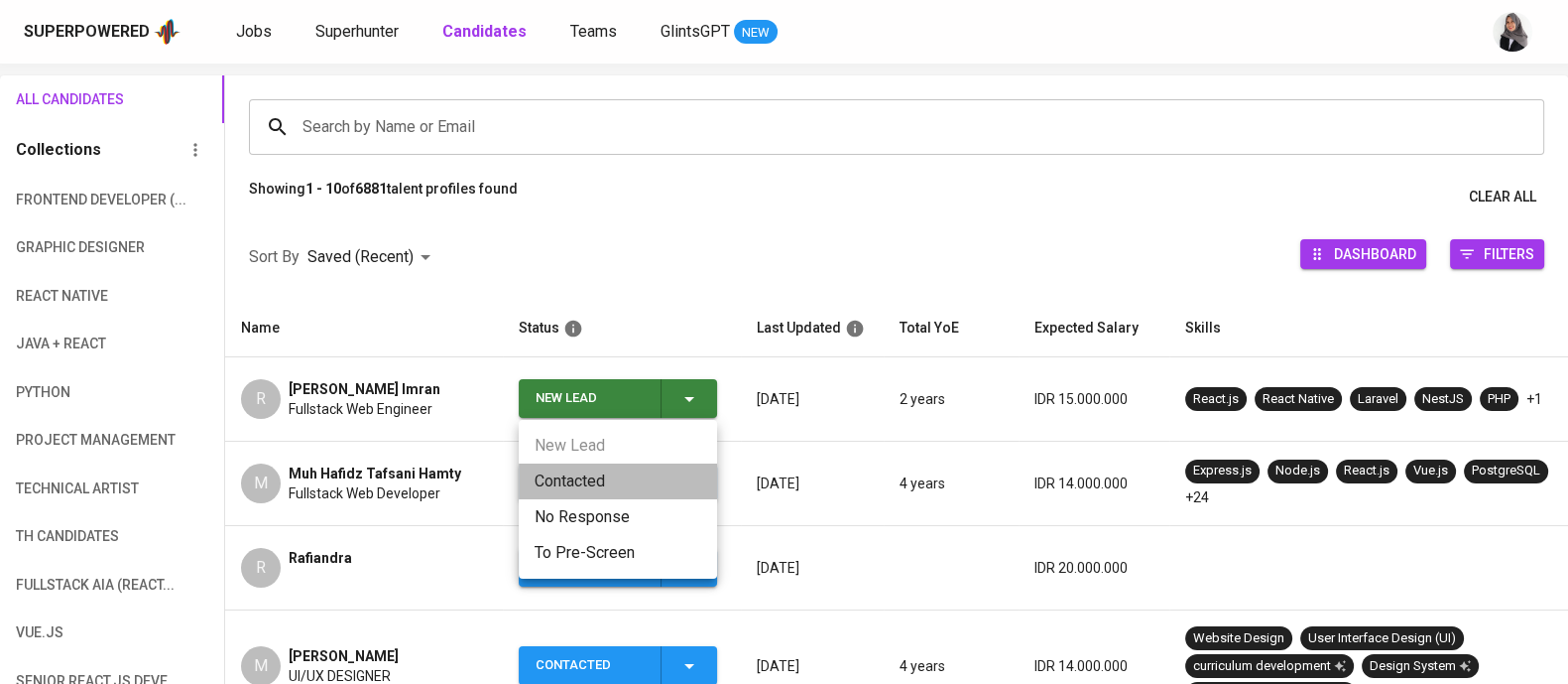
click at [572, 488] on li "Contacted" at bounding box center [618, 481] width 199 height 36
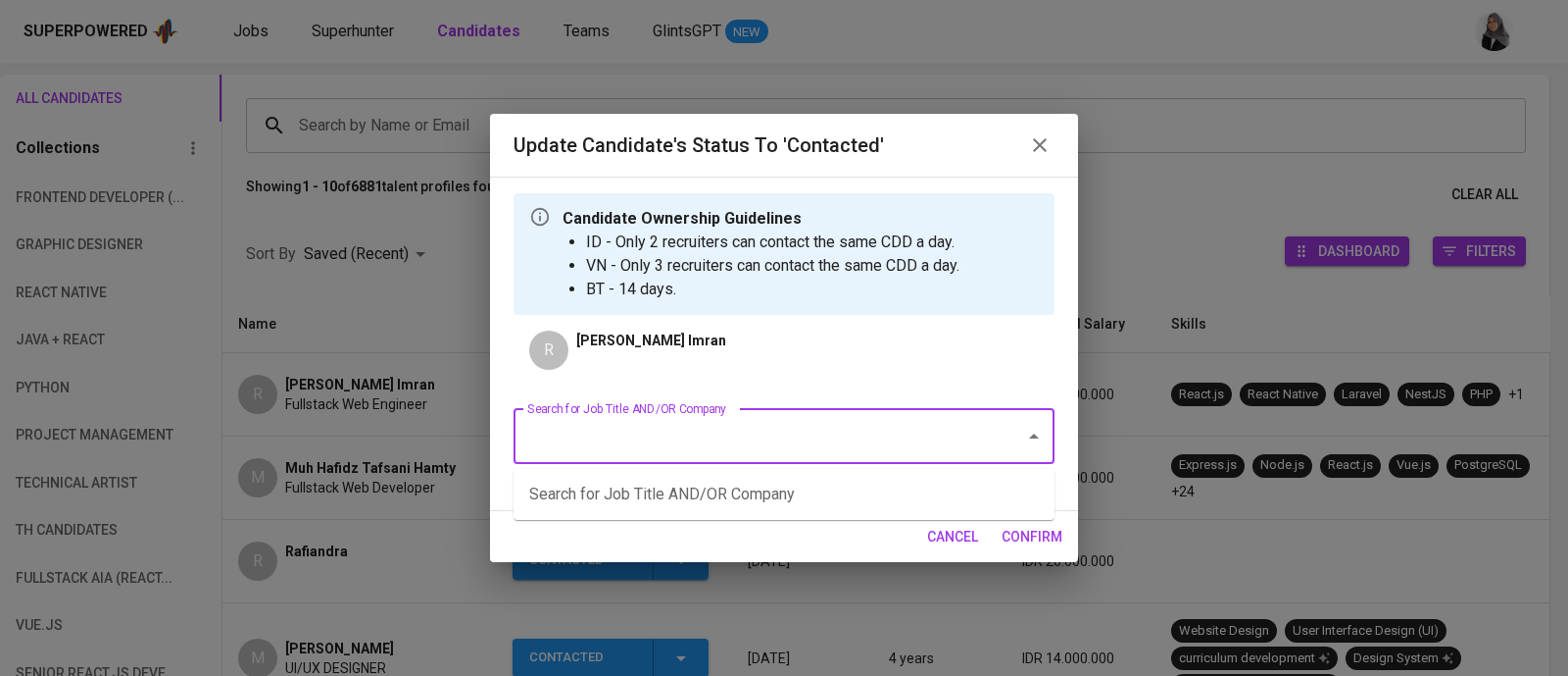
click at [770, 426] on input "Search for Job Title AND/OR Company" at bounding box center [756, 436] width 468 height 38
type input "web"
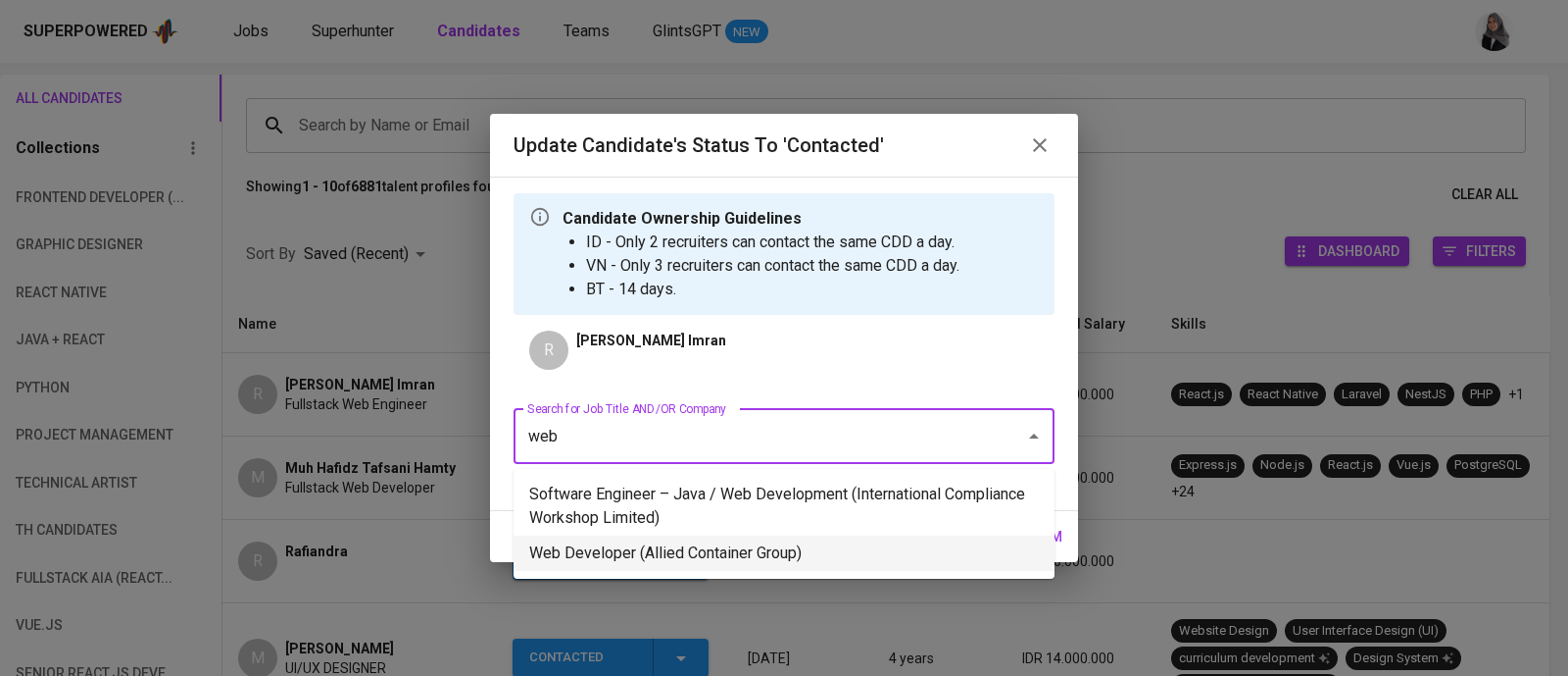
click at [926, 541] on li "Web Developer (Allied Container Group)" at bounding box center [784, 554] width 541 height 36
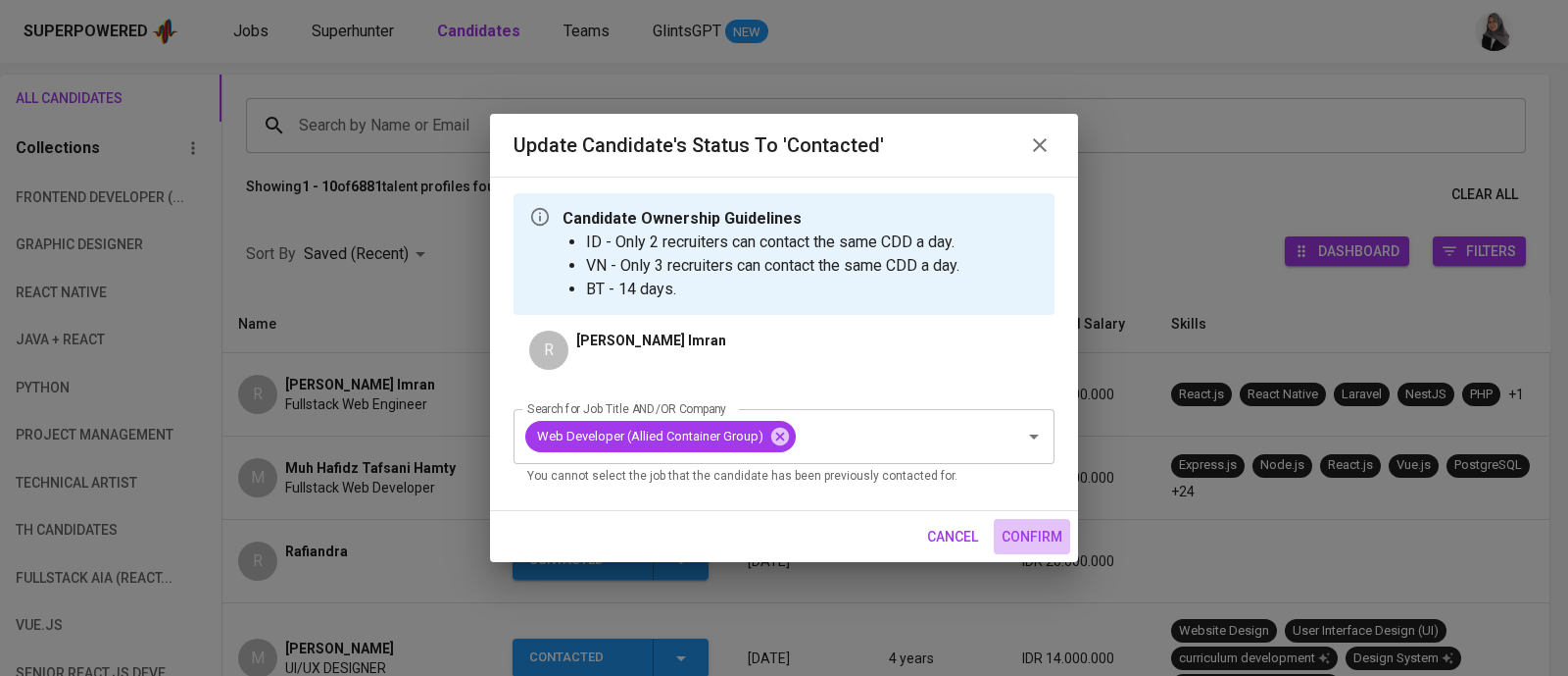
click at [1053, 551] on button "confirm" at bounding box center [1033, 537] width 77 height 37
